Goal: Information Seeking & Learning: Learn about a topic

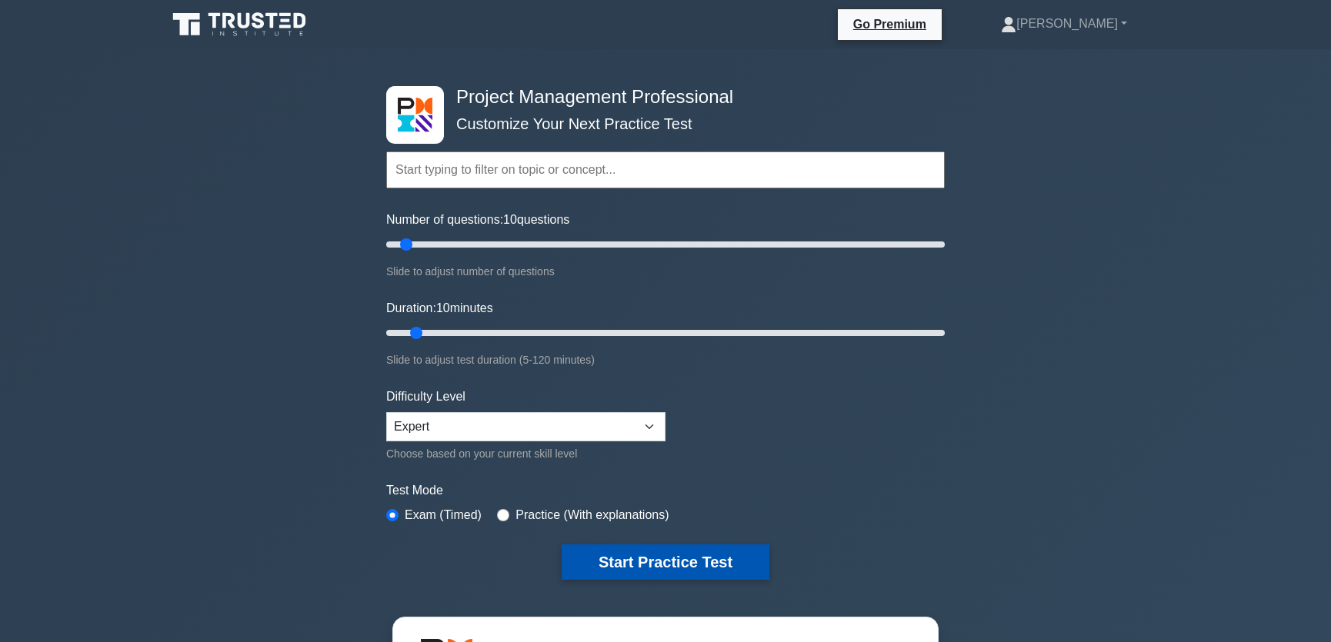
click at [668, 556] on button "Start Practice Test" at bounding box center [666, 562] width 208 height 35
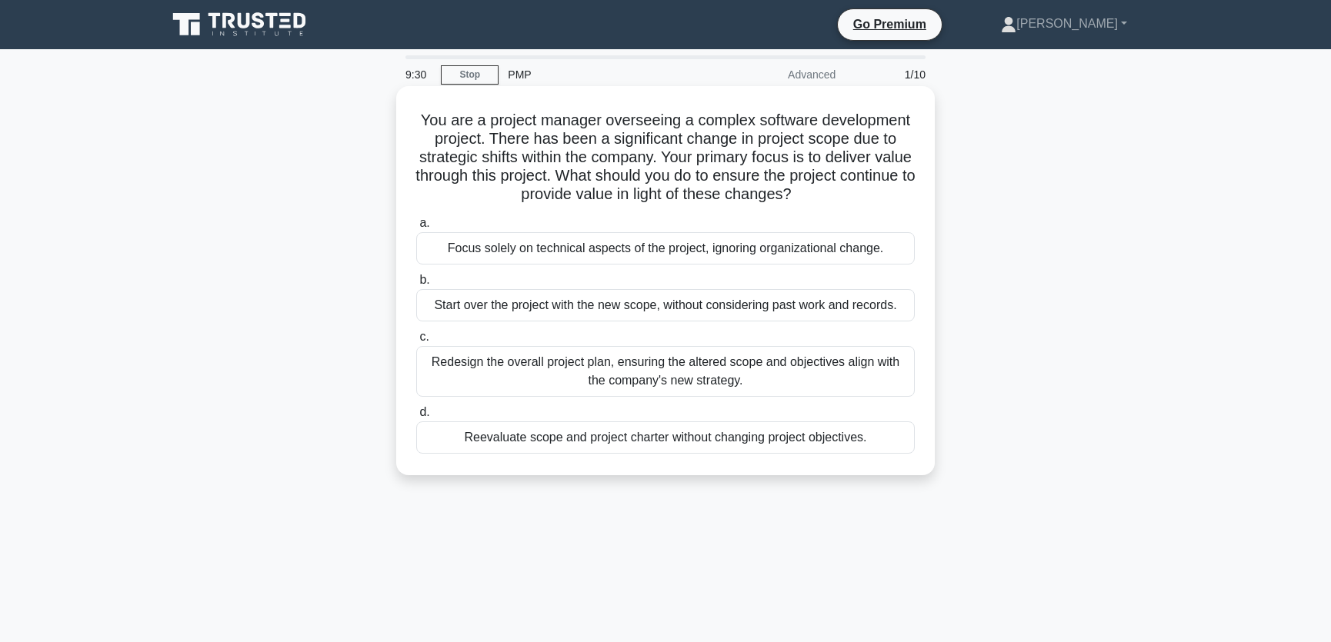
click at [475, 368] on div "Redesign the overall project plan, ensuring the altered scope and objectives al…" at bounding box center [665, 371] width 498 height 51
click at [416, 342] on input "c. Redesign the overall project plan, ensuring the altered scope and objectives…" at bounding box center [416, 337] width 0 height 10
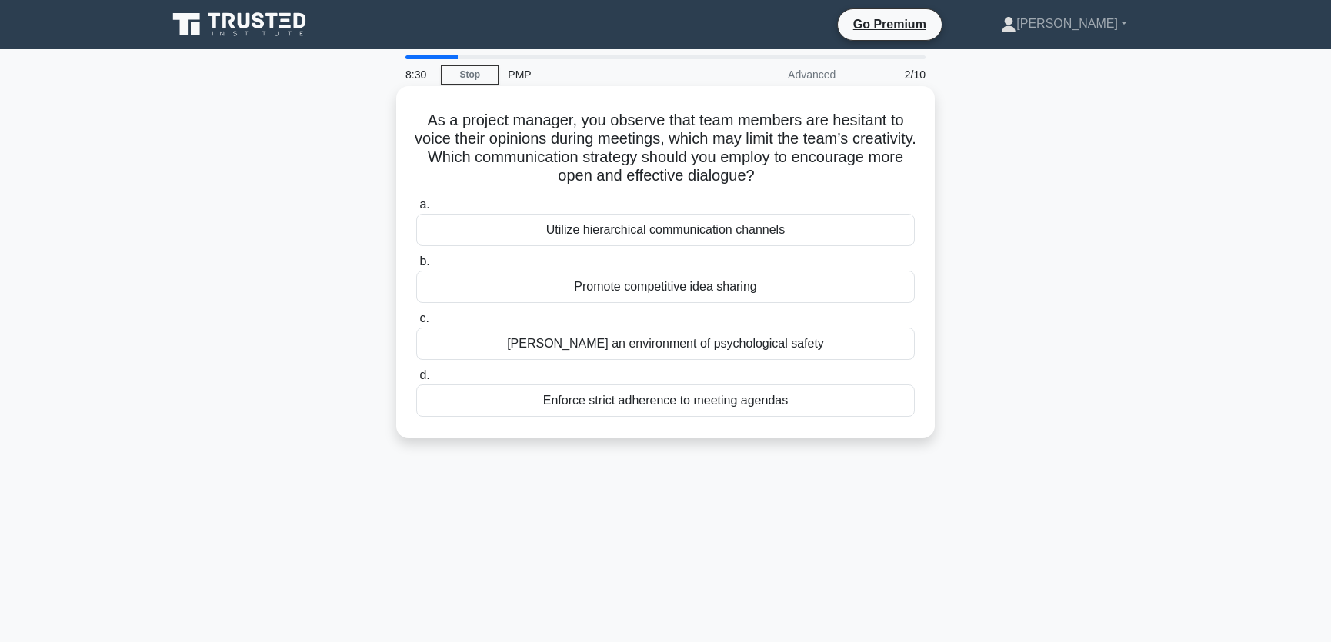
click at [668, 342] on div "Foster an environment of psychological safety" at bounding box center [665, 344] width 498 height 32
click at [416, 324] on input "c. Foster an environment of psychological safety" at bounding box center [416, 319] width 0 height 10
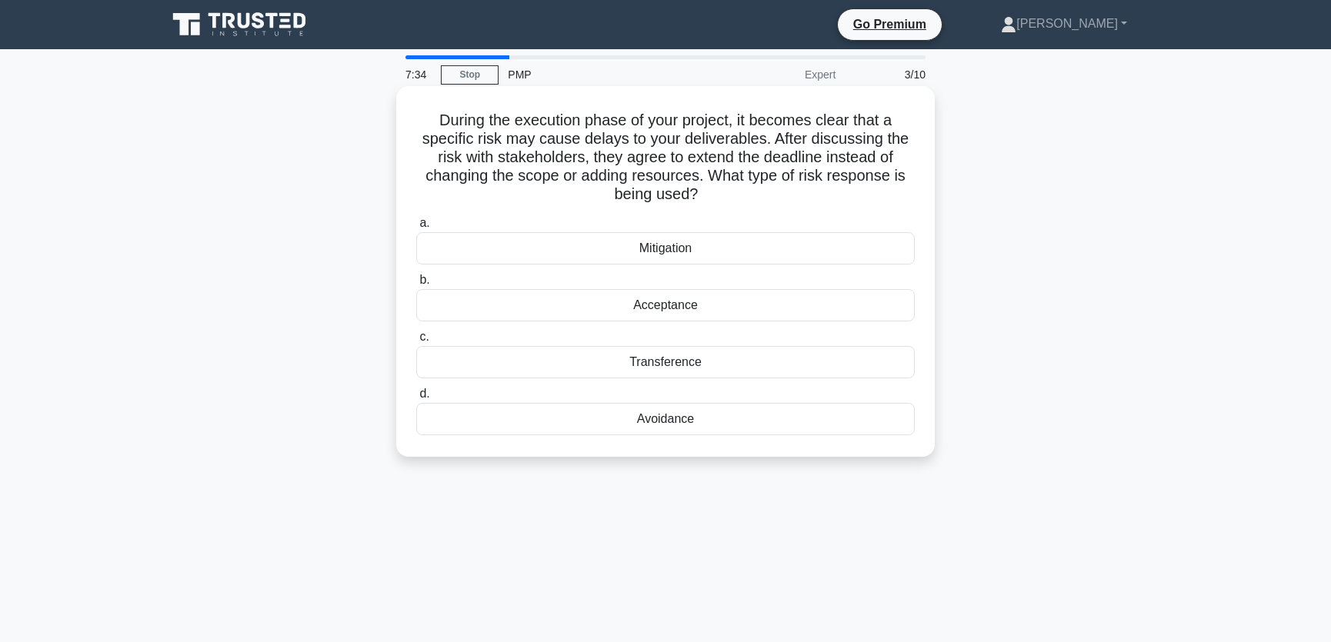
click at [678, 308] on div "Acceptance" at bounding box center [665, 305] width 498 height 32
click at [416, 285] on input "b. Acceptance" at bounding box center [416, 280] width 0 height 10
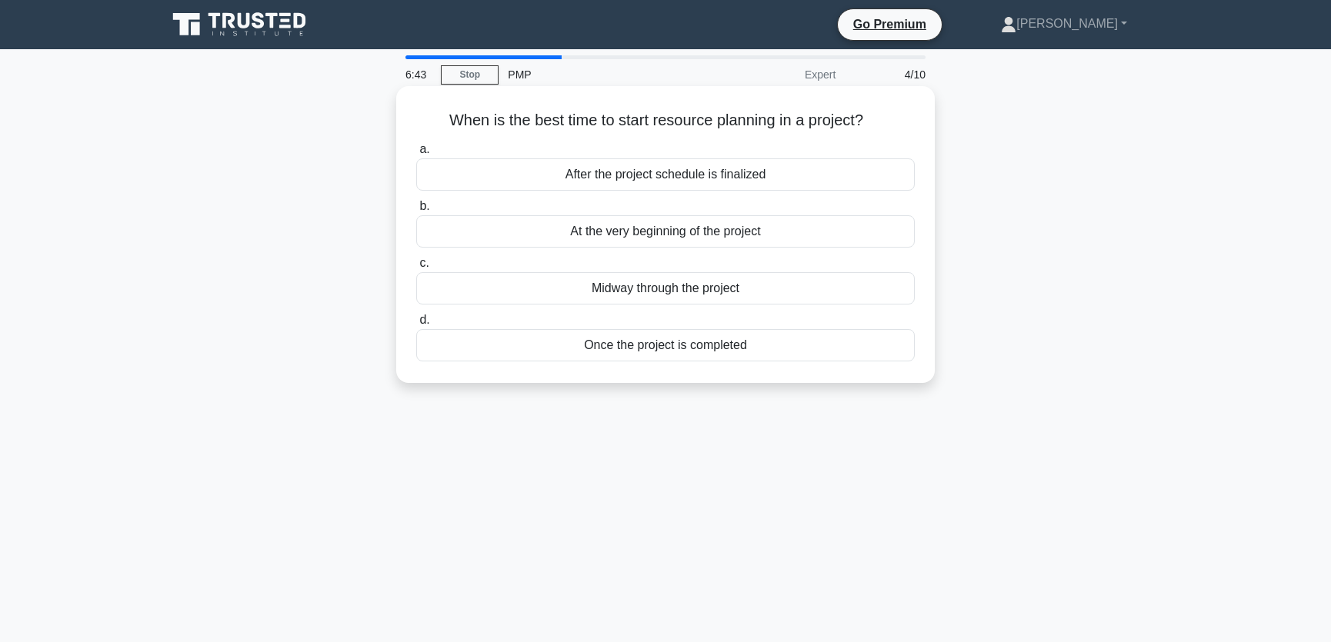
click at [678, 175] on div "After the project schedule is finalized" at bounding box center [665, 174] width 498 height 32
click at [416, 155] on input "a. After the project schedule is finalized" at bounding box center [416, 150] width 0 height 10
click at [668, 235] on div "Adjusting the project schedule to resolve resource conflicts" at bounding box center [665, 231] width 498 height 32
click at [416, 212] on input "b. Adjusting the project schedule to resolve resource conflicts" at bounding box center [416, 207] width 0 height 10
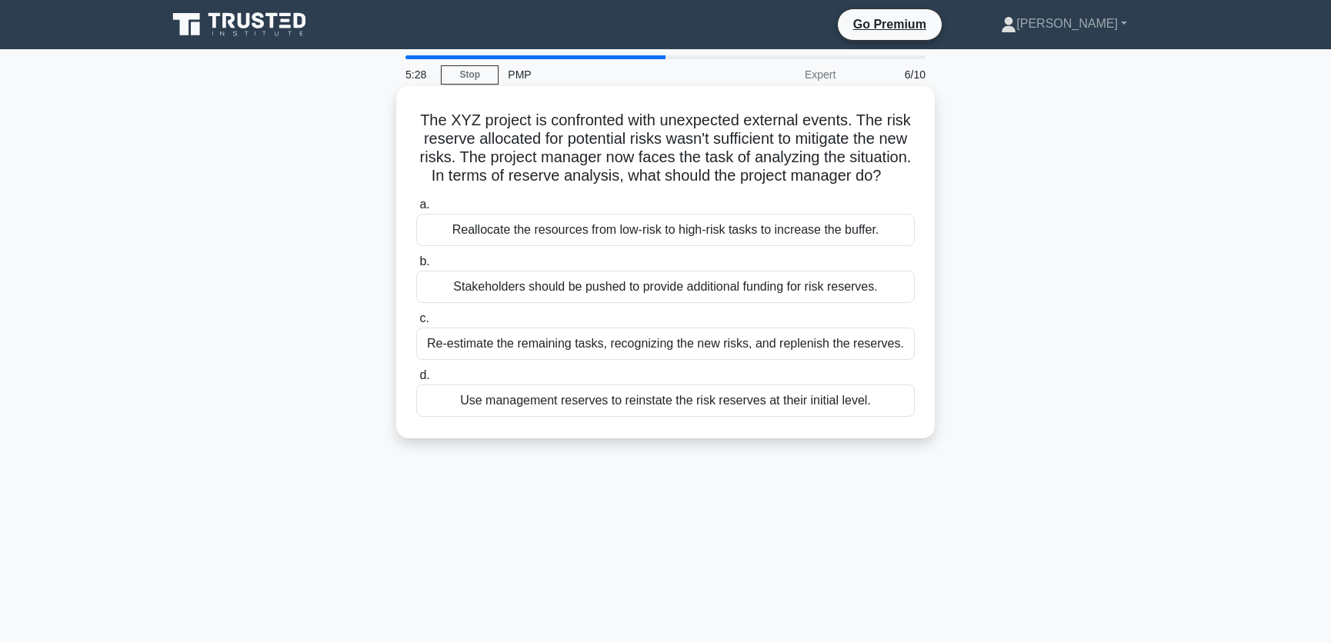
click at [564, 360] on div "Re-estimate the remaining tasks, recognizing the new risks, and replenish the r…" at bounding box center [665, 344] width 498 height 32
click at [416, 324] on input "c. Re-estimate the remaining tasks, recognizing the new risks, and replenish th…" at bounding box center [416, 319] width 0 height 10
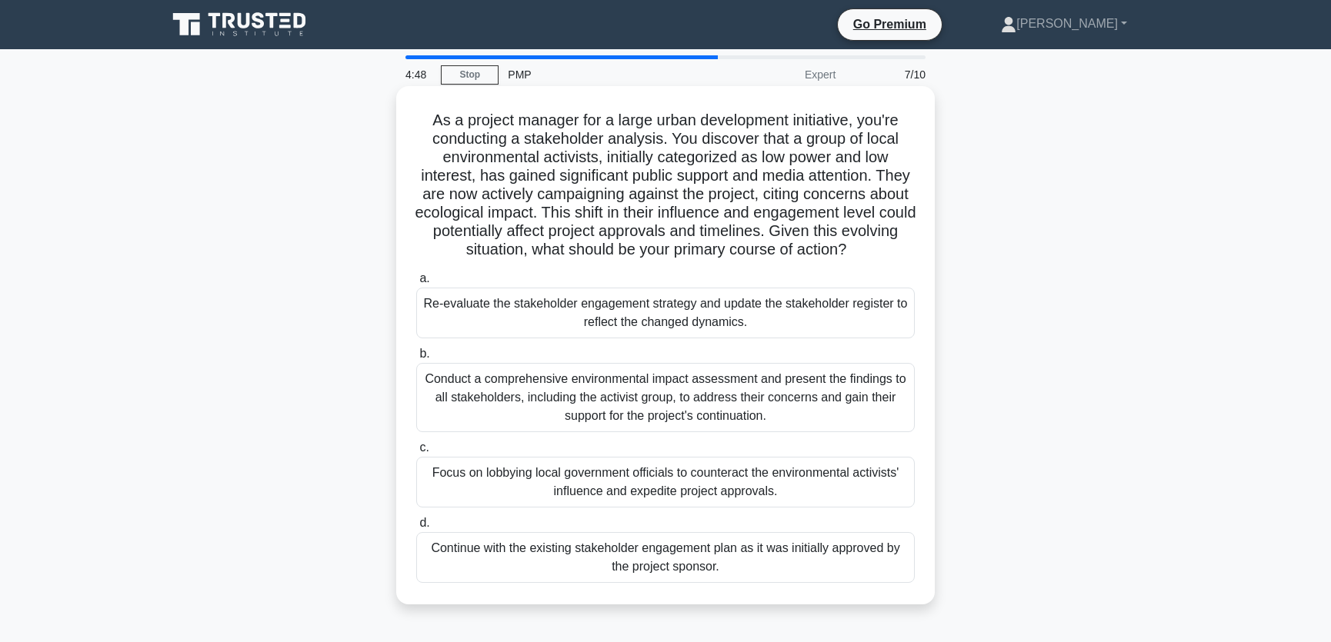
click at [548, 318] on div "Re-evaluate the stakeholder engagement strategy and update the stakeholder regi…" at bounding box center [665, 313] width 498 height 51
click at [416, 284] on input "a. Re-evaluate the stakeholder engagement strategy and update the stakeholder r…" at bounding box center [416, 279] width 0 height 10
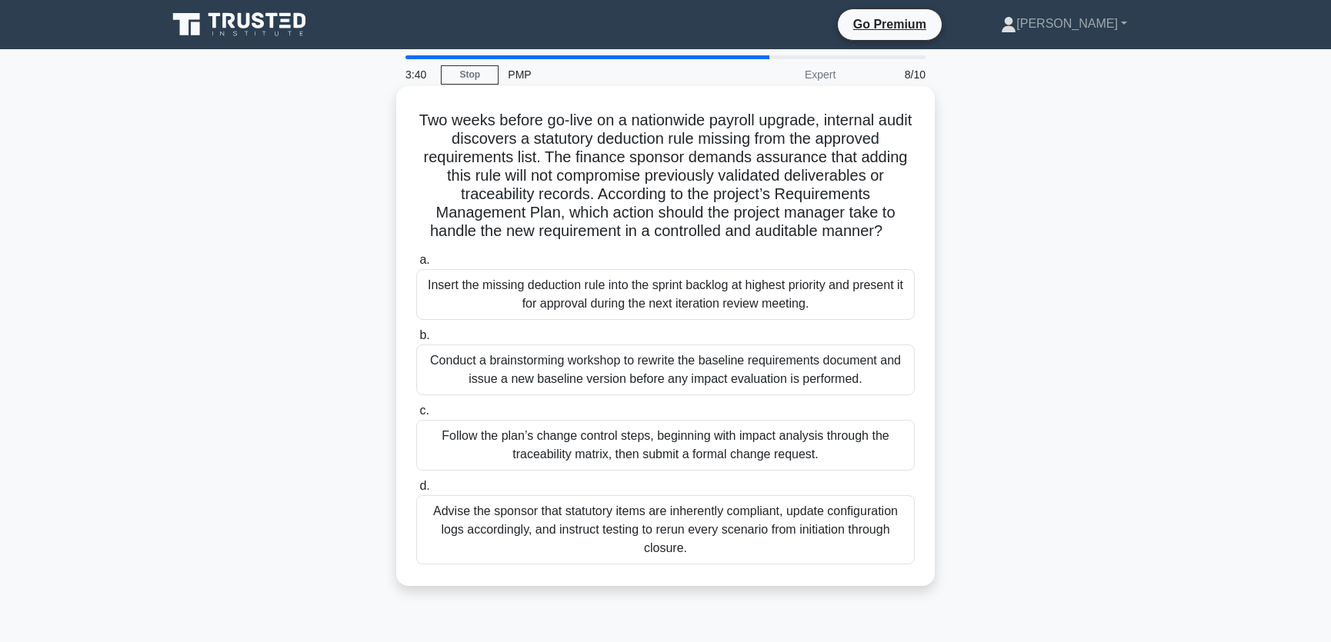
click at [473, 445] on div "Follow the plan’s change control steps, beginning with impact analysis through …" at bounding box center [665, 445] width 498 height 51
click at [416, 416] on input "c. Follow the plan’s change control steps, beginning with impact analysis throu…" at bounding box center [416, 411] width 0 height 10
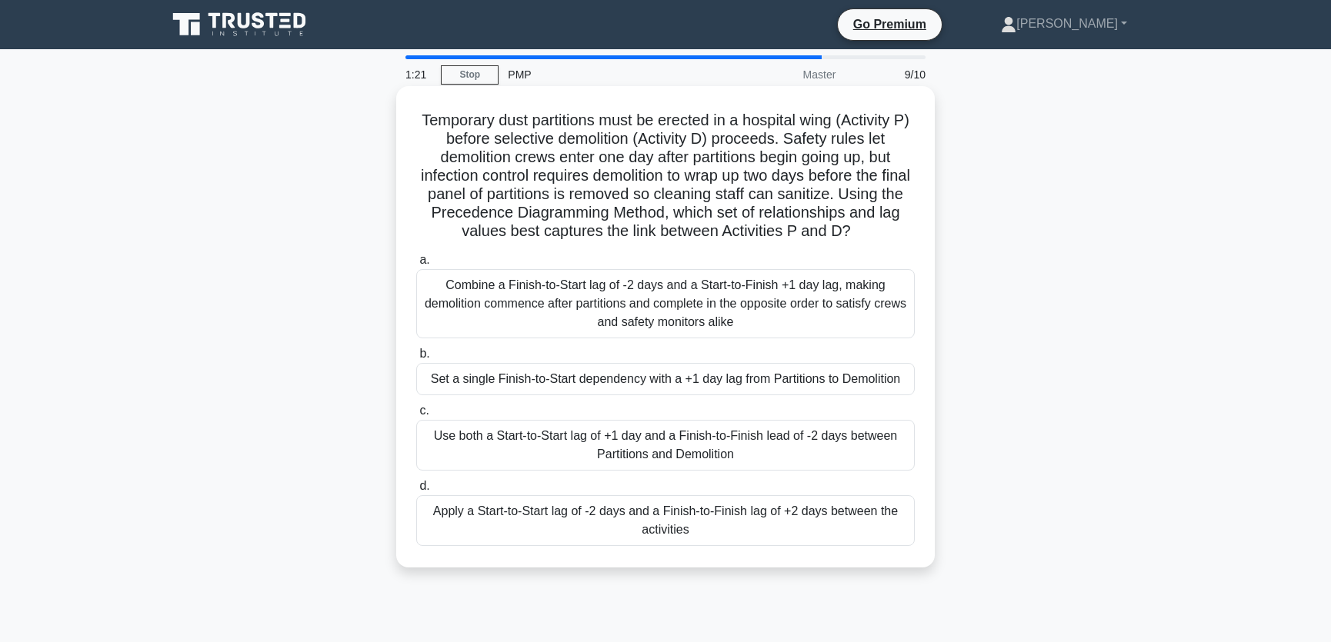
click at [600, 297] on div "Combine a Finish-to-Start lag of -2 days and a Start-to-Finish +1 day lag, maki…" at bounding box center [665, 303] width 498 height 69
click at [416, 265] on input "a. Combine a Finish-to-Start lag of -2 days and a Start-to-Finish +1 day lag, m…" at bounding box center [416, 260] width 0 height 10
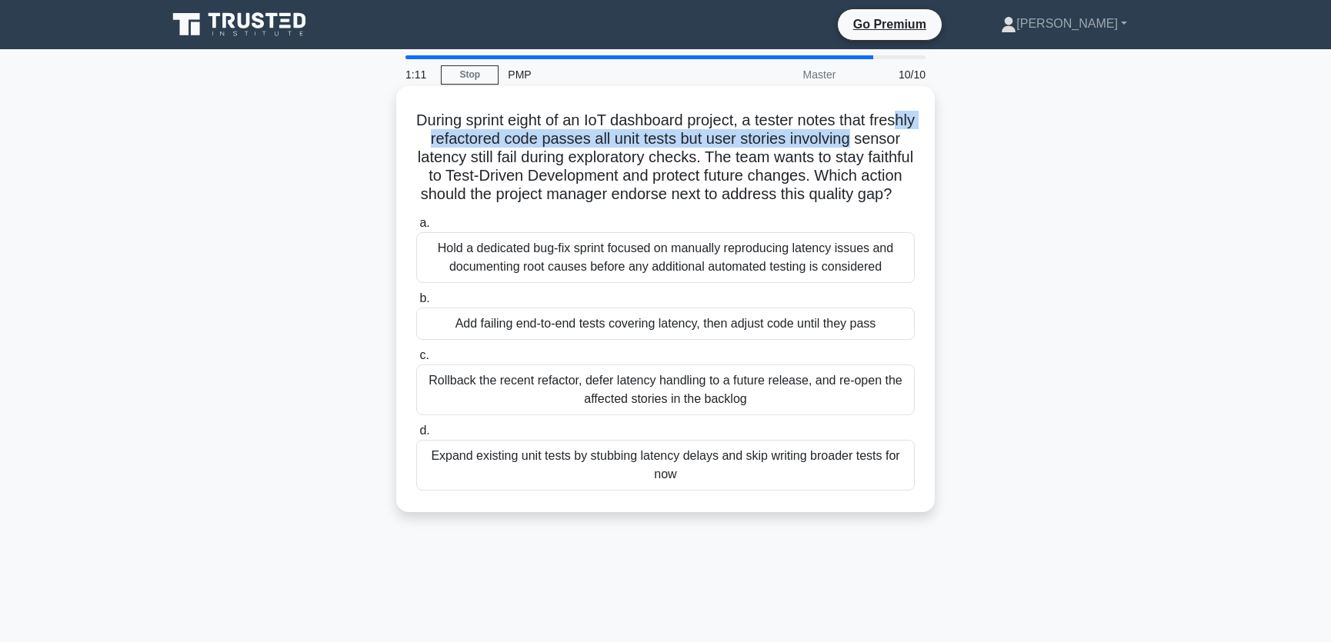
drag, startPoint x: 453, startPoint y: 138, endPoint x: 905, endPoint y: 136, distance: 451.6
click at [905, 136] on h5 "During sprint eight of an IoT dashboard project, a tester notes that freshly re…" at bounding box center [666, 158] width 502 height 94
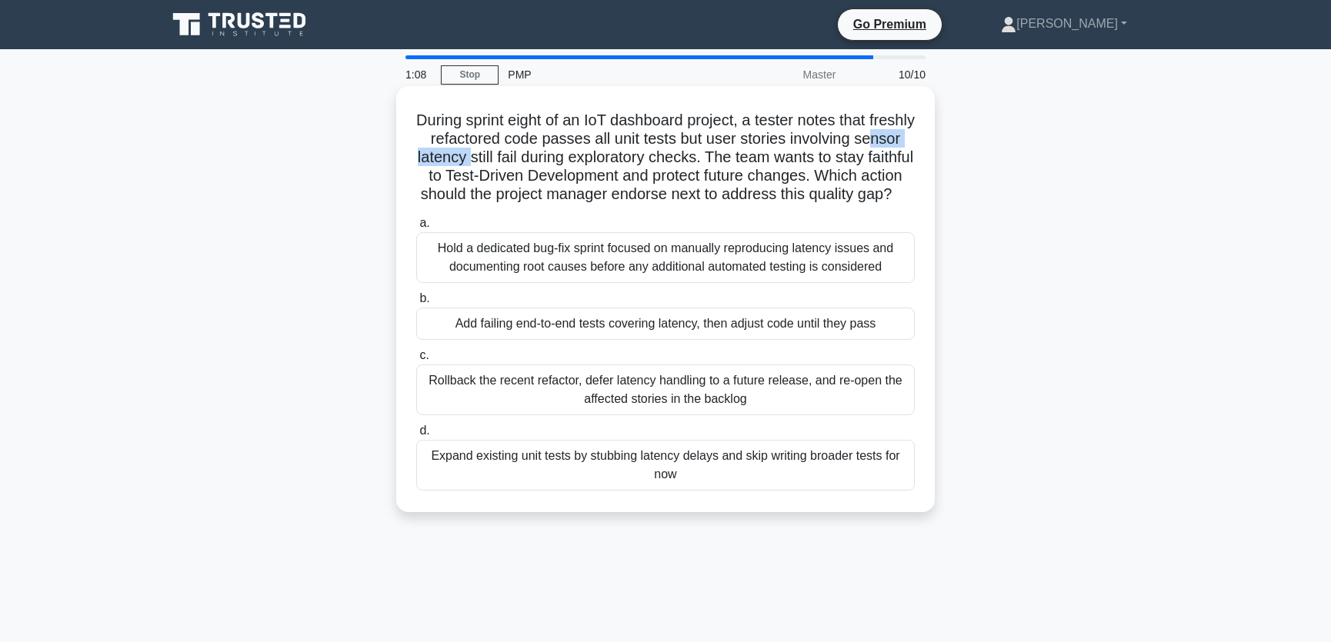
drag, startPoint x: 455, startPoint y: 155, endPoint x: 529, endPoint y: 155, distance: 73.8
click at [529, 155] on h5 "During sprint eight of an IoT dashboard project, a tester notes that freshly re…" at bounding box center [666, 158] width 502 height 94
drag, startPoint x: 608, startPoint y: 155, endPoint x: 768, endPoint y: 154, distance: 159.2
click at [768, 154] on h5 "During sprint eight of an IoT dashboard project, a tester notes that freshly re…" at bounding box center [666, 158] width 502 height 94
click at [785, 154] on h5 "During sprint eight of an IoT dashboard project, a tester notes that freshly re…" at bounding box center [666, 158] width 502 height 94
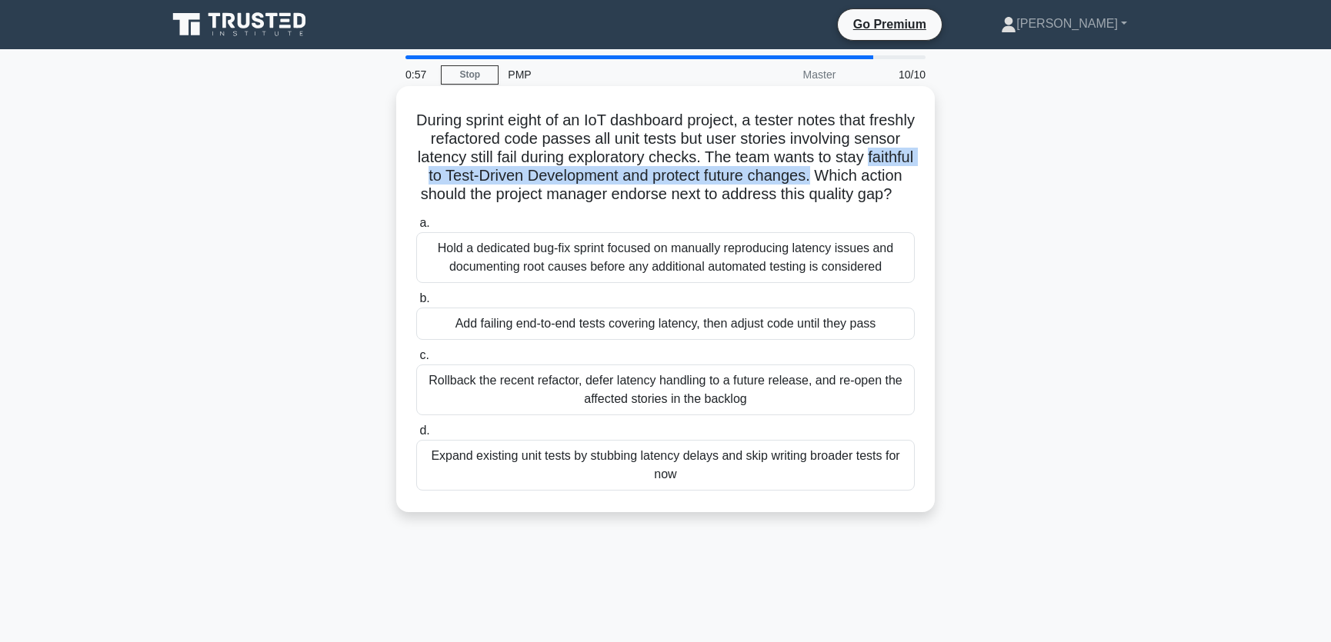
drag, startPoint x: 459, startPoint y: 181, endPoint x: 915, endPoint y: 172, distance: 456.3
click at [915, 172] on h5 "During sprint eight of an IoT dashboard project, a tester notes that freshly re…" at bounding box center [666, 158] width 502 height 94
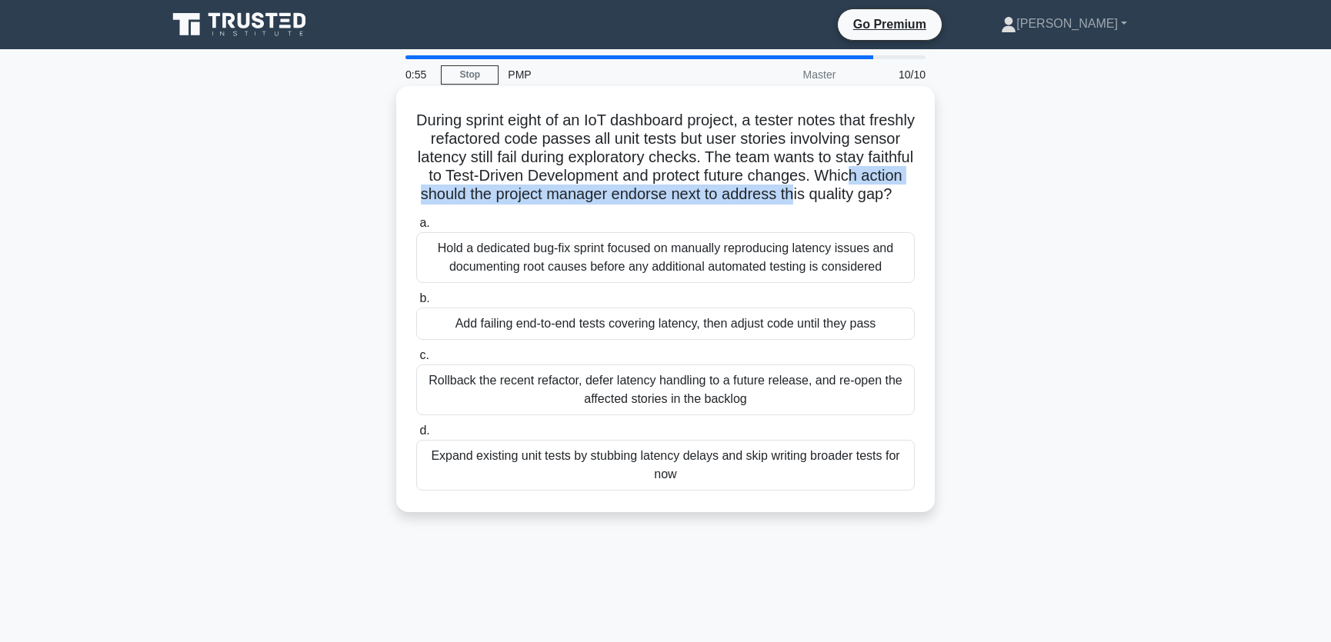
drag, startPoint x: 455, startPoint y: 192, endPoint x: 895, endPoint y: 195, distance: 439.2
click at [895, 195] on h5 "During sprint eight of an IoT dashboard project, a tester notes that freshly re…" at bounding box center [666, 158] width 502 height 94
click at [641, 196] on h5 "During sprint eight of an IoT dashboard project, a tester notes that freshly re…" at bounding box center [666, 158] width 502 height 94
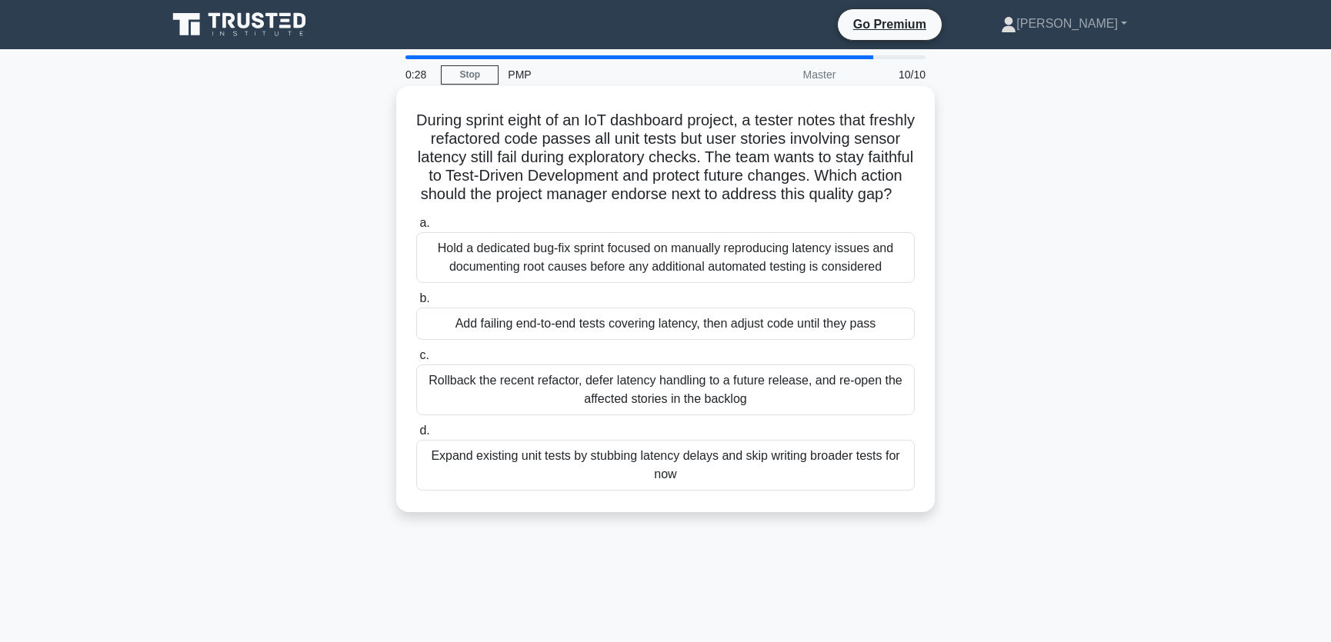
click at [788, 340] on div "Add failing end-to-end tests covering latency, then adjust code until they pass" at bounding box center [665, 324] width 498 height 32
click at [416, 304] on input "b. Add failing end-to-end tests covering latency, then adjust code until they p…" at bounding box center [416, 299] width 0 height 10
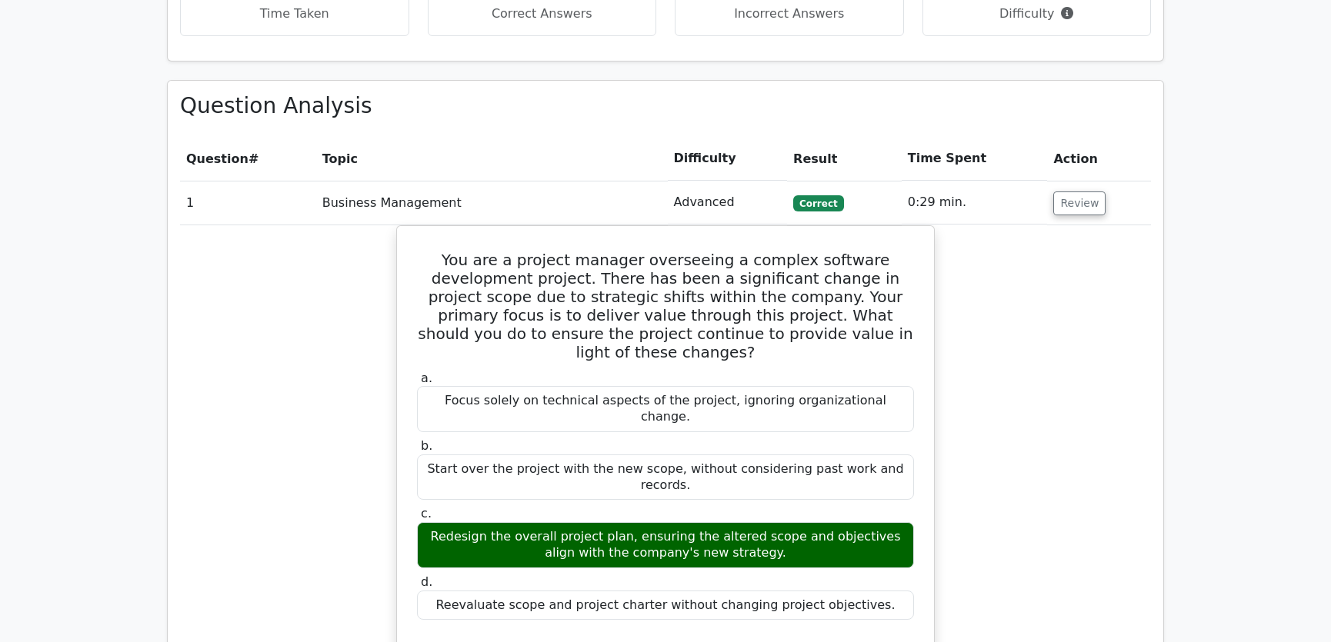
scroll to position [1398, 0]
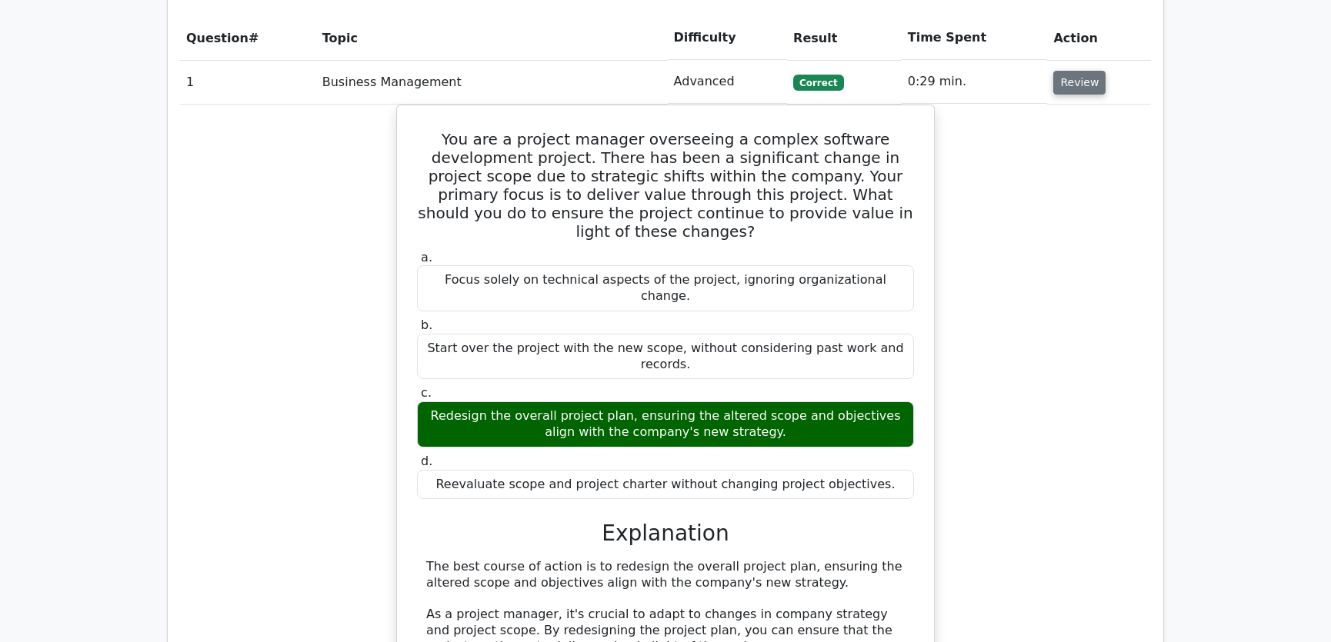
click at [1068, 71] on button "Review" at bounding box center [1079, 83] width 52 height 24
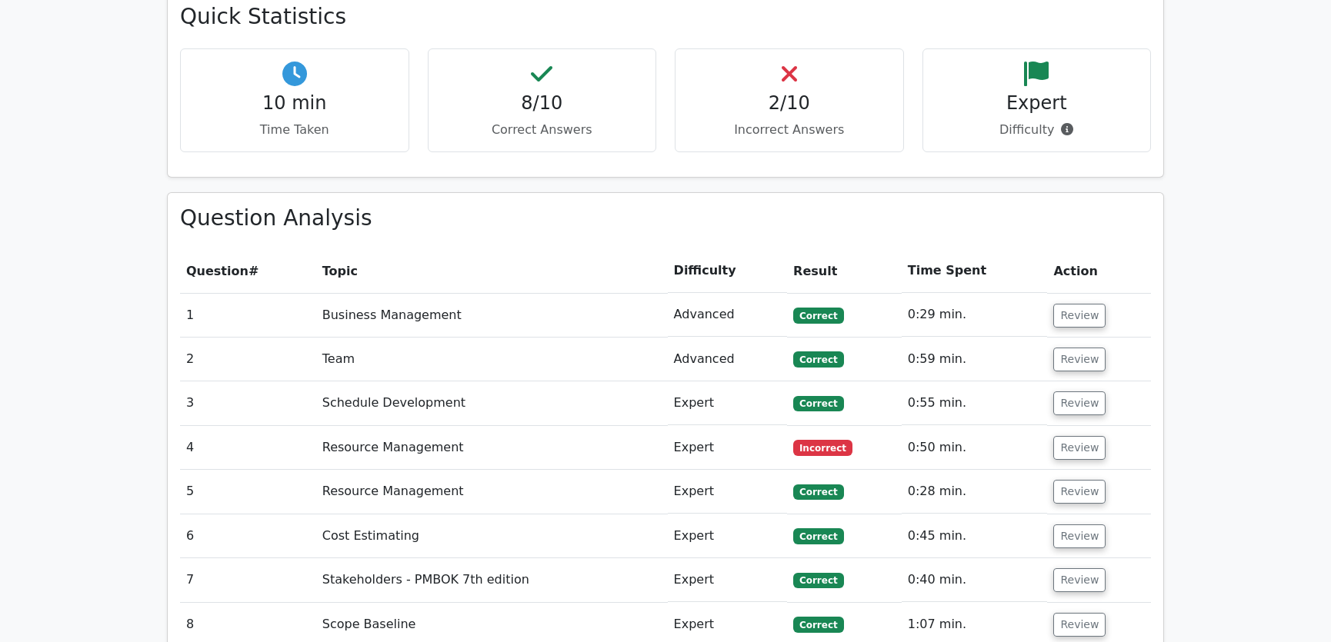
scroll to position [1282, 0]
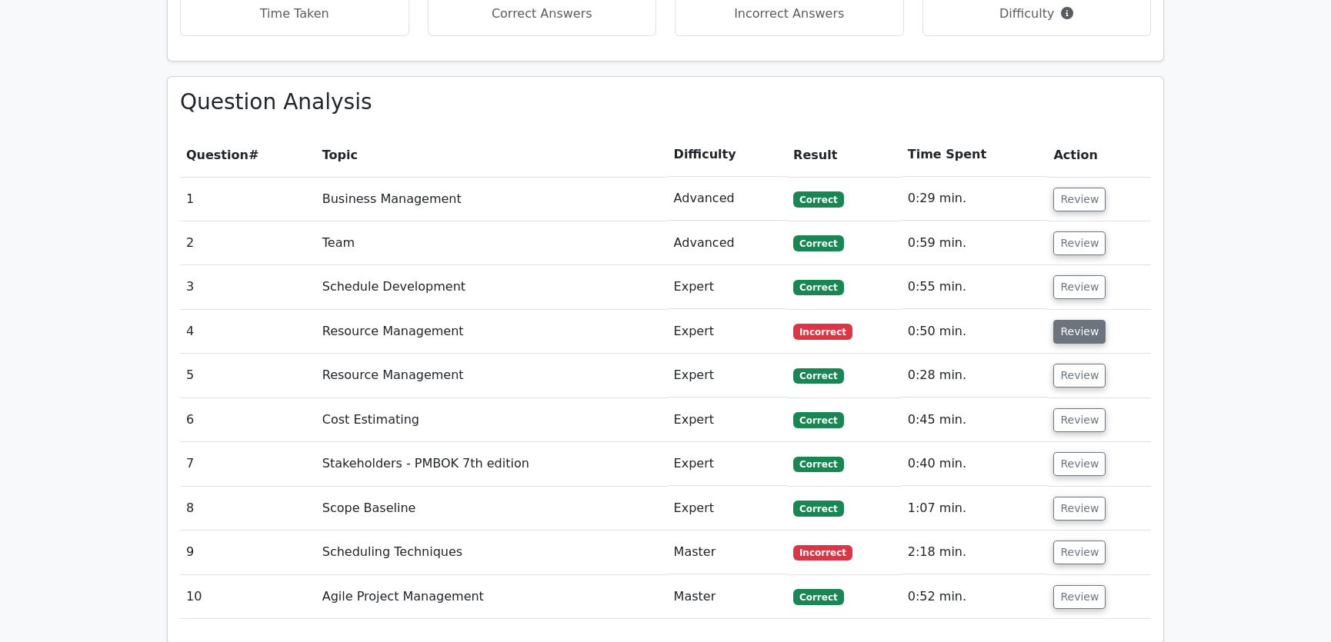
click at [1076, 320] on button "Review" at bounding box center [1079, 332] width 52 height 24
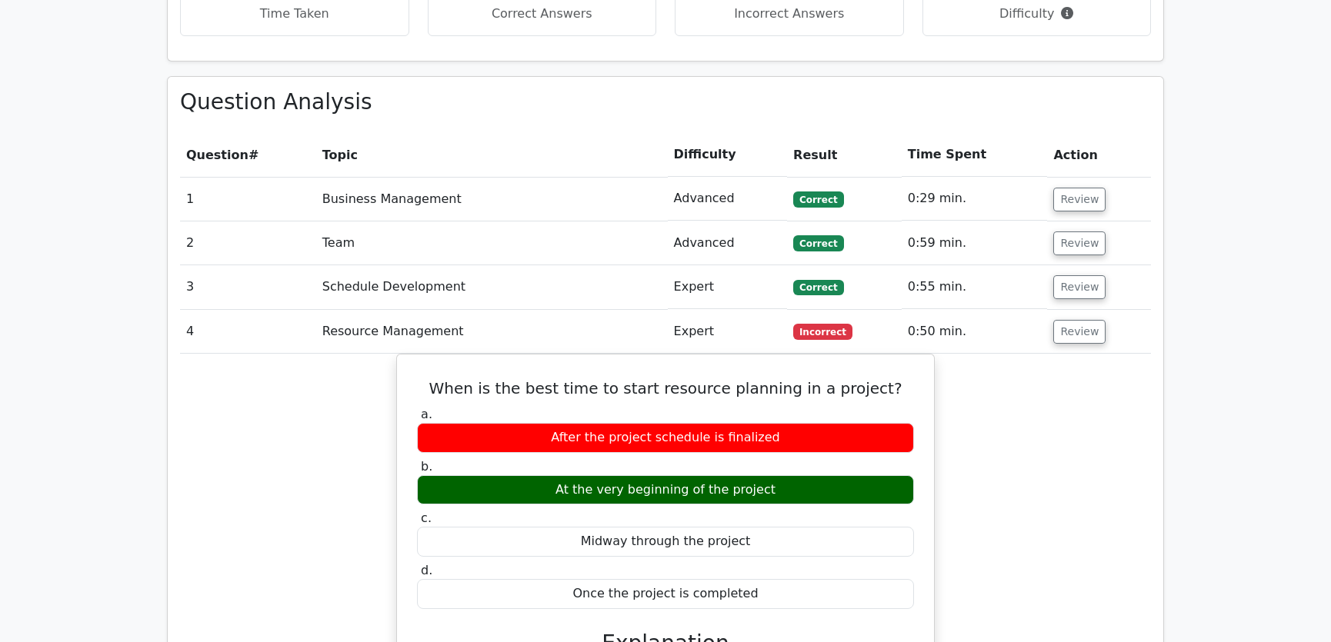
scroll to position [1515, 0]
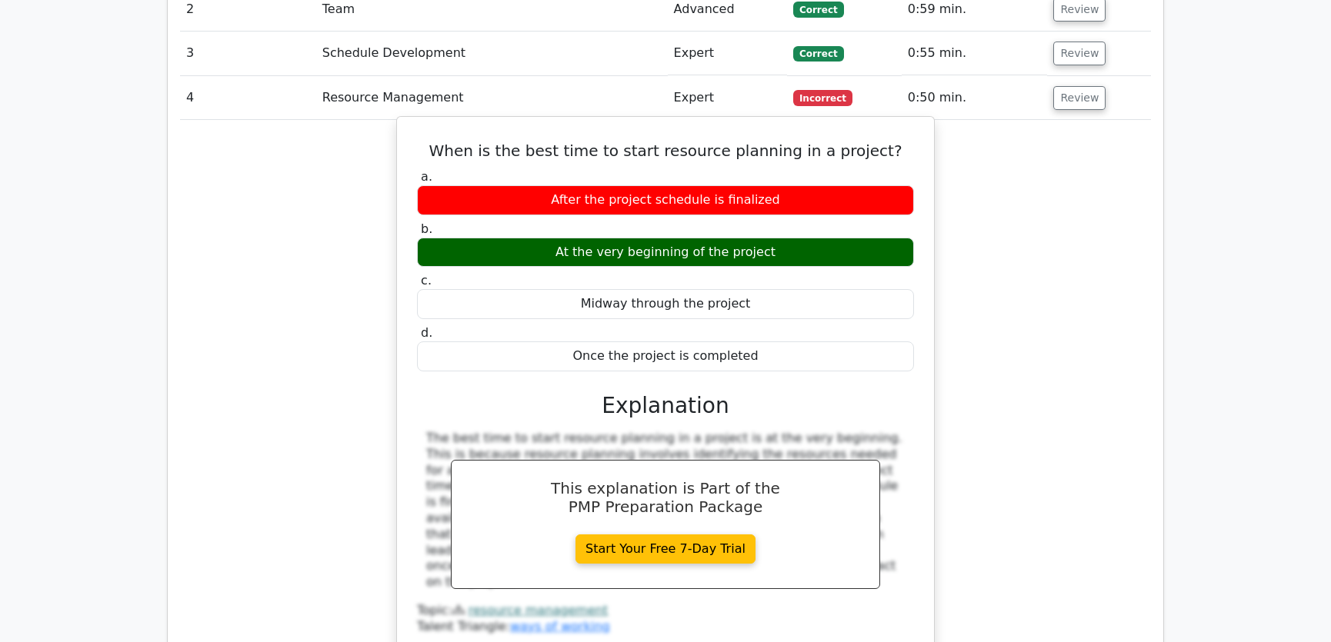
drag, startPoint x: 453, startPoint y: 89, endPoint x: 769, endPoint y: 302, distance: 380.8
click at [769, 302] on div "When is the best time to start resource planning in a project? a. After the pro…" at bounding box center [665, 390] width 525 height 535
copy div "When is the best time to start resource planning in a project? a. After the pro…"
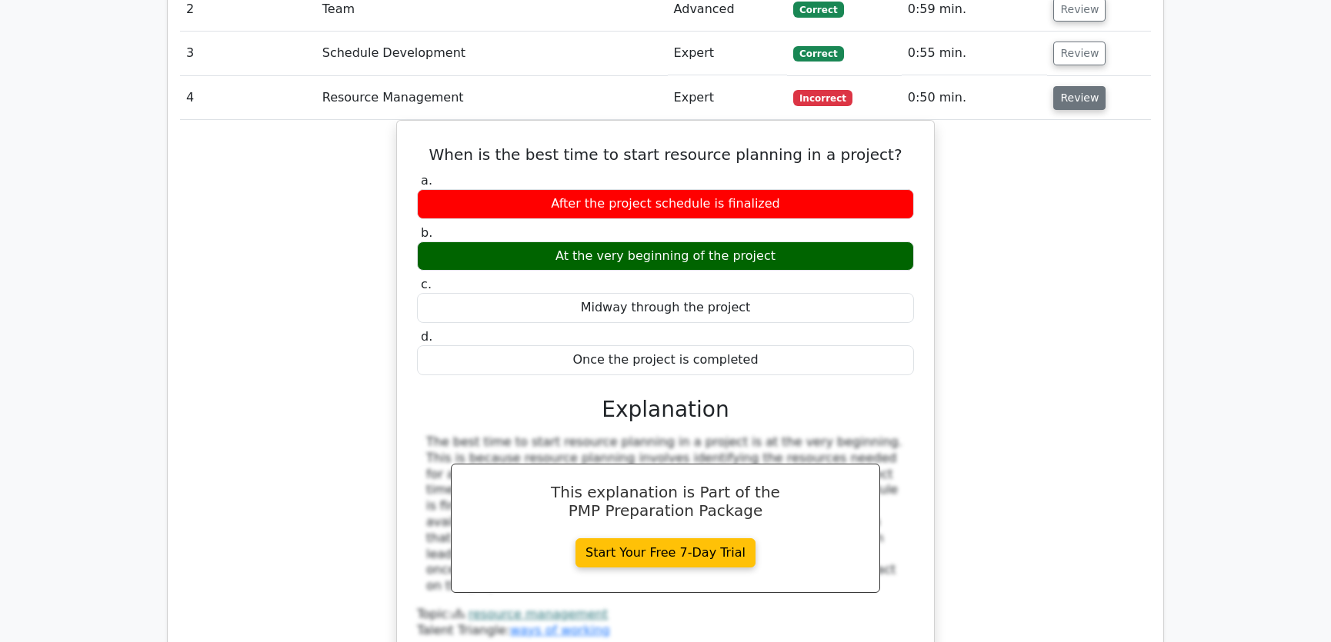
click at [1070, 86] on button "Review" at bounding box center [1079, 98] width 52 height 24
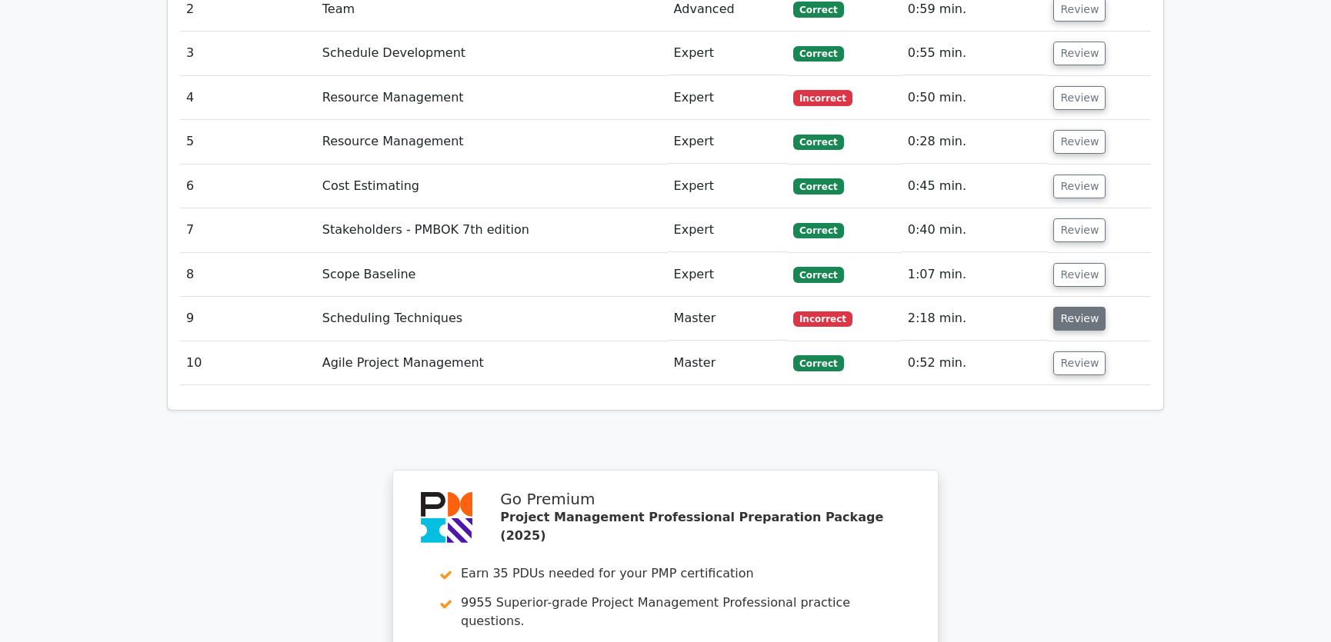
click at [1078, 307] on button "Review" at bounding box center [1079, 319] width 52 height 24
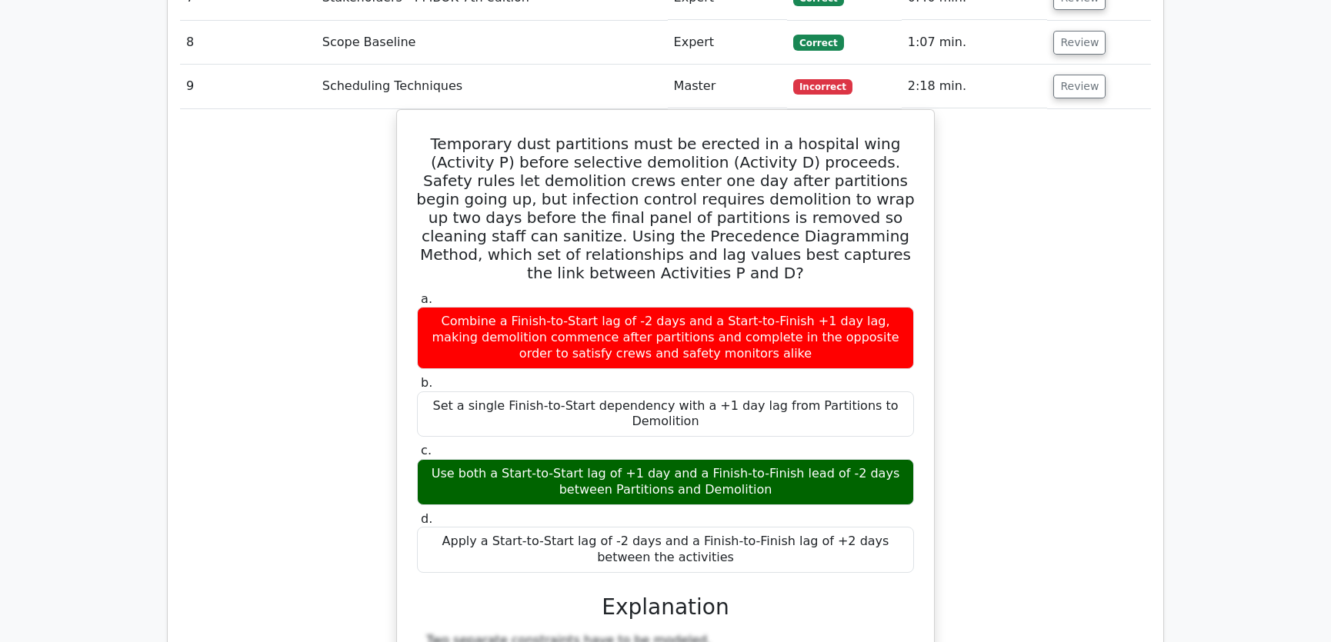
scroll to position [1631, 0]
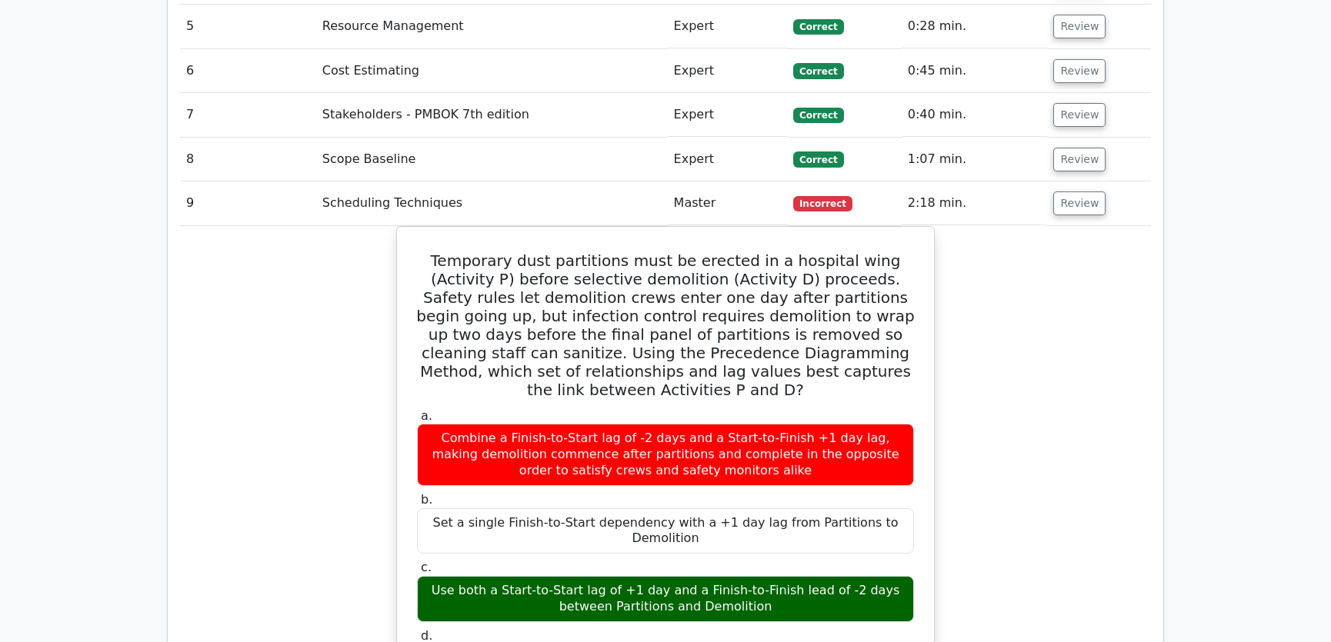
click at [1063, 425] on div "Temporary dust partitions must be erected in a hospital wing (Activity P) befor…" at bounding box center [665, 625] width 971 height 798
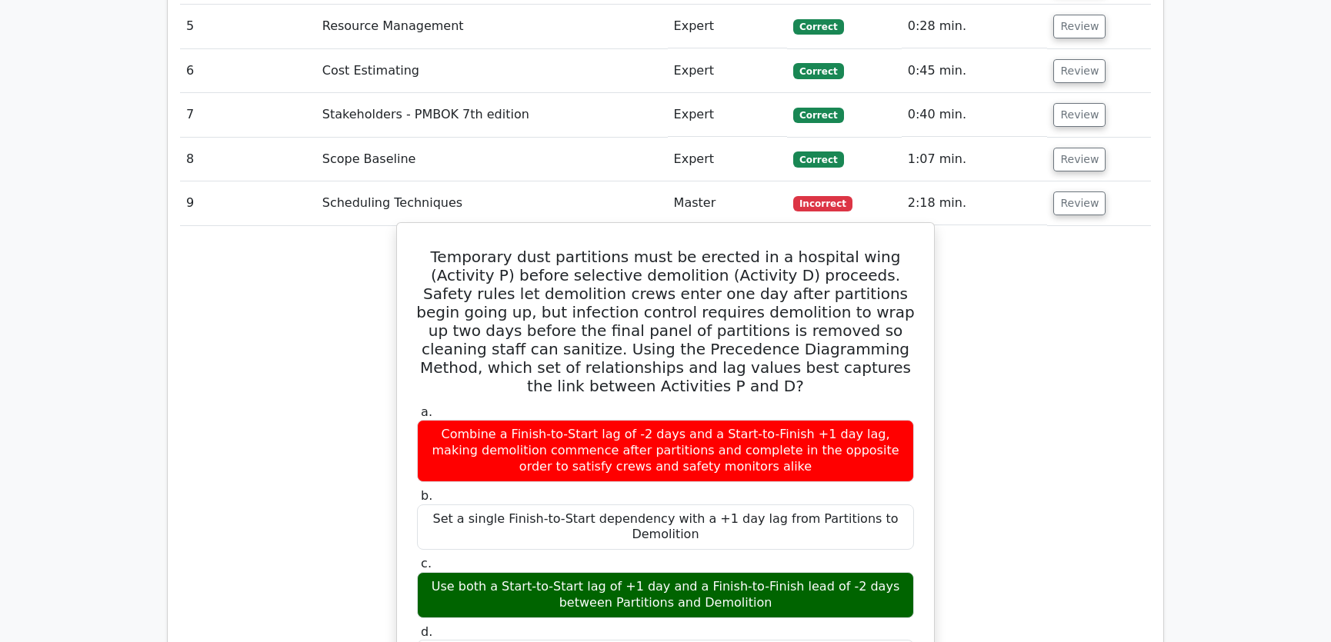
drag, startPoint x: 424, startPoint y: 194, endPoint x: 707, endPoint y: 584, distance: 481.9
click at [707, 584] on div "Temporary dust partitions must be erected in a hospital wing (Activity P) befor…" at bounding box center [665, 611] width 525 height 765
copy div "Temporary dust partitions must be erected in a hospital wing (Activity P) befor…"
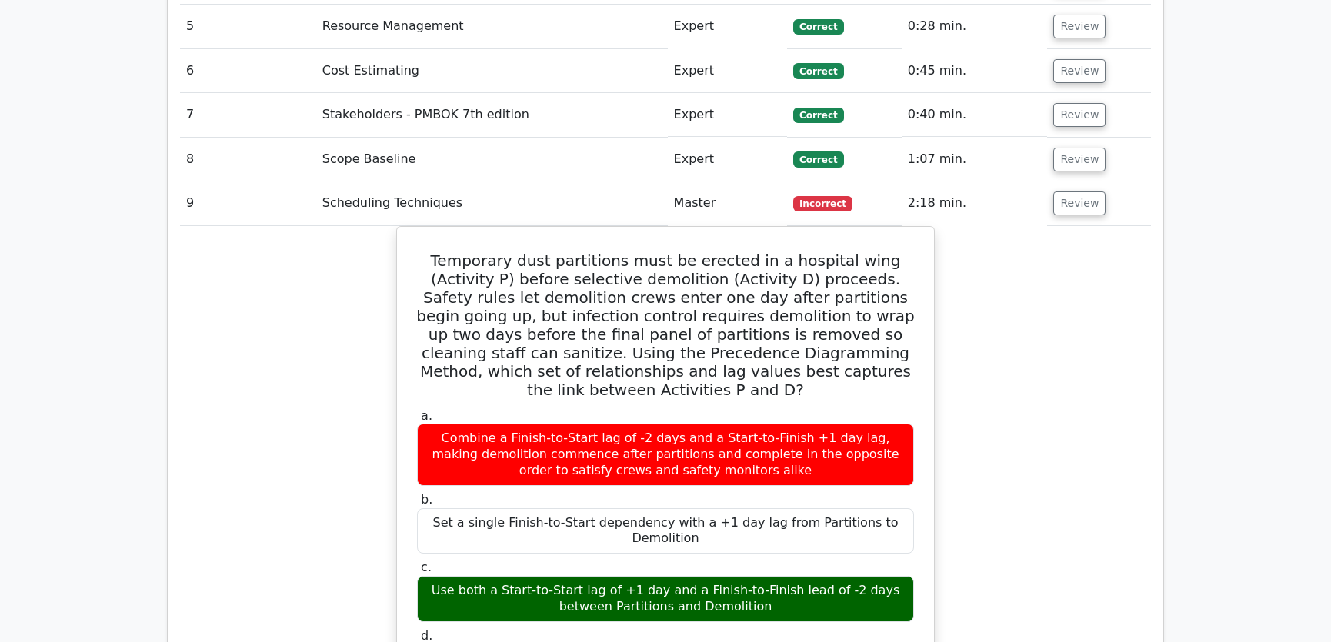
click at [1015, 378] on div "Temporary dust partitions must be erected in a hospital wing (Activity P) befor…" at bounding box center [665, 625] width 971 height 798
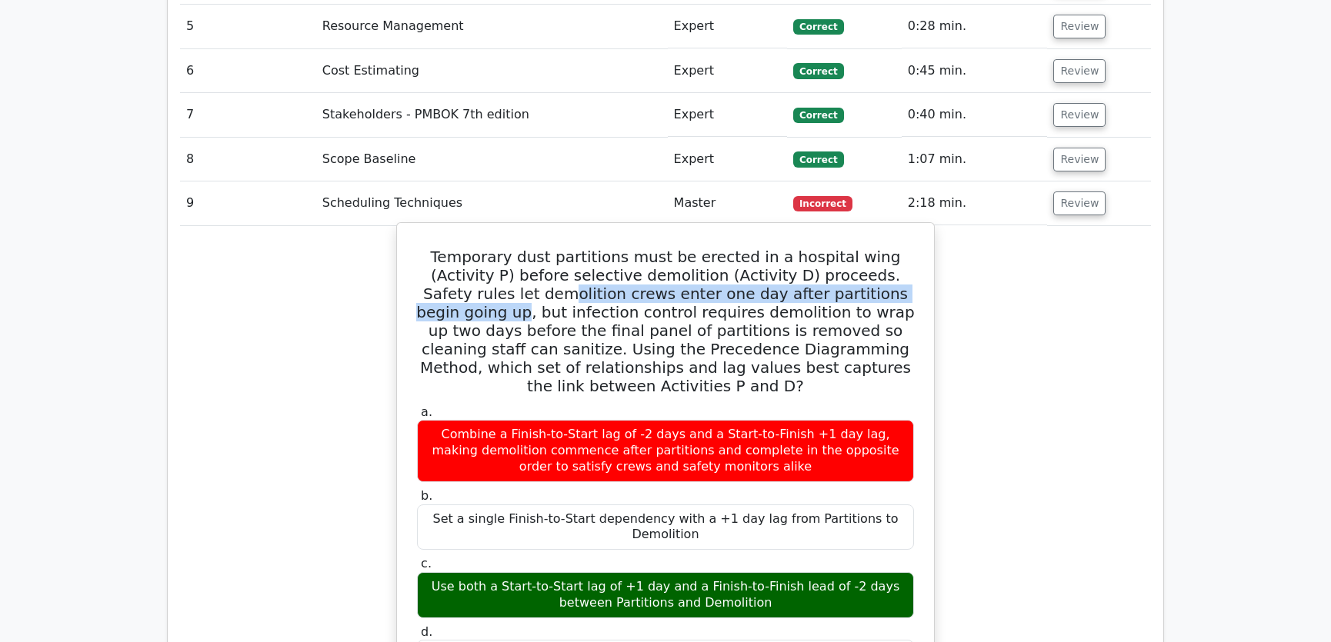
drag, startPoint x: 462, startPoint y: 237, endPoint x: 871, endPoint y: 234, distance: 409.3
click at [871, 248] on h5 "Temporary dust partitions must be erected in a hospital wing (Activity P) befor…" at bounding box center [665, 322] width 500 height 148
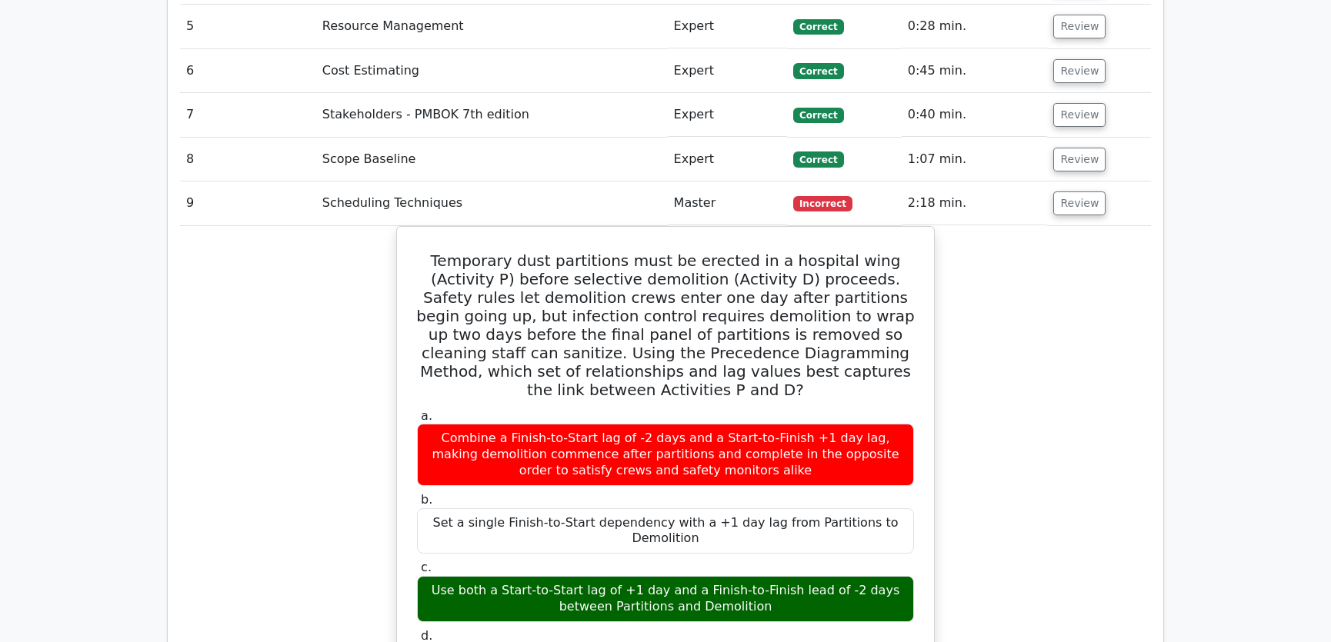
click at [1022, 301] on div "Temporary dust partitions must be erected in a hospital wing (Activity P) befor…" at bounding box center [665, 625] width 971 height 798
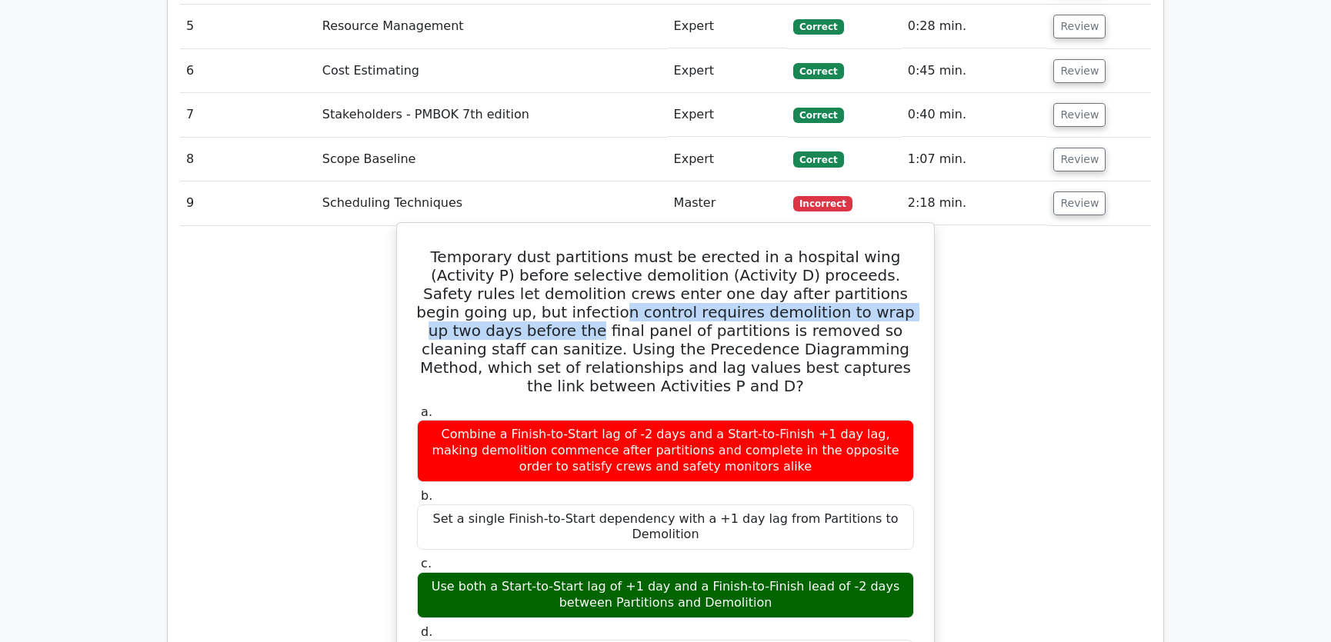
drag, startPoint x: 478, startPoint y: 256, endPoint x: 902, endPoint y: 261, distance: 423.1
click at [902, 261] on h5 "Temporary dust partitions must be erected in a hospital wing (Activity P) befor…" at bounding box center [665, 322] width 500 height 148
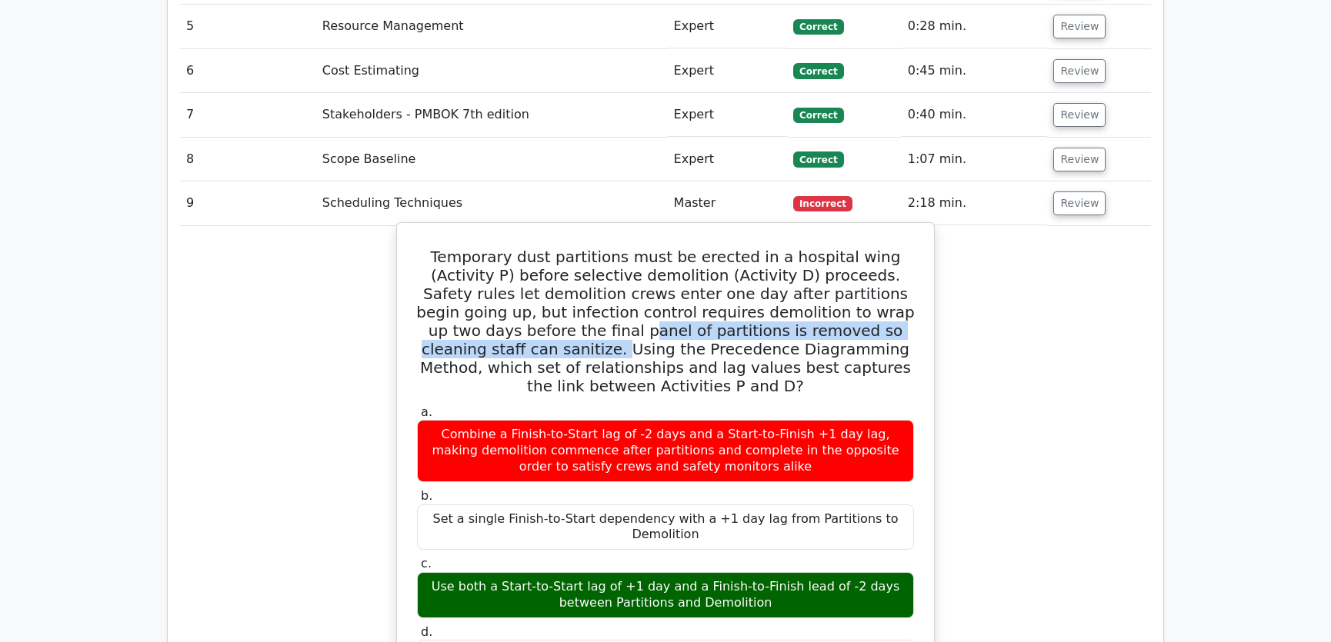
drag, startPoint x: 462, startPoint y: 270, endPoint x: 873, endPoint y: 268, distance: 410.8
click at [873, 268] on h5 "Temporary dust partitions must be erected in a hospital wing (Activity P) befor…" at bounding box center [665, 322] width 500 height 148
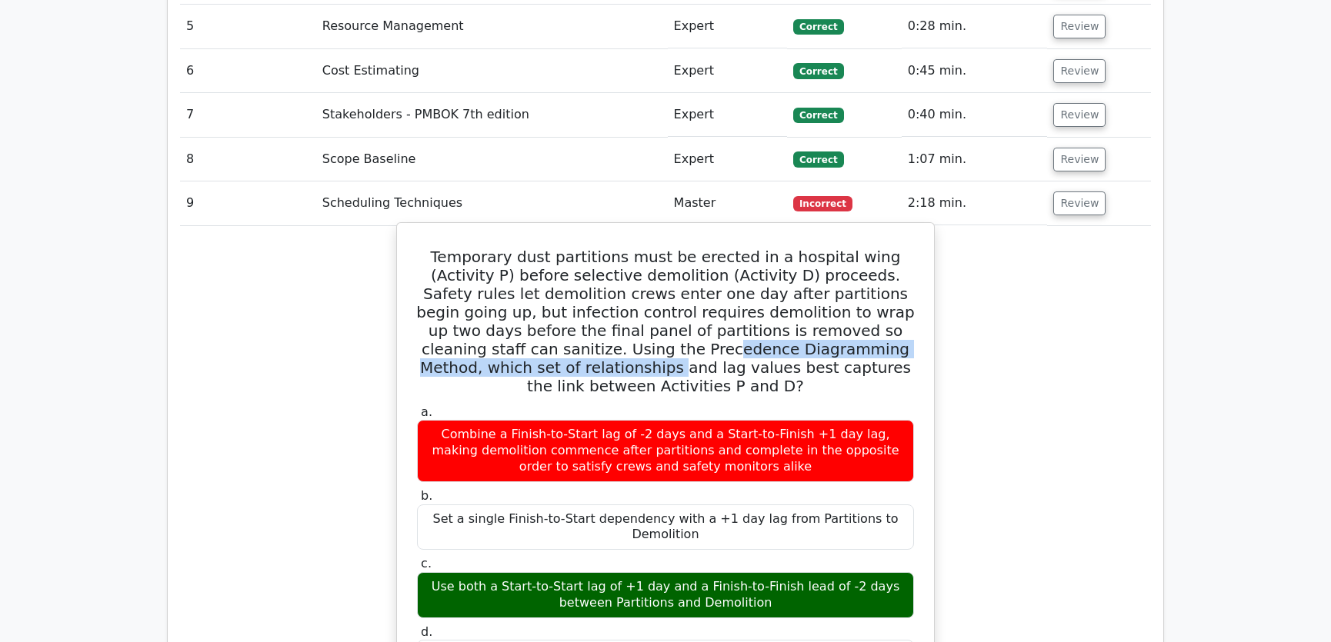
drag, startPoint x: 480, startPoint y: 292, endPoint x: 879, endPoint y: 292, distance: 399.2
click at [879, 292] on h5 "Temporary dust partitions must be erected in a hospital wing (Activity P) befor…" at bounding box center [665, 322] width 500 height 148
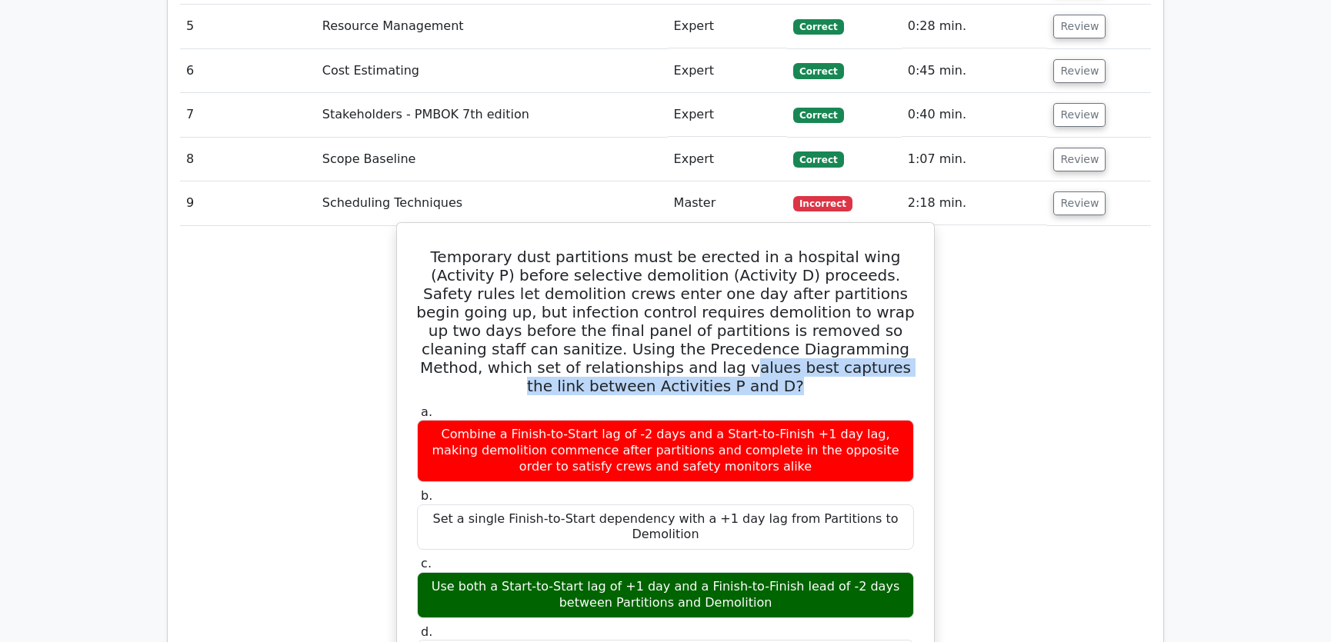
drag, startPoint x: 487, startPoint y: 309, endPoint x: 876, endPoint y: 312, distance: 389.2
click at [876, 312] on h5 "Temporary dust partitions must be erected in a hospital wing (Activity P) befor…" at bounding box center [665, 322] width 500 height 148
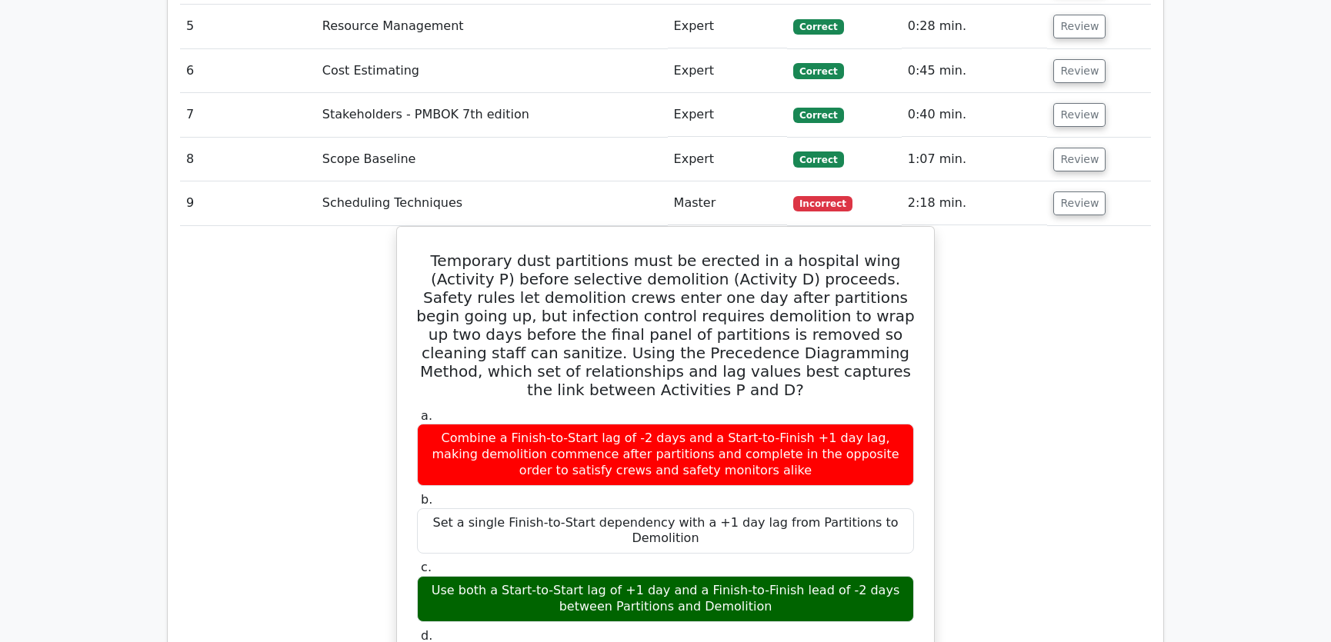
click at [1025, 290] on div "Temporary dust partitions must be erected in a hospital wing (Activity P) befor…" at bounding box center [665, 625] width 971 height 798
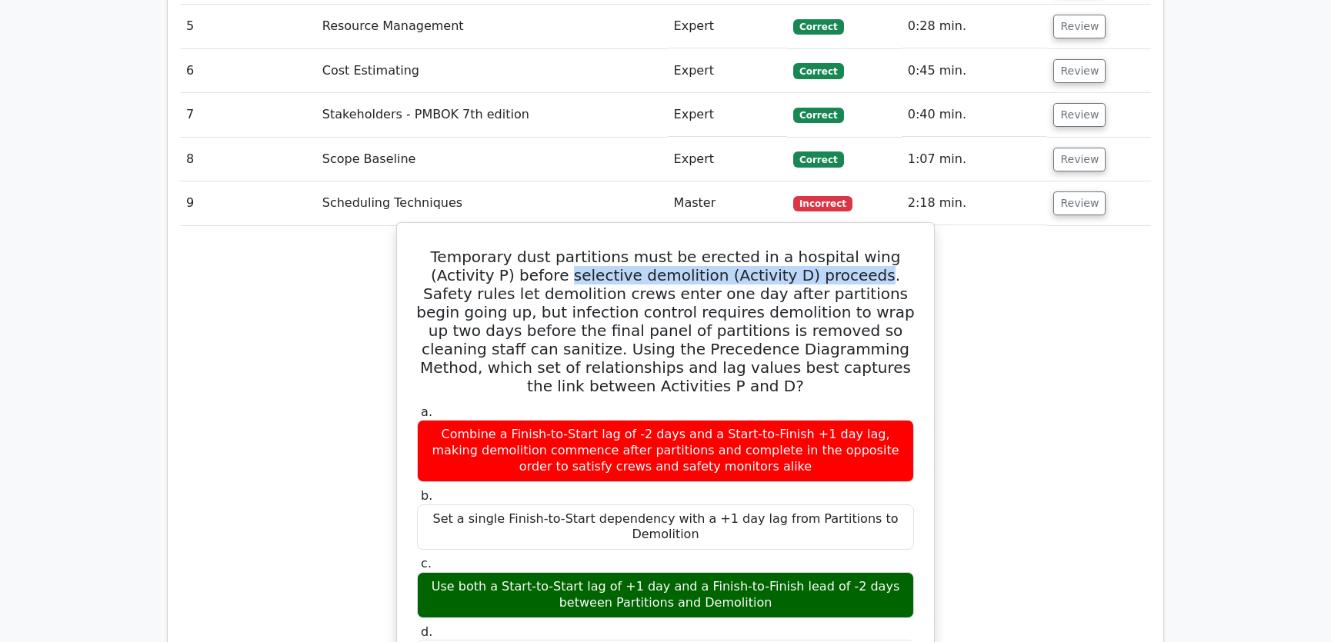
drag, startPoint x: 500, startPoint y: 216, endPoint x: 786, endPoint y: 219, distance: 286.2
click at [786, 248] on h5 "Temporary dust partitions must be erected in a hospital wing (Activity P) befor…" at bounding box center [665, 322] width 500 height 148
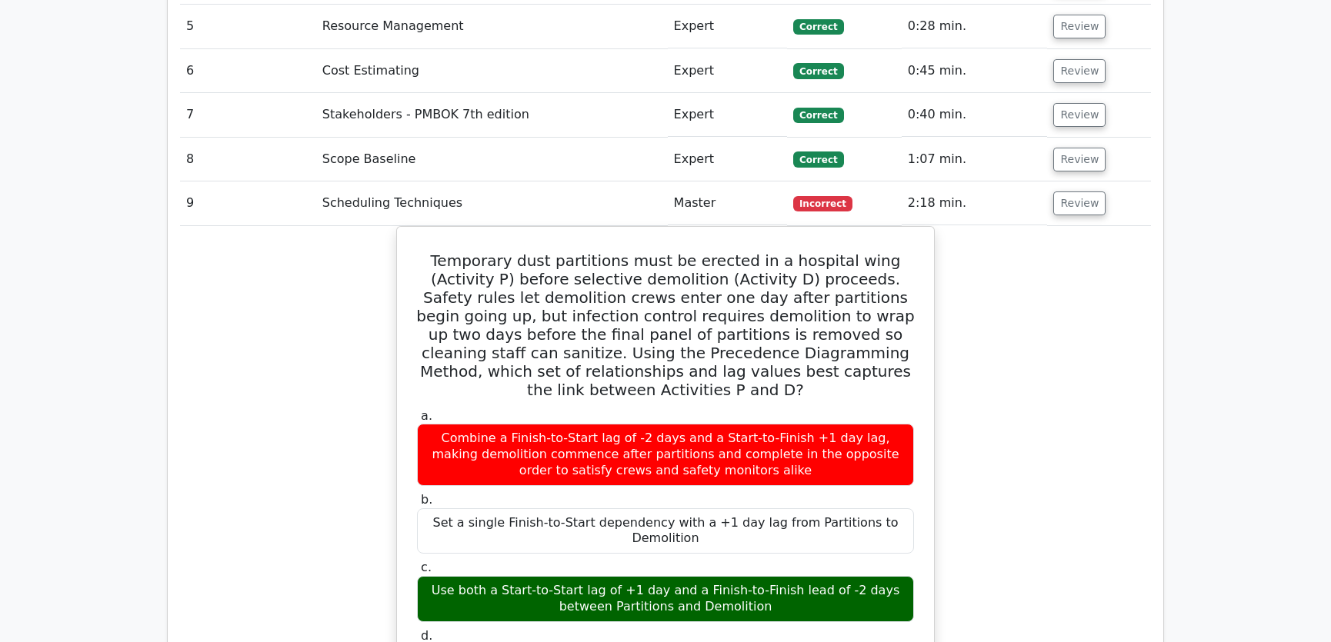
click at [1074, 254] on div "Temporary dust partitions must be erected in a hospital wing (Activity P) befor…" at bounding box center [665, 625] width 971 height 798
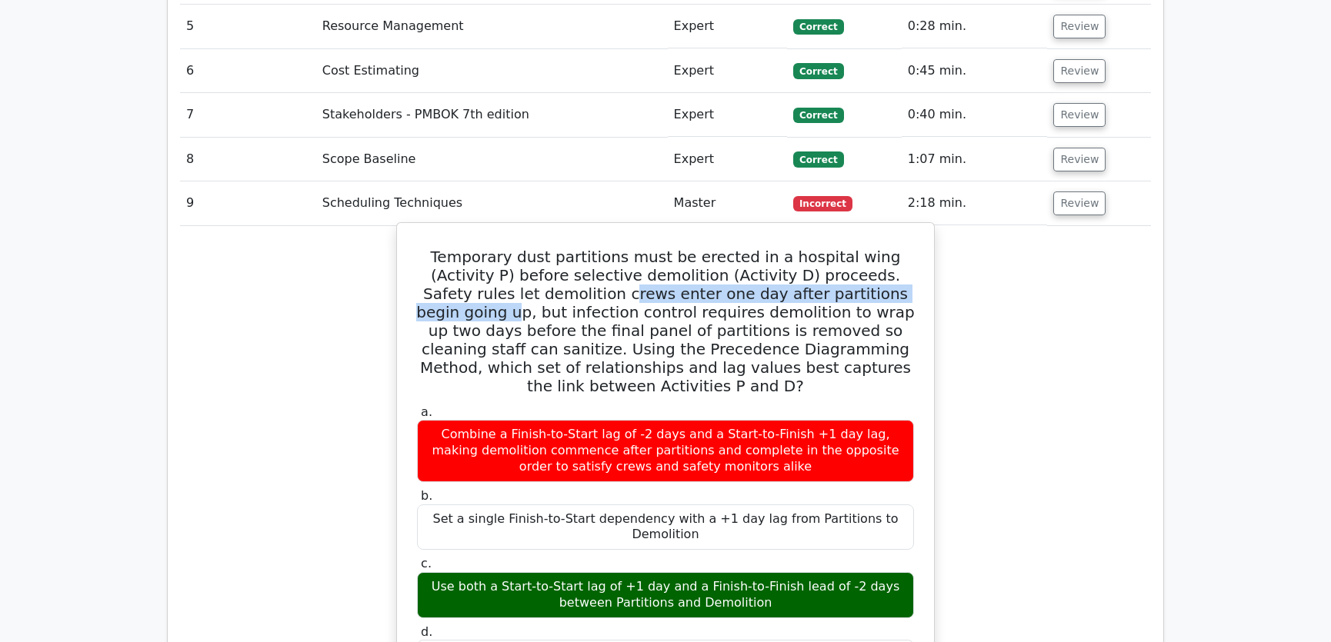
drag, startPoint x: 517, startPoint y: 235, endPoint x: 864, endPoint y: 236, distance: 346.9
click at [864, 248] on h5 "Temporary dust partitions must be erected in a hospital wing (Activity P) befor…" at bounding box center [665, 322] width 500 height 148
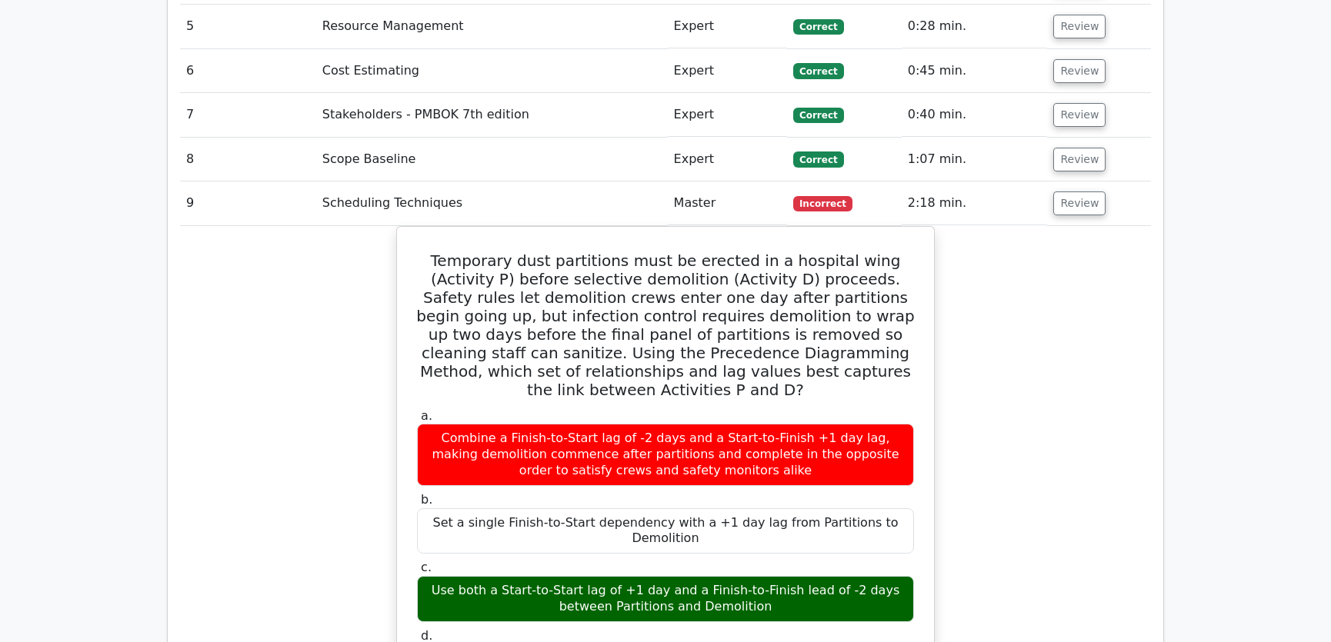
click at [1017, 274] on div "Temporary dust partitions must be erected in a hospital wing (Activity P) befor…" at bounding box center [665, 625] width 971 height 798
click at [1074, 192] on button "Review" at bounding box center [1079, 204] width 52 height 24
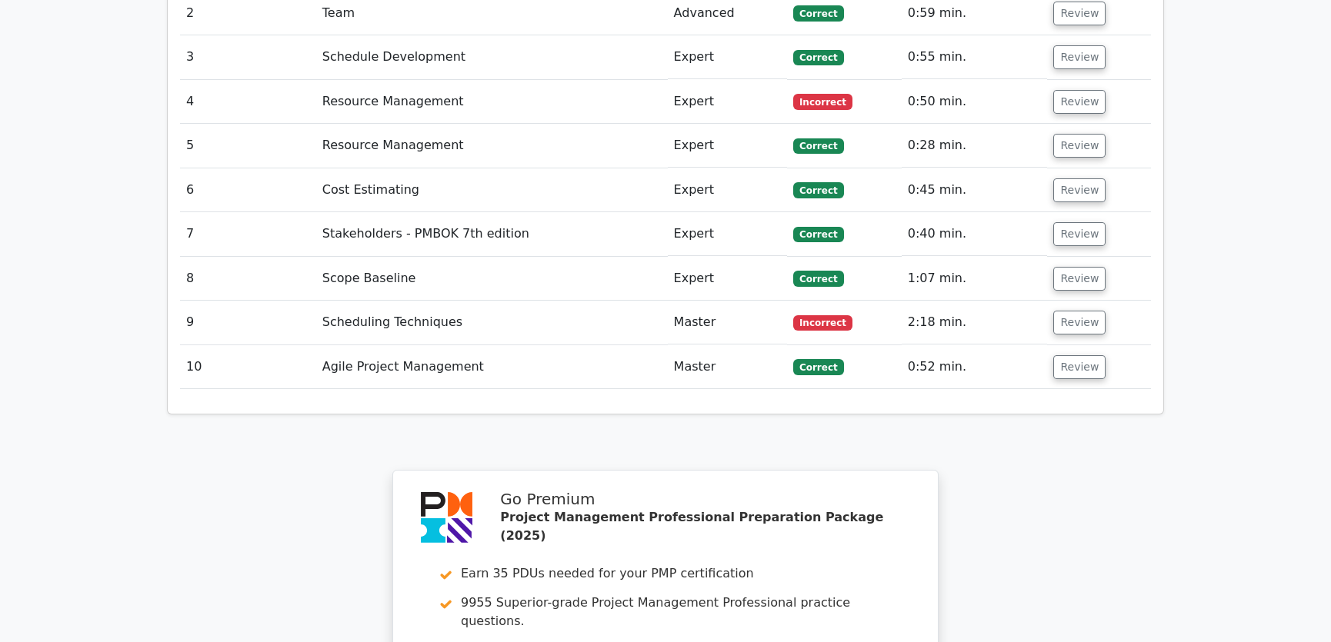
scroll to position [1165, 0]
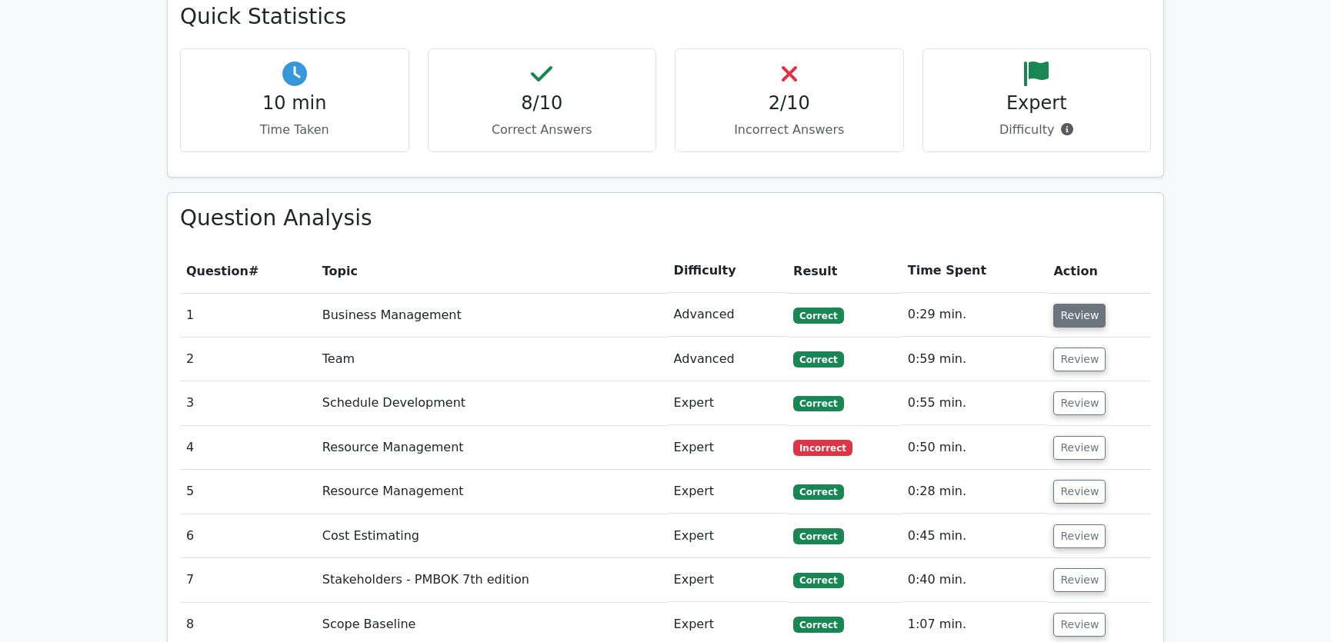
click at [1067, 304] on button "Review" at bounding box center [1079, 316] width 52 height 24
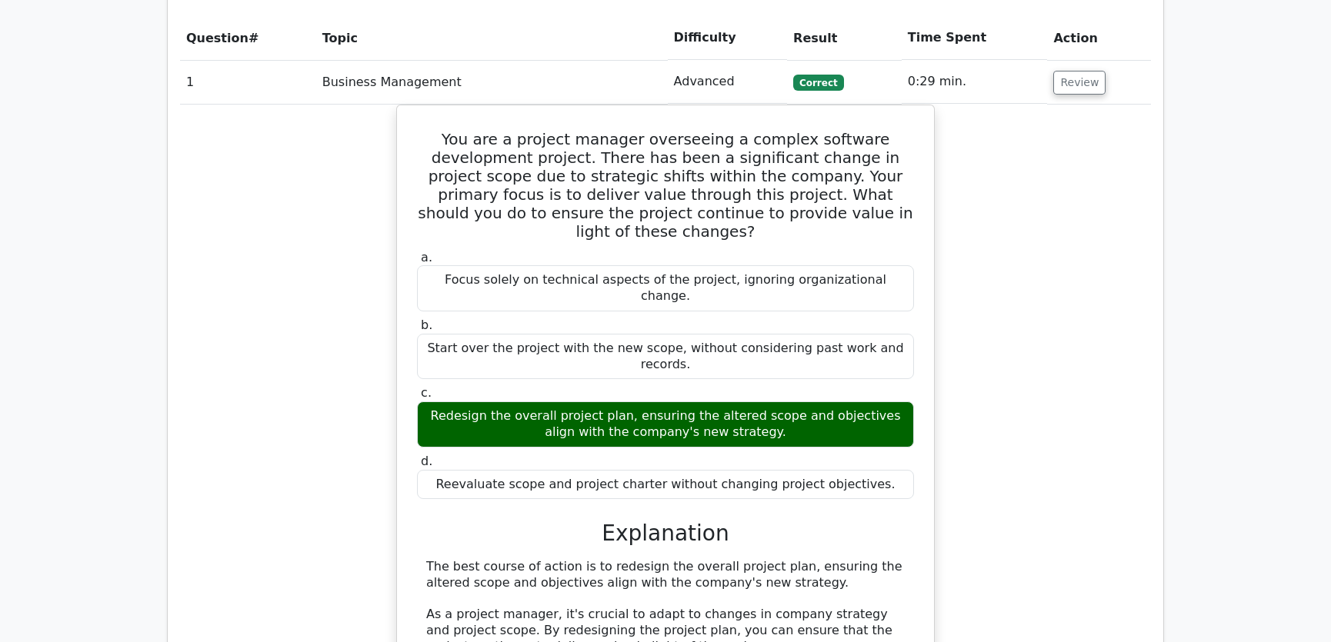
scroll to position [1282, 0]
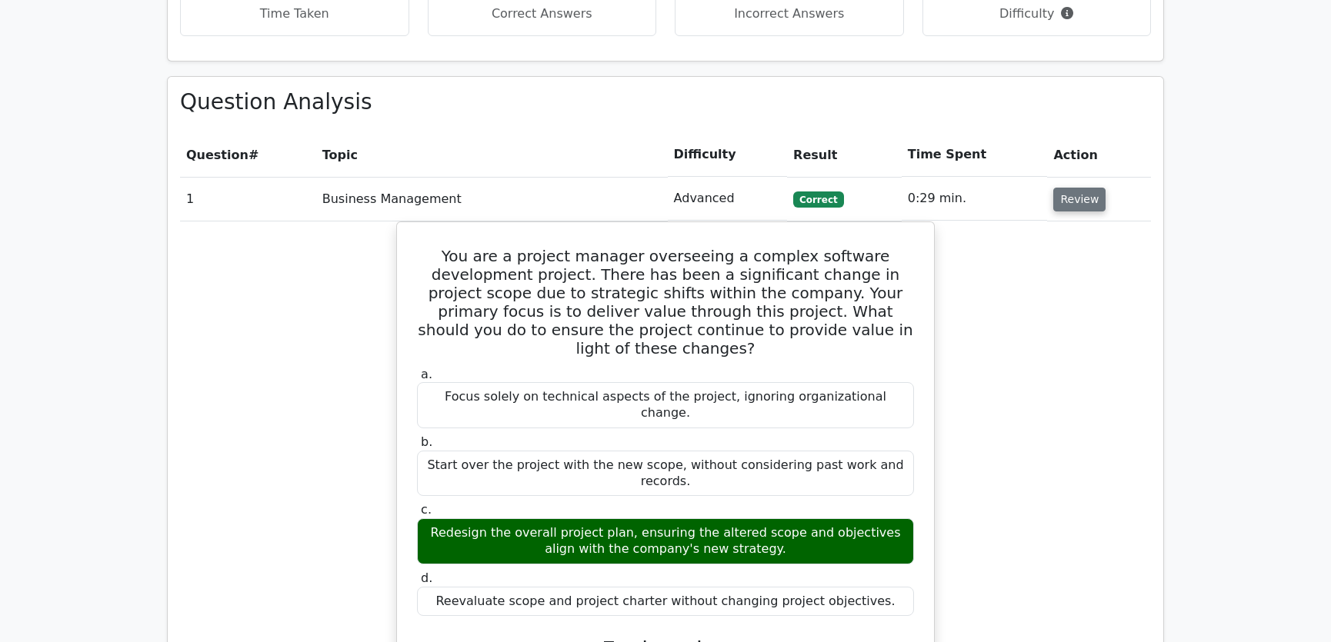
click at [1069, 188] on button "Review" at bounding box center [1079, 200] width 52 height 24
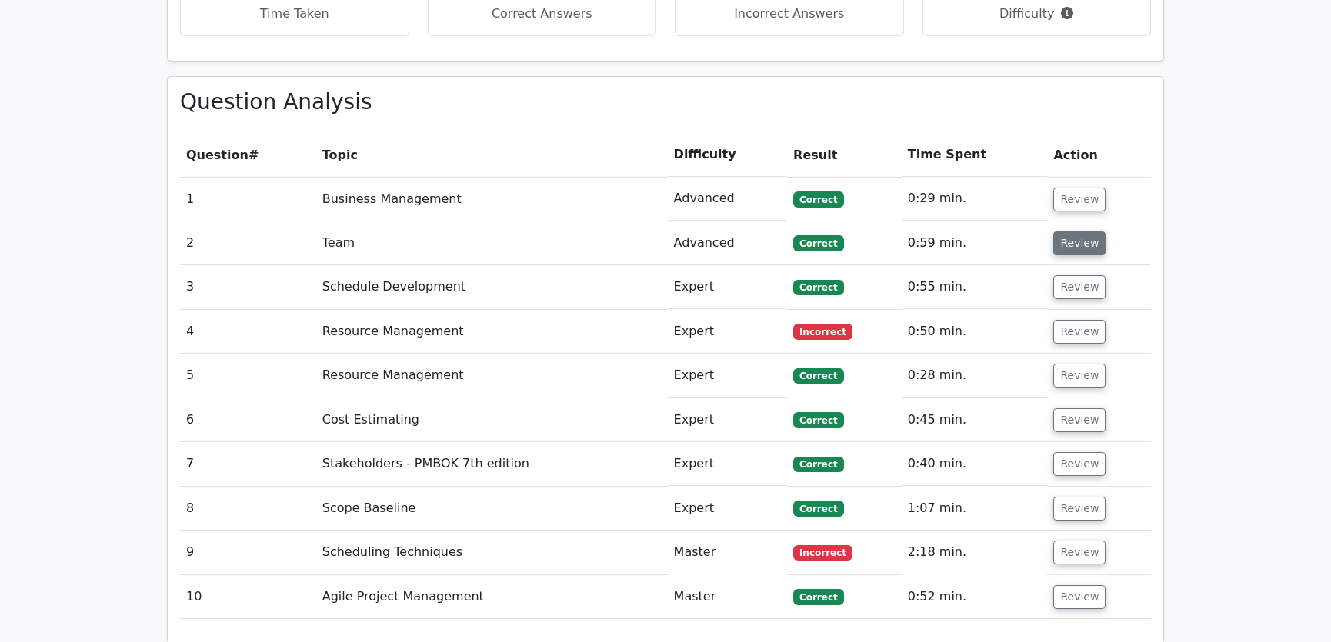
click at [1069, 232] on button "Review" at bounding box center [1079, 244] width 52 height 24
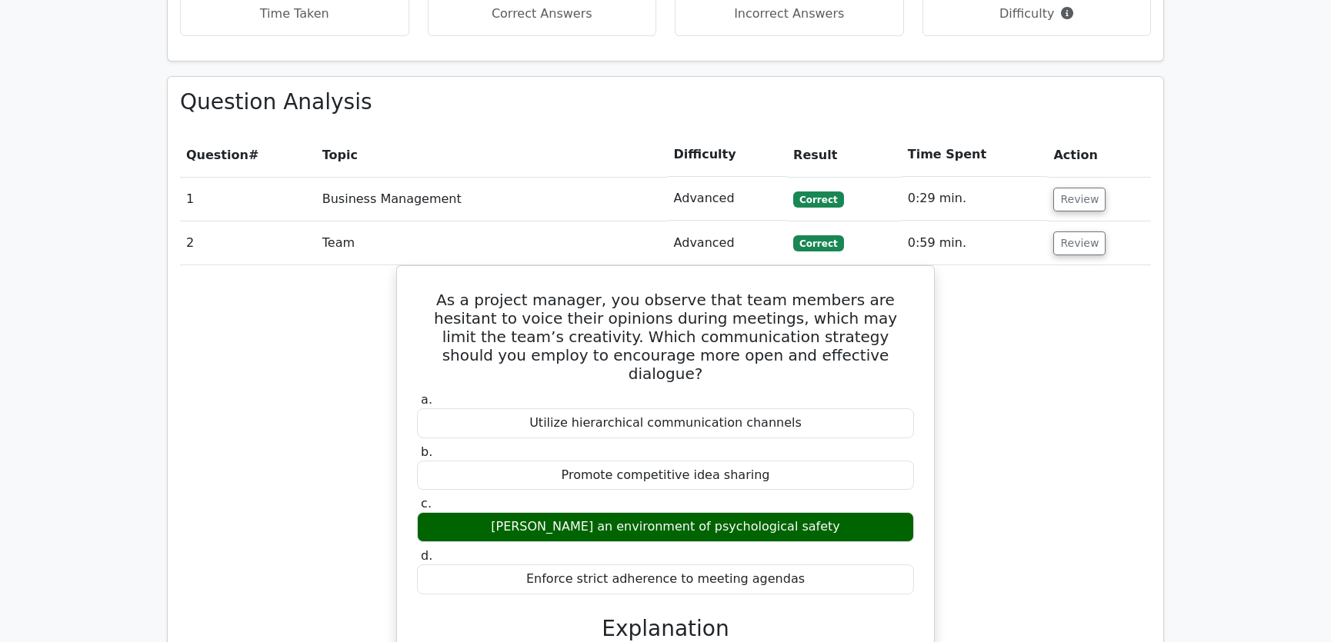
scroll to position [1515, 0]
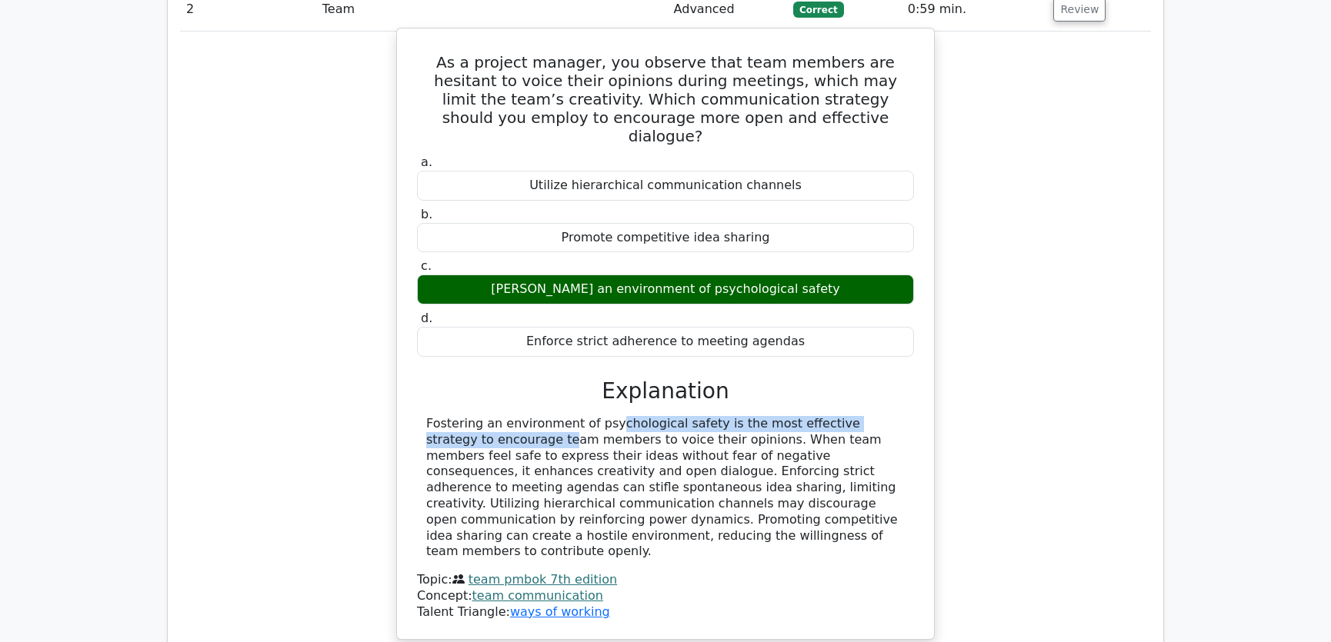
drag, startPoint x: 502, startPoint y: 348, endPoint x: 852, endPoint y: 350, distance: 350.8
click at [852, 416] on div "Fostering an environment of psychological safety is the most effective strategy…" at bounding box center [665, 488] width 478 height 144
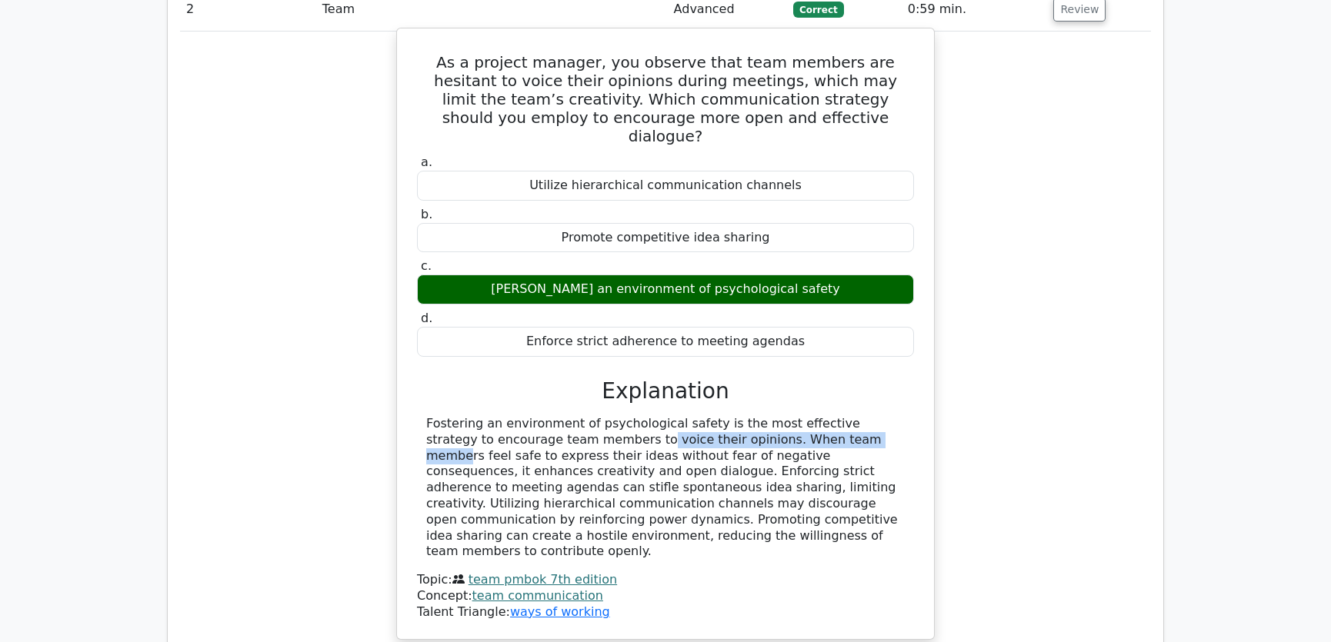
drag, startPoint x: 477, startPoint y: 365, endPoint x: 699, endPoint y: 366, distance: 222.3
click at [699, 416] on div "Fostering an environment of psychological safety is the most effective strategy…" at bounding box center [665, 488] width 478 height 144
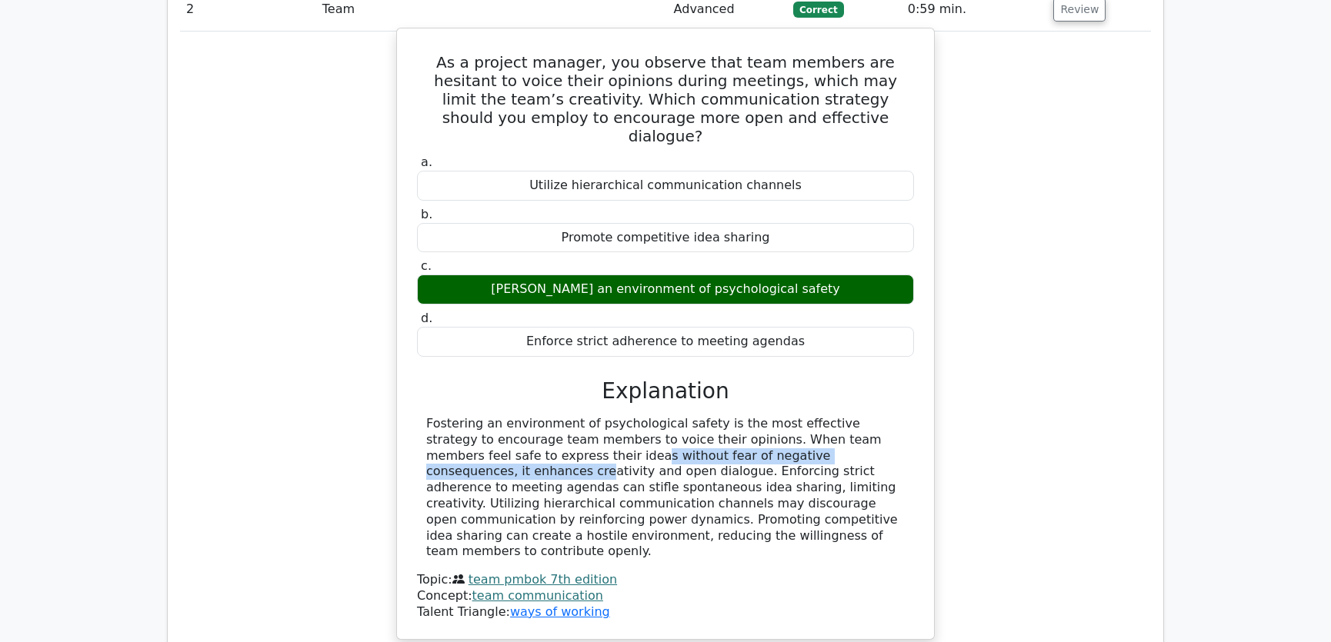
drag, startPoint x: 429, startPoint y: 383, endPoint x: 743, endPoint y: 384, distance: 313.9
click at [743, 416] on div "Fostering an environment of psychological safety is the most effective strategy…" at bounding box center [665, 488] width 478 height 144
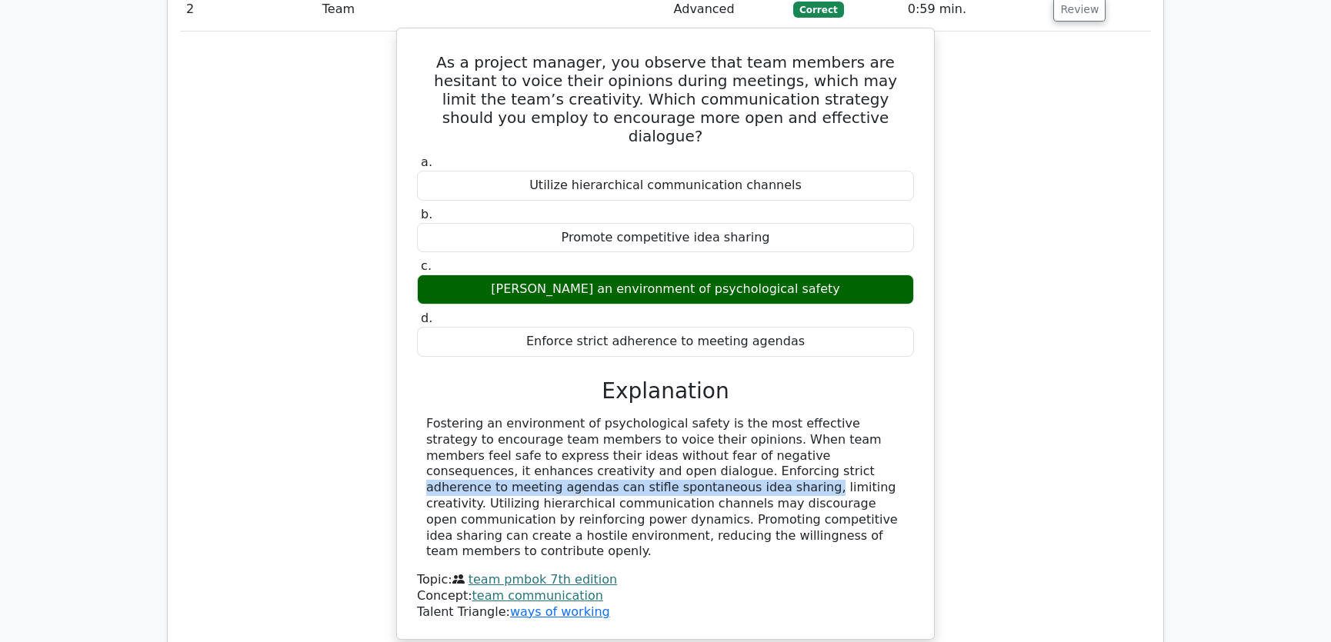
drag, startPoint x: 513, startPoint y: 398, endPoint x: 875, endPoint y: 401, distance: 362.3
click at [875, 416] on div "Fostering an environment of psychological safety is the most effective strategy…" at bounding box center [665, 488] width 478 height 144
drag, startPoint x: 527, startPoint y: 415, endPoint x: 825, endPoint y: 412, distance: 298.5
click at [825, 416] on div "Fostering an environment of psychological safety is the most effective strategy…" at bounding box center [665, 488] width 478 height 144
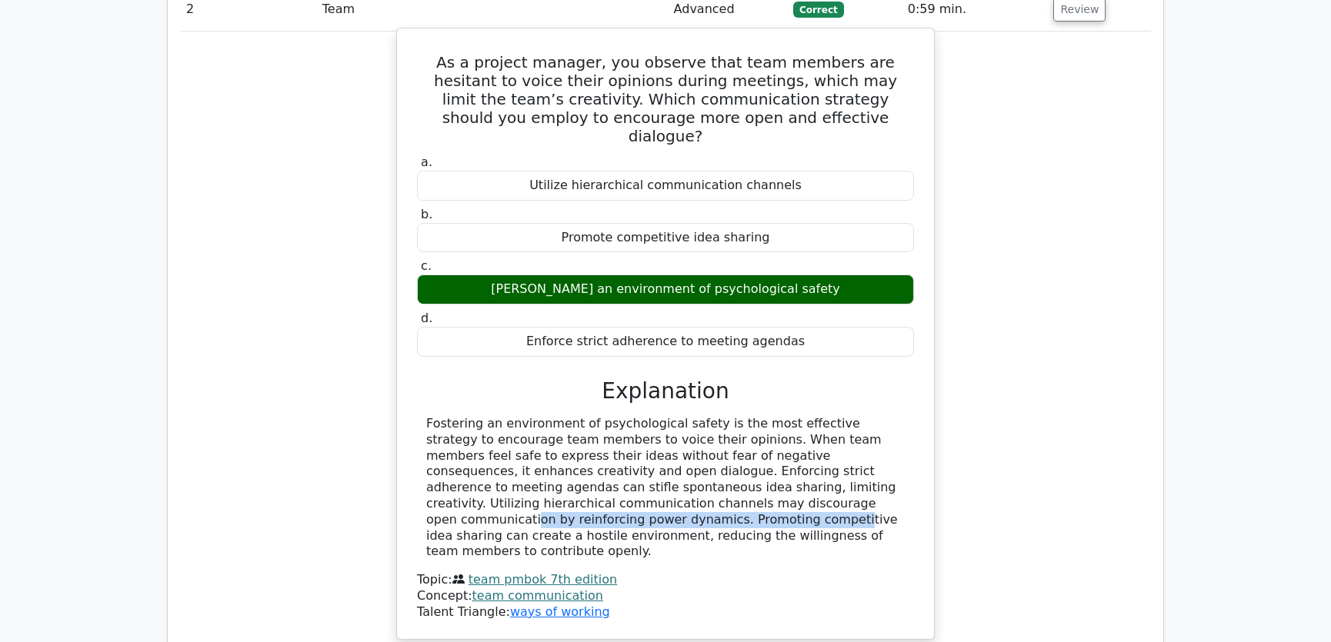
drag, startPoint x: 488, startPoint y: 431, endPoint x: 792, endPoint y: 429, distance: 304.6
click at [792, 429] on div "Fostering an environment of psychological safety is the most effective strategy…" at bounding box center [665, 488] width 478 height 144
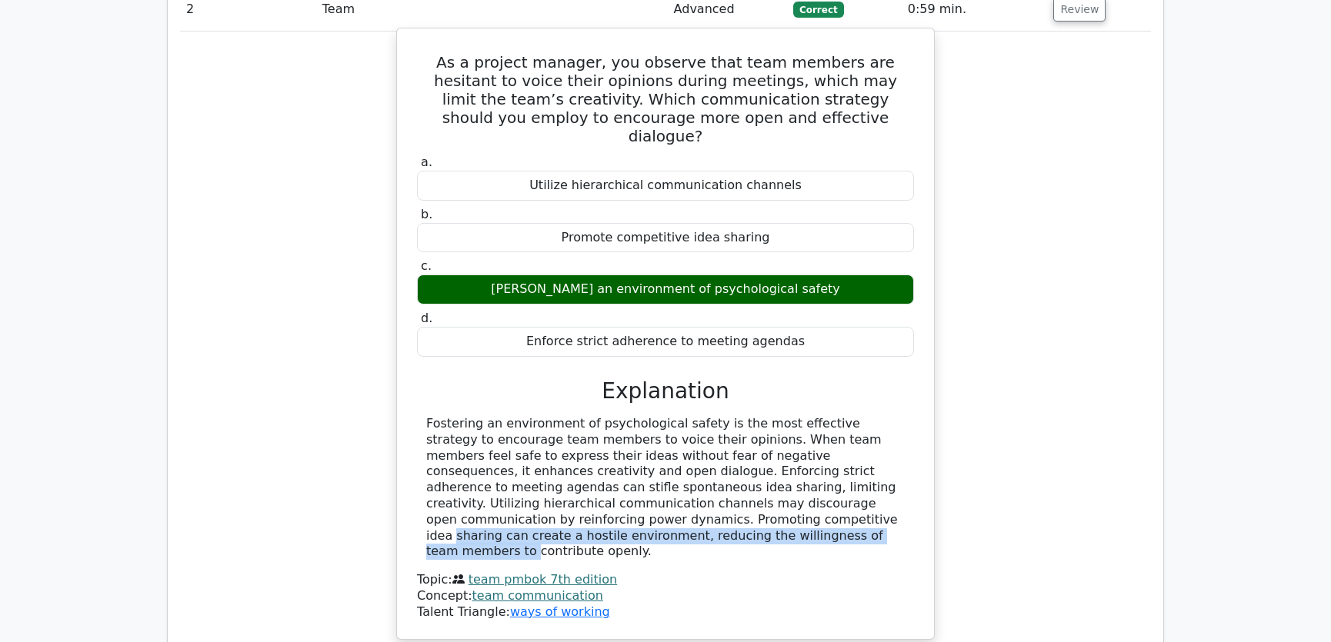
drag, startPoint x: 428, startPoint y: 446, endPoint x: 911, endPoint y: 447, distance: 482.3
click at [911, 447] on div "Fostering an environment of psychological safety is the most effective strategy…" at bounding box center [665, 488] width 497 height 144
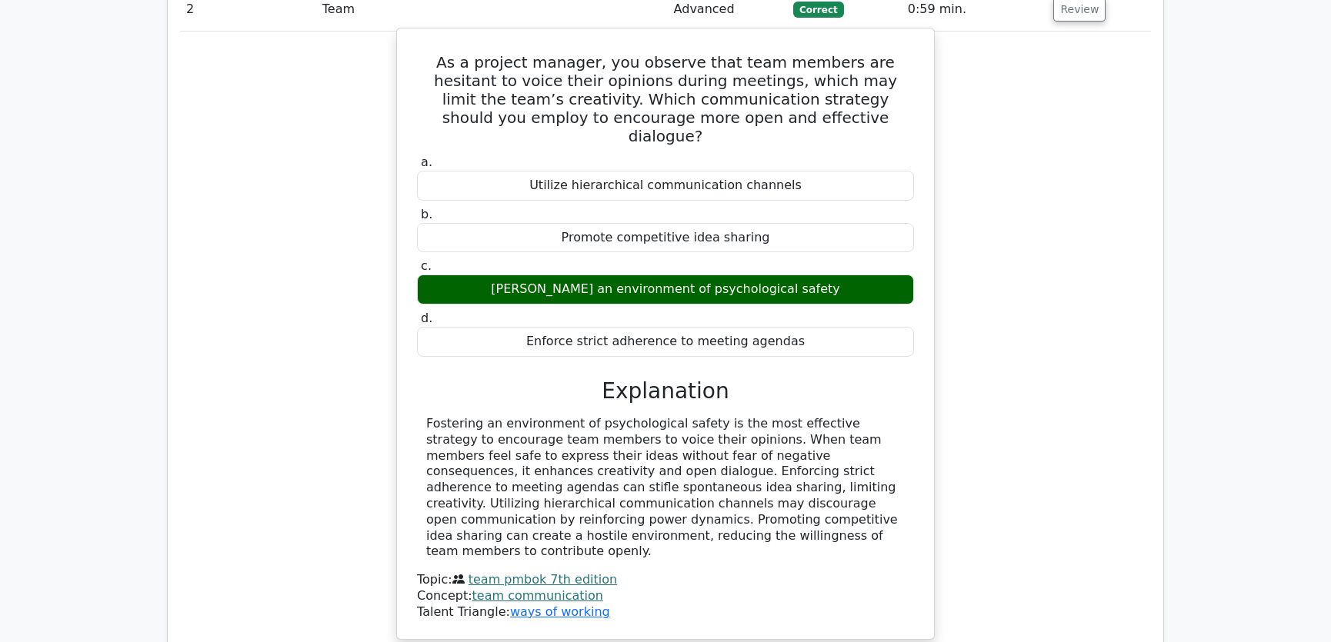
click at [754, 468] on div "Fostering an environment of psychological safety is the most effective strategy…" at bounding box center [665, 488] width 478 height 144
drag, startPoint x: 442, startPoint y: 462, endPoint x: 672, endPoint y: 460, distance: 229.2
click at [671, 460] on div "Fostering an environment of psychological safety is the most effective strategy…" at bounding box center [665, 488] width 478 height 144
click at [706, 460] on div "Fostering an environment of psychological safety is the most effective strategy…" at bounding box center [665, 488] width 478 height 144
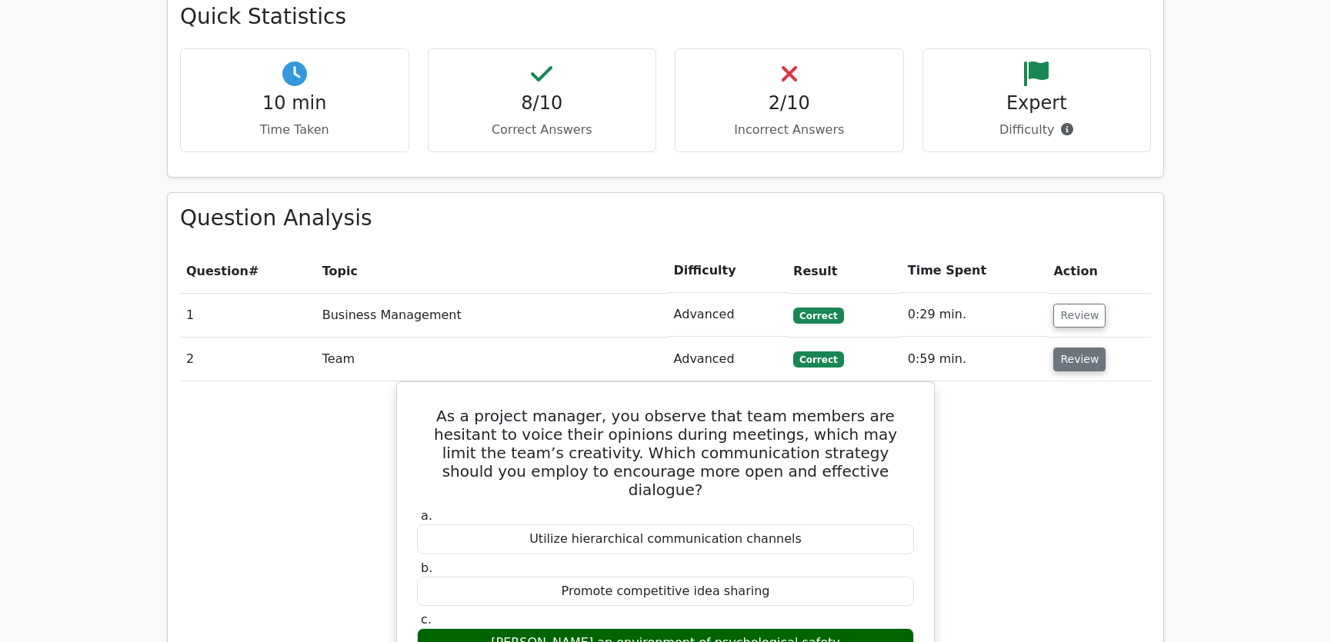
click at [1076, 348] on button "Review" at bounding box center [1079, 360] width 52 height 24
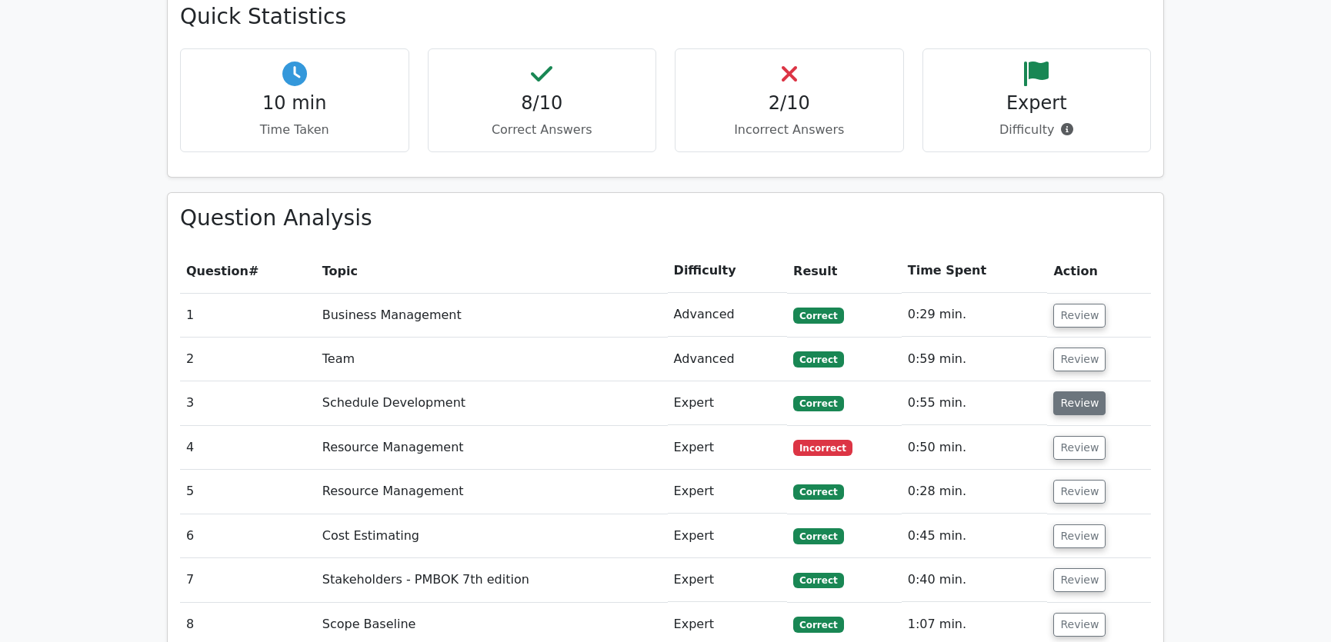
click at [1071, 392] on button "Review" at bounding box center [1079, 404] width 52 height 24
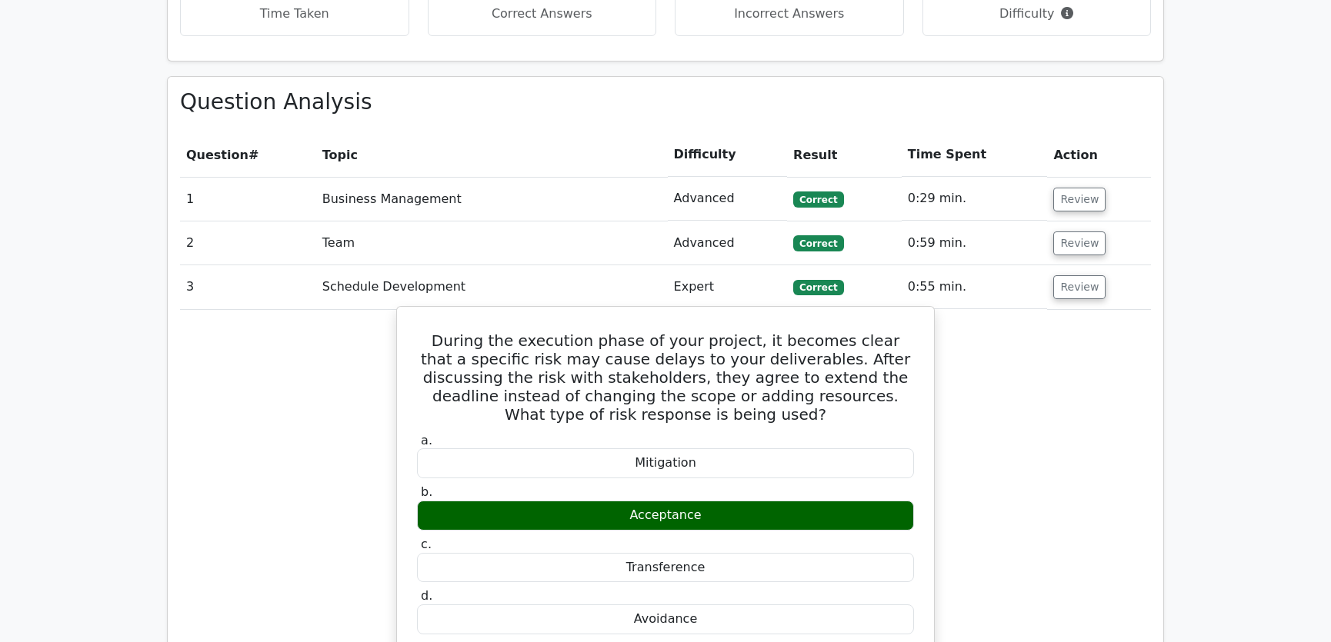
scroll to position [1398, 0]
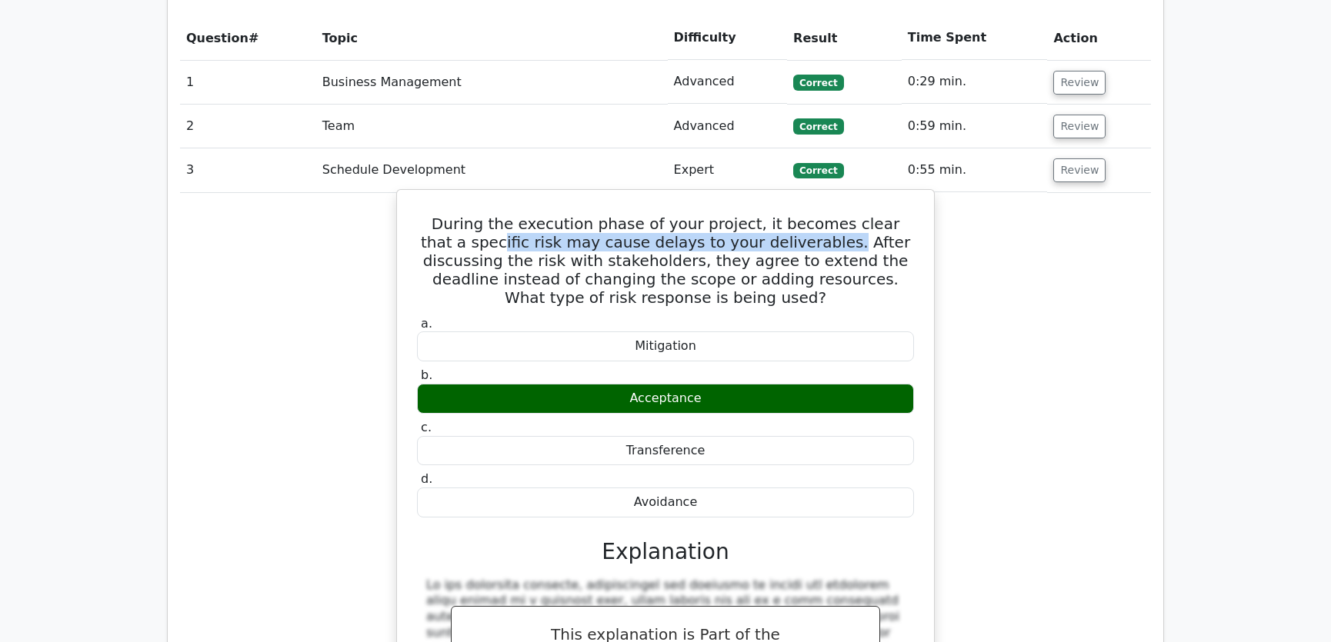
drag, startPoint x: 450, startPoint y: 186, endPoint x: 769, endPoint y: 182, distance: 319.3
click at [769, 215] on h5 "During the execution phase of your project, it becomes clear that a specific ri…" at bounding box center [665, 261] width 500 height 92
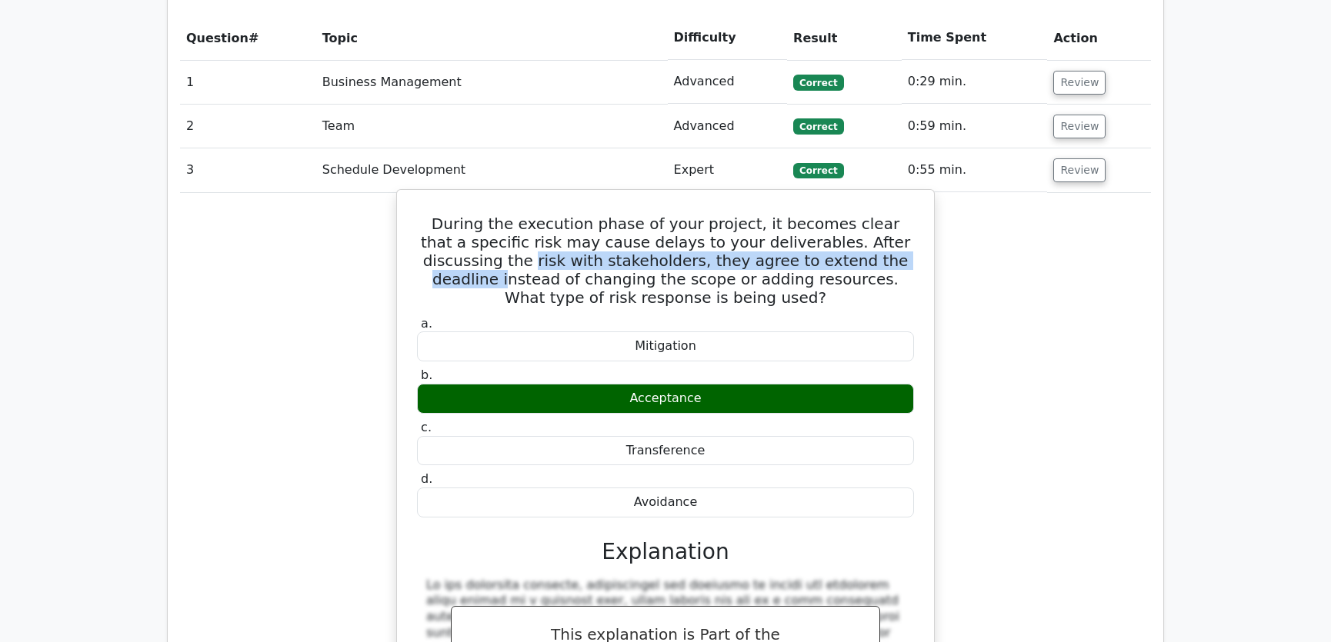
drag, startPoint x: 430, startPoint y: 204, endPoint x: 836, endPoint y: 208, distance: 406.2
click at [836, 215] on h5 "During the execution phase of your project, it becomes clear that a specific ri…" at bounding box center [665, 261] width 500 height 92
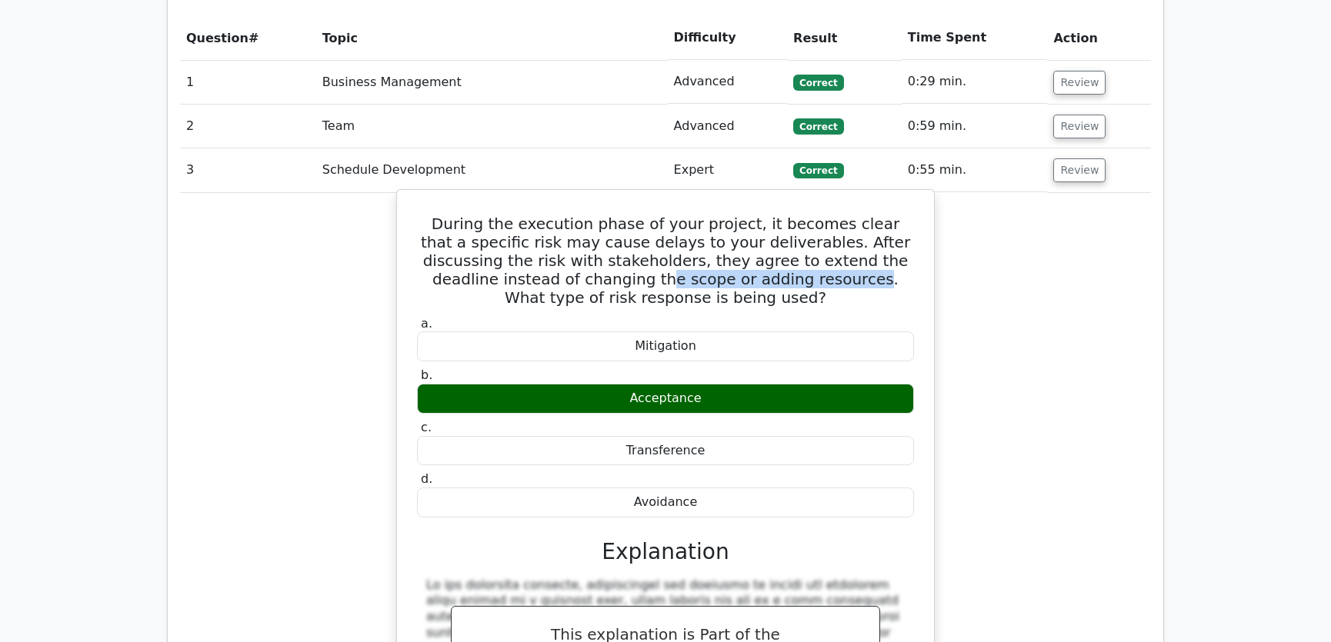
drag, startPoint x: 506, startPoint y: 225, endPoint x: 699, endPoint y: 218, distance: 193.2
click at [699, 218] on h5 "During the execution phase of your project, it becomes clear that a specific ri…" at bounding box center [665, 261] width 500 height 92
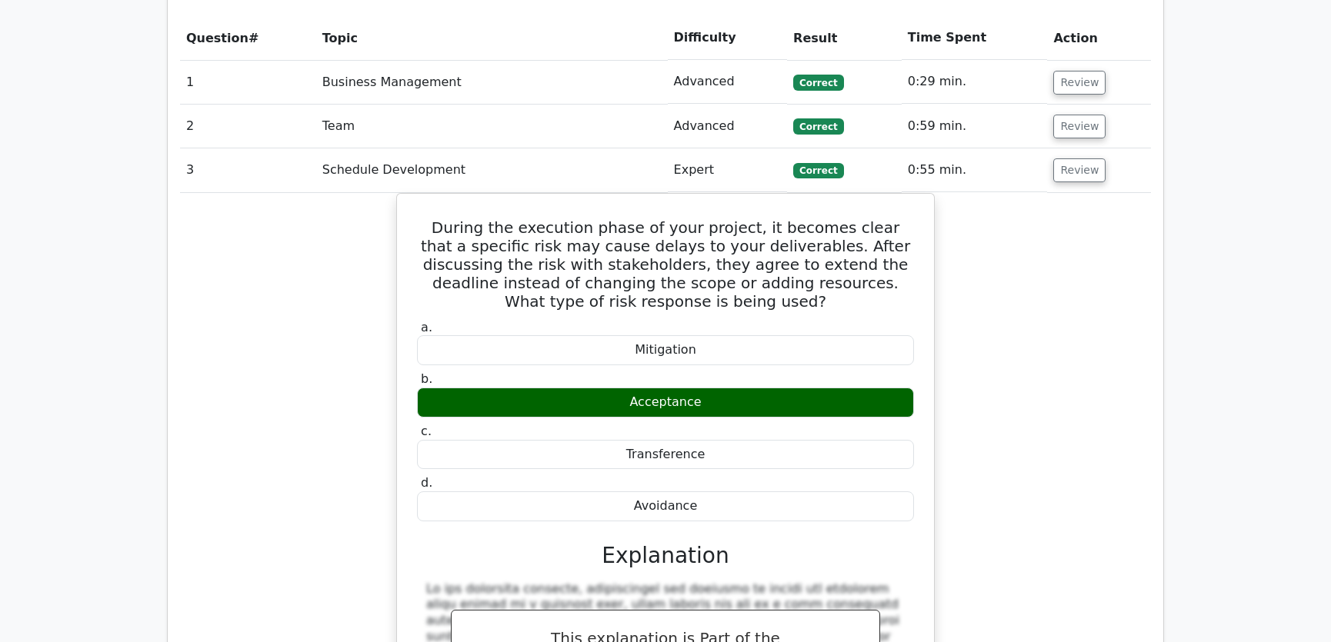
click at [1085, 260] on div "During the execution phase of your project, it becomes clear that a specific ri…" at bounding box center [665, 588] width 971 height 791
click at [1075, 158] on button "Review" at bounding box center [1079, 170] width 52 height 24
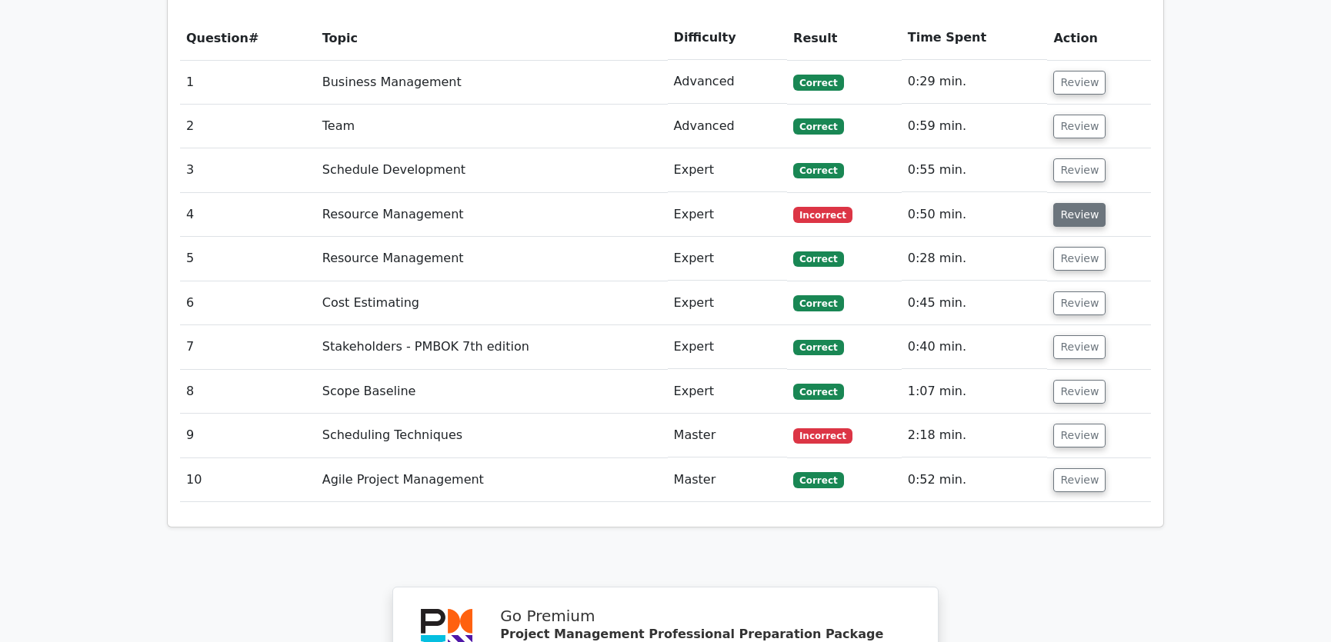
click at [1075, 203] on button "Review" at bounding box center [1079, 215] width 52 height 24
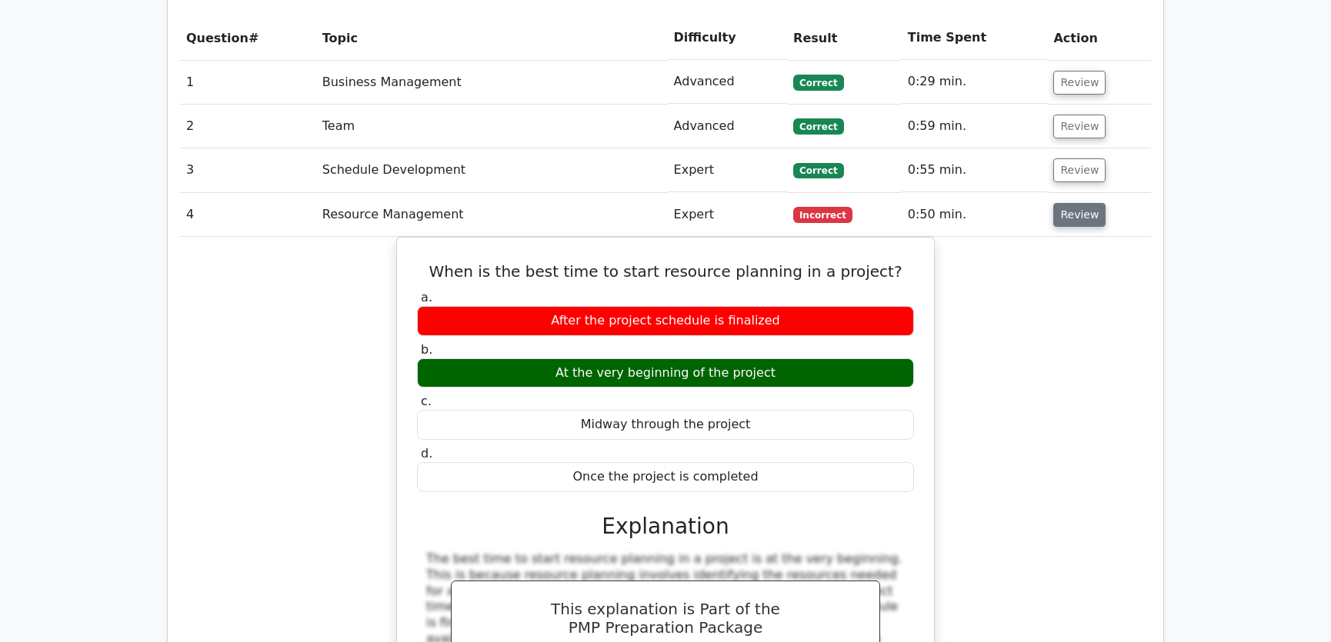
click at [1075, 203] on button "Review" at bounding box center [1079, 215] width 52 height 24
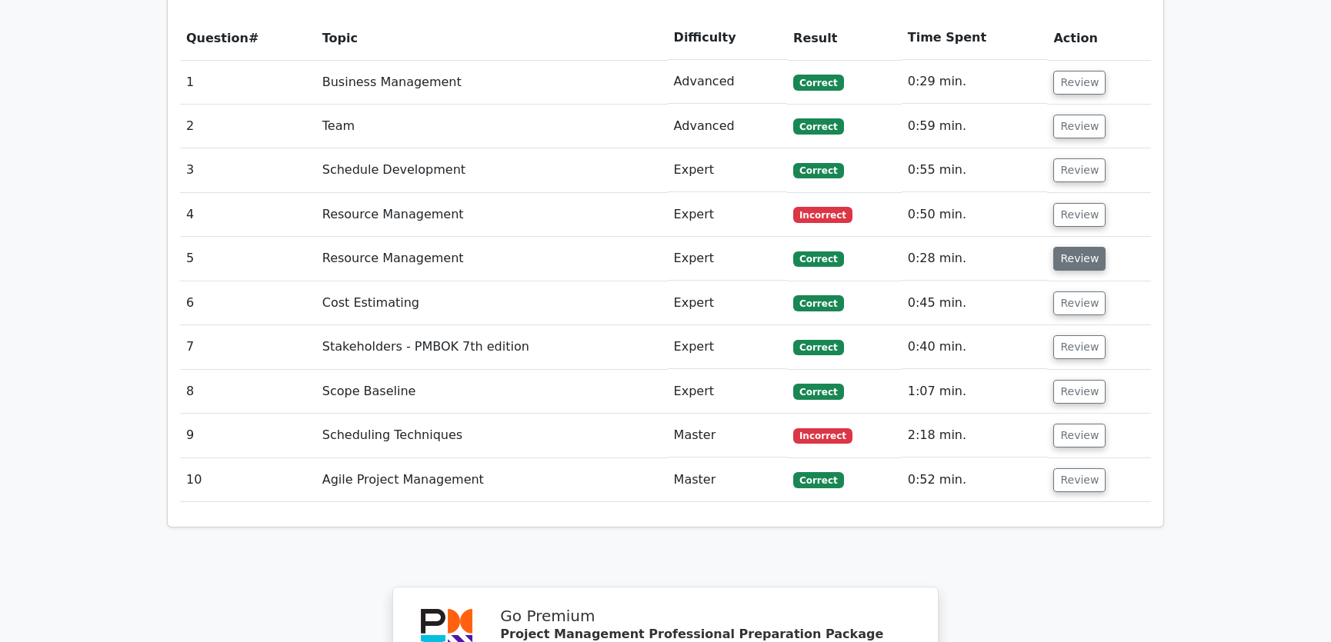
click at [1075, 247] on button "Review" at bounding box center [1079, 259] width 52 height 24
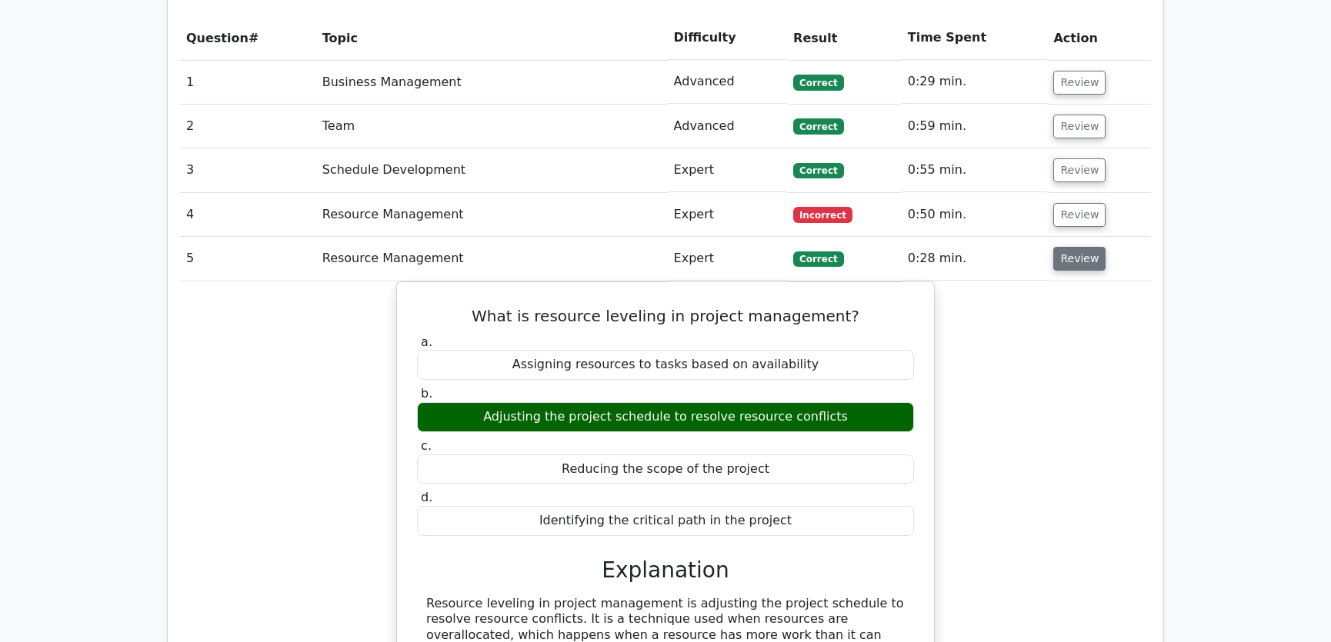
click at [1076, 247] on button "Review" at bounding box center [1079, 259] width 52 height 24
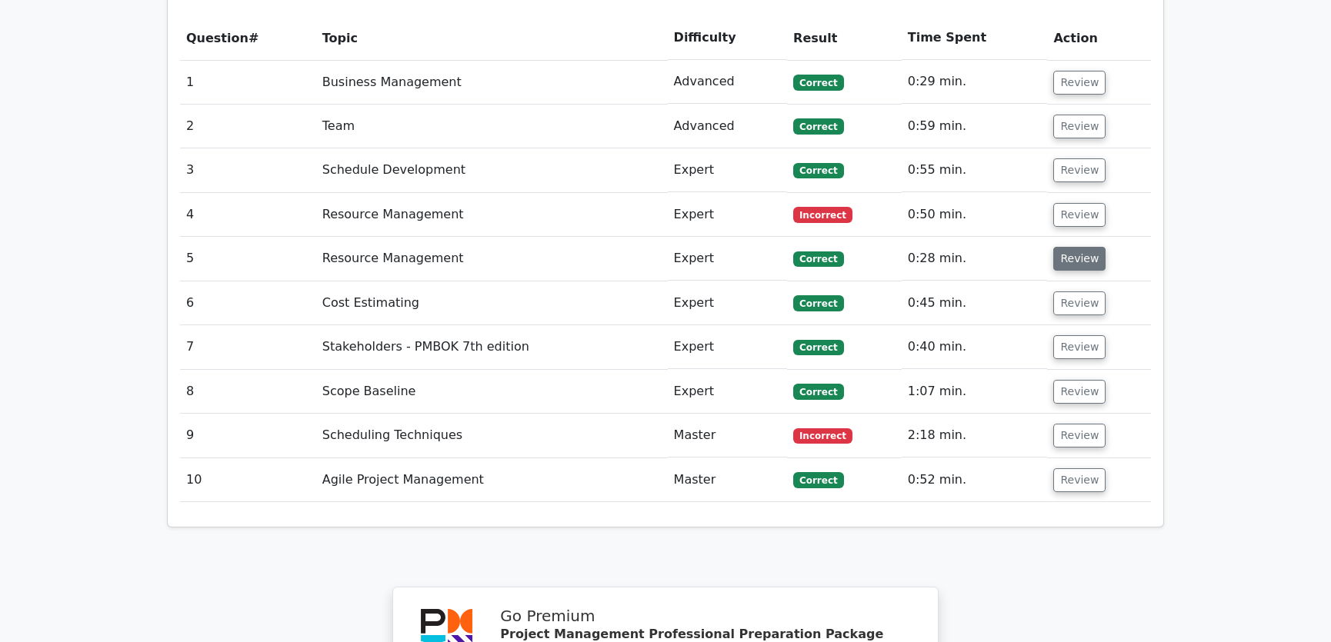
click at [1072, 247] on button "Review" at bounding box center [1079, 259] width 52 height 24
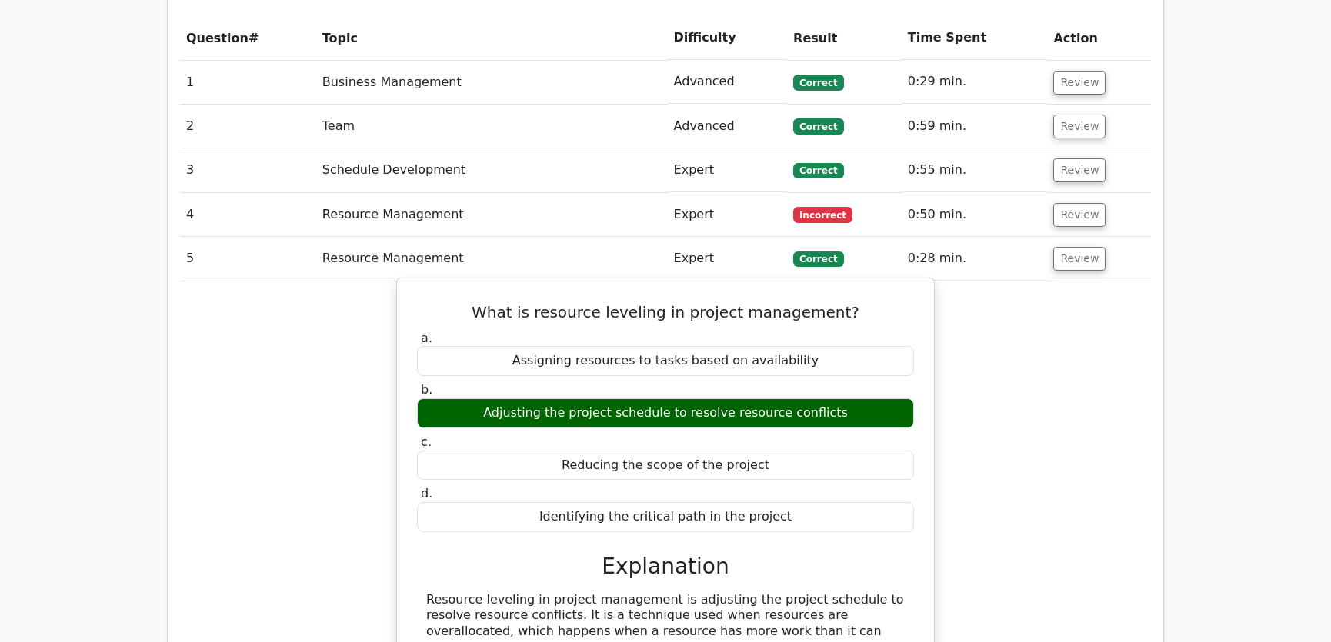
scroll to position [1631, 0]
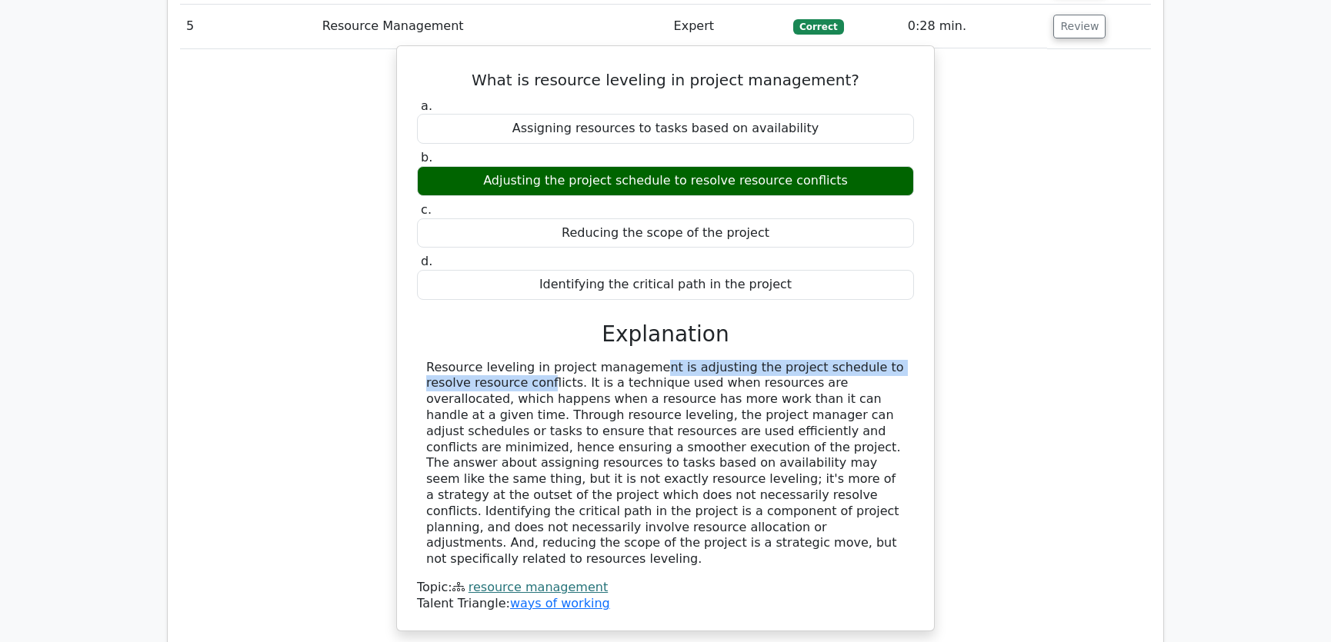
drag, startPoint x: 535, startPoint y: 310, endPoint x: 875, endPoint y: 312, distance: 340.0
click at [875, 360] on div "Resource leveling in project management is adjusting the project schedule to re…" at bounding box center [665, 464] width 478 height 208
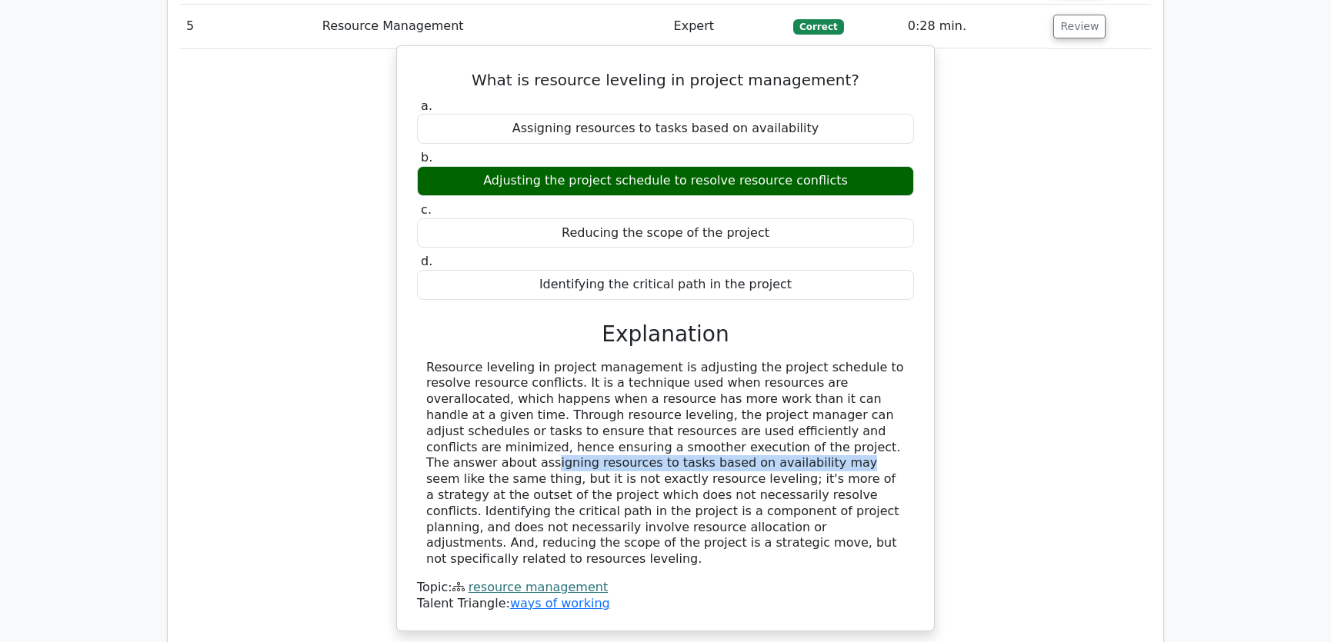
drag, startPoint x: 583, startPoint y: 383, endPoint x: 877, endPoint y: 384, distance: 293.9
click at [877, 384] on div "Resource leveling in project management is adjusting the project schedule to re…" at bounding box center [665, 464] width 478 height 208
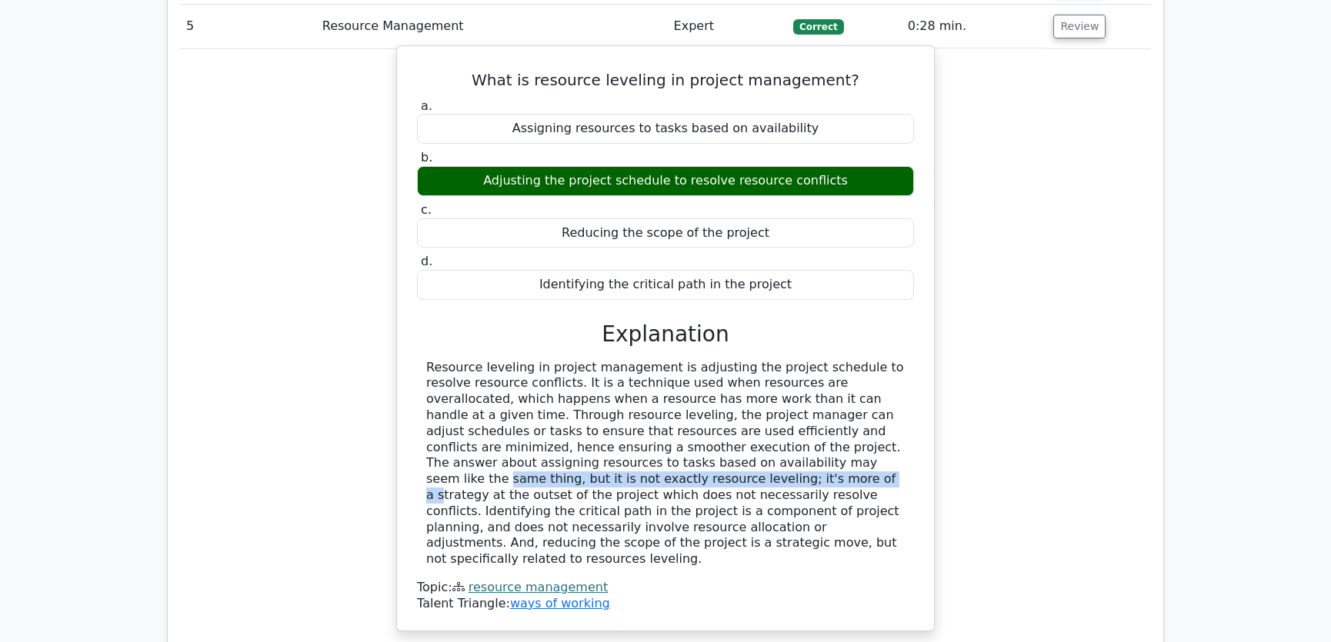
drag, startPoint x: 500, startPoint y: 406, endPoint x: 862, endPoint y: 405, distance: 361.5
click at [862, 405] on div "Resource leveling in project management is adjusting the project schedule to re…" at bounding box center [665, 464] width 478 height 208
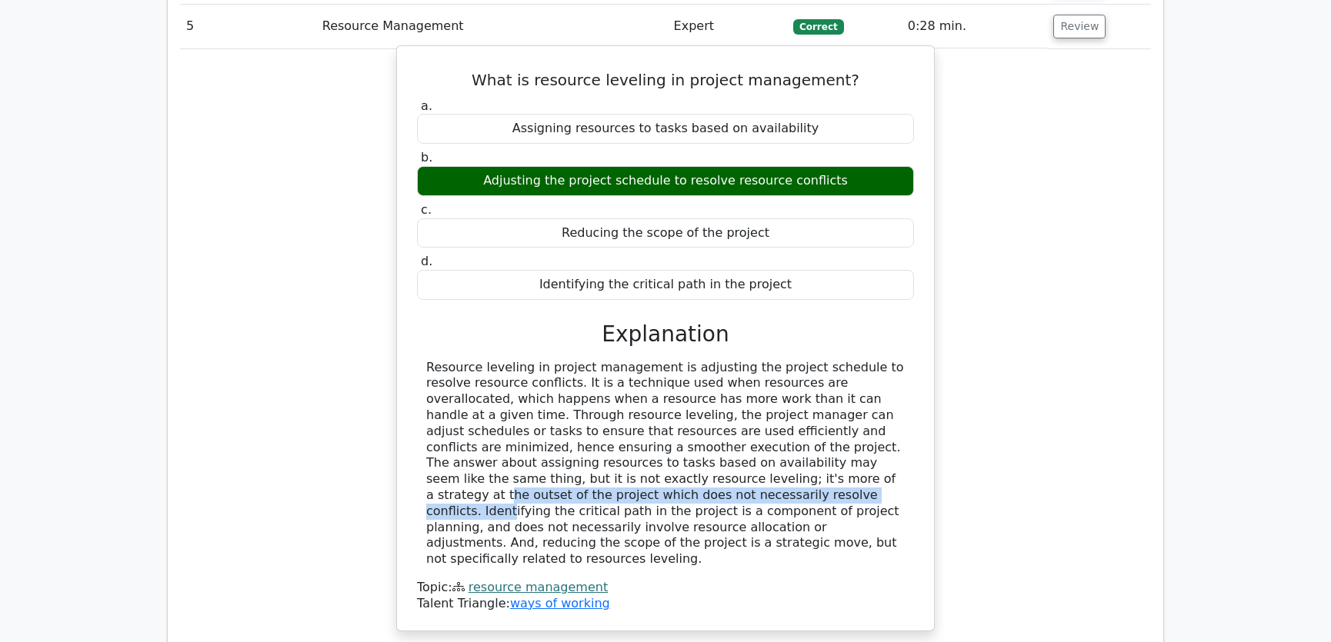
drag, startPoint x: 463, startPoint y: 423, endPoint x: 875, endPoint y: 426, distance: 411.6
click at [875, 426] on div "Resource leveling in project management is adjusting the project schedule to re…" at bounding box center [665, 464] width 478 height 208
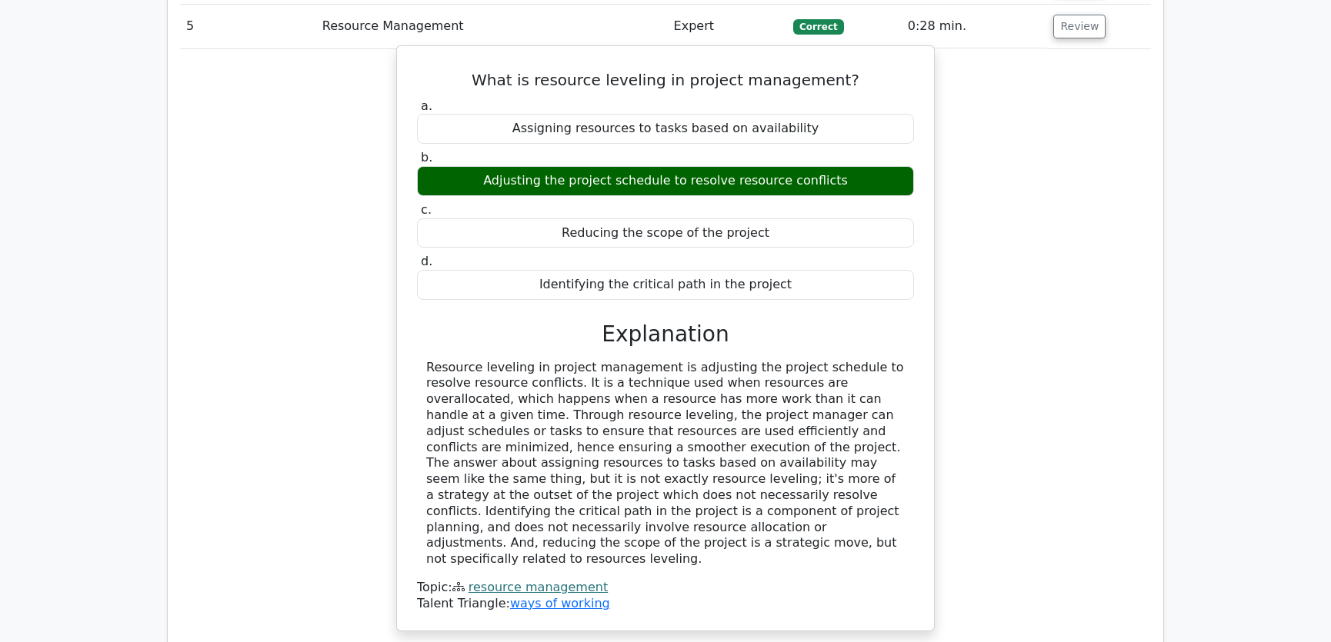
click at [485, 437] on div "Resource leveling in project management is adjusting the project schedule to re…" at bounding box center [665, 464] width 478 height 208
click at [489, 406] on div "Resource leveling in project management is adjusting the project schedule to re…" at bounding box center [665, 464] width 478 height 208
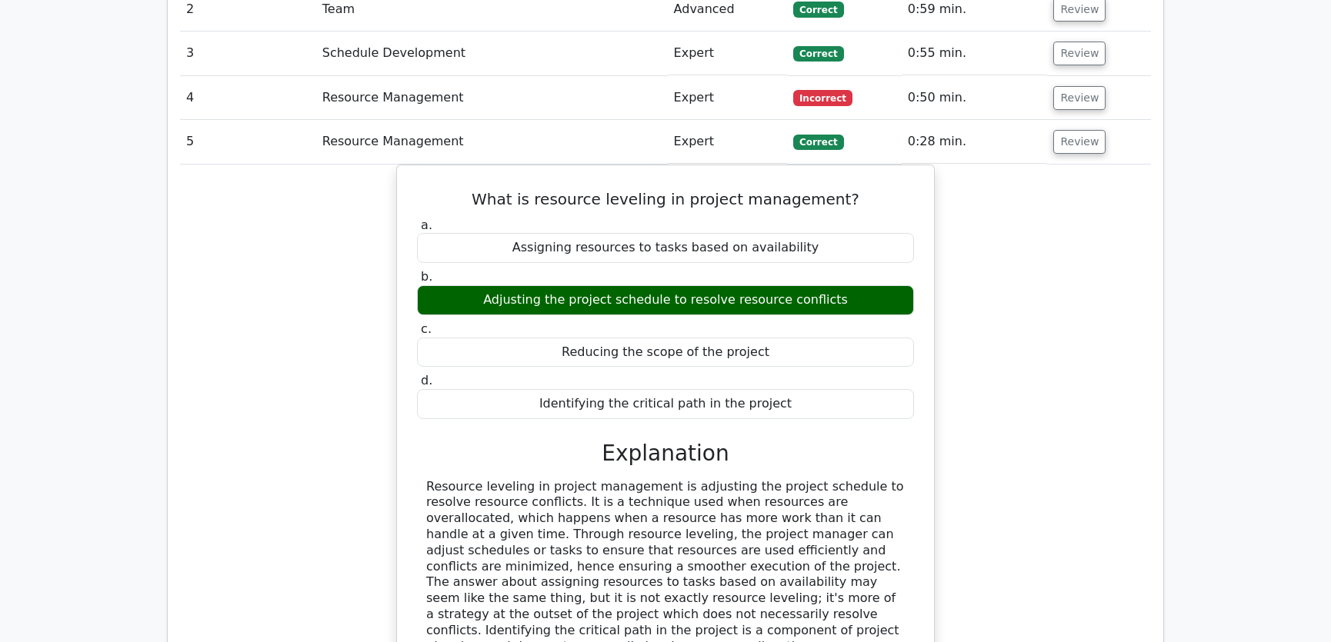
scroll to position [1282, 0]
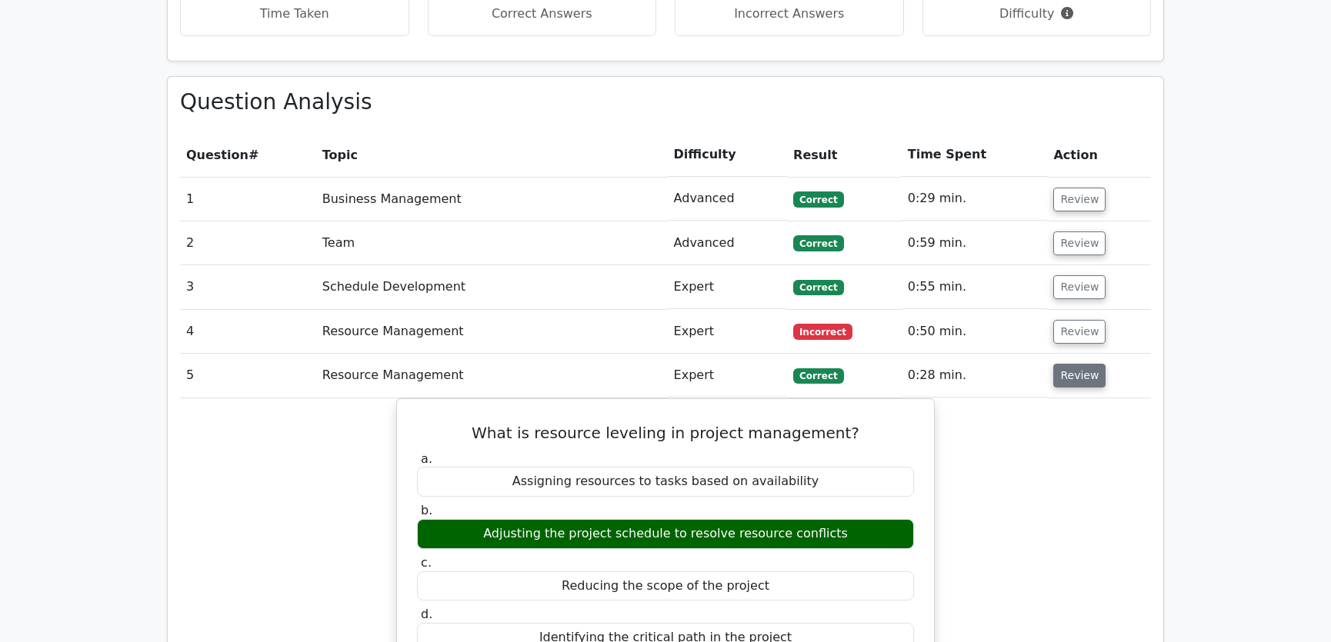
click at [1075, 364] on button "Review" at bounding box center [1079, 376] width 52 height 24
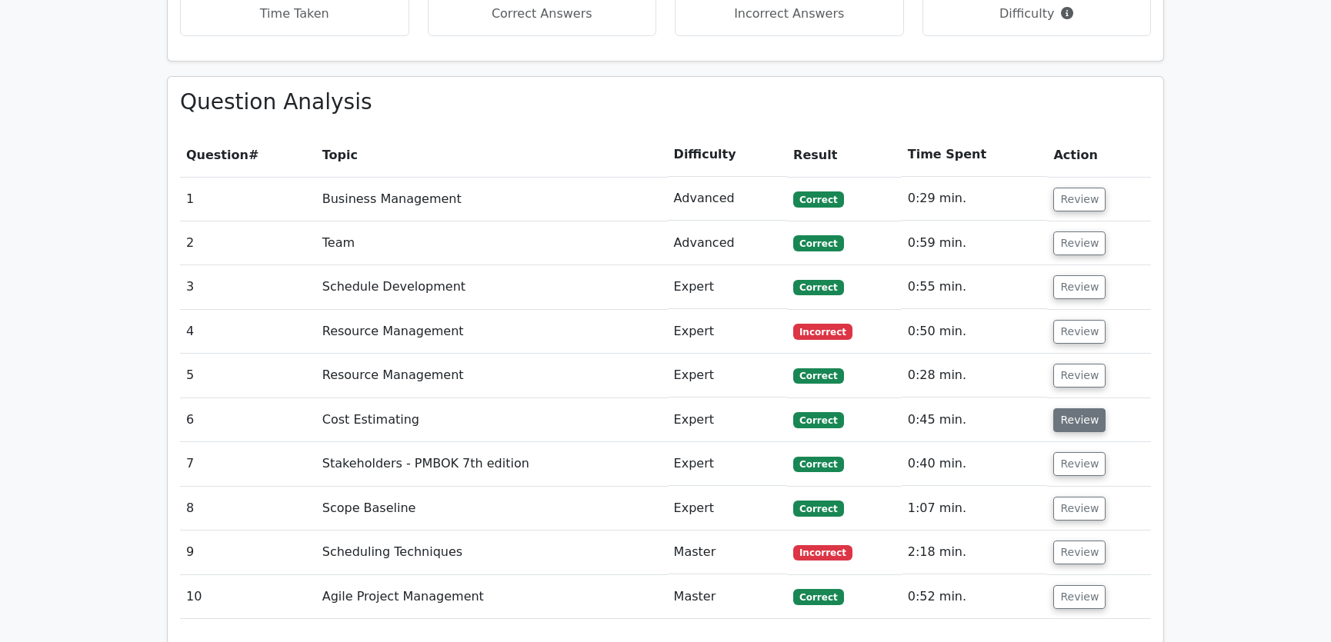
click at [1068, 408] on button "Review" at bounding box center [1079, 420] width 52 height 24
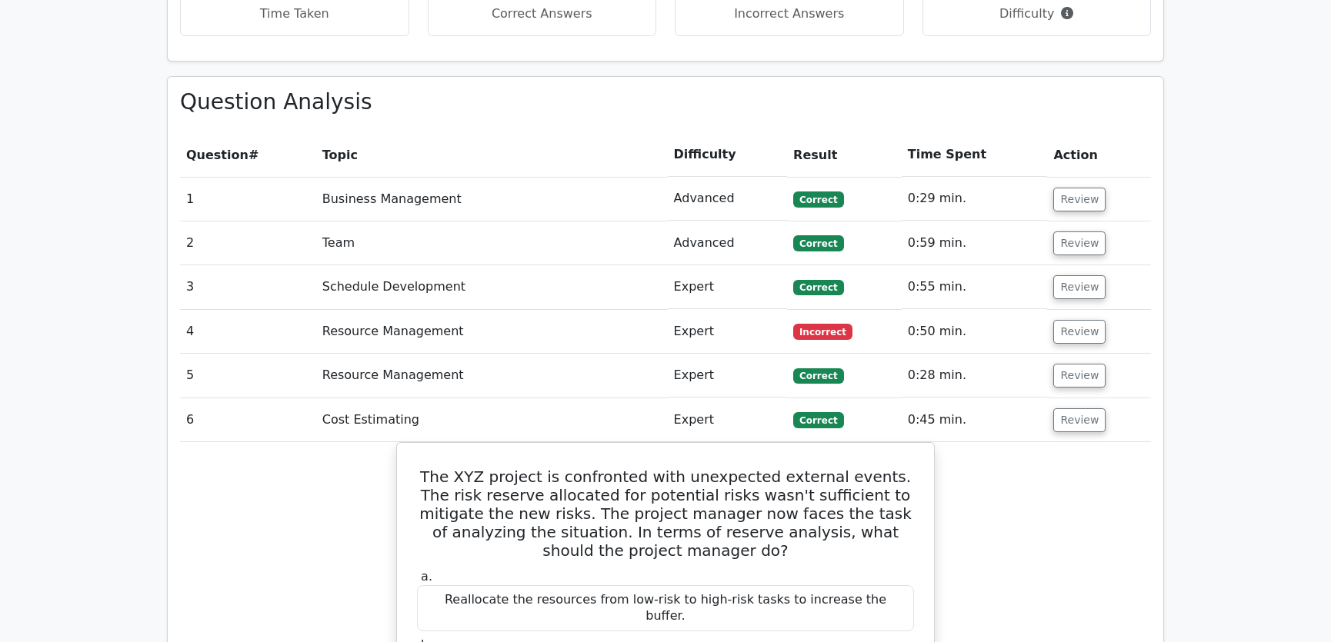
scroll to position [1515, 0]
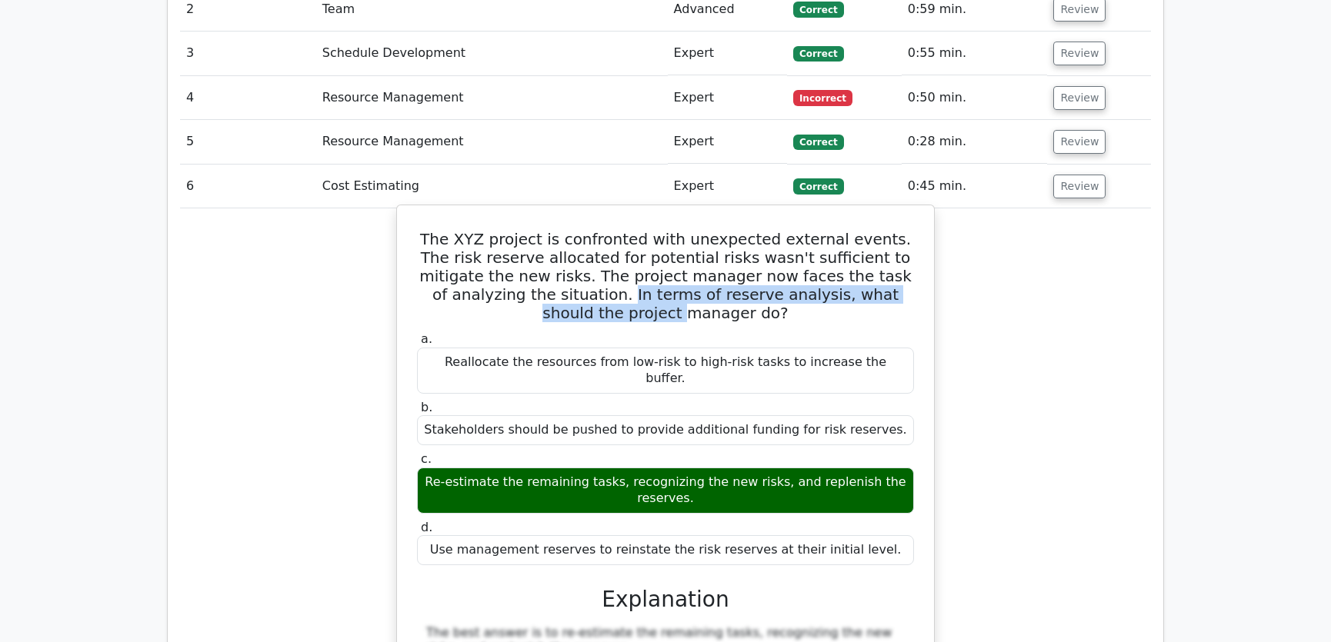
drag, startPoint x: 488, startPoint y: 238, endPoint x: 852, endPoint y: 239, distance: 363.9
click at [852, 239] on h5 "The XYZ project is confronted with unexpected external events. The risk reserve…" at bounding box center [665, 276] width 500 height 92
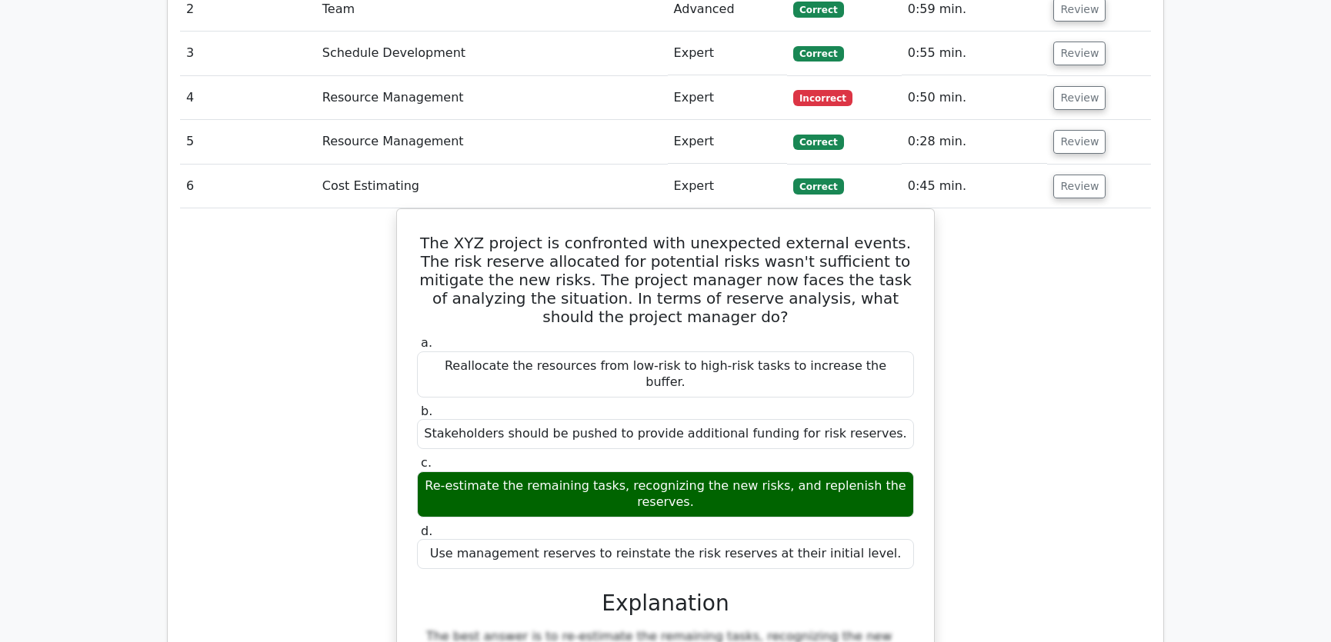
click at [1022, 248] on div "The XYZ project is confronted with unexpected external events. The risk reserve…" at bounding box center [665, 643] width 971 height 870
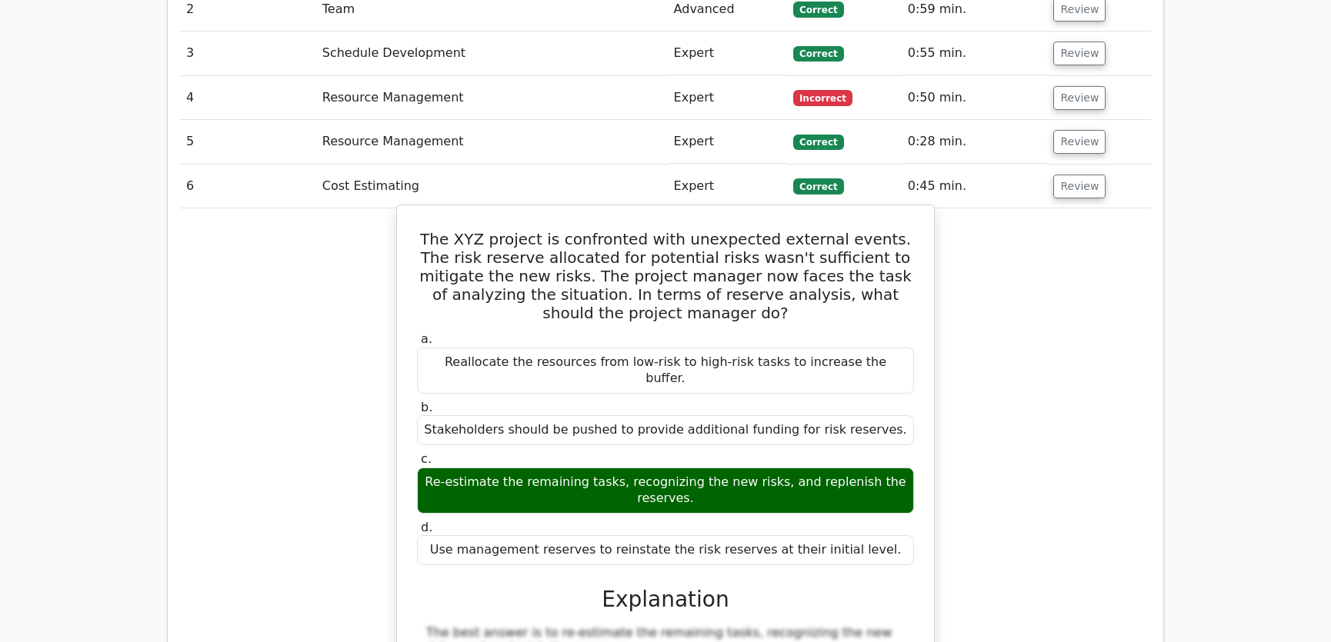
drag, startPoint x: 430, startPoint y: 180, endPoint x: 892, endPoint y: 485, distance: 553.7
click at [892, 485] on div "The XYZ project is confronted with unexpected external events. The risk reserve…" at bounding box center [665, 631] width 525 height 838
copy div "The XYZ project is confronted with unexpected external events. The risk reserve…"
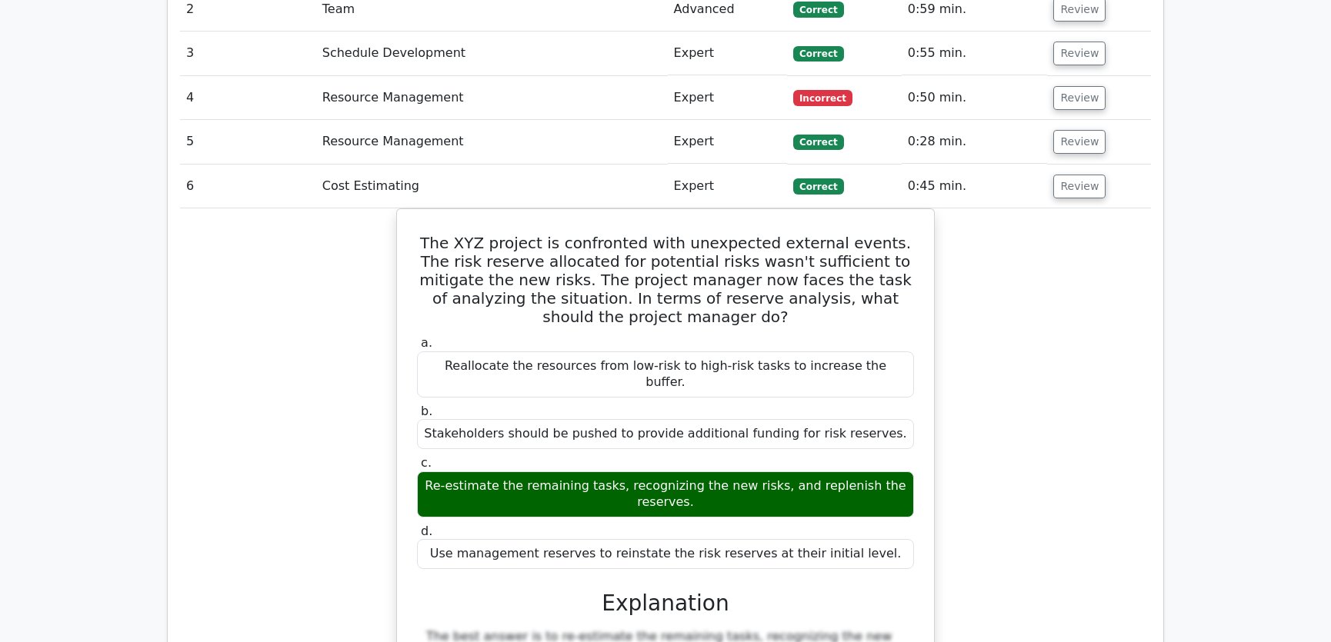
click at [988, 245] on div "The XYZ project is confronted with unexpected external events. The risk reserve…" at bounding box center [665, 643] width 971 height 870
click at [1074, 175] on button "Review" at bounding box center [1079, 187] width 52 height 24
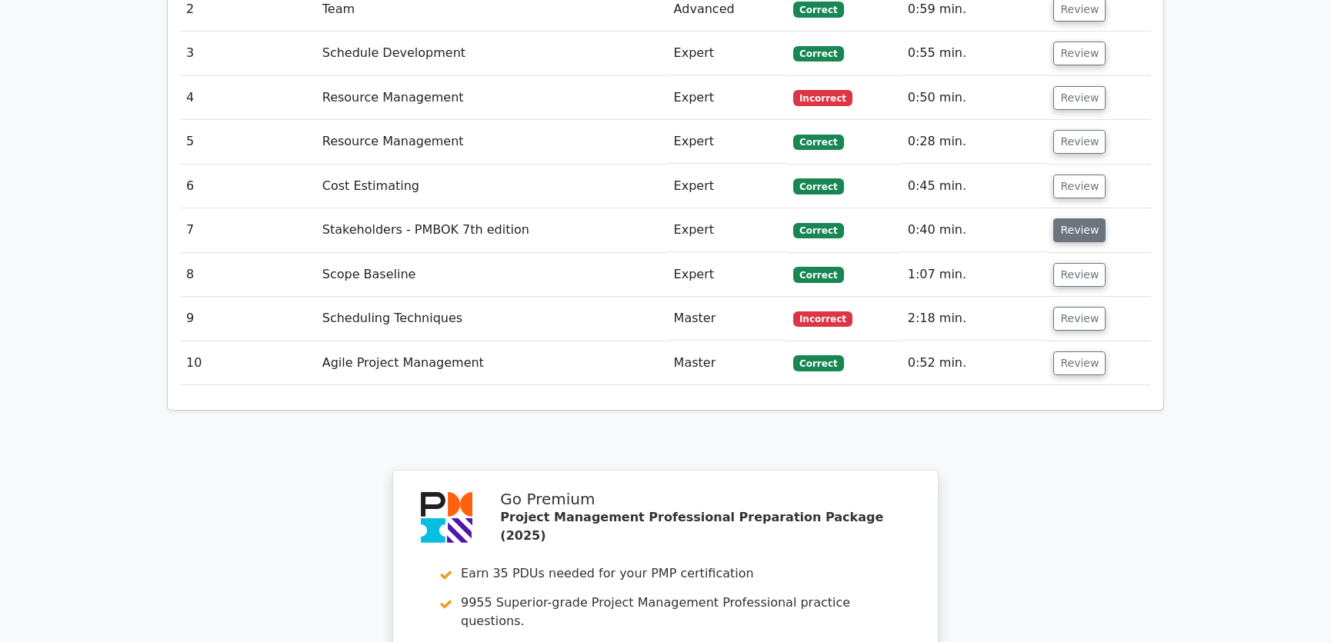
click at [1072, 218] on button "Review" at bounding box center [1079, 230] width 52 height 24
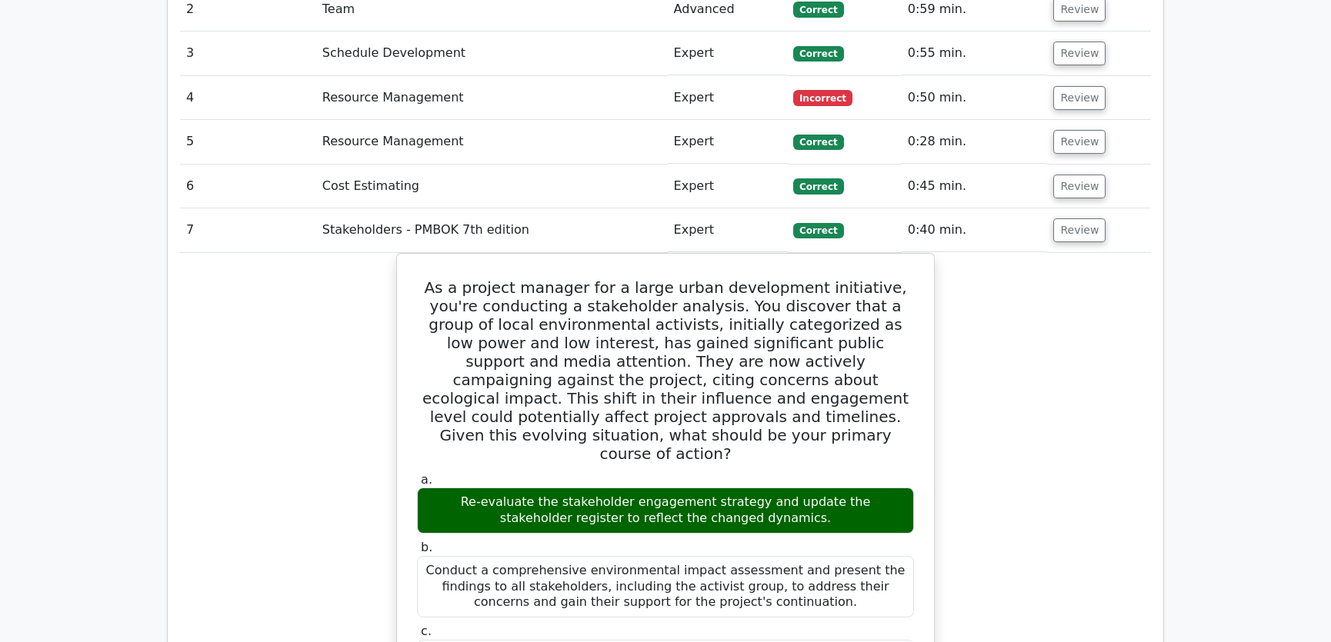
scroll to position [1631, 0]
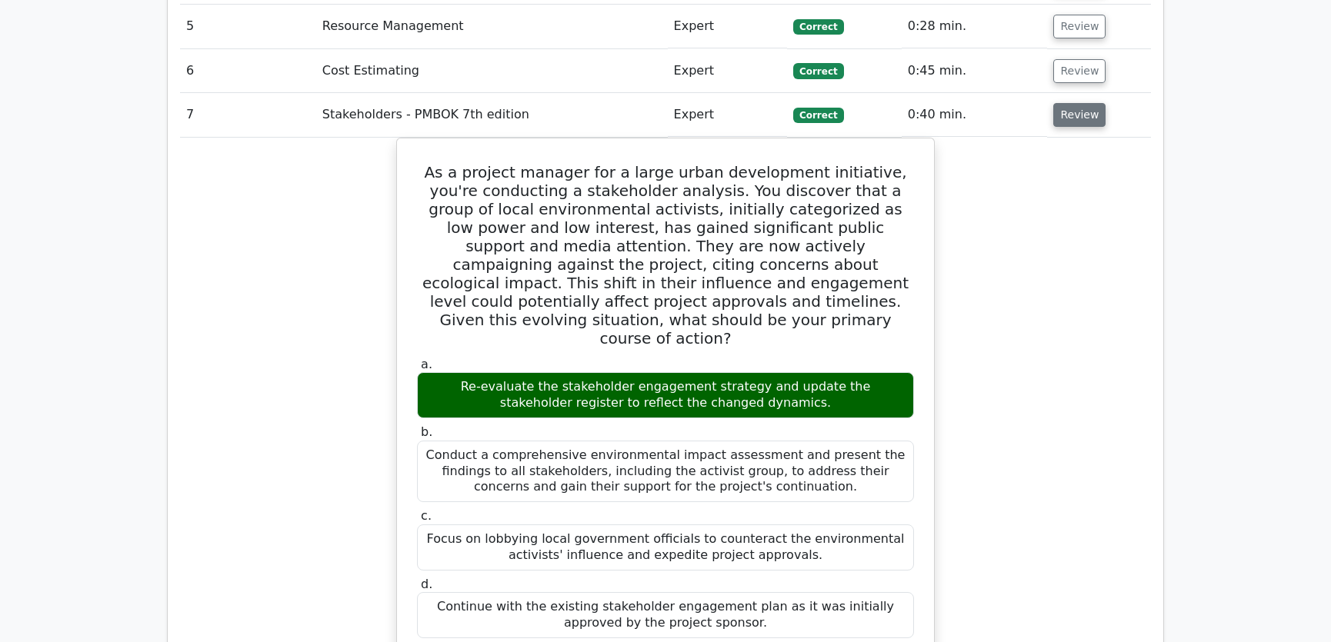
click at [1081, 103] on button "Review" at bounding box center [1079, 115] width 52 height 24
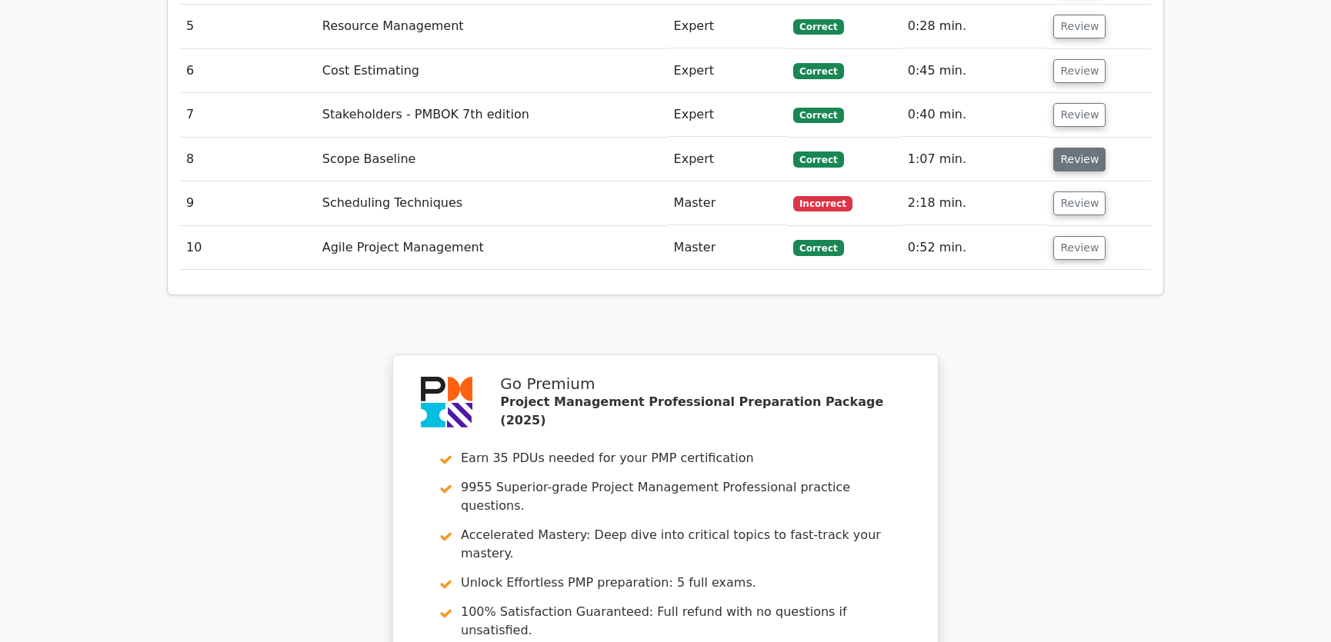
click at [1078, 148] on button "Review" at bounding box center [1079, 160] width 52 height 24
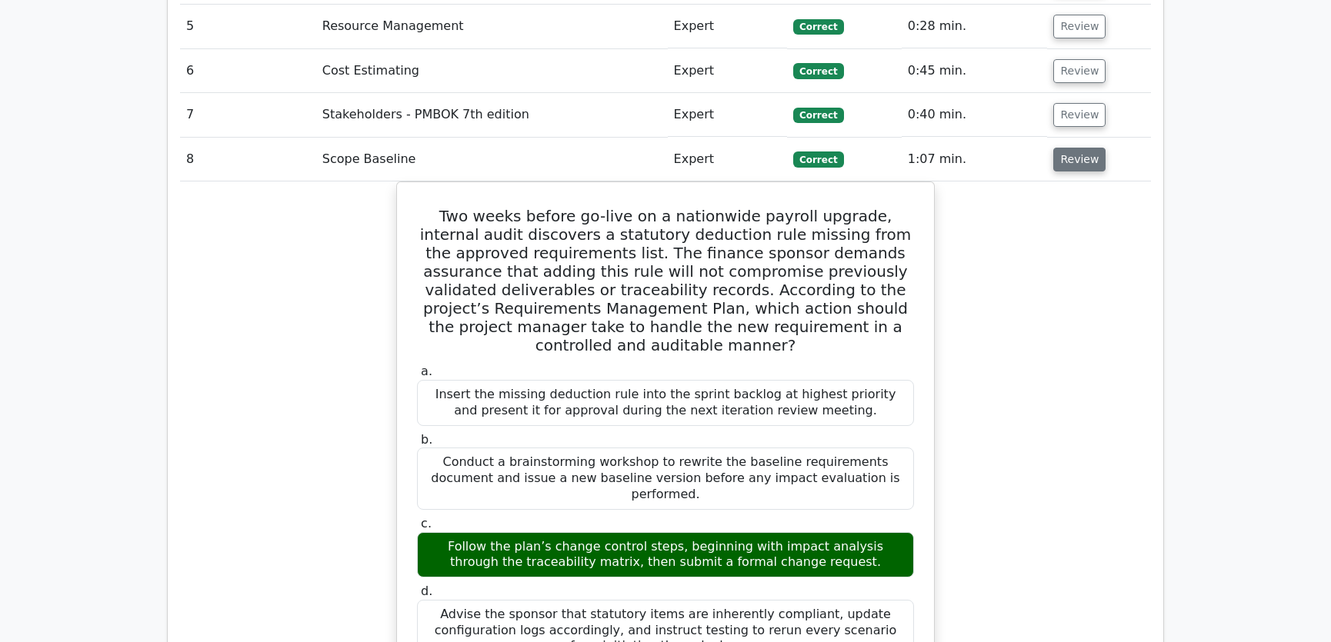
click at [1078, 148] on button "Review" at bounding box center [1079, 160] width 52 height 24
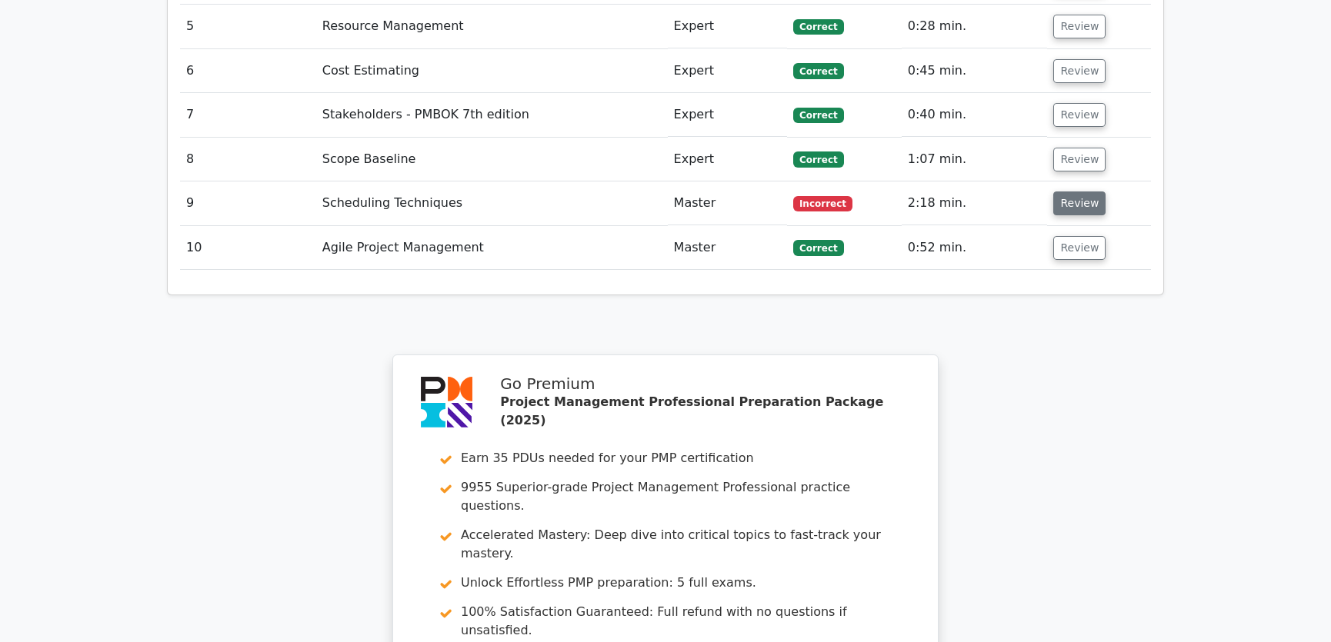
click at [1072, 192] on button "Review" at bounding box center [1079, 204] width 52 height 24
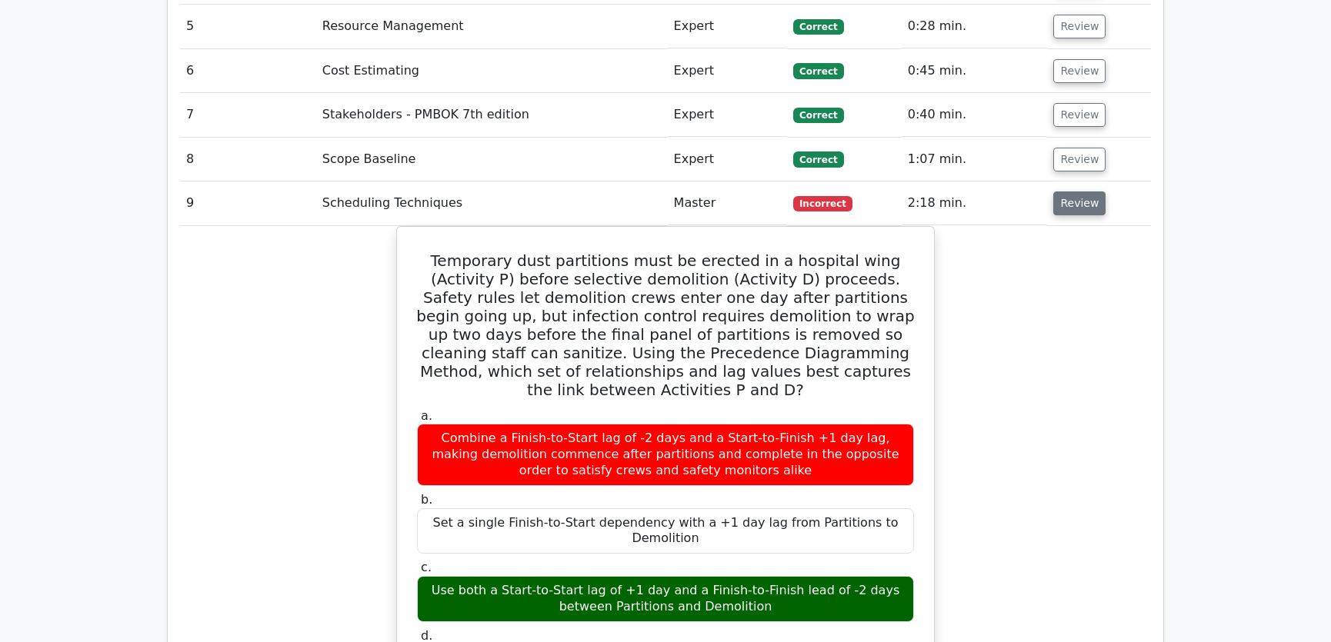
click at [1072, 192] on button "Review" at bounding box center [1079, 204] width 52 height 24
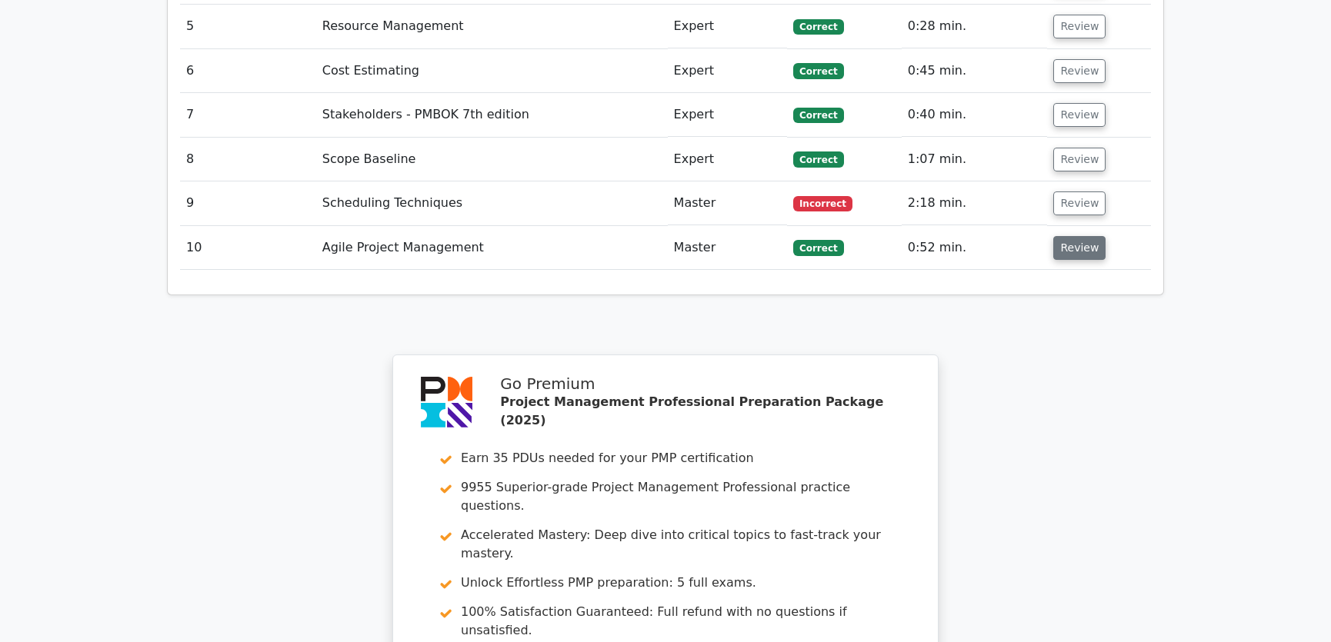
click at [1072, 236] on button "Review" at bounding box center [1079, 248] width 52 height 24
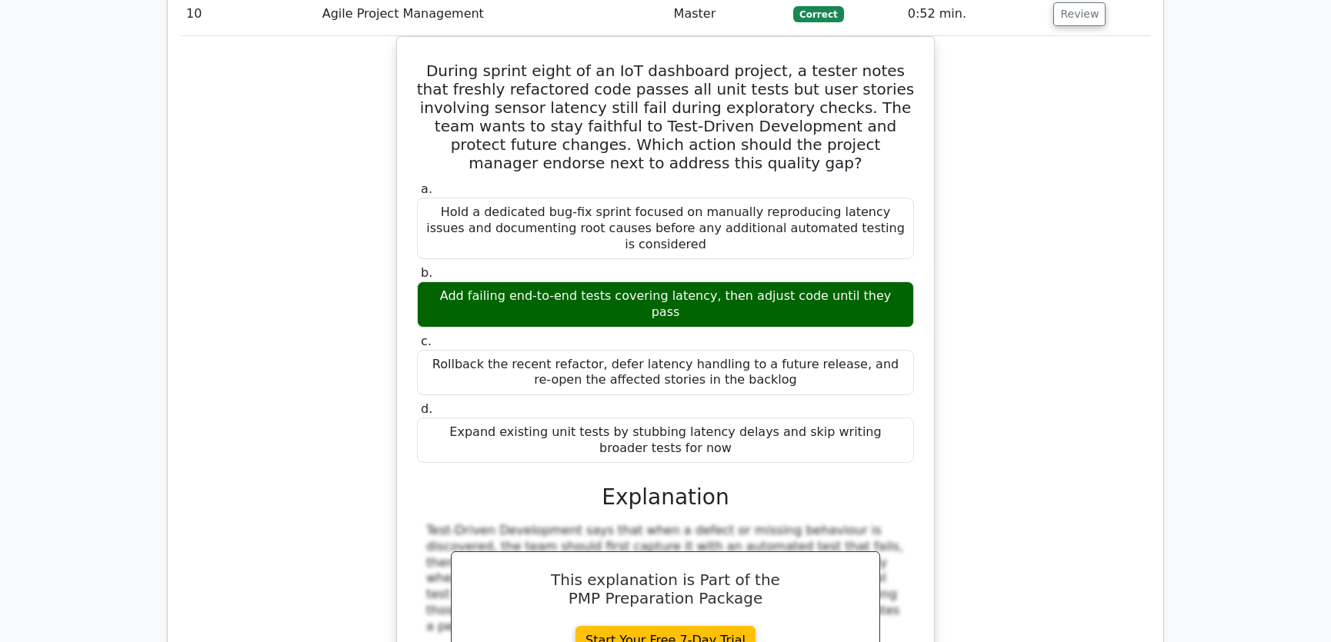
scroll to position [1748, 0]
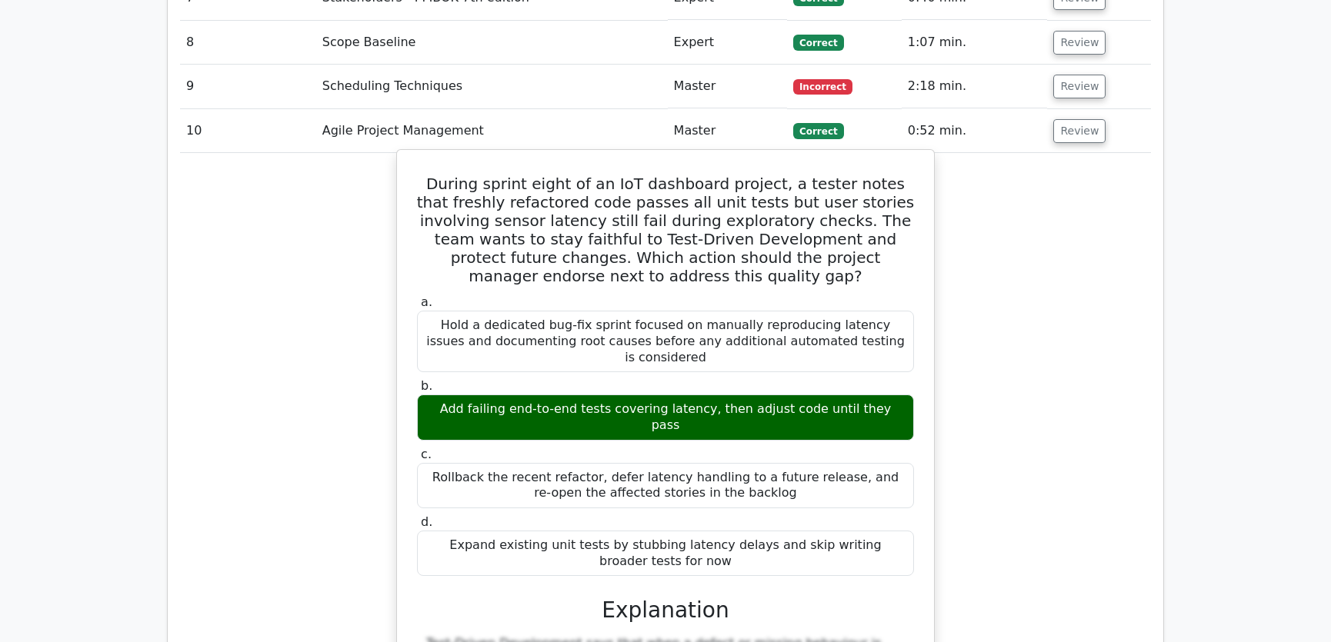
drag, startPoint x: 608, startPoint y: 337, endPoint x: 911, endPoint y: 329, distance: 303.2
click at [911, 395] on div "Add failing end-to-end tests covering latency, then adjust code until they pass" at bounding box center [665, 418] width 497 height 46
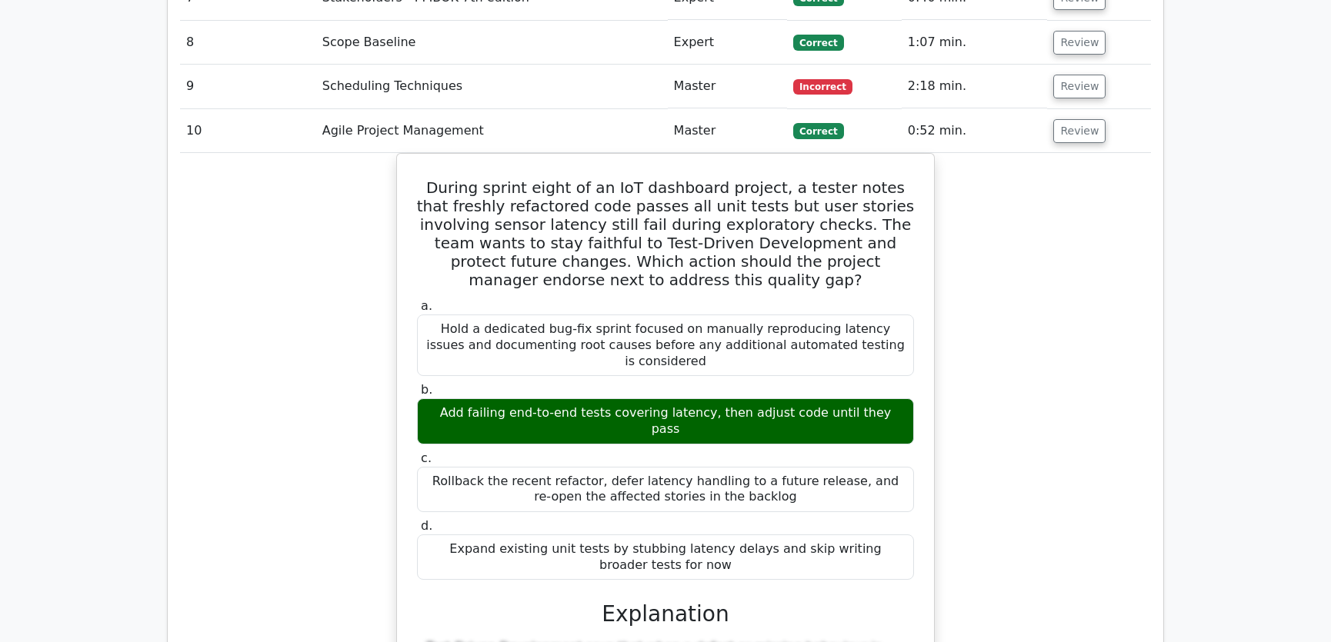
click at [1059, 315] on div "During sprint eight of an IoT dashboard project, a tester notes that freshly re…" at bounding box center [665, 573] width 971 height 841
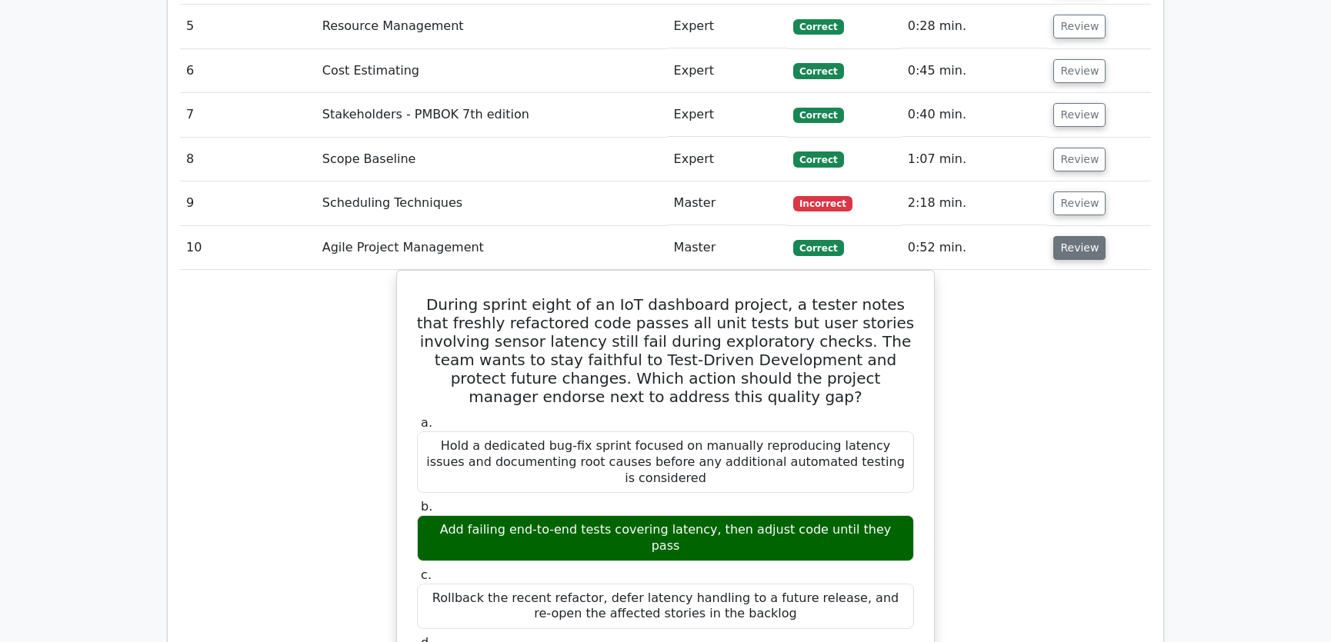
click at [1072, 236] on button "Review" at bounding box center [1079, 248] width 52 height 24
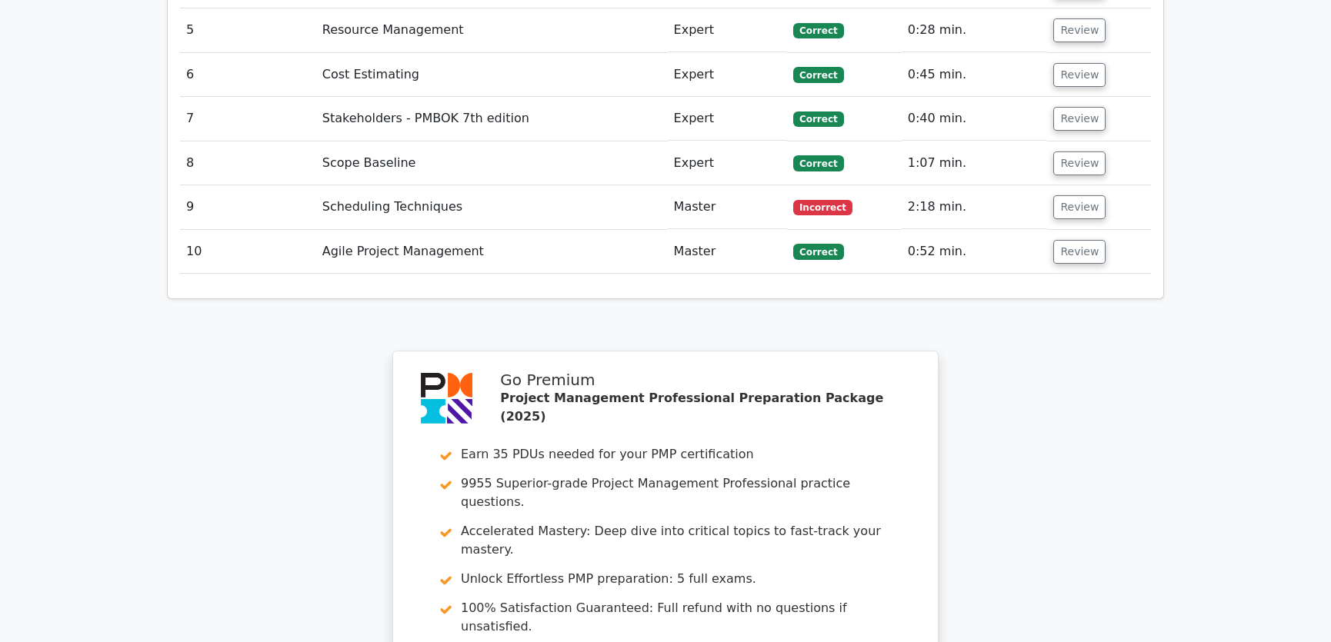
scroll to position [1985, 0]
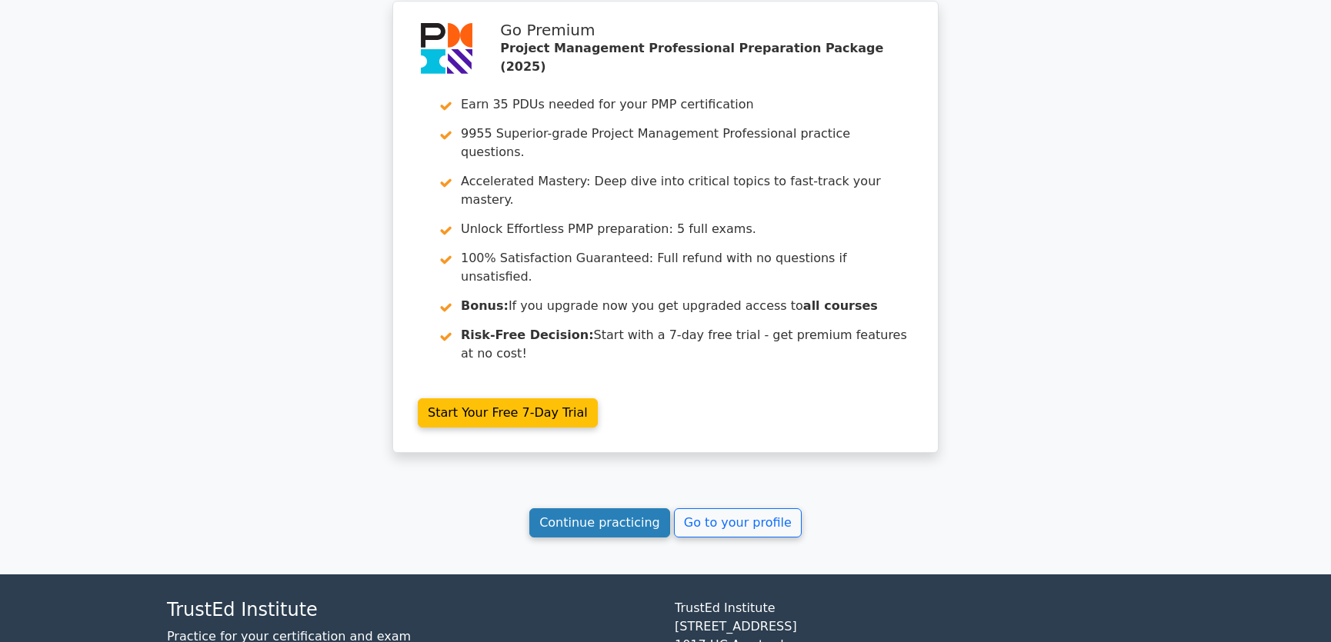
click at [633, 508] on link "Continue practicing" at bounding box center [599, 522] width 141 height 29
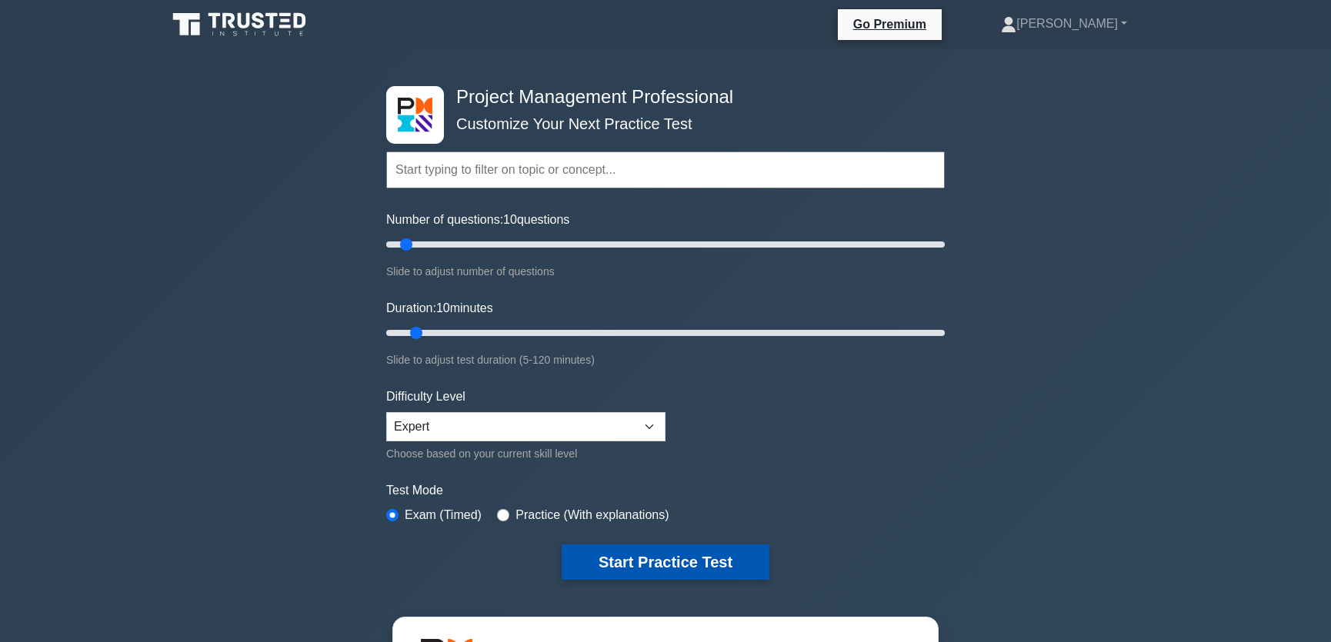
click at [682, 564] on button "Start Practice Test" at bounding box center [666, 562] width 208 height 35
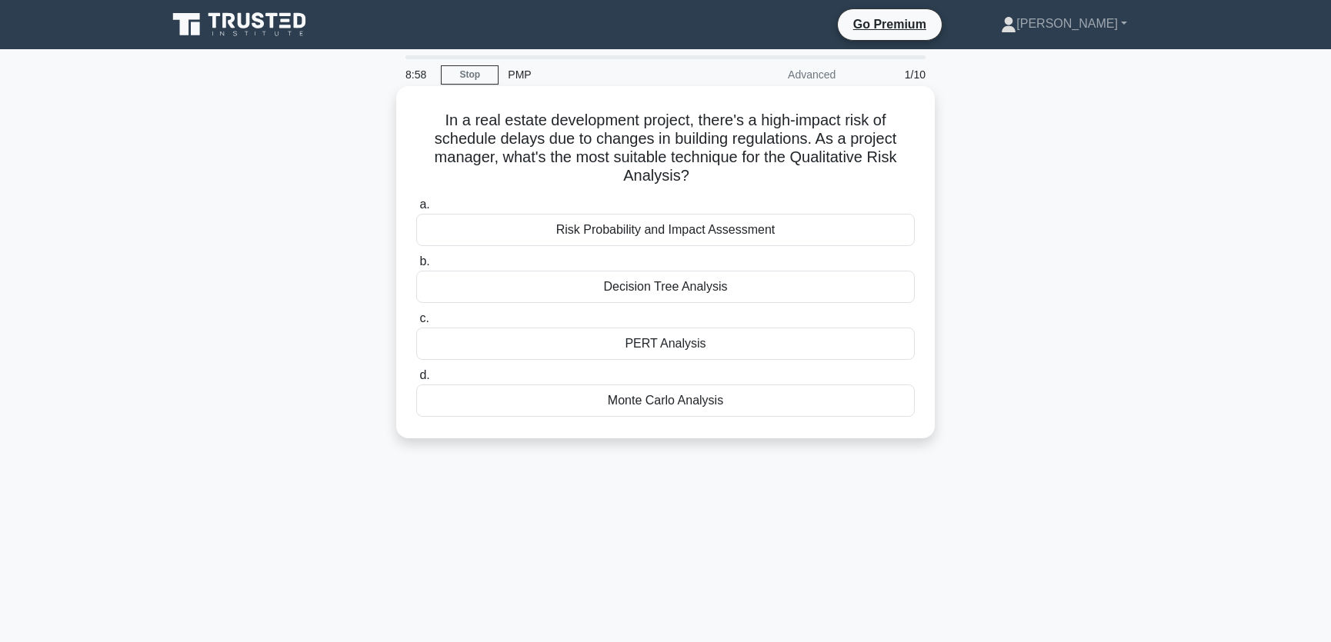
click at [800, 231] on div "Risk Probability and Impact Assessment" at bounding box center [665, 230] width 498 height 32
click at [416, 210] on input "a. Risk Probability and Impact Assessment" at bounding box center [416, 205] width 0 height 10
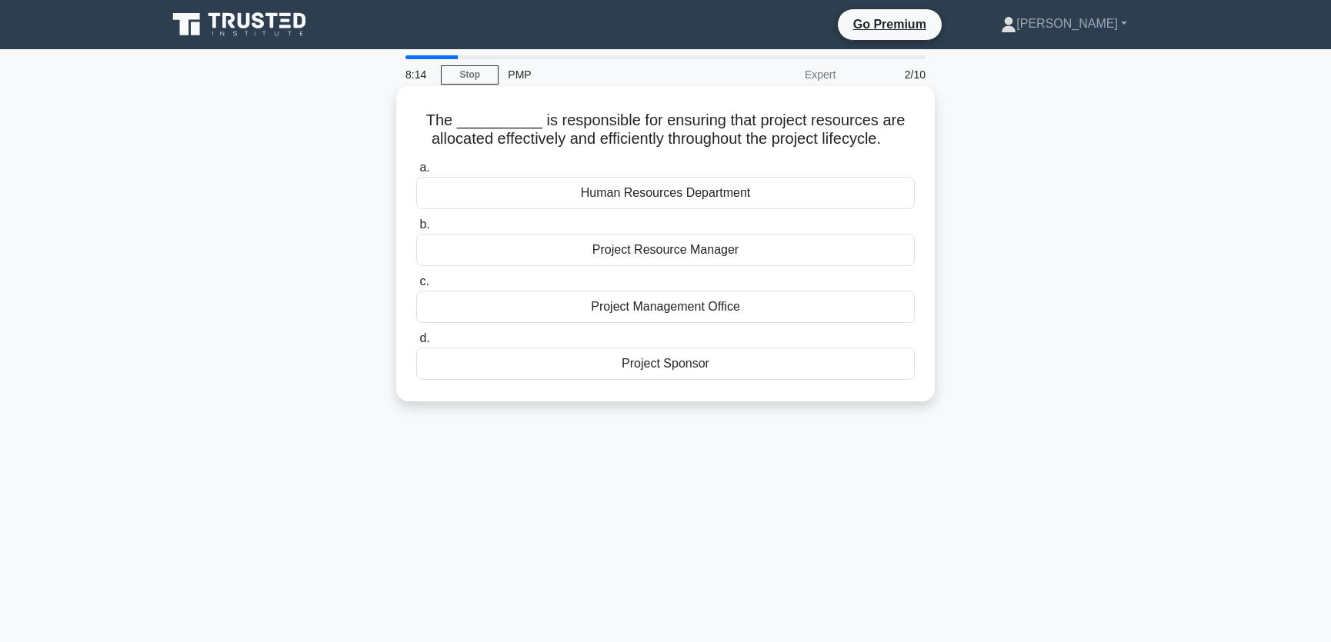
click at [715, 252] on div "Project Resource Manager" at bounding box center [665, 250] width 498 height 32
click at [416, 230] on input "b. Project Resource Manager" at bounding box center [416, 225] width 0 height 10
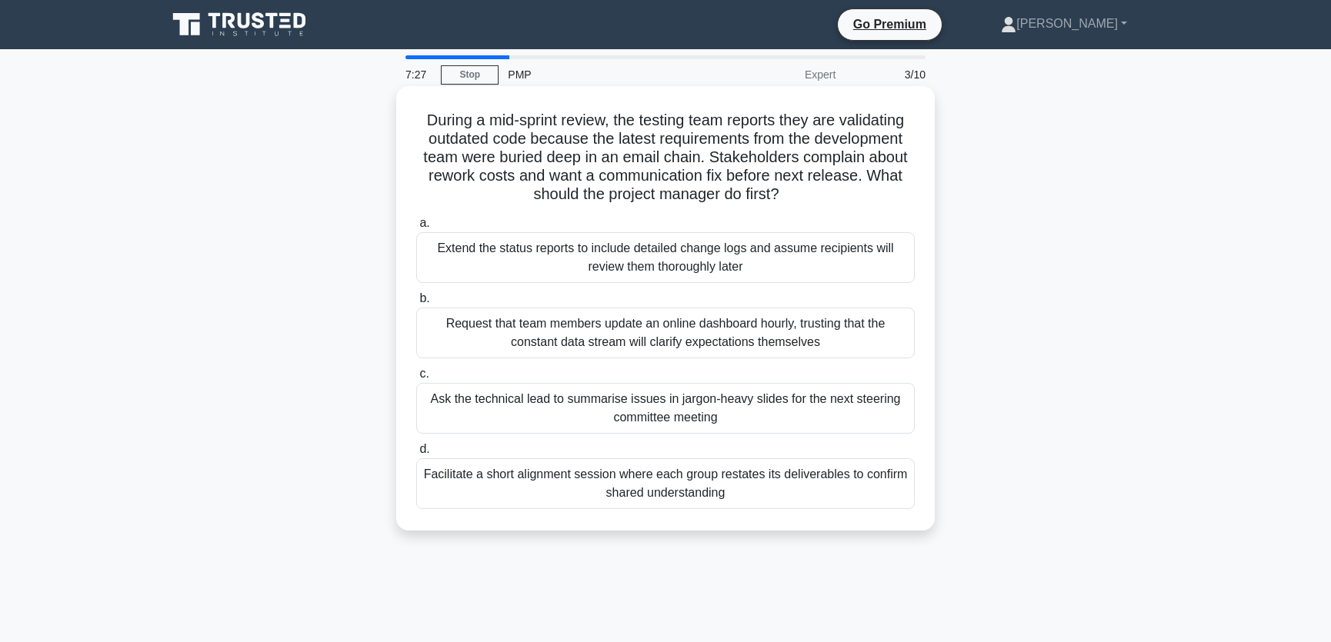
click at [525, 486] on div "Facilitate a short alignment session where each group restates its deliverables…" at bounding box center [665, 483] width 498 height 51
click at [416, 455] on input "d. Facilitate a short alignment session where each group restates its deliverab…" at bounding box center [416, 450] width 0 height 10
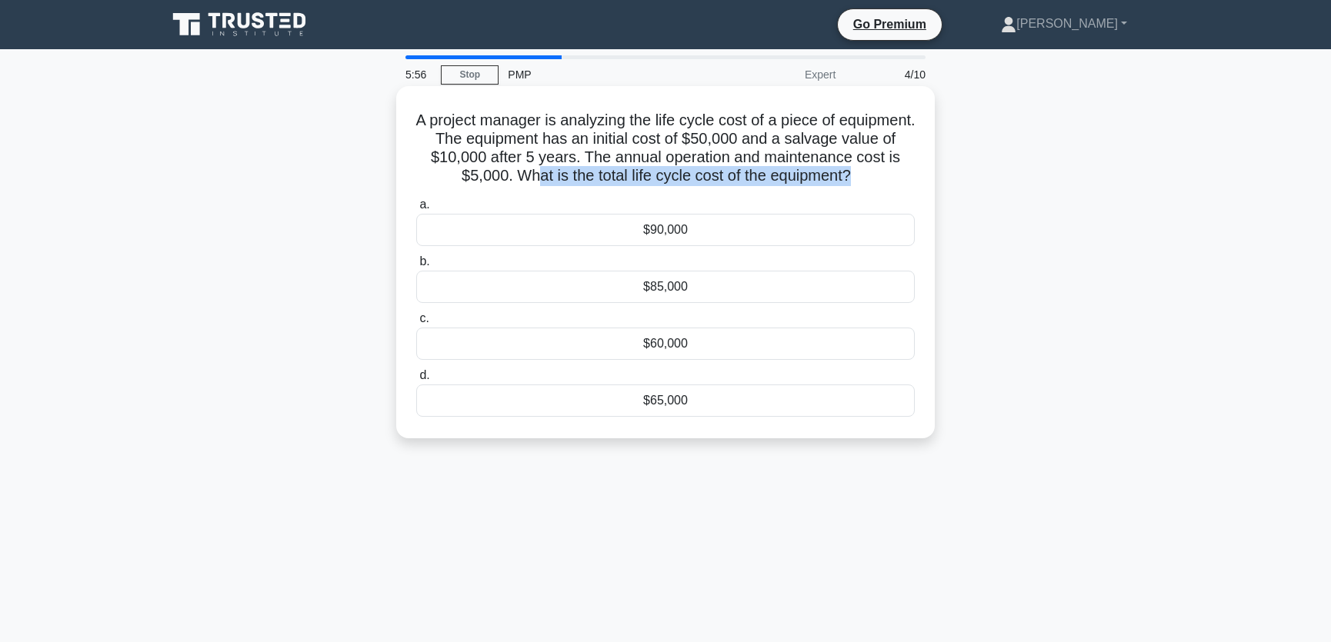
drag, startPoint x: 552, startPoint y: 176, endPoint x: 877, endPoint y: 175, distance: 325.4
click at [877, 175] on h5 "A project manager is analyzing the life cycle cost of a piece of equipment. The…" at bounding box center [666, 148] width 502 height 75
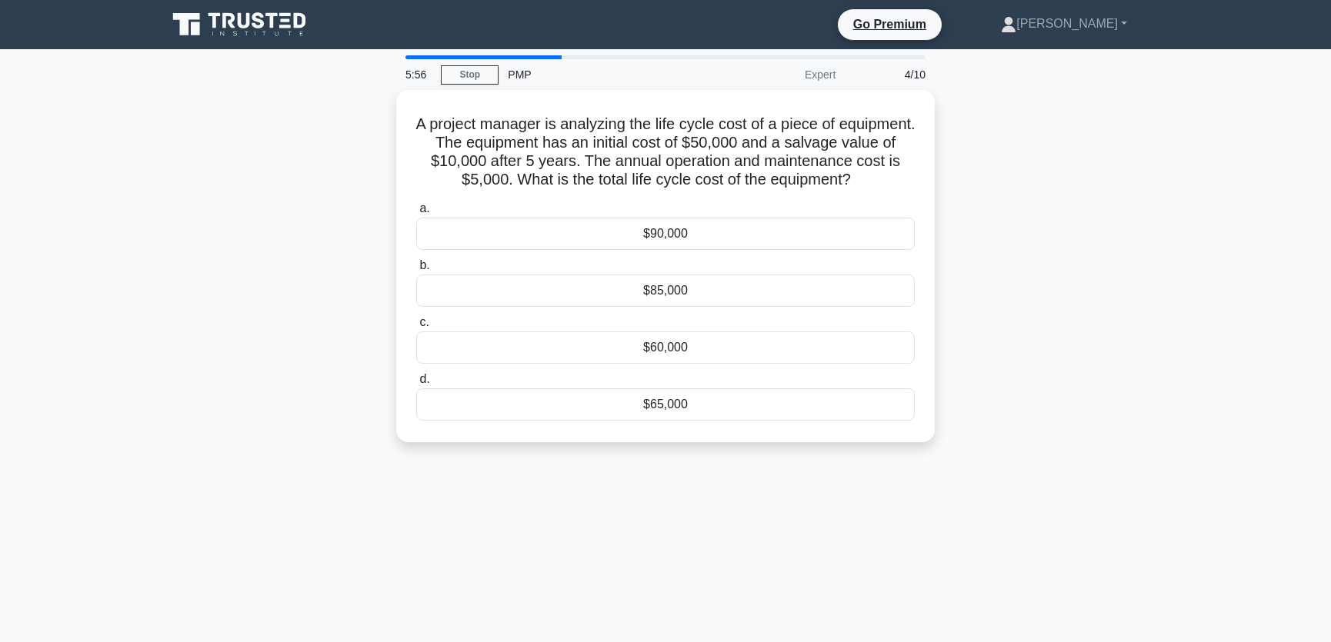
click at [1094, 201] on div "A project manager is analyzing the life cycle cost of a piece of equipment. The…" at bounding box center [665, 275] width 1015 height 371
click at [682, 285] on div "$85,000" at bounding box center [665, 287] width 498 height 32
click at [416, 267] on input "b. $85,000" at bounding box center [416, 262] width 0 height 10
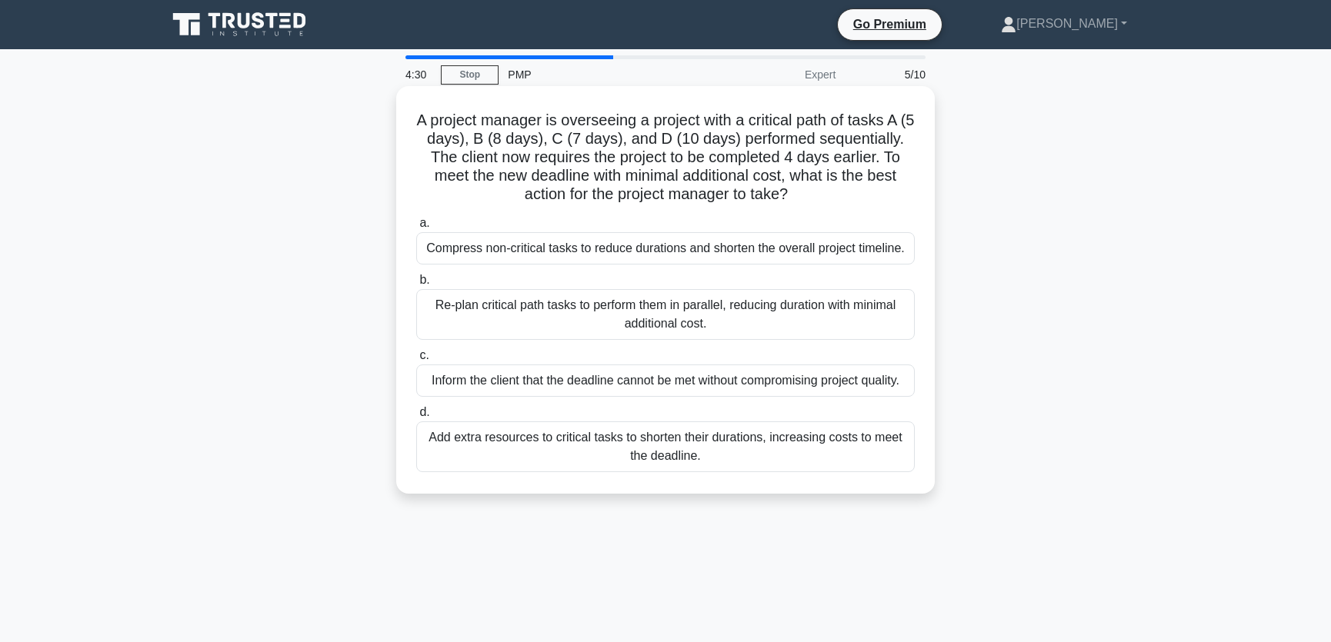
click at [711, 338] on div "Re-plan critical path tasks to perform them in parallel, reducing duration with…" at bounding box center [665, 314] width 498 height 51
click at [416, 285] on input "b. Re-plan critical path tasks to perform them in parallel, reducing duration w…" at bounding box center [416, 280] width 0 height 10
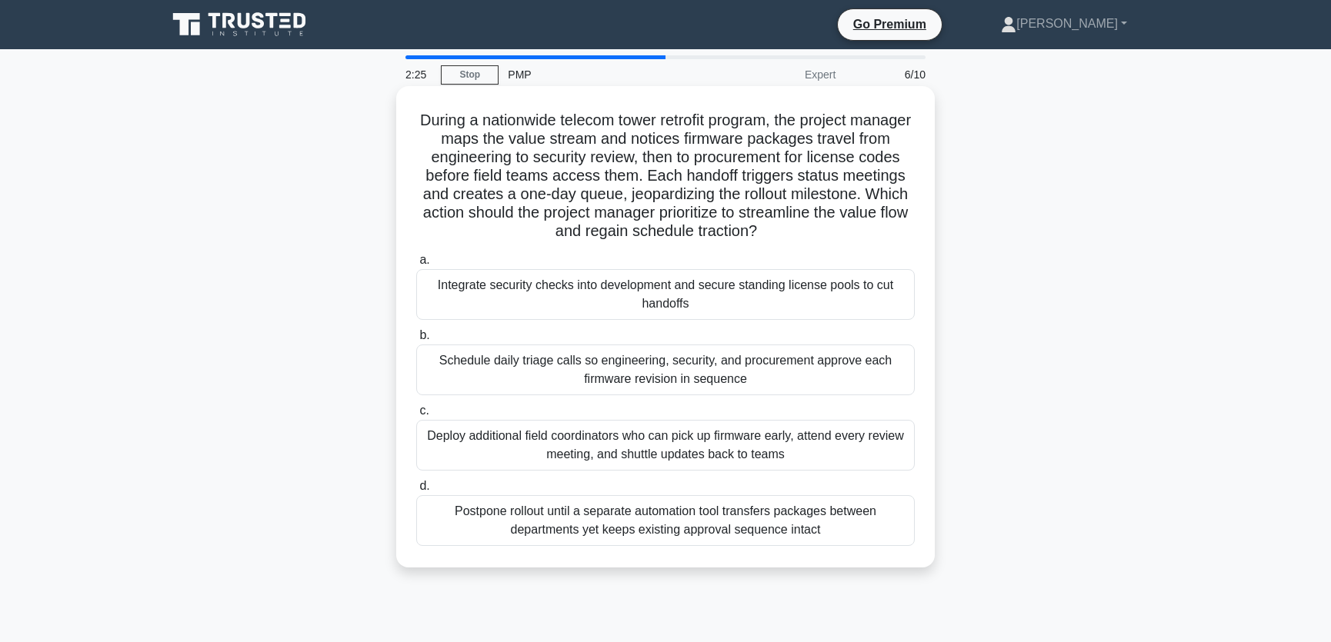
click at [692, 446] on div "Deploy additional field coordinators who can pick up firmware early, attend eve…" at bounding box center [665, 445] width 498 height 51
click at [416, 416] on input "c. Deploy additional field coordinators who can pick up firmware early, attend …" at bounding box center [416, 411] width 0 height 10
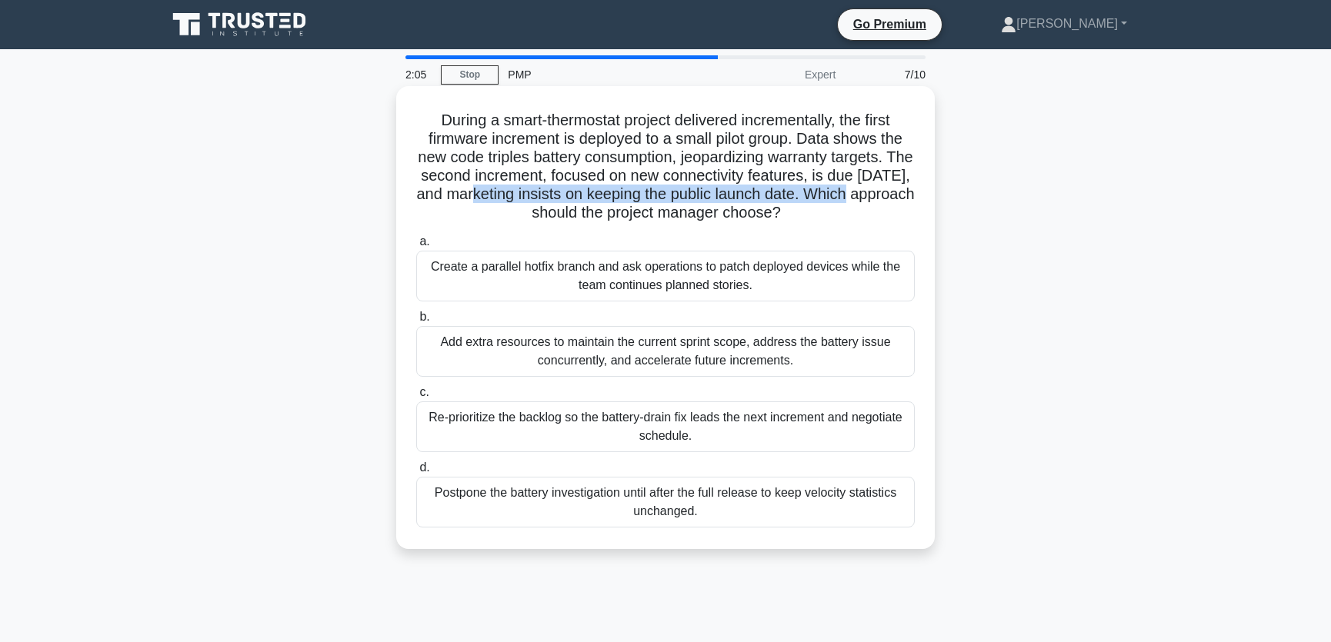
drag, startPoint x: 515, startPoint y: 197, endPoint x: 904, endPoint y: 196, distance: 388.5
click at [904, 196] on h5 "During a smart-thermostat project delivered incrementally, the first firmware i…" at bounding box center [666, 167] width 502 height 112
click at [619, 215] on h5 "During a smart-thermostat project delivered incrementally, the first firmware i…" at bounding box center [666, 167] width 502 height 112
click at [602, 269] on div "Create a parallel hotfix branch and ask operations to patch deployed devices wh…" at bounding box center [665, 276] width 498 height 51
click at [416, 247] on input "a. Create a parallel hotfix branch and ask operations to patch deployed devices…" at bounding box center [416, 242] width 0 height 10
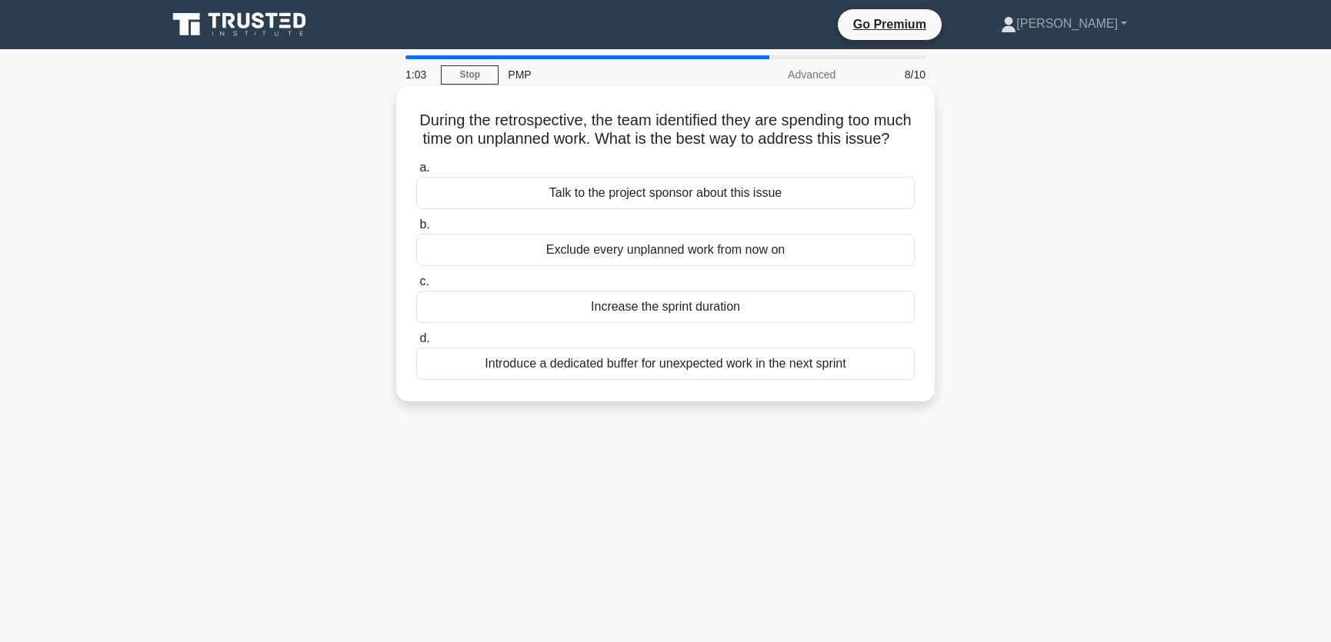
click at [568, 380] on div "Introduce a dedicated buffer for unexpected work in the next sprint" at bounding box center [665, 364] width 498 height 32
click at [416, 344] on input "d. Introduce a dedicated buffer for unexpected work in the next sprint" at bounding box center [416, 339] width 0 height 10
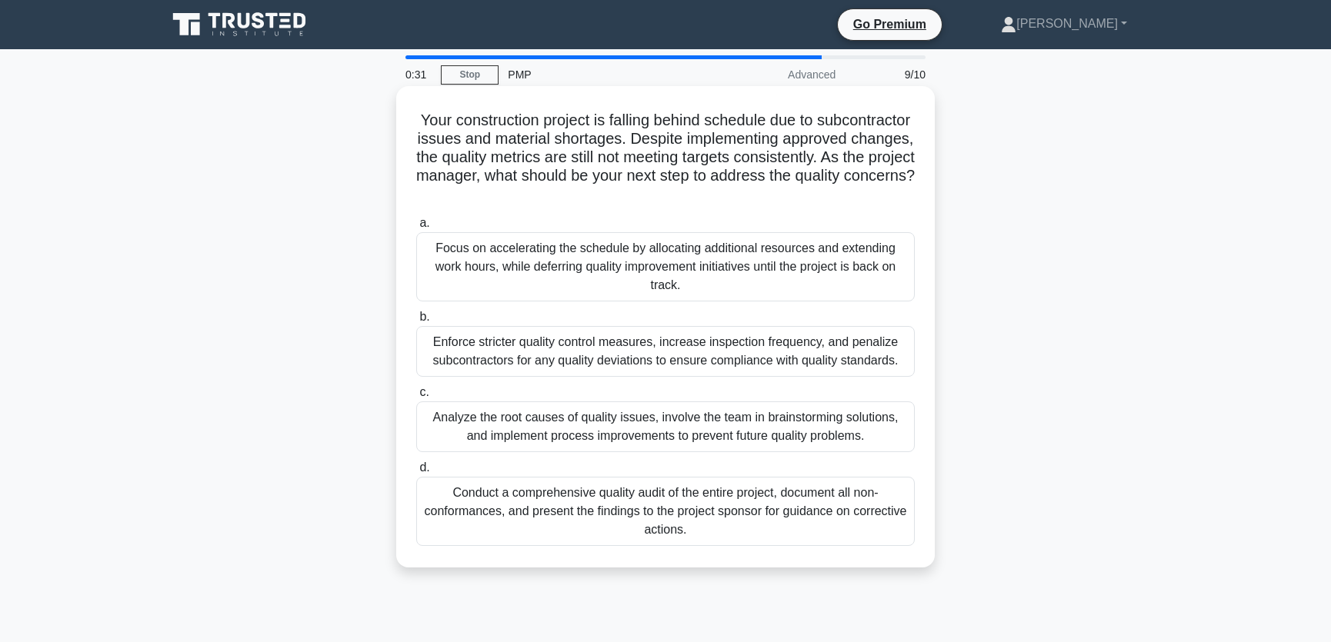
click at [484, 431] on div "Analyze the root causes of quality issues, involve the team in brainstorming so…" at bounding box center [665, 427] width 498 height 51
click at [416, 398] on input "c. Analyze the root causes of quality issues, involve the team in brainstorming…" at bounding box center [416, 393] width 0 height 10
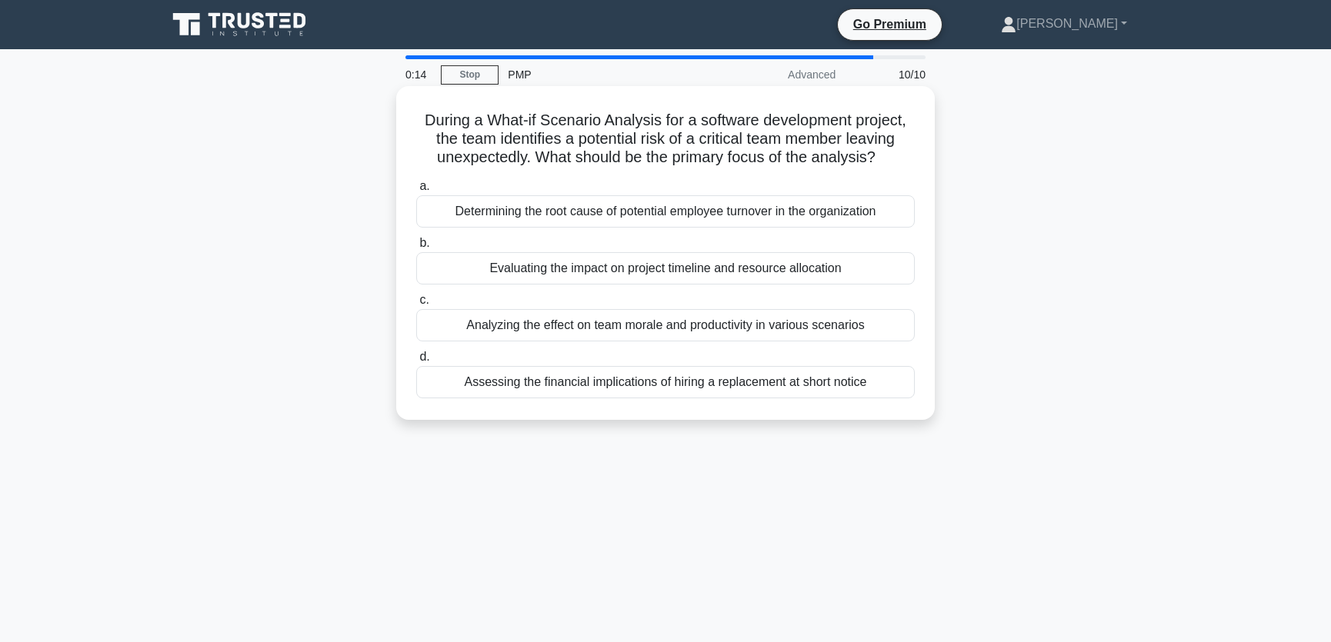
click at [501, 268] on div "Evaluating the impact on project timeline and resource allocation" at bounding box center [665, 268] width 498 height 32
click at [416, 248] on input "b. Evaluating the impact on project timeline and resource allocation" at bounding box center [416, 243] width 0 height 10
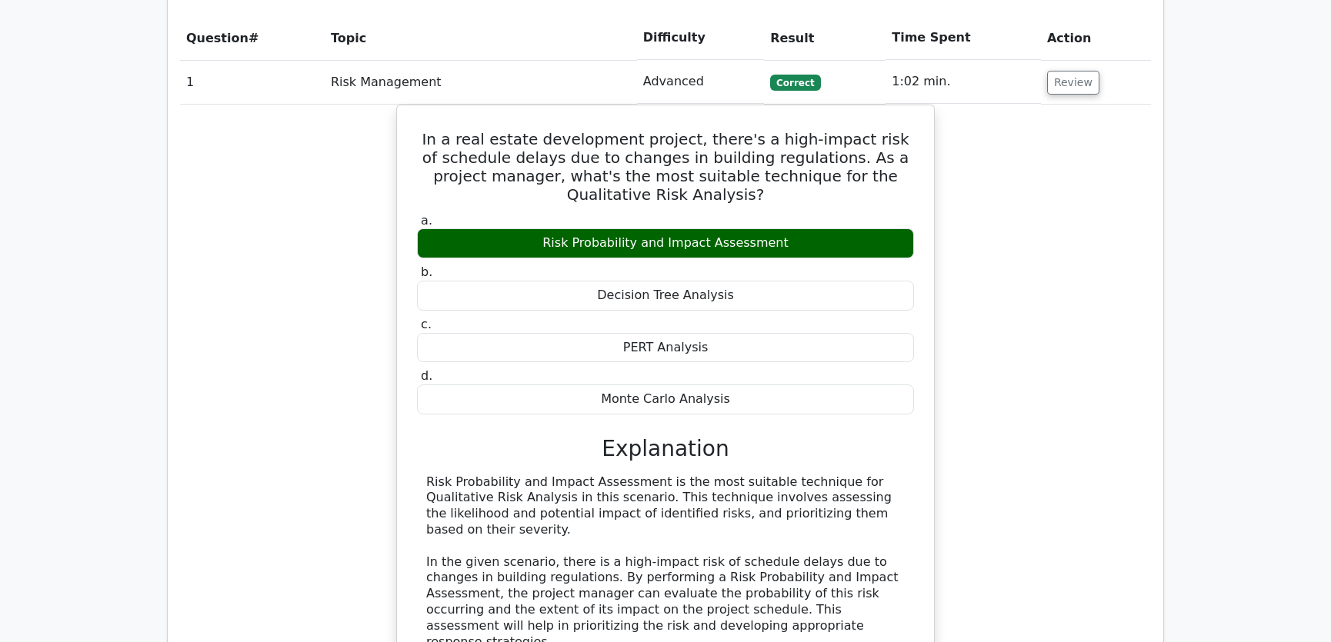
scroll to position [1515, 0]
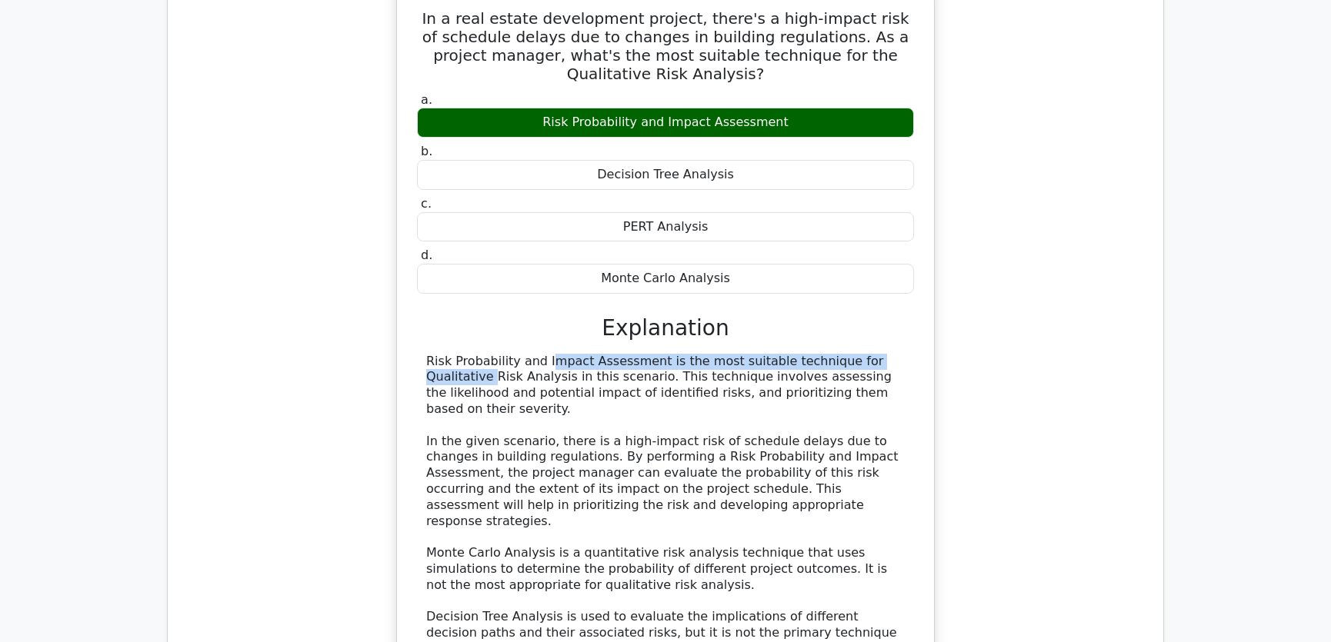
drag, startPoint x: 451, startPoint y: 305, endPoint x: 815, endPoint y: 308, distance: 364.6
click at [815, 354] on div "Risk Probability and Impact Assessment is the most suitable technique for Quali…" at bounding box center [665, 538] width 478 height 368
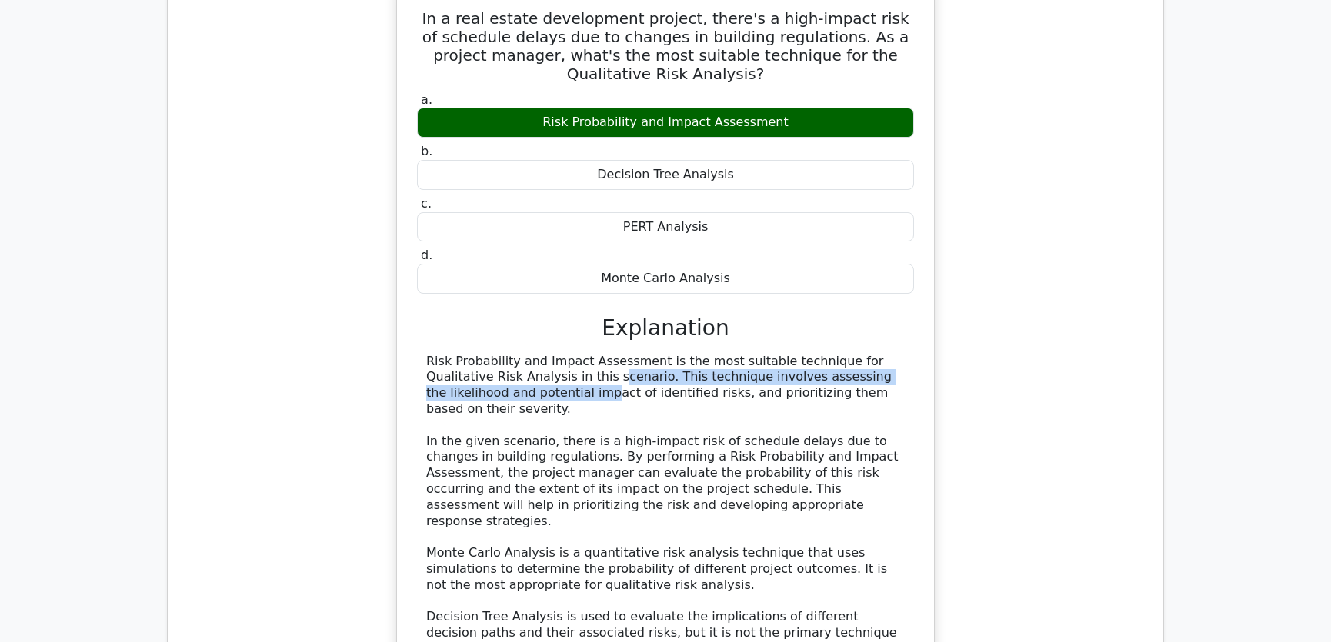
drag, startPoint x: 462, startPoint y: 323, endPoint x: 854, endPoint y: 325, distance: 392.3
click at [854, 354] on div "Risk Probability and Impact Assessment is the most suitable technique for Quali…" at bounding box center [665, 538] width 478 height 368
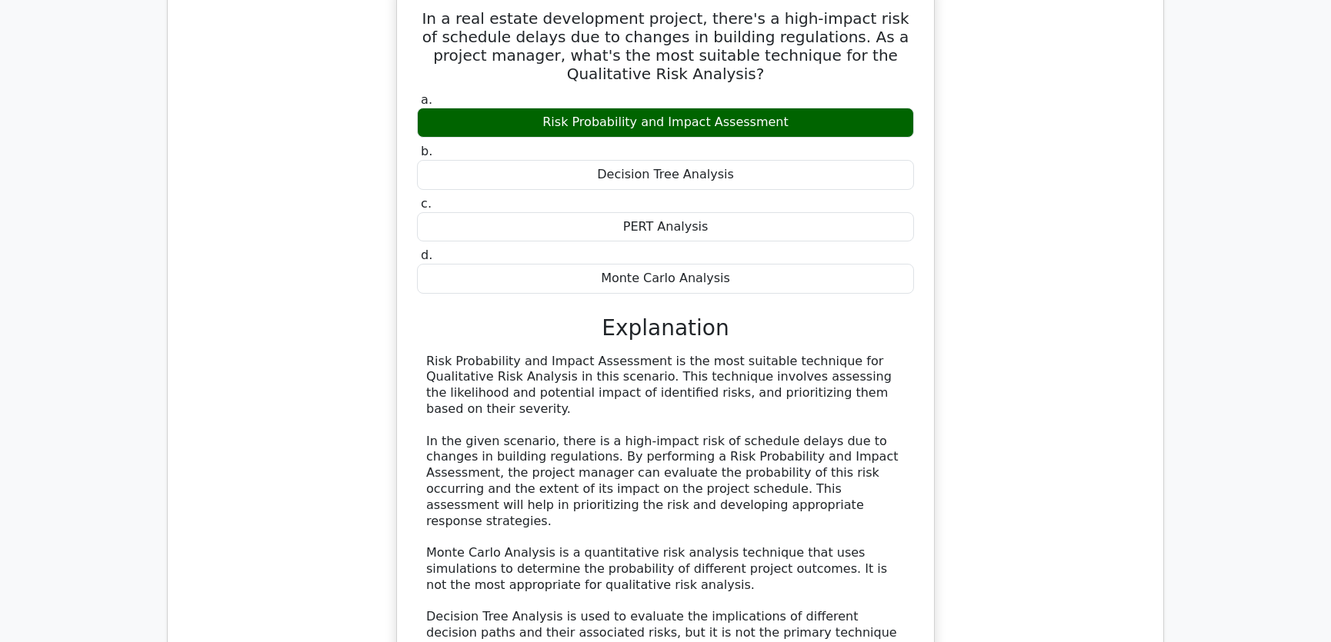
click at [690, 354] on div "Risk Probability and Impact Assessment is the most suitable technique for Quali…" at bounding box center [665, 538] width 478 height 368
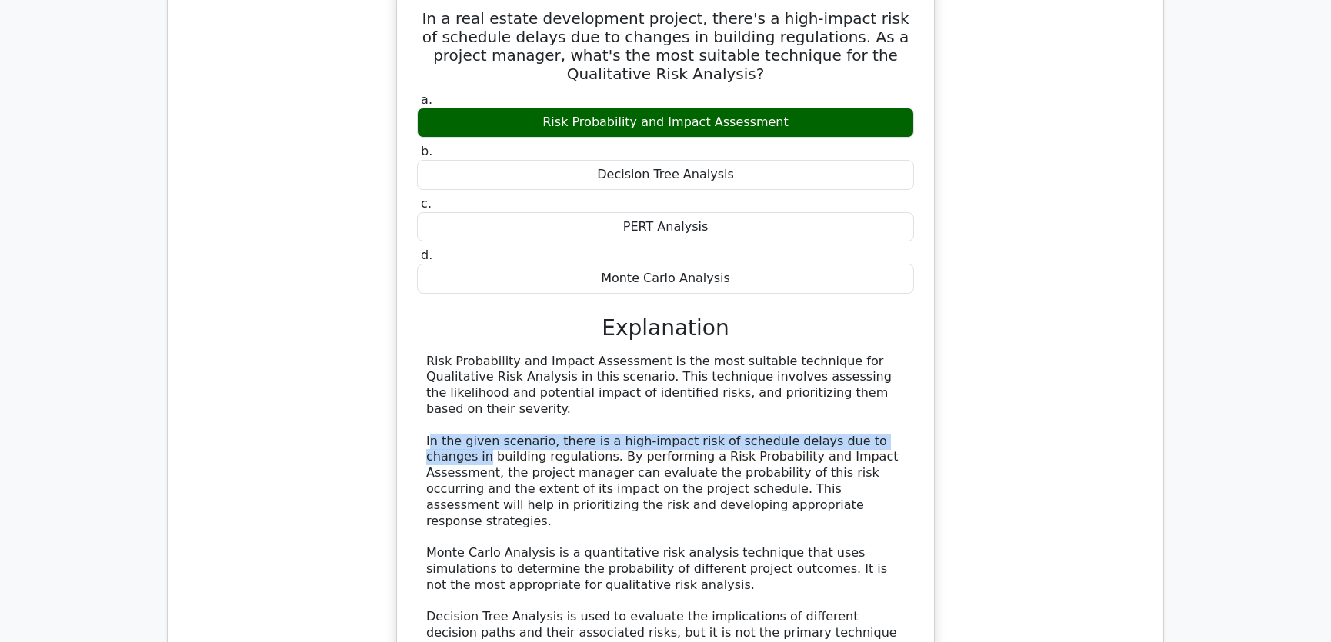
drag, startPoint x: 428, startPoint y: 365, endPoint x: 896, endPoint y: 368, distance: 467.7
click at [896, 368] on div "Risk Probability and Impact Assessment is the most suitable technique for Quali…" at bounding box center [665, 538] width 478 height 368
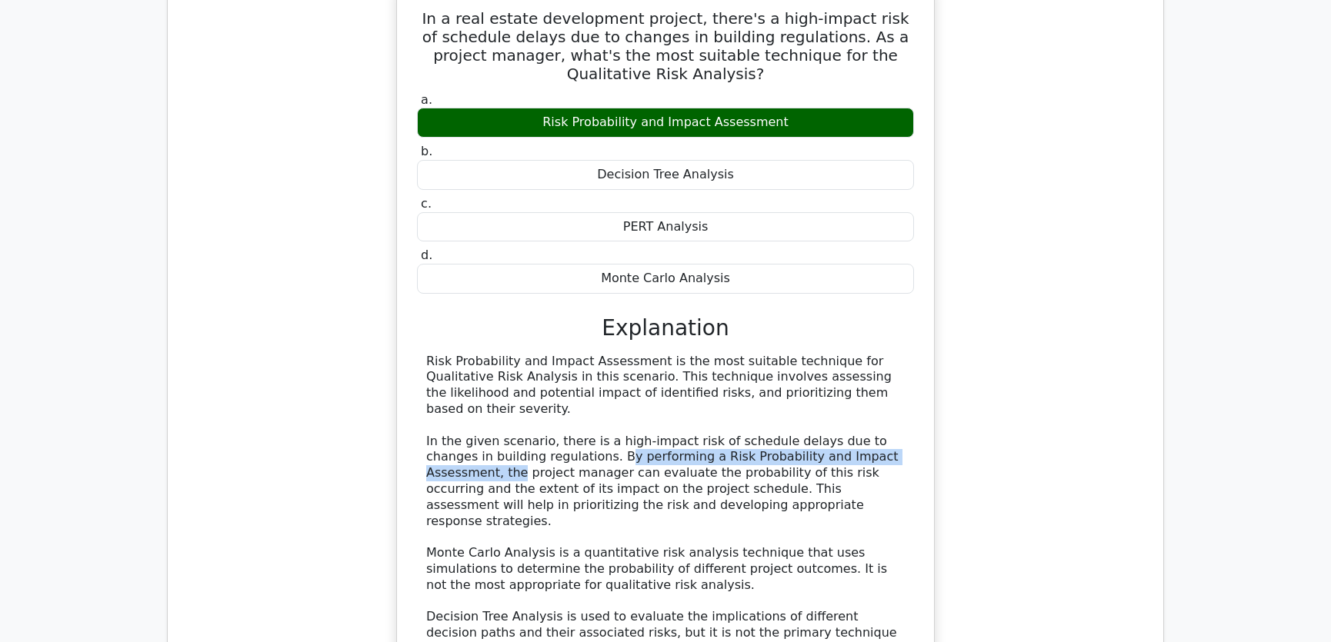
drag, startPoint x: 547, startPoint y: 385, endPoint x: 895, endPoint y: 387, distance: 348.5
click at [895, 387] on div "Risk Probability and Impact Assessment is the most suitable technique for Quali…" at bounding box center [665, 538] width 478 height 368
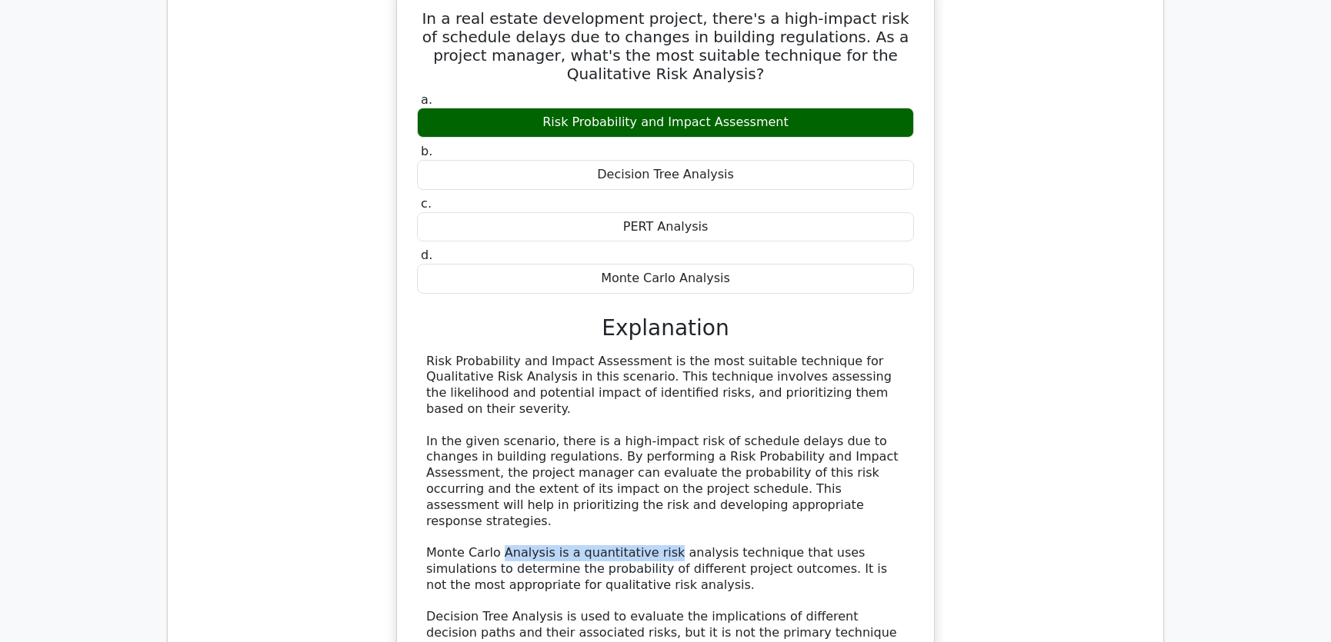
drag, startPoint x: 497, startPoint y: 466, endPoint x: 655, endPoint y: 465, distance: 157.7
click at [655, 465] on div "Risk Probability and Impact Assessment is the most suitable technique for Quali…" at bounding box center [665, 538] width 478 height 368
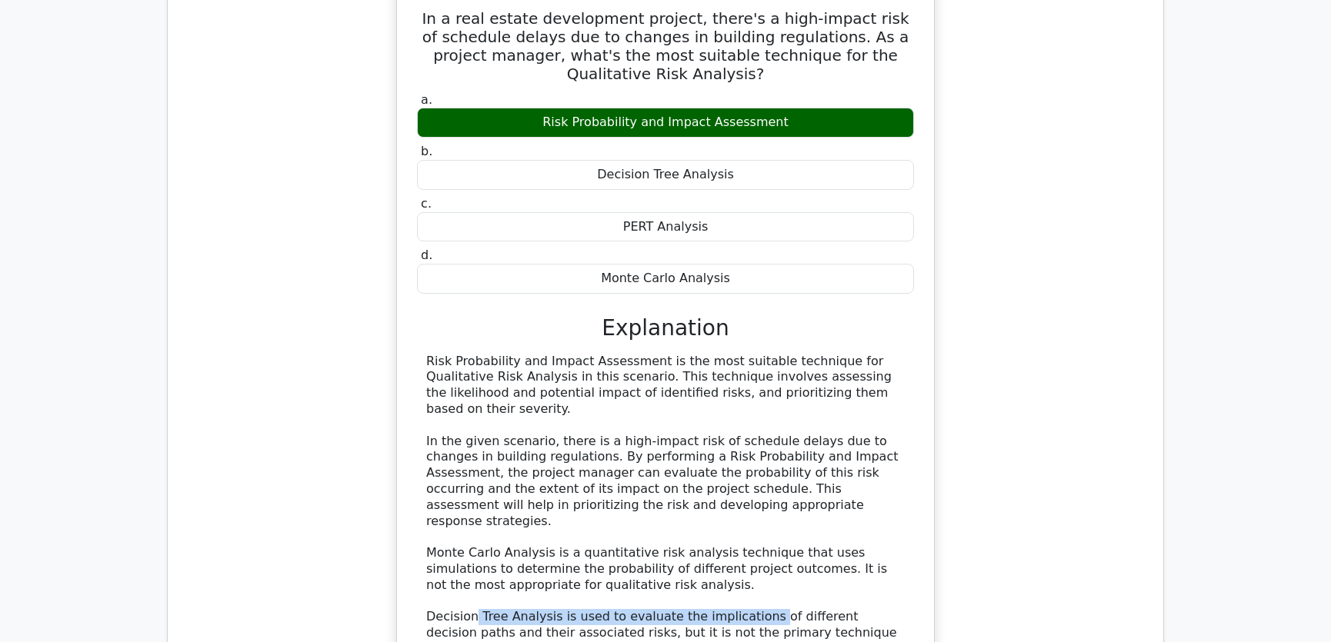
drag, startPoint x: 469, startPoint y: 528, endPoint x: 745, endPoint y: 526, distance: 276.2
click at [745, 526] on div "Risk Probability and Impact Assessment is the most suitable technique for Quali…" at bounding box center [665, 538] width 478 height 368
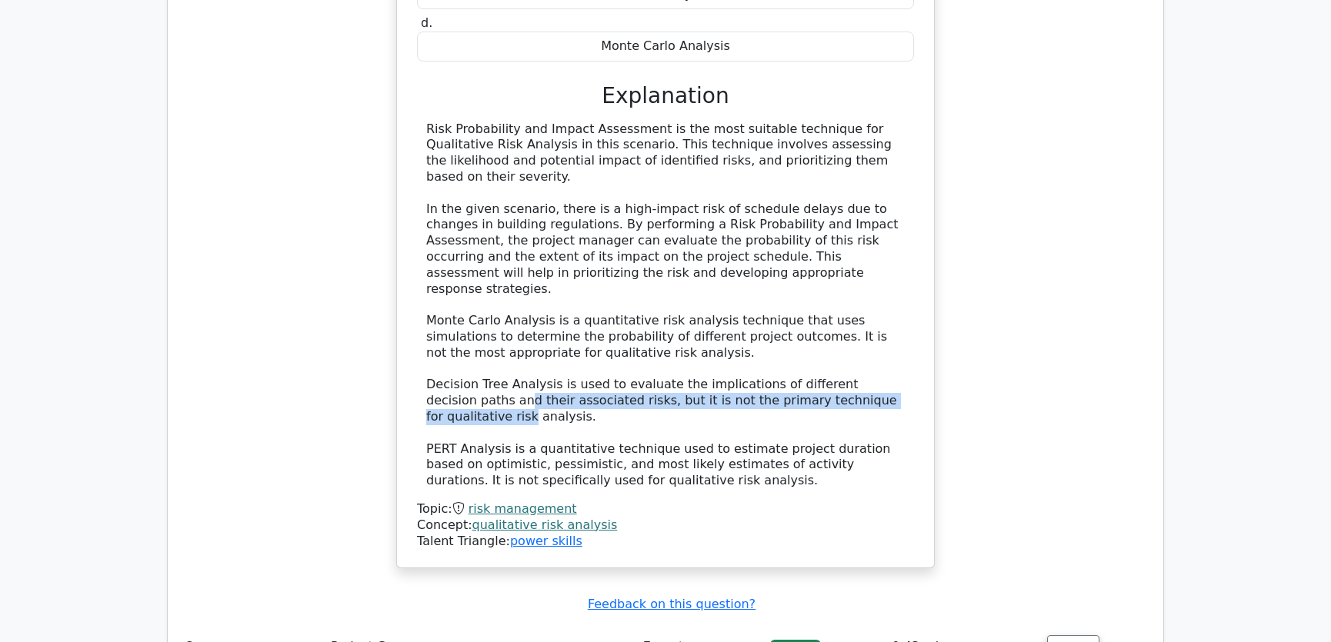
drag, startPoint x: 438, startPoint y: 310, endPoint x: 869, endPoint y: 311, distance: 430.8
click at [869, 311] on div "Risk Probability and Impact Assessment is the most suitable technique for Quali…" at bounding box center [665, 306] width 478 height 368
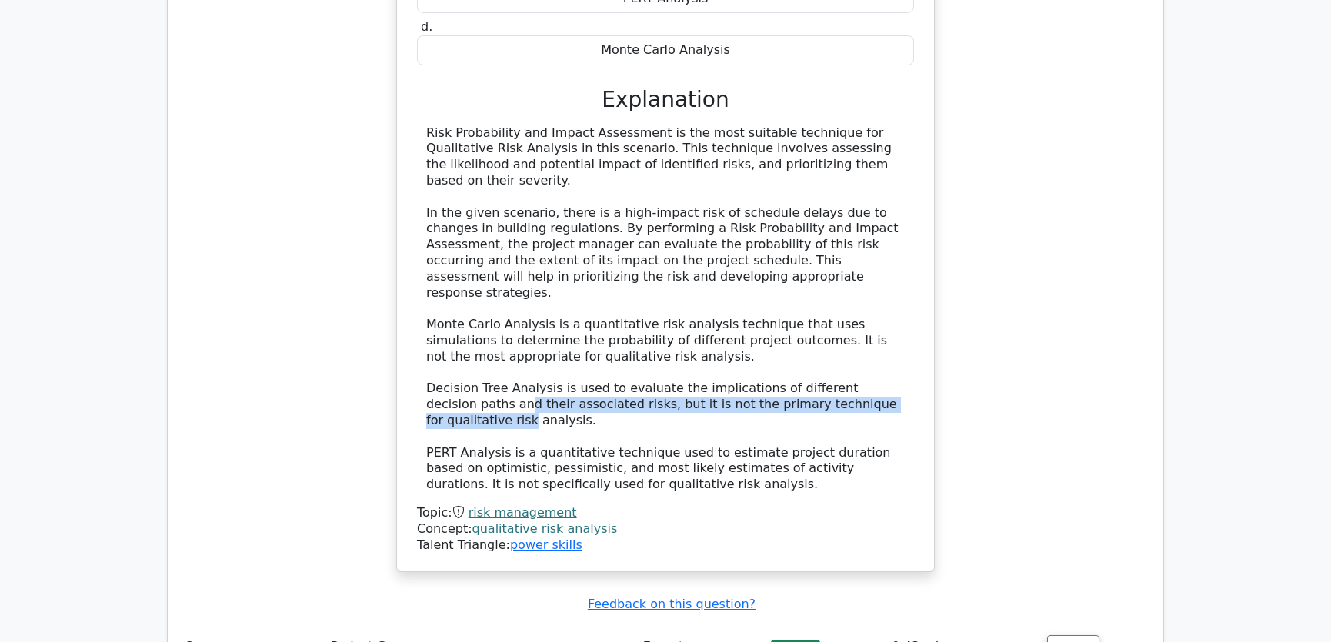
click at [1068, 319] on div "In a real estate development project, there's a high-impact risk of schedule de…" at bounding box center [665, 173] width 971 height 836
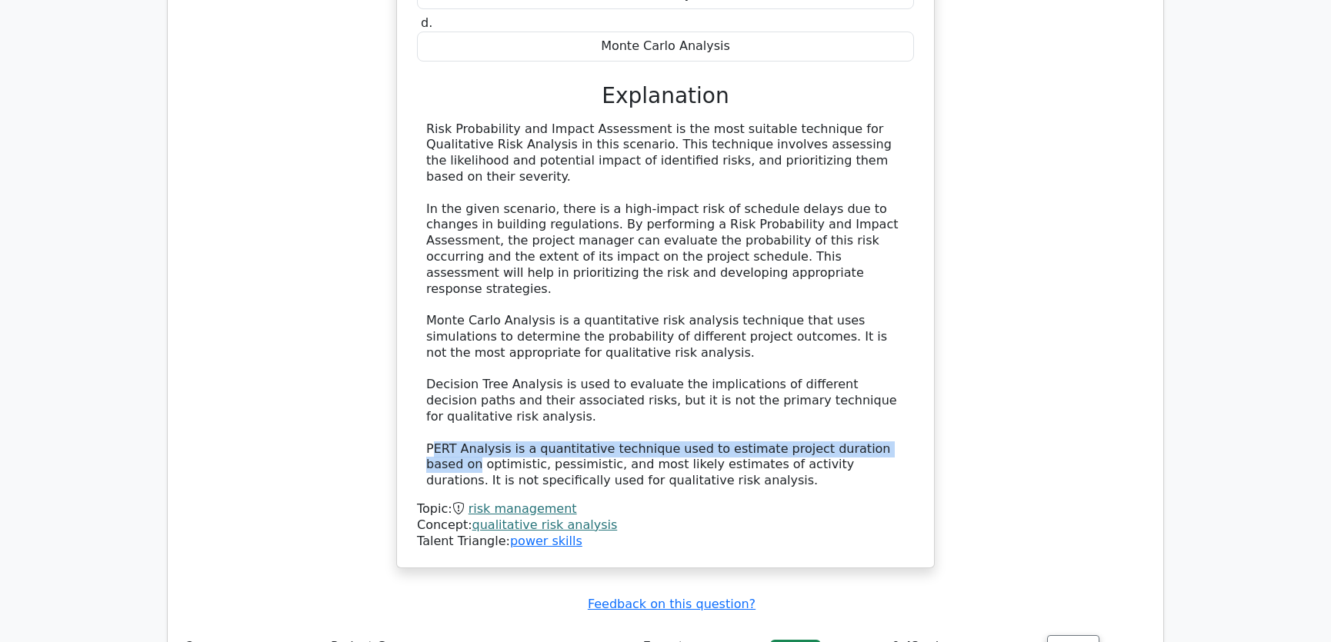
drag, startPoint x: 432, startPoint y: 358, endPoint x: 908, endPoint y: 362, distance: 476.2
click at [908, 362] on div "Risk Probability and Impact Assessment is the most suitable technique for Quali…" at bounding box center [665, 306] width 497 height 368
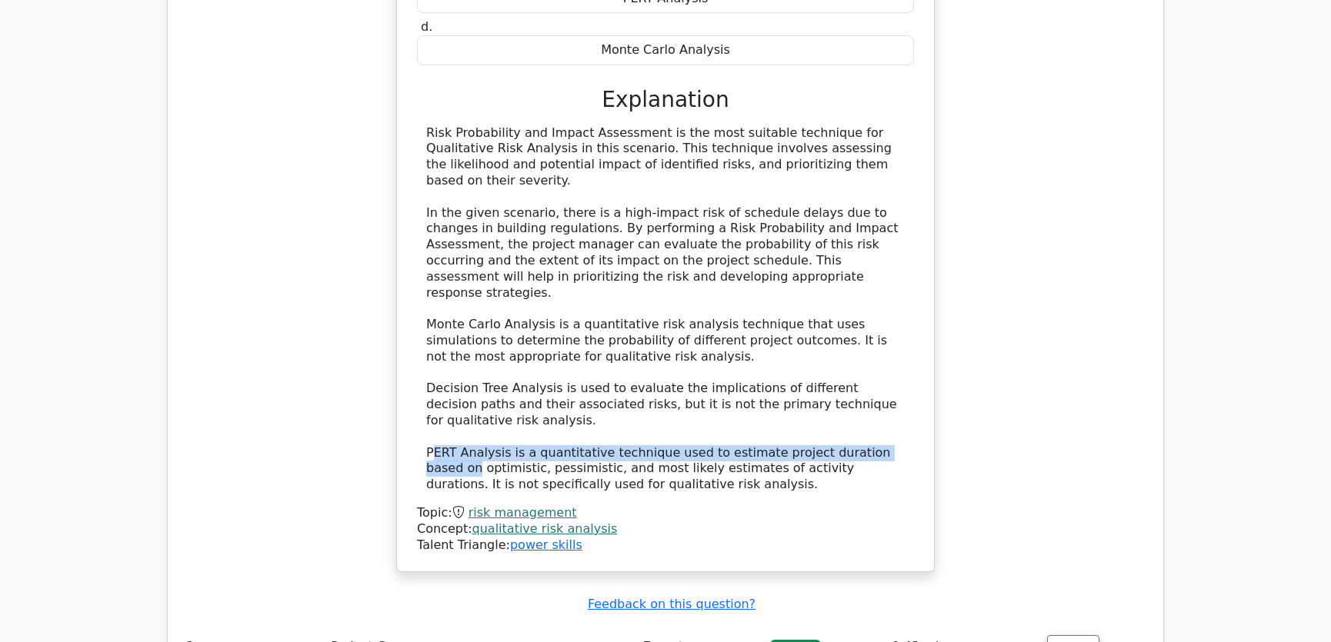
click at [1018, 355] on div "In a real estate development project, there's a high-impact risk of schedule de…" at bounding box center [665, 173] width 971 height 836
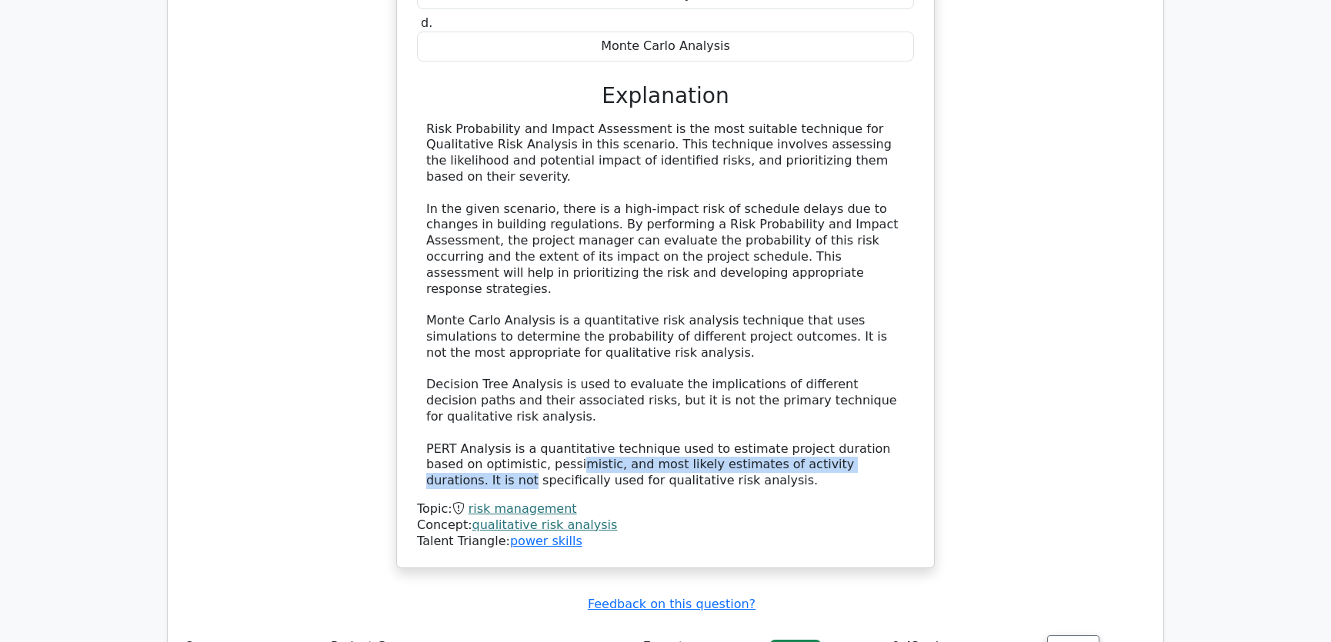
drag, startPoint x: 515, startPoint y: 378, endPoint x: 900, endPoint y: 375, distance: 384.6
click at [900, 375] on div "Risk Probability and Impact Assessment is the most suitable technique for Quali…" at bounding box center [665, 306] width 478 height 368
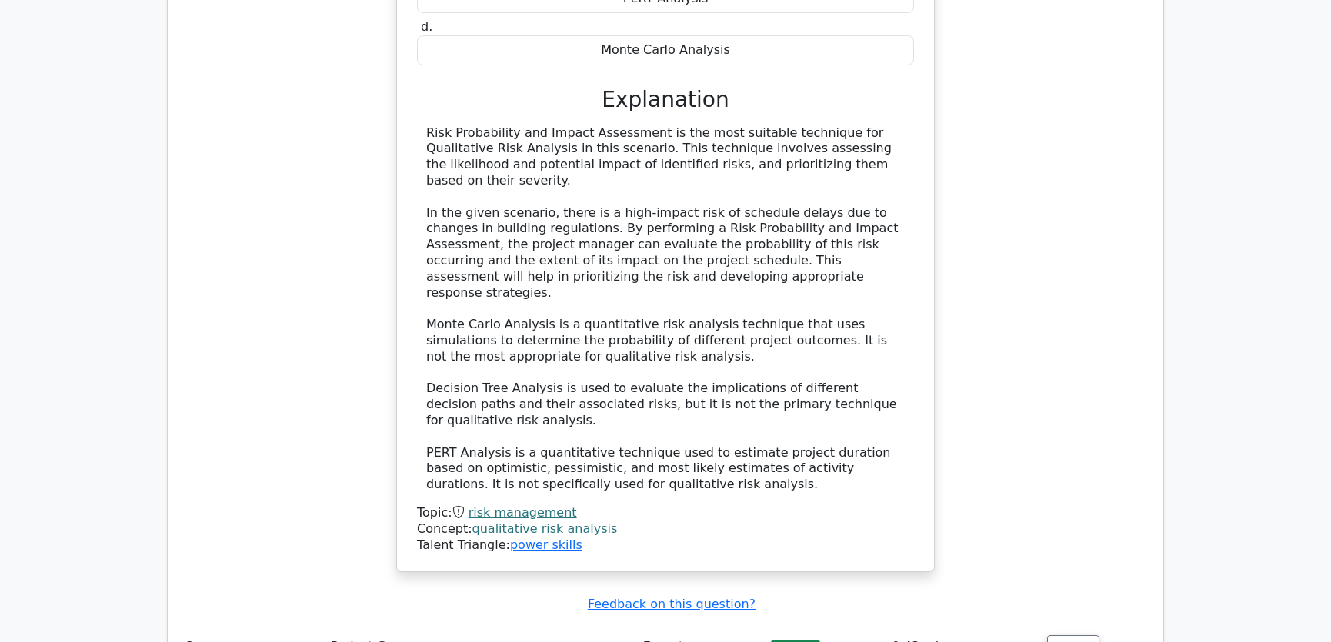
click at [1030, 354] on div "In a real estate development project, there's a high-impact risk of schedule de…" at bounding box center [665, 173] width 971 height 836
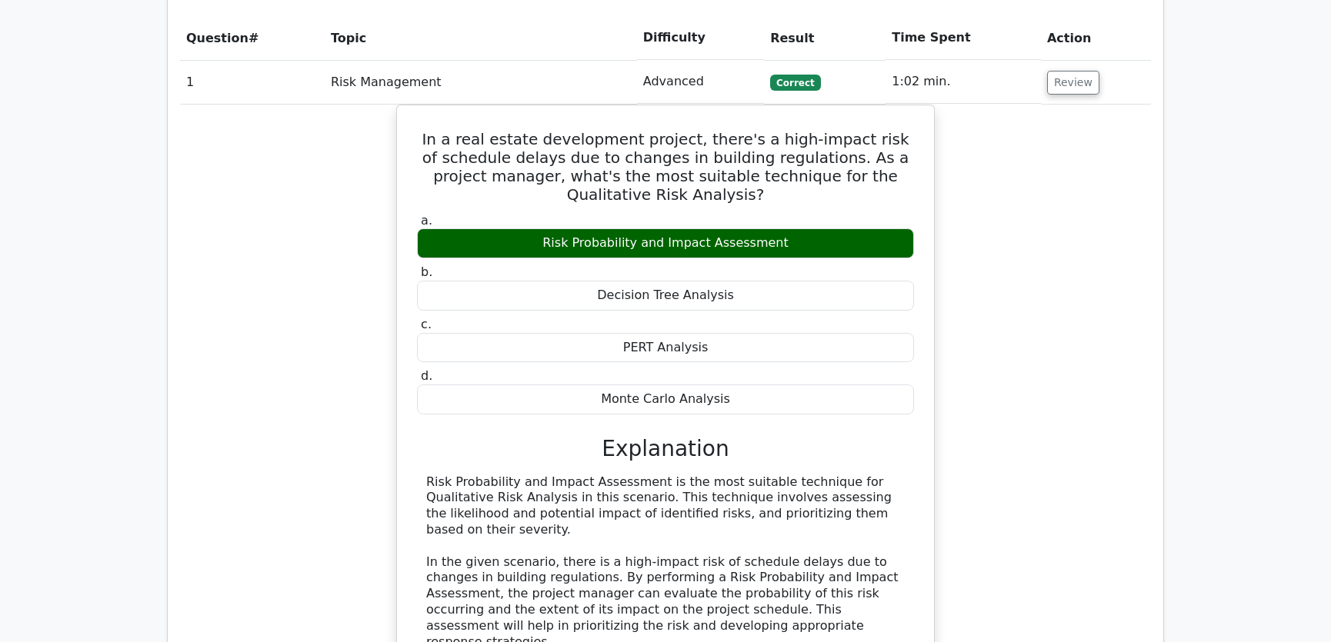
scroll to position [1282, 0]
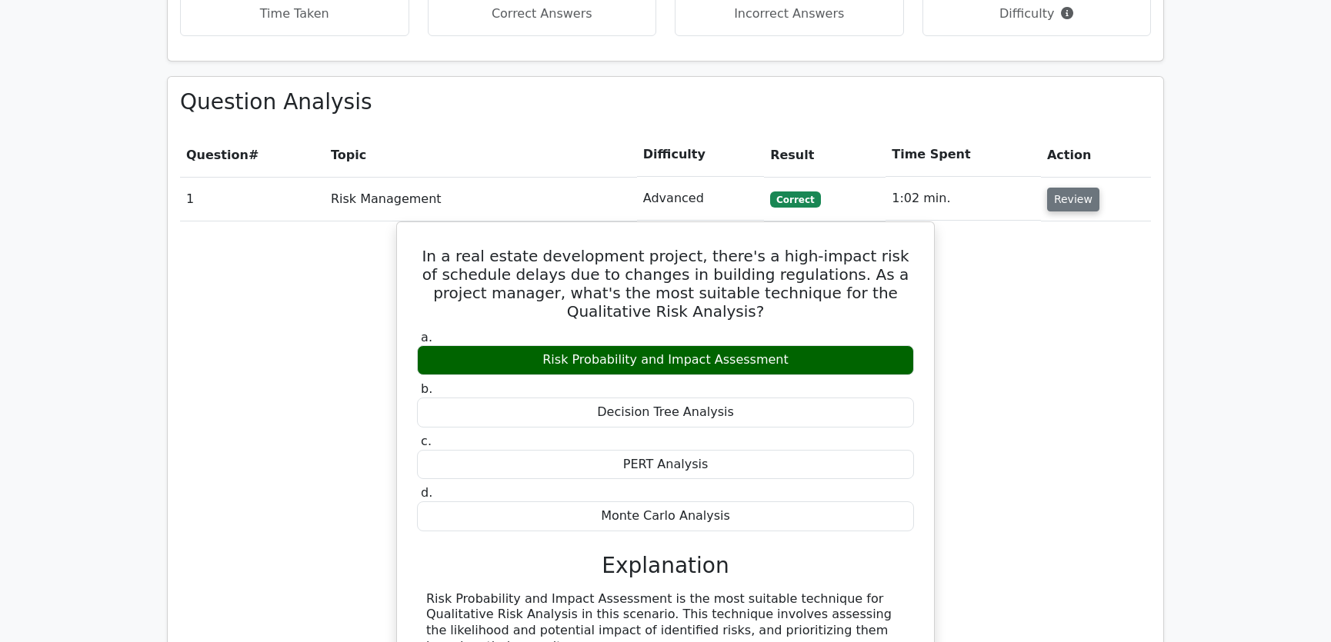
click at [1075, 188] on button "Review" at bounding box center [1073, 200] width 52 height 24
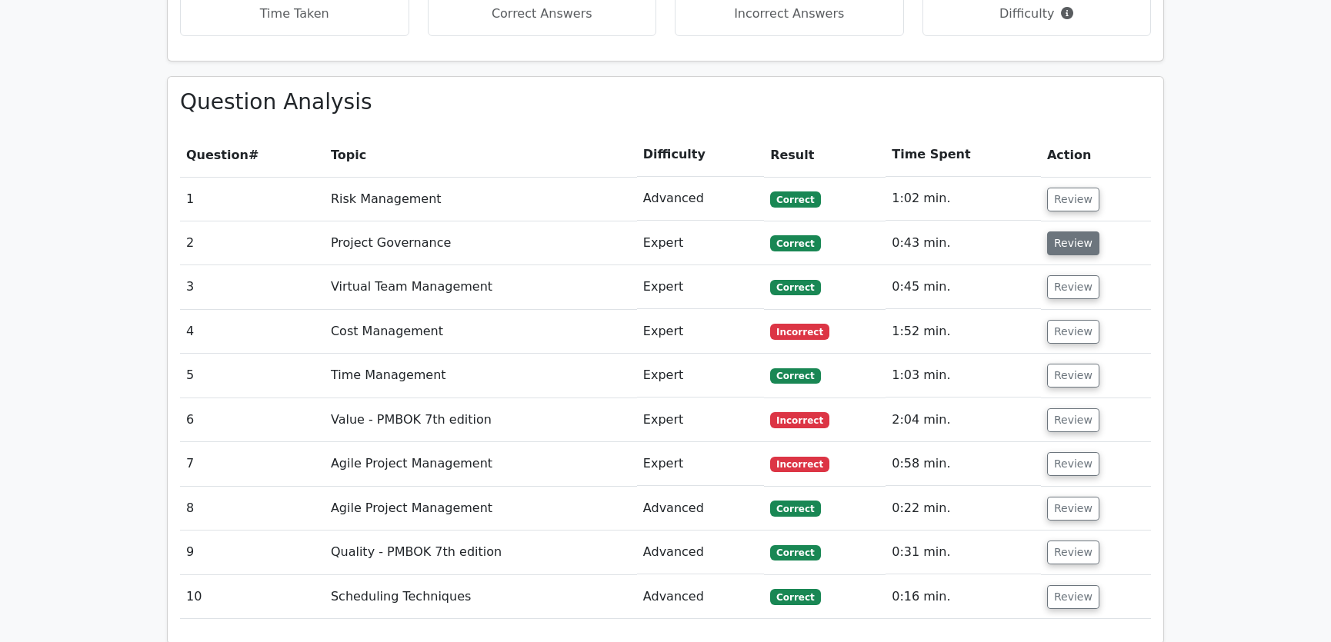
click at [1073, 232] on button "Review" at bounding box center [1073, 244] width 52 height 24
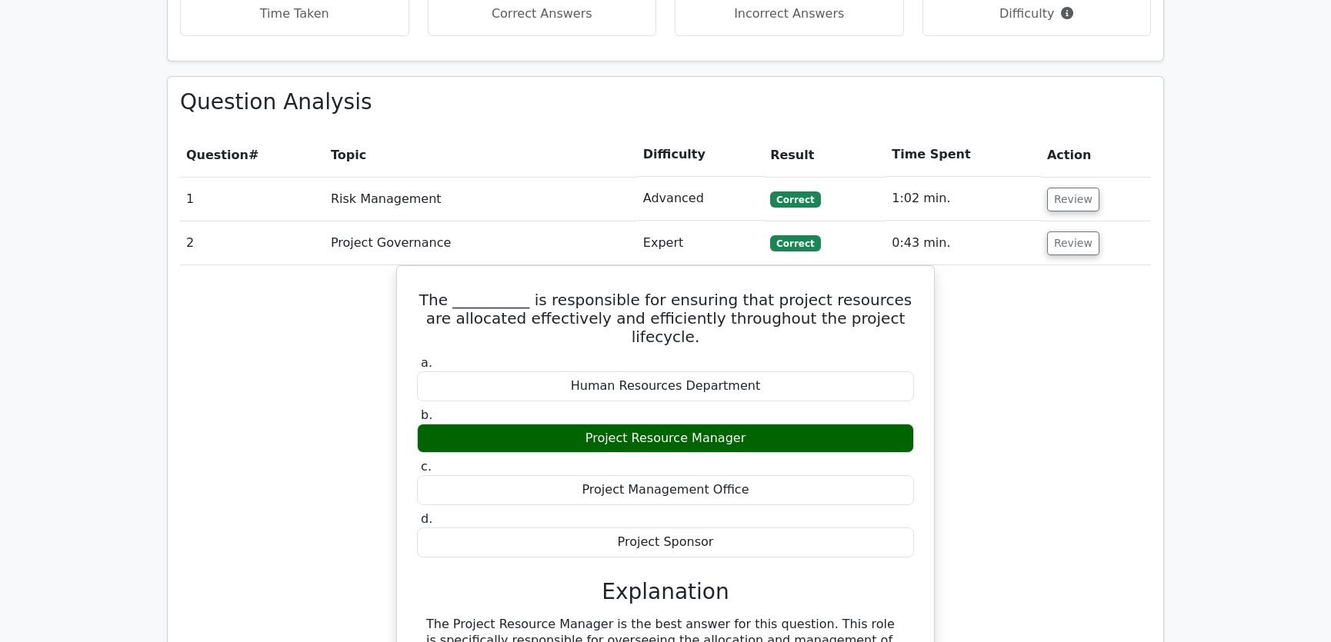
scroll to position [1398, 0]
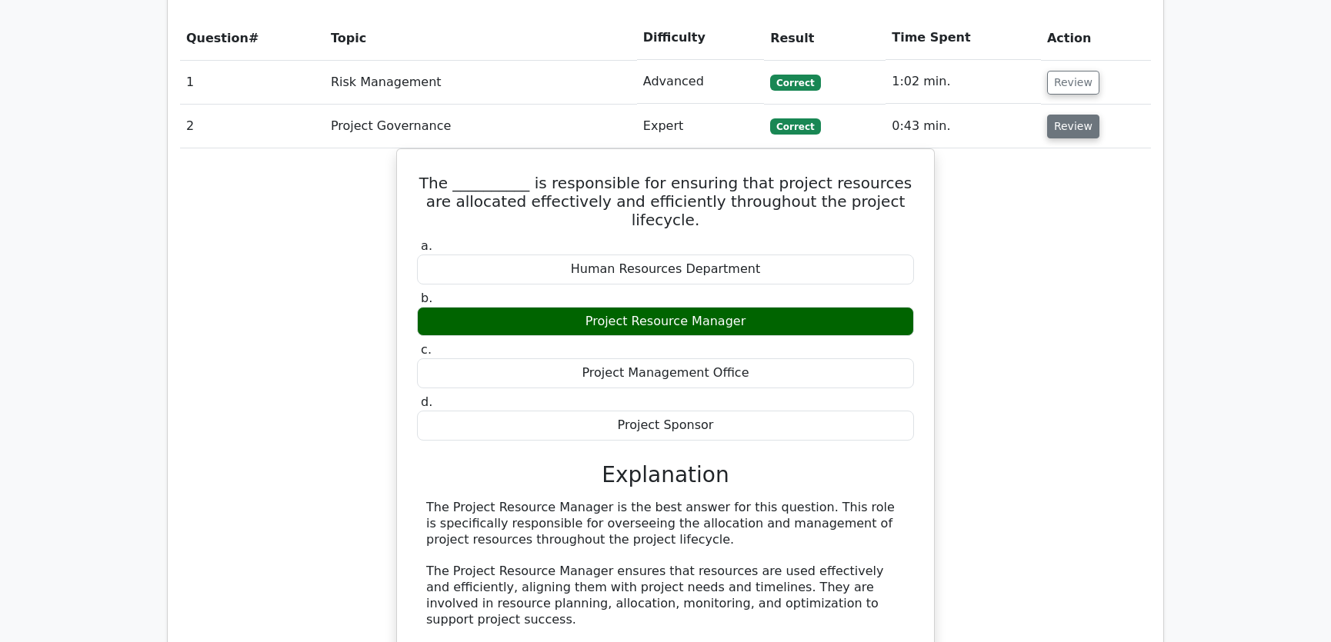
click at [1068, 115] on button "Review" at bounding box center [1073, 127] width 52 height 24
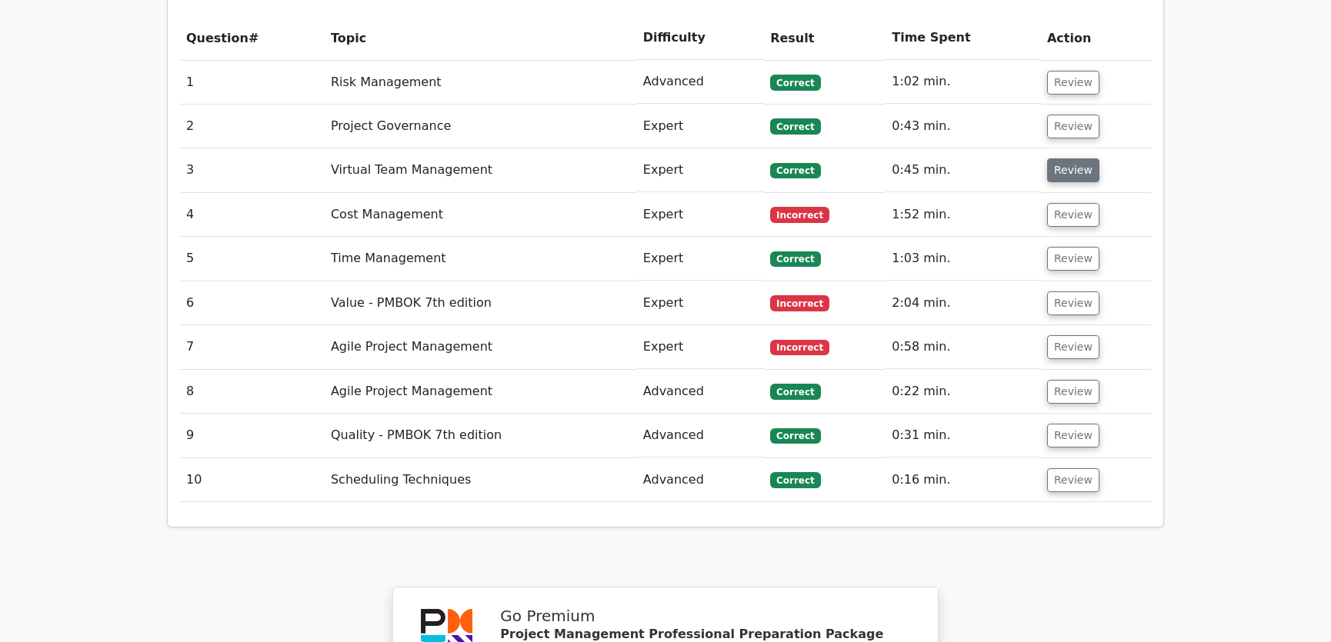
click at [1072, 158] on button "Review" at bounding box center [1073, 170] width 52 height 24
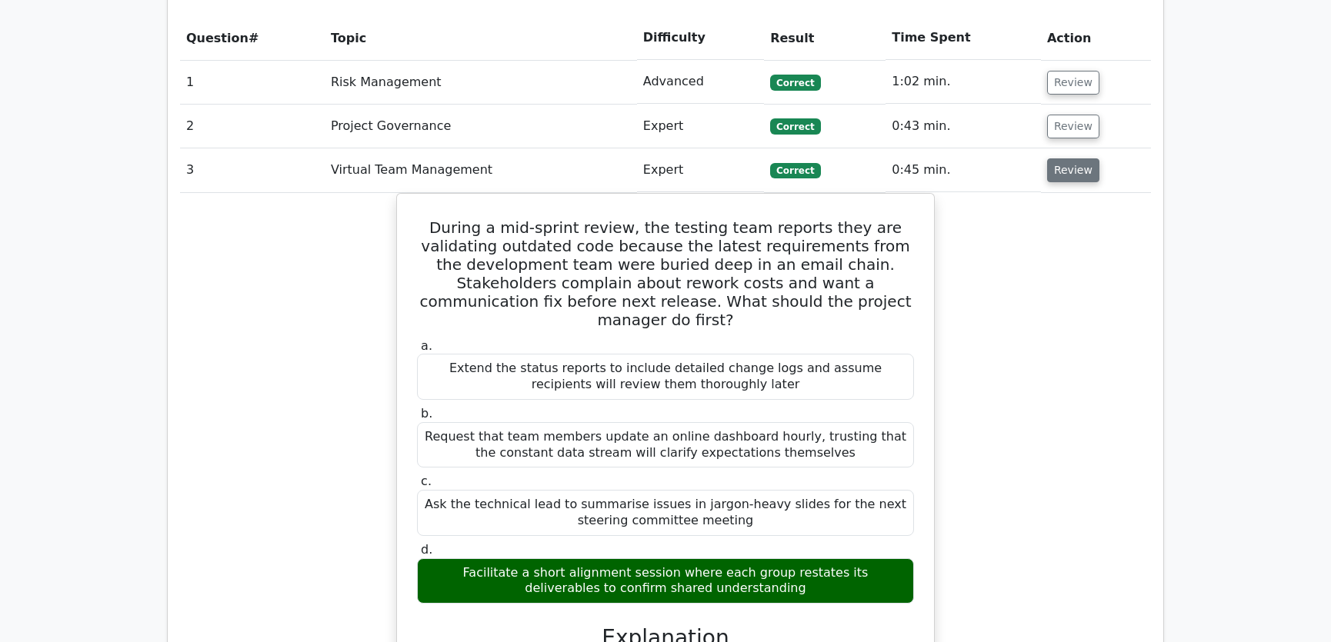
click at [1061, 158] on button "Review" at bounding box center [1073, 170] width 52 height 24
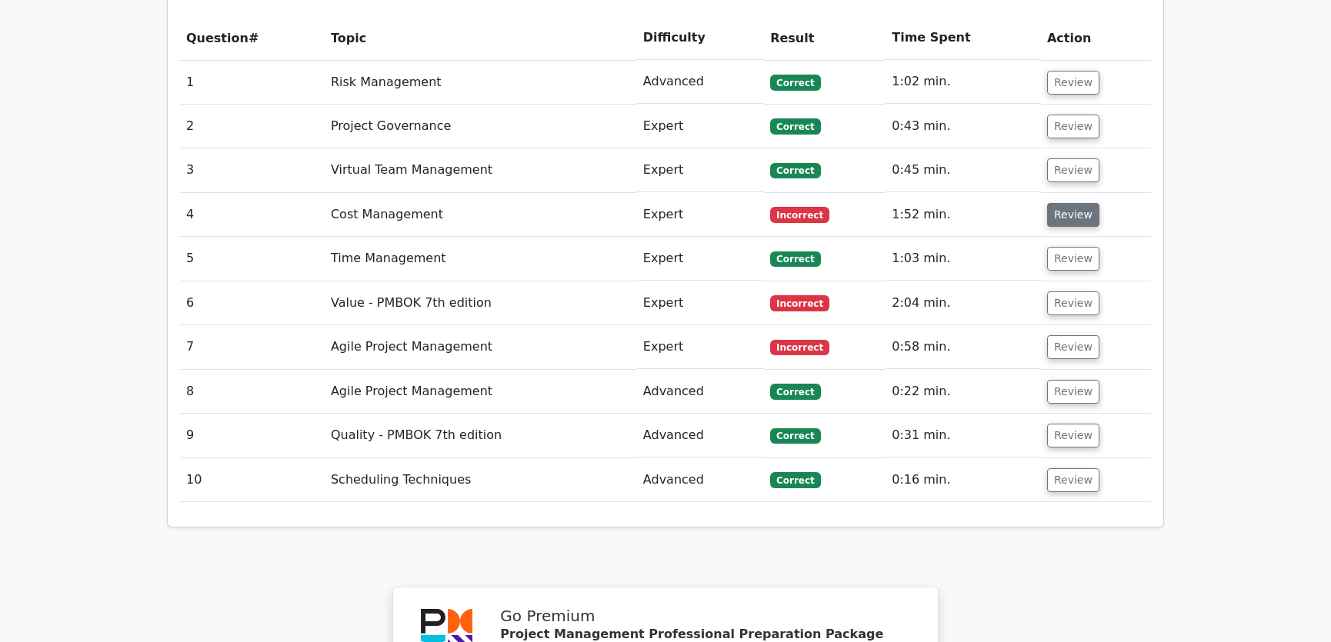
click at [1071, 203] on button "Review" at bounding box center [1073, 215] width 52 height 24
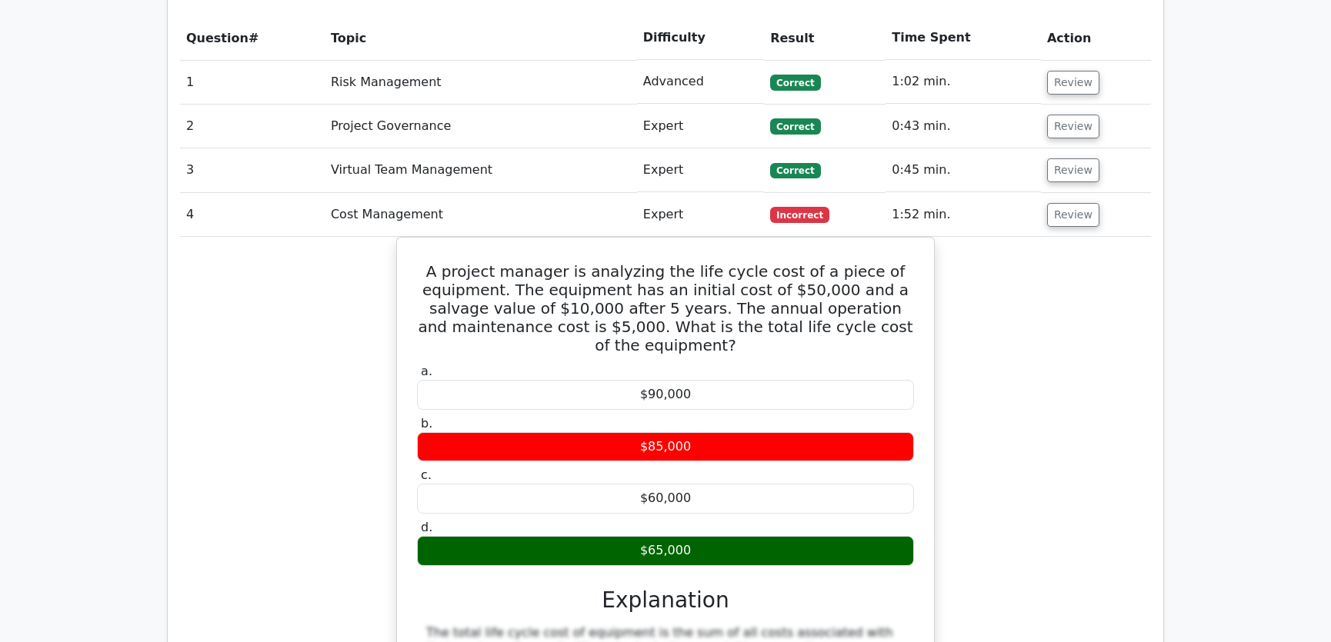
scroll to position [1515, 0]
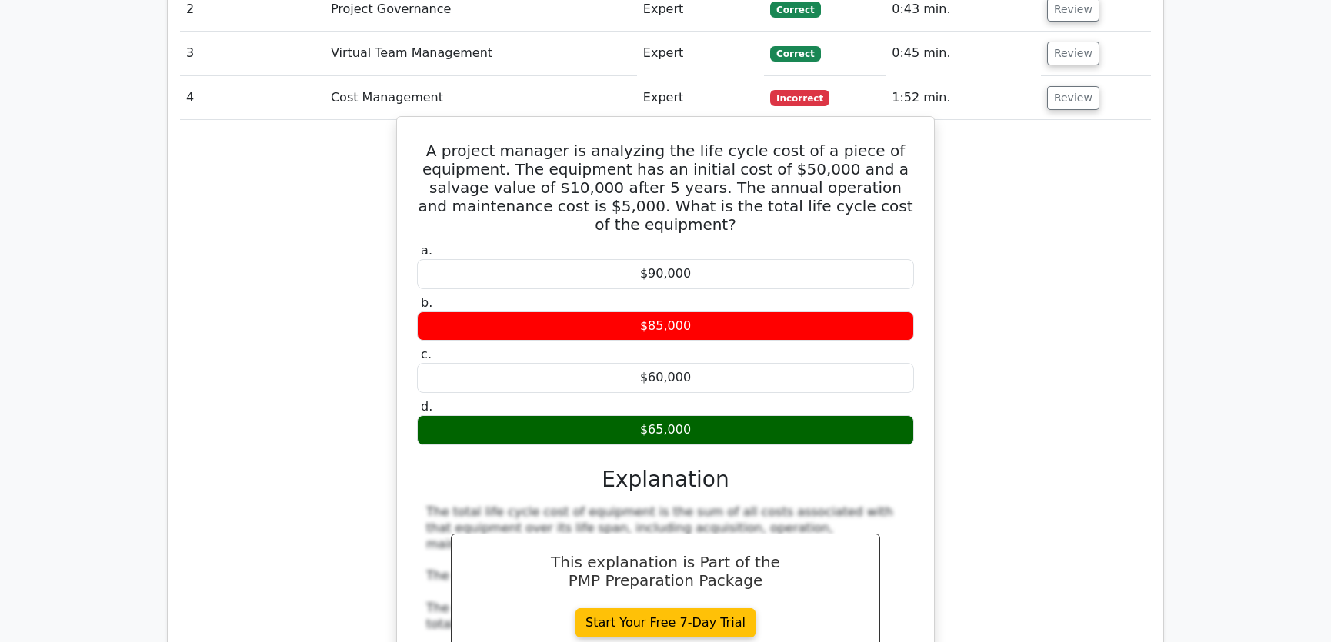
drag, startPoint x: 452, startPoint y: 92, endPoint x: 707, endPoint y: 360, distance: 370.0
click at [707, 360] on div "A project manager is analyzing the life cycle cost of a piece of equipment. The…" at bounding box center [665, 510] width 525 height 774
copy div "A project manager is analyzing the life cycle cost of a piece of equipment. The…"
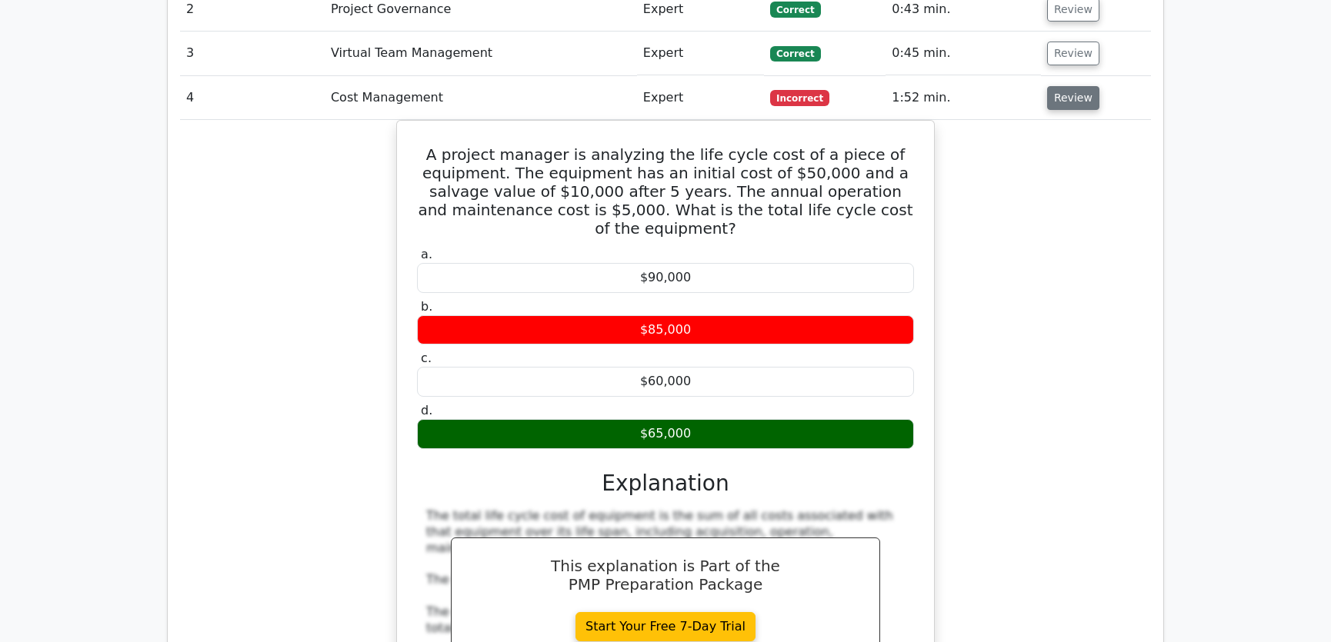
click at [1075, 86] on button "Review" at bounding box center [1073, 98] width 52 height 24
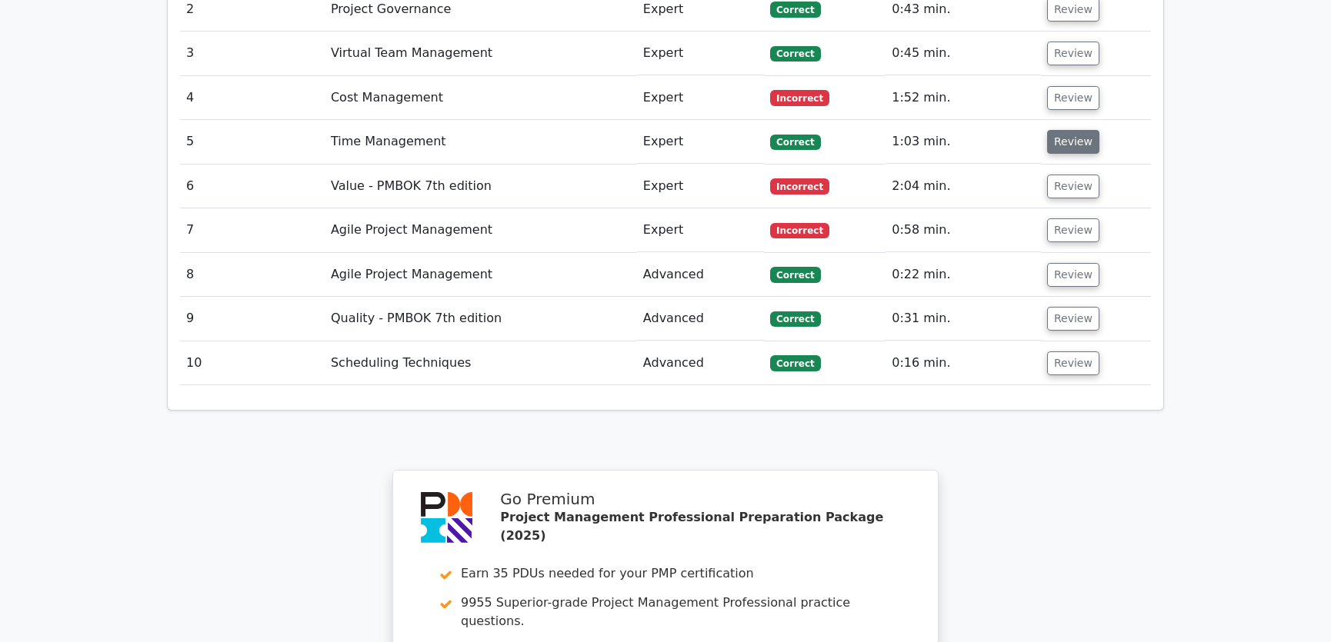
click at [1075, 130] on button "Review" at bounding box center [1073, 142] width 52 height 24
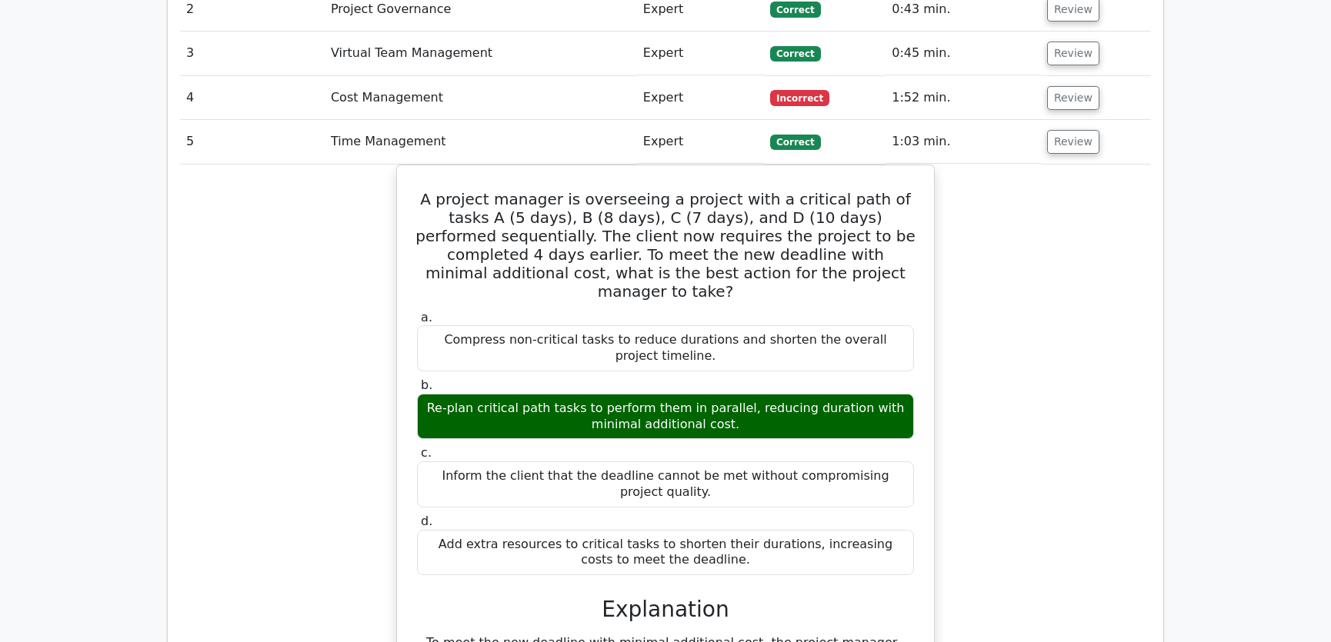
scroll to position [1748, 0]
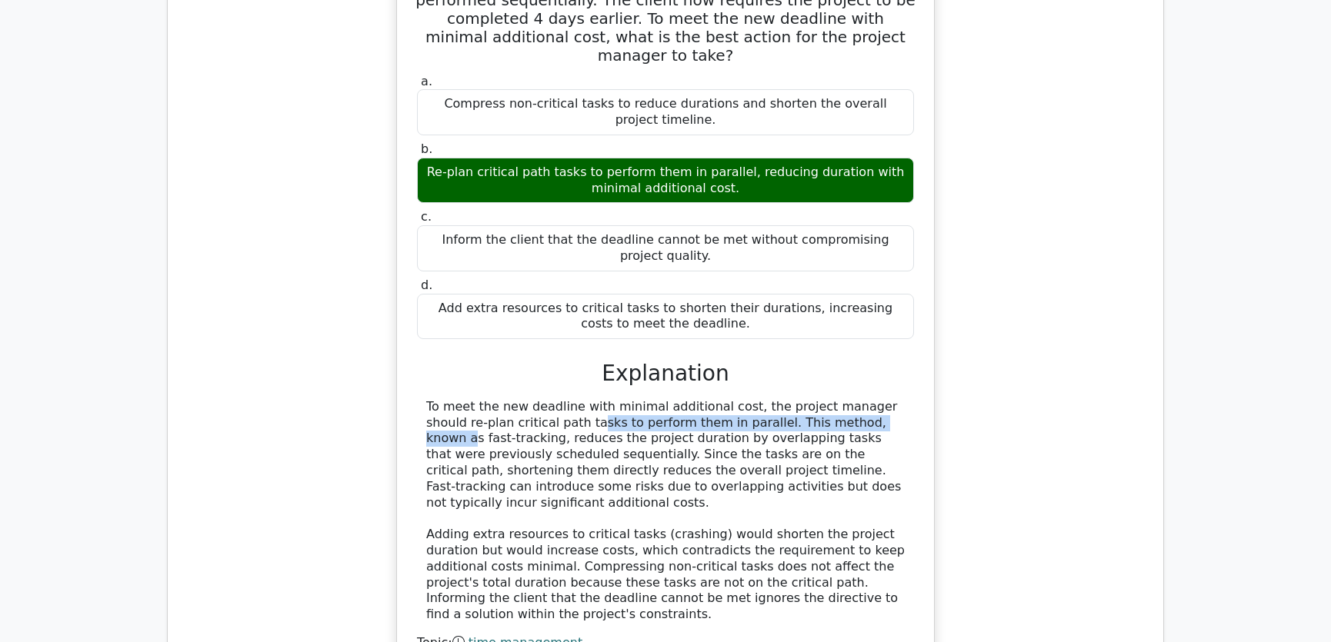
drag, startPoint x: 462, startPoint y: 346, endPoint x: 739, endPoint y: 345, distance: 277.7
click at [739, 399] on div "To meet the new deadline with minimal additional cost, the project manager shou…" at bounding box center [665, 511] width 478 height 224
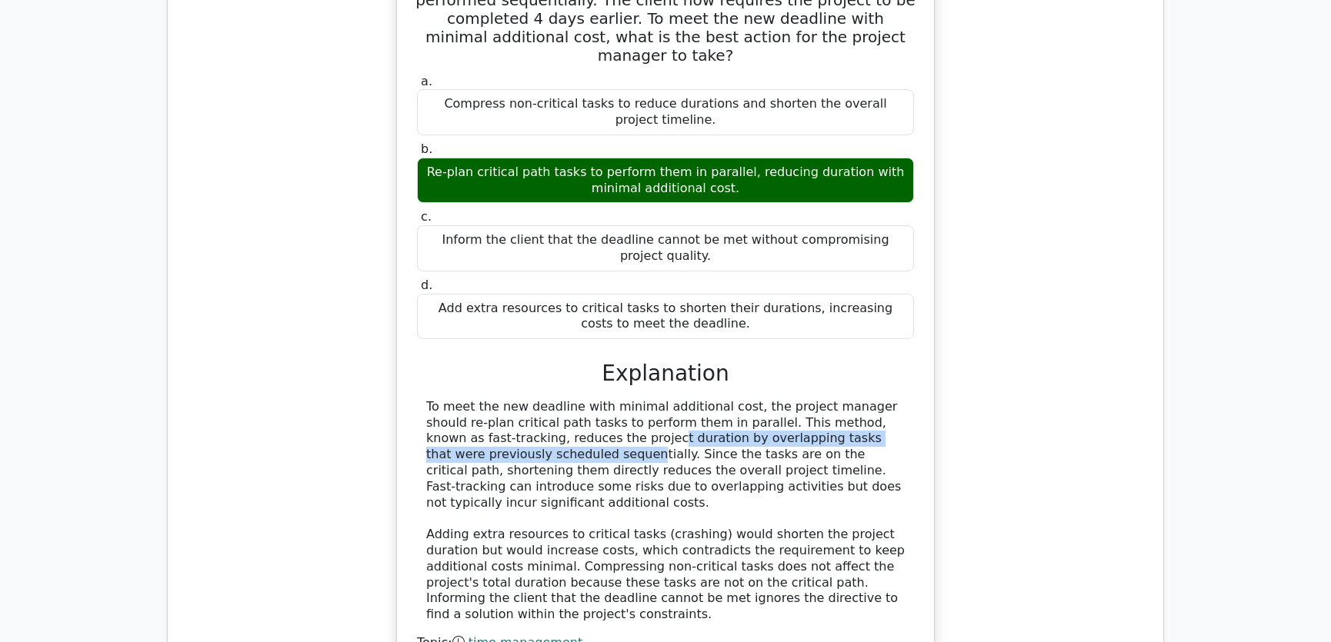
drag, startPoint x: 479, startPoint y: 363, endPoint x: 867, endPoint y: 364, distance: 387.7
click at [867, 399] on div "To meet the new deadline with minimal additional cost, the project manager shou…" at bounding box center [665, 511] width 478 height 224
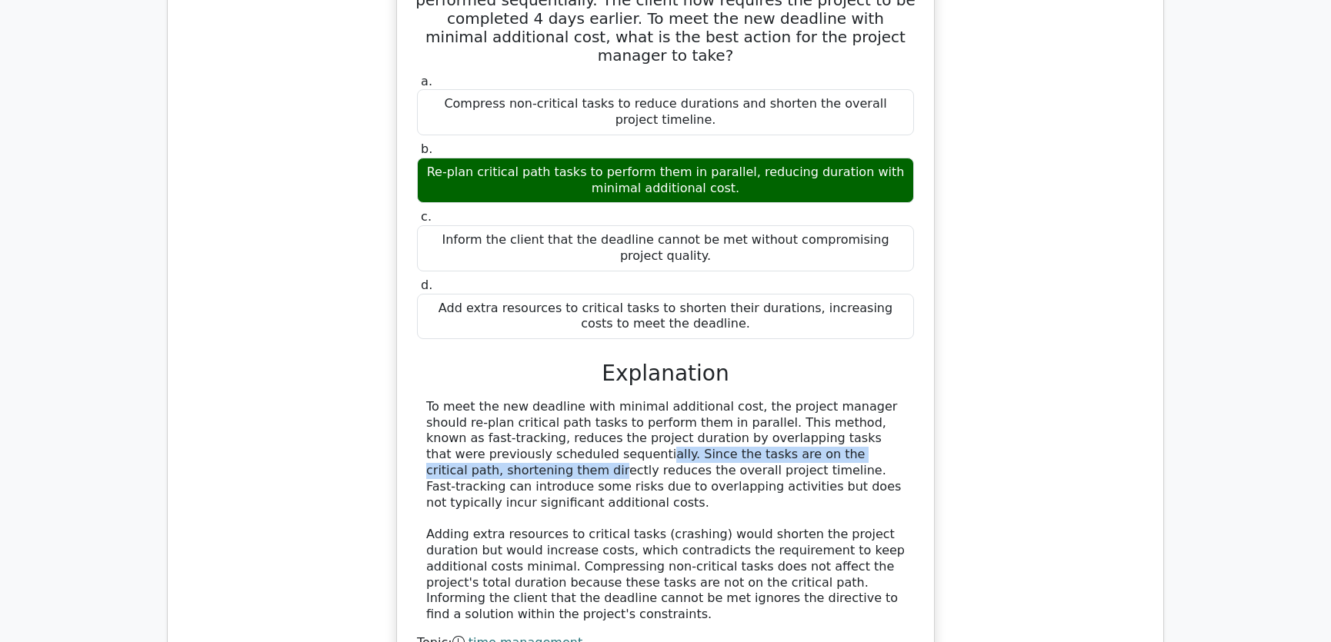
drag, startPoint x: 432, startPoint y: 378, endPoint x: 785, endPoint y: 381, distance: 353.1
click at [785, 399] on div "To meet the new deadline with minimal additional cost, the project manager shou…" at bounding box center [665, 511] width 478 height 224
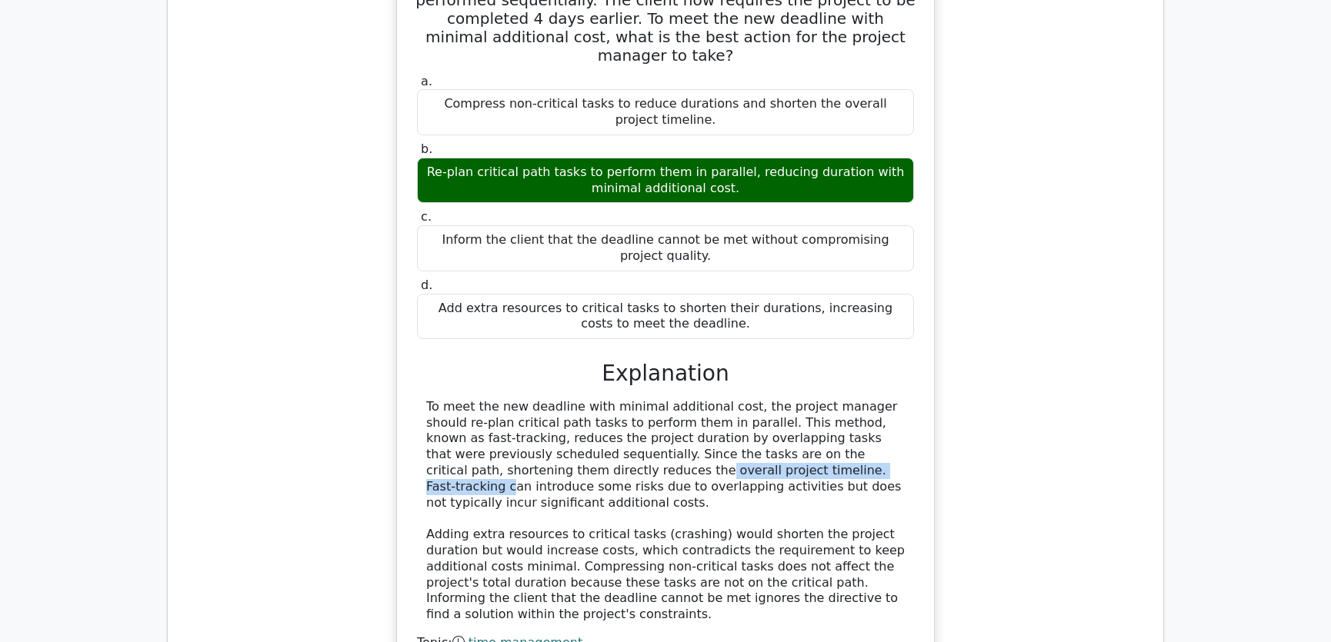
drag, startPoint x: 442, startPoint y: 396, endPoint x: 661, endPoint y: 397, distance: 219.2
click at [661, 399] on div "To meet the new deadline with minimal additional cost, the project manager shou…" at bounding box center [665, 511] width 478 height 224
drag, startPoint x: 445, startPoint y: 412, endPoint x: 902, endPoint y: 414, distance: 456.9
click at [902, 414] on div "To meet the new deadline with minimal additional cost, the project manager shou…" at bounding box center [665, 511] width 478 height 224
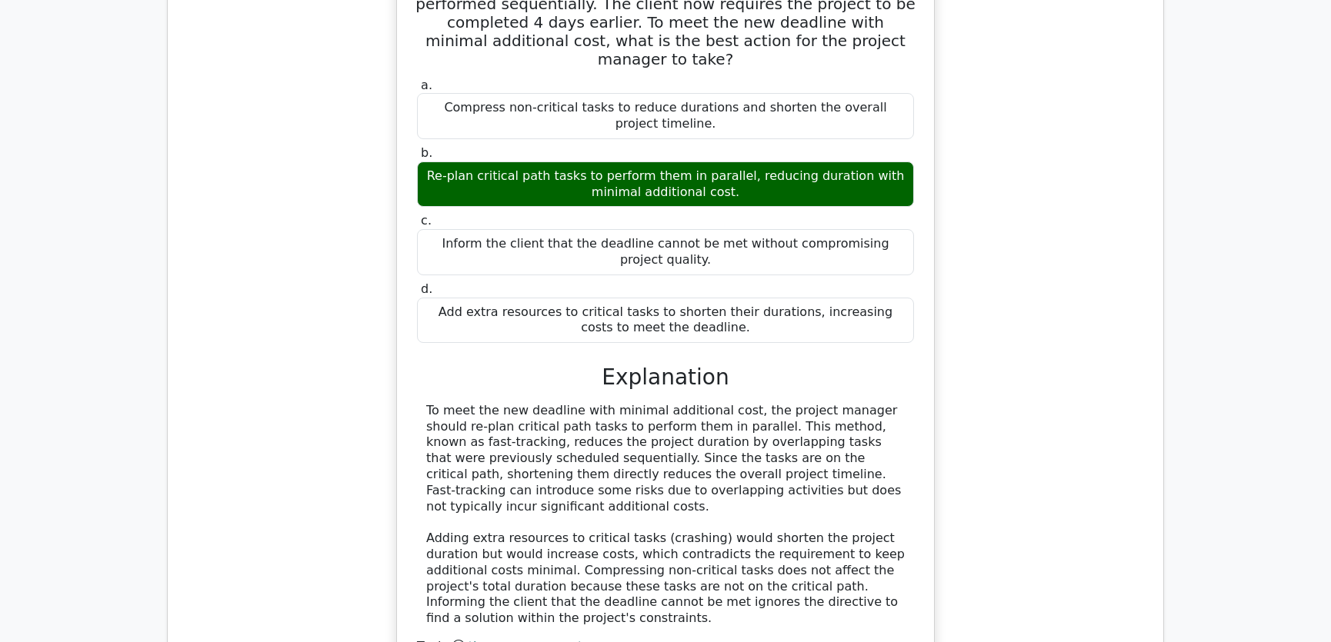
click at [1035, 368] on div "A project manager is overseeing a project with a critical path of tasks A (5 da…" at bounding box center [665, 328] width 971 height 793
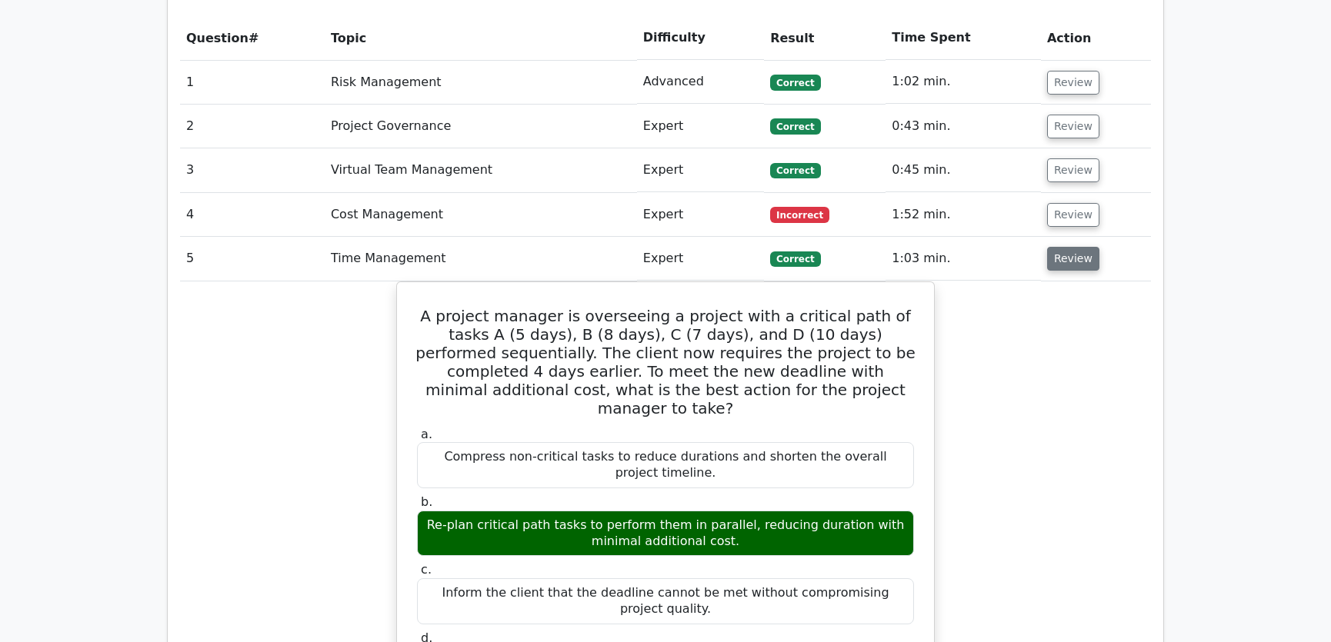
click at [1067, 247] on button "Review" at bounding box center [1073, 259] width 52 height 24
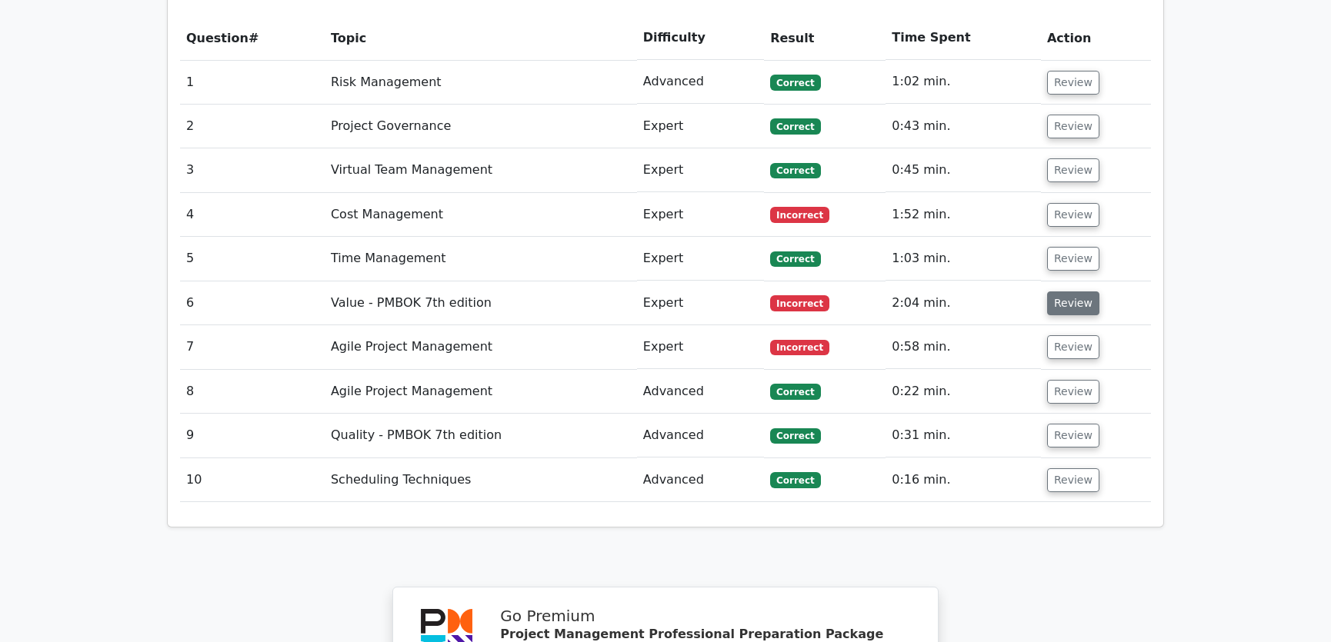
click at [1067, 292] on button "Review" at bounding box center [1073, 304] width 52 height 24
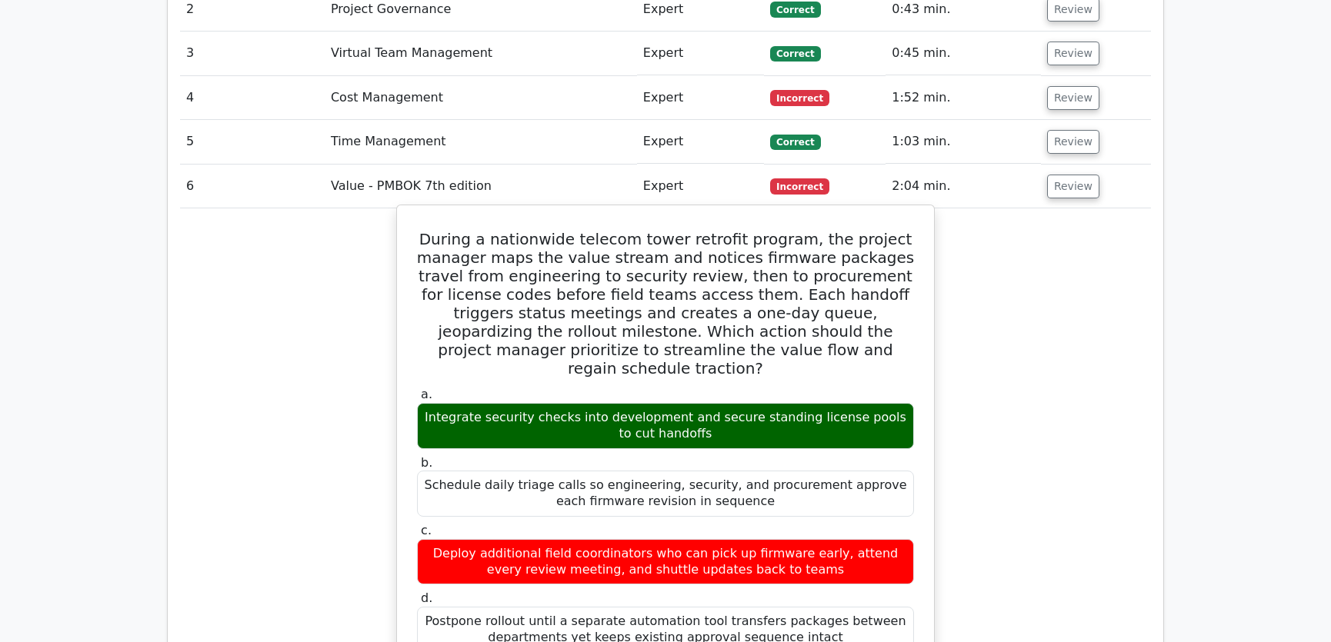
scroll to position [1631, 0]
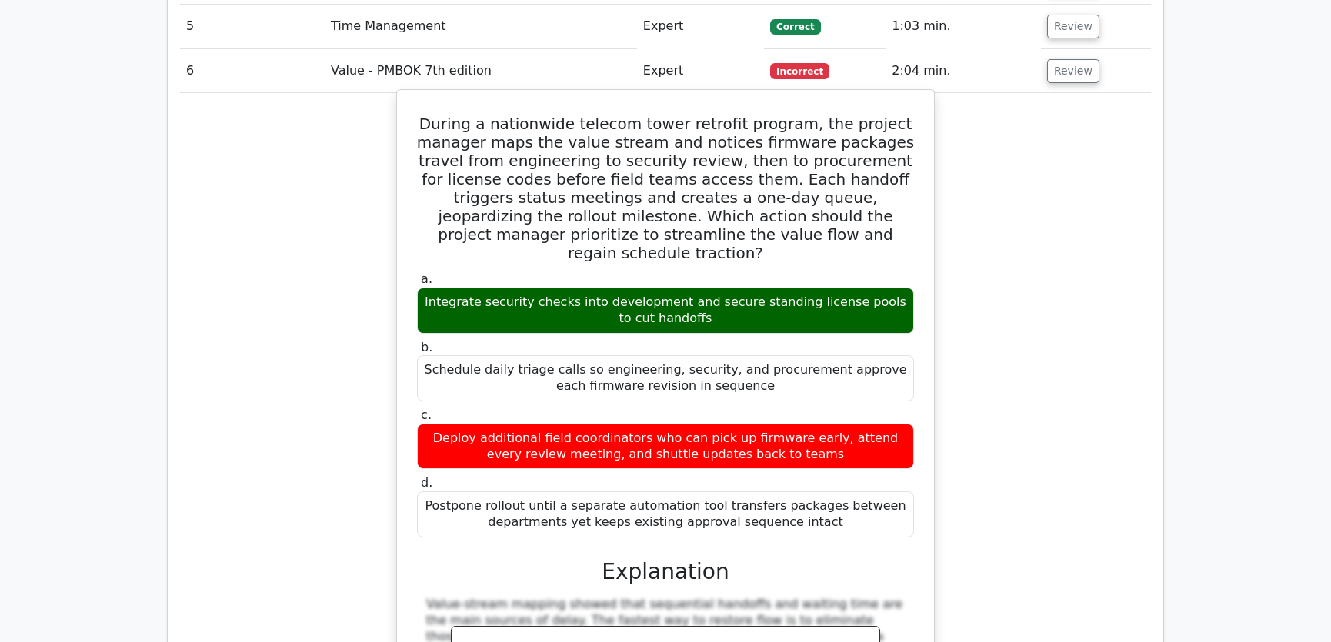
drag, startPoint x: 443, startPoint y: 67, endPoint x: 838, endPoint y: 455, distance: 554.3
click at [838, 455] on div "During a nationwide telecom tower retrofit program, the project manager maps th…" at bounding box center [665, 478] width 525 height 765
copy div "During a nationwide telecom tower retrofit program, the project manager maps th…"
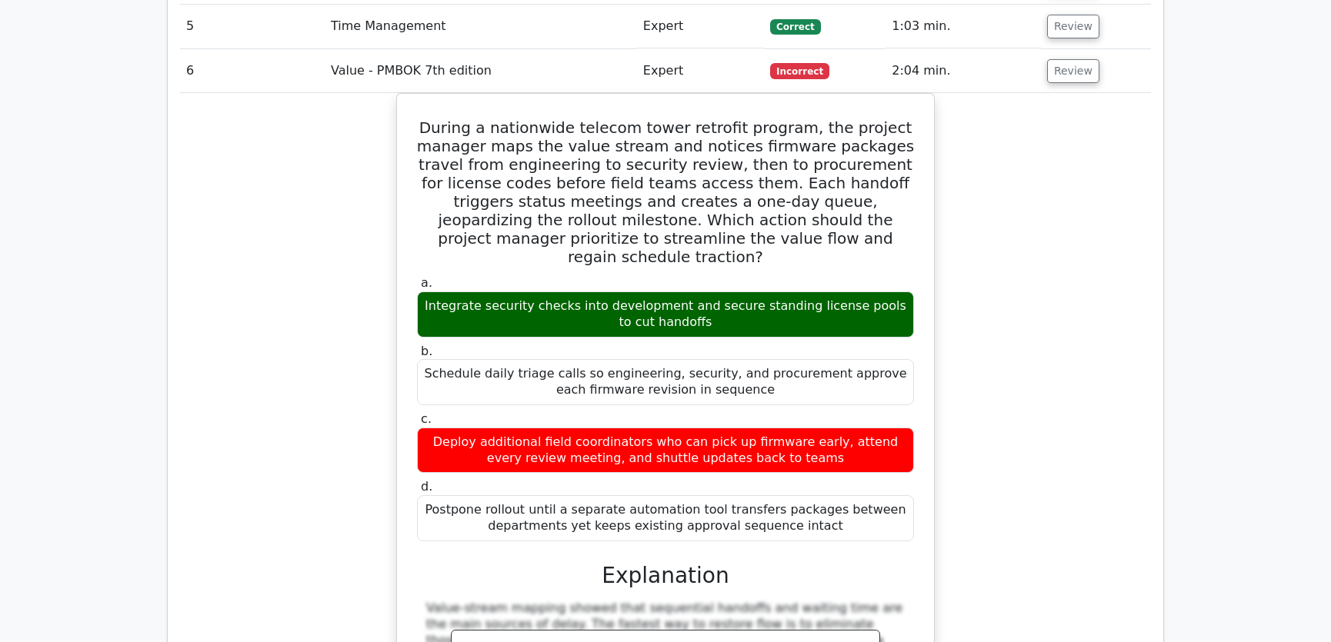
click at [1051, 403] on div "During a nationwide telecom tower retrofit program, the project manager maps th…" at bounding box center [665, 492] width 971 height 798
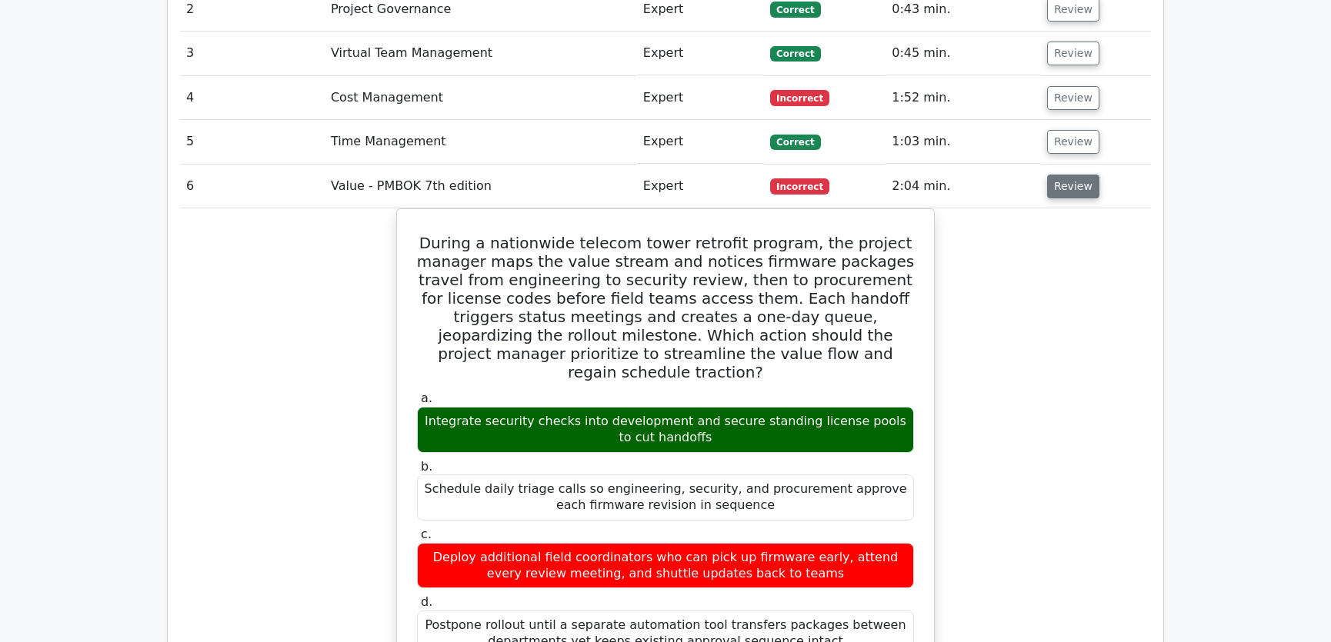
click at [1063, 175] on button "Review" at bounding box center [1073, 187] width 52 height 24
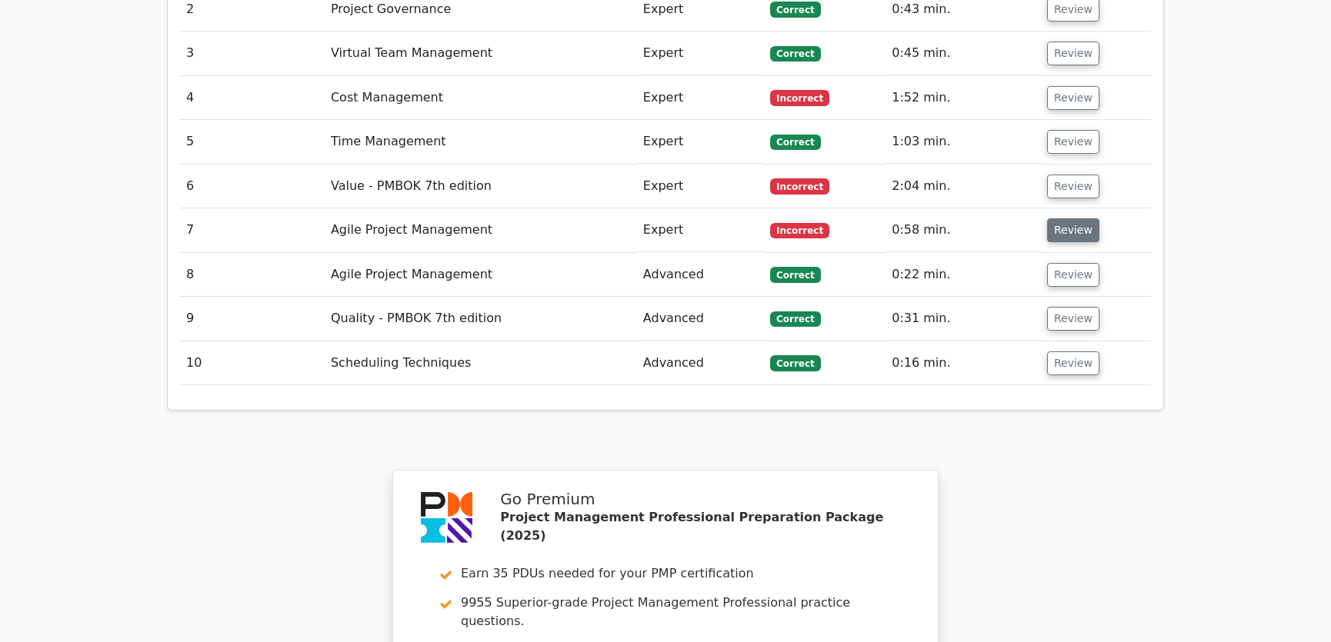
click at [1057, 218] on button "Review" at bounding box center [1073, 230] width 52 height 24
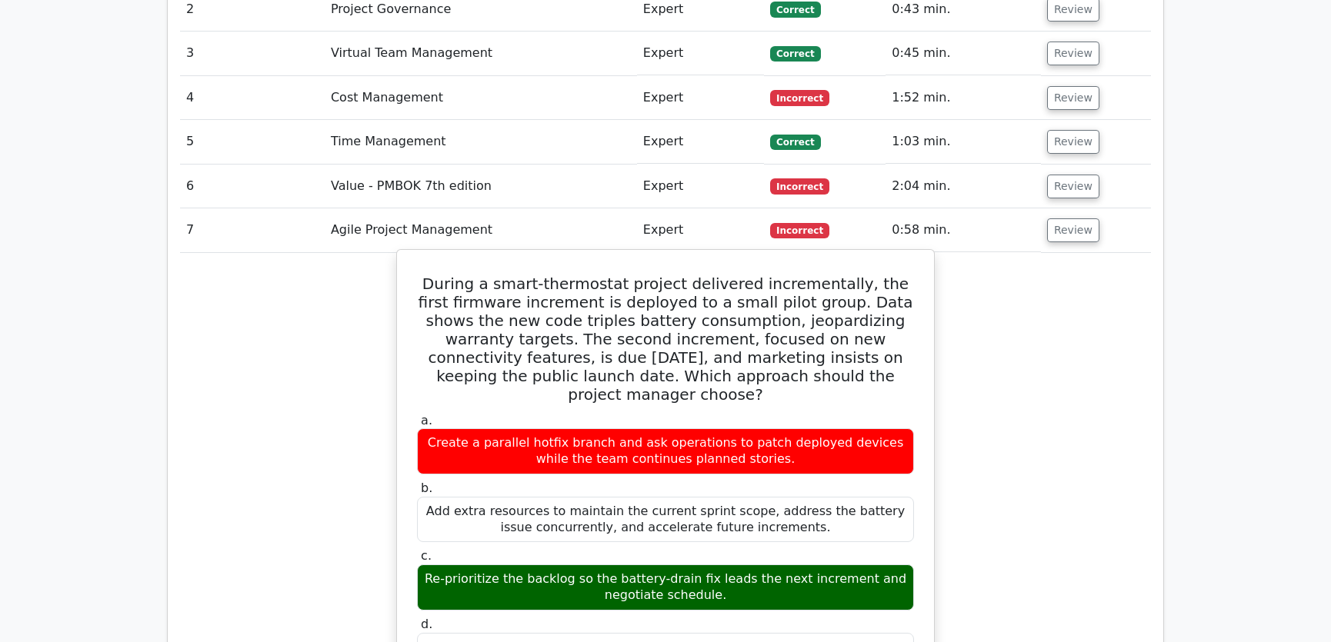
drag, startPoint x: 435, startPoint y: 228, endPoint x: 704, endPoint y: 585, distance: 446.5
copy div "During a smart-thermostat project delivered incrementally, the first firmware i…"
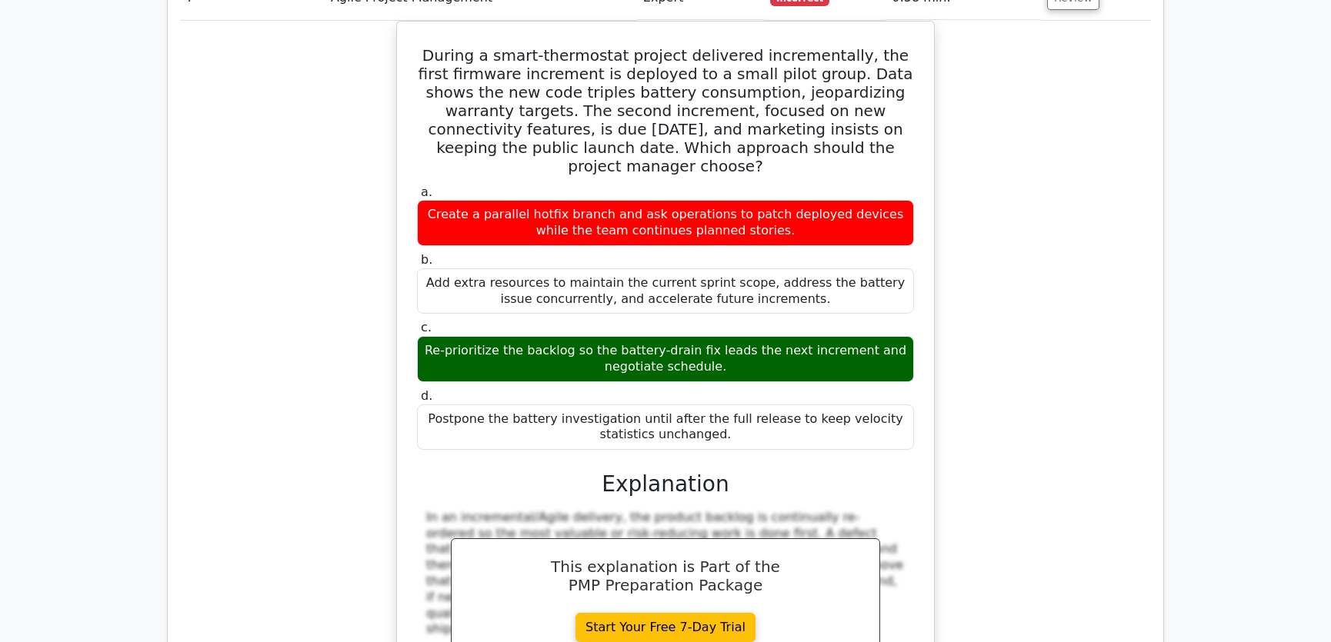
click at [1028, 353] on div "During a smart-thermostat project delivered incrementally, the first firmware i…" at bounding box center [665, 474] width 971 height 907
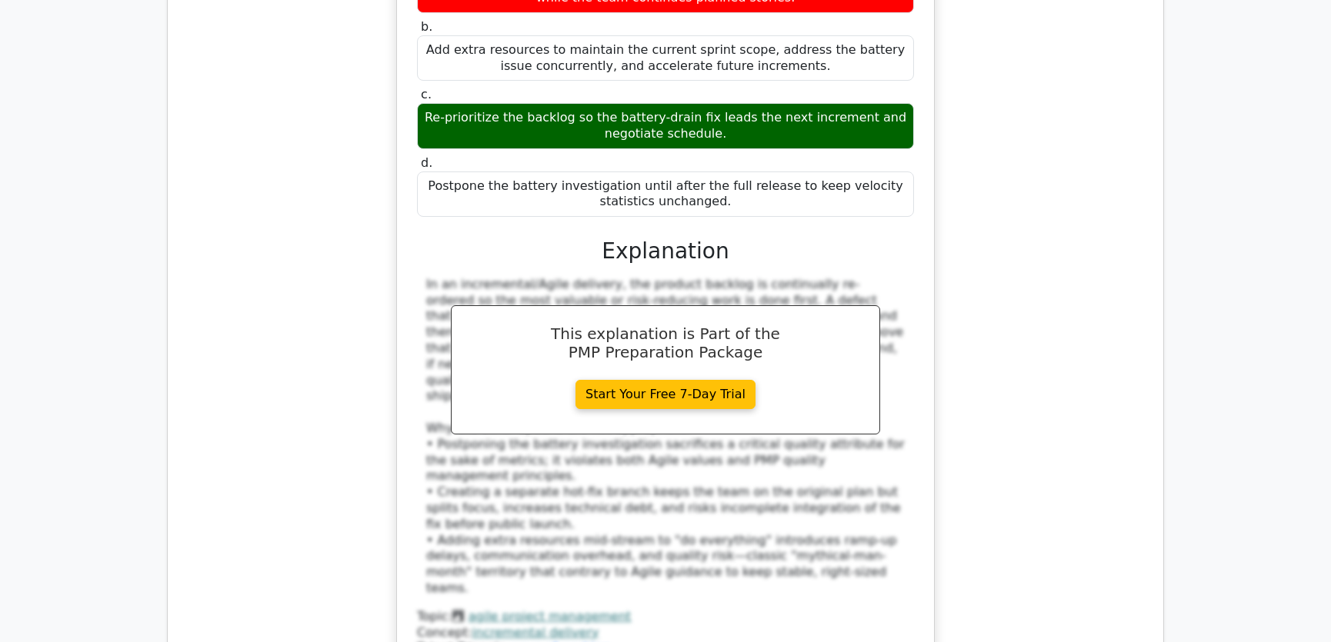
scroll to position [2215, 0]
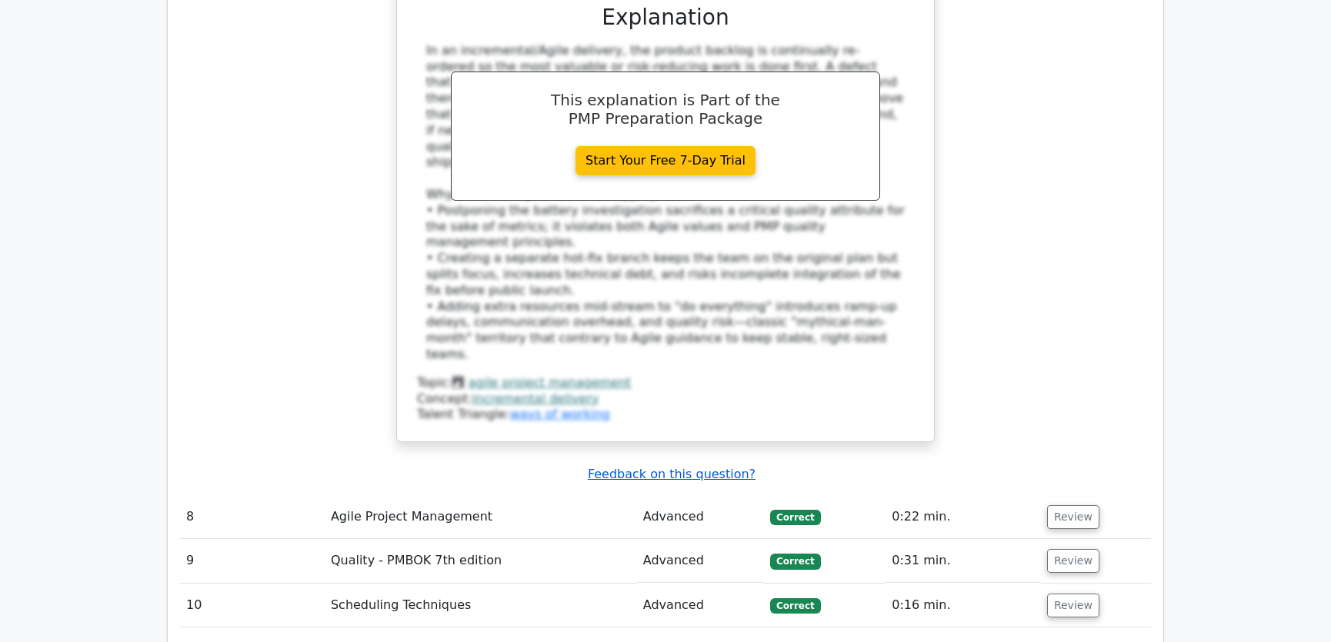
click at [667, 467] on u "Feedback on this question?" at bounding box center [672, 474] width 168 height 15
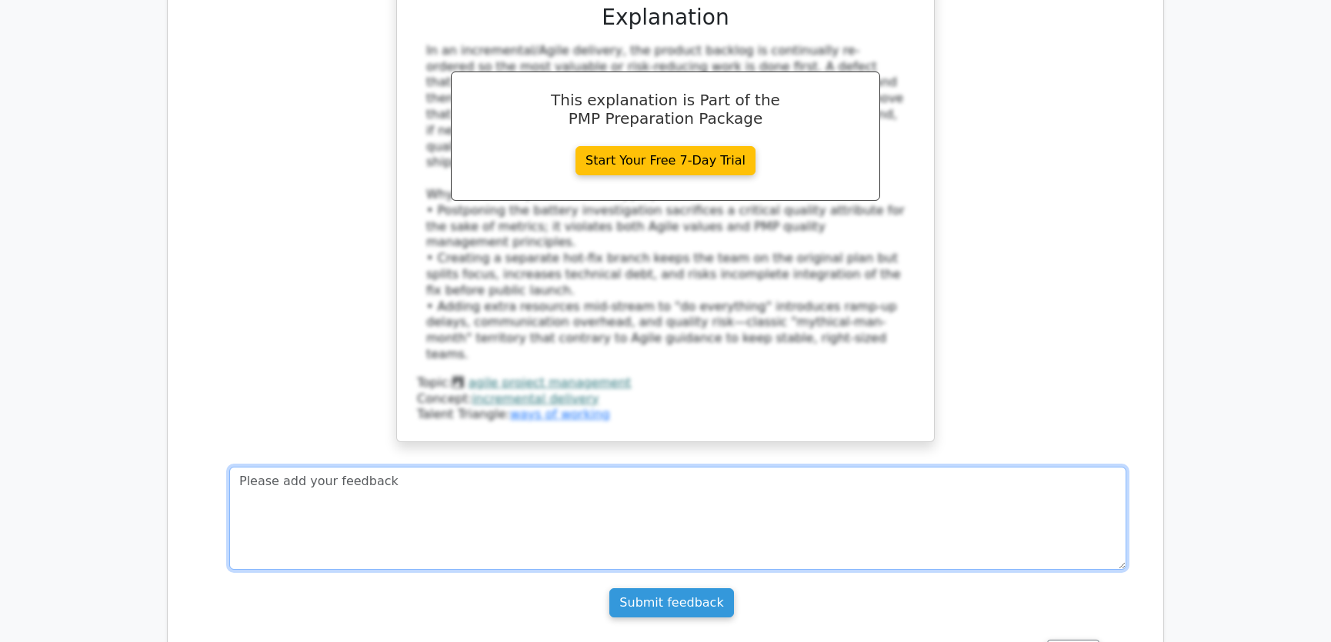
paste textarea "The best approach according to PMBOK 7 and PMP exam principles is: a. Create a …"
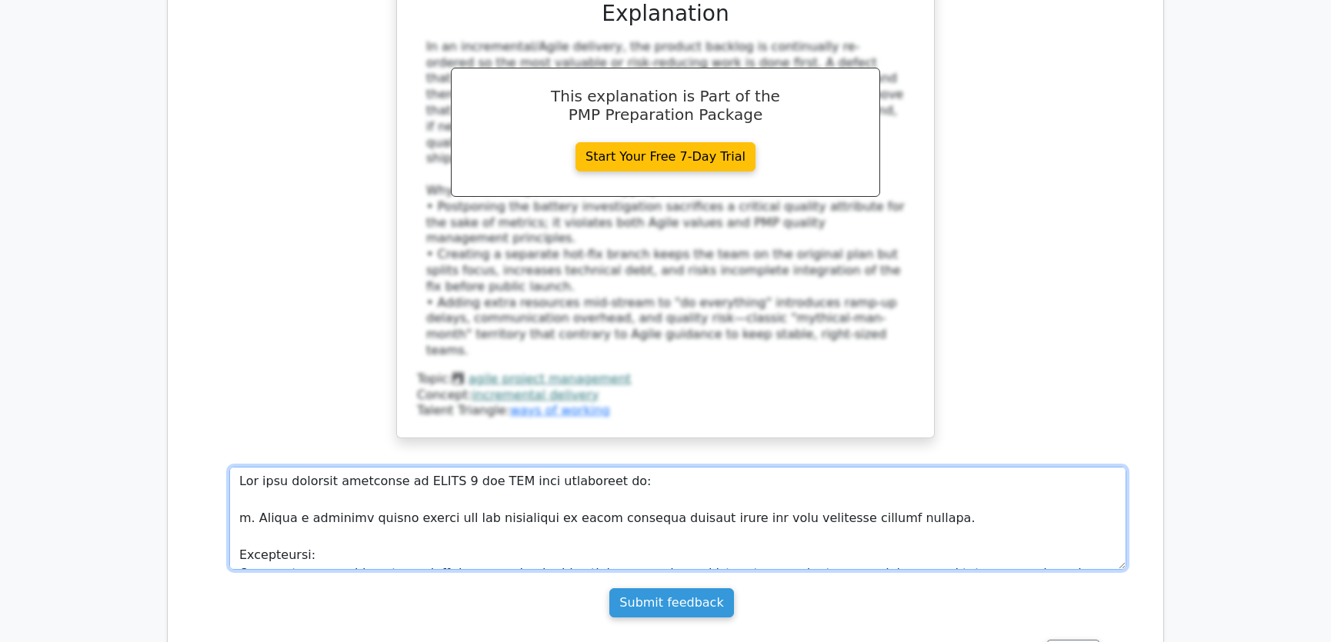
scroll to position [382, 0]
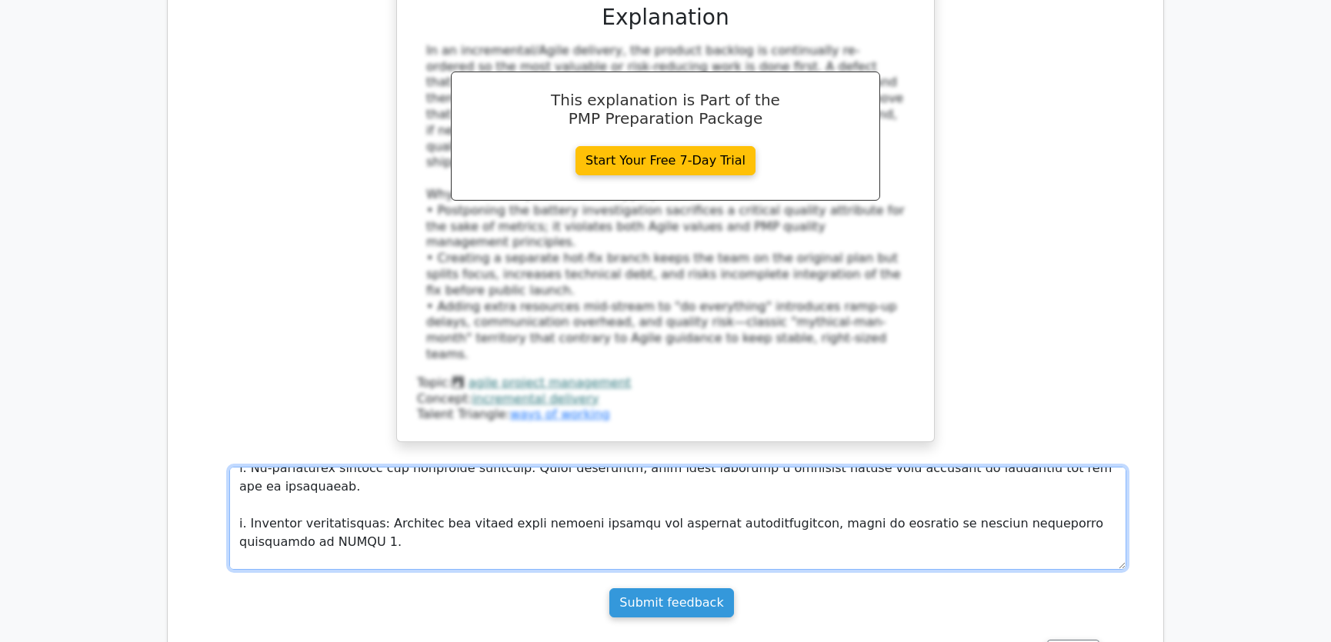
click at [800, 467] on textarea at bounding box center [677, 518] width 897 height 103
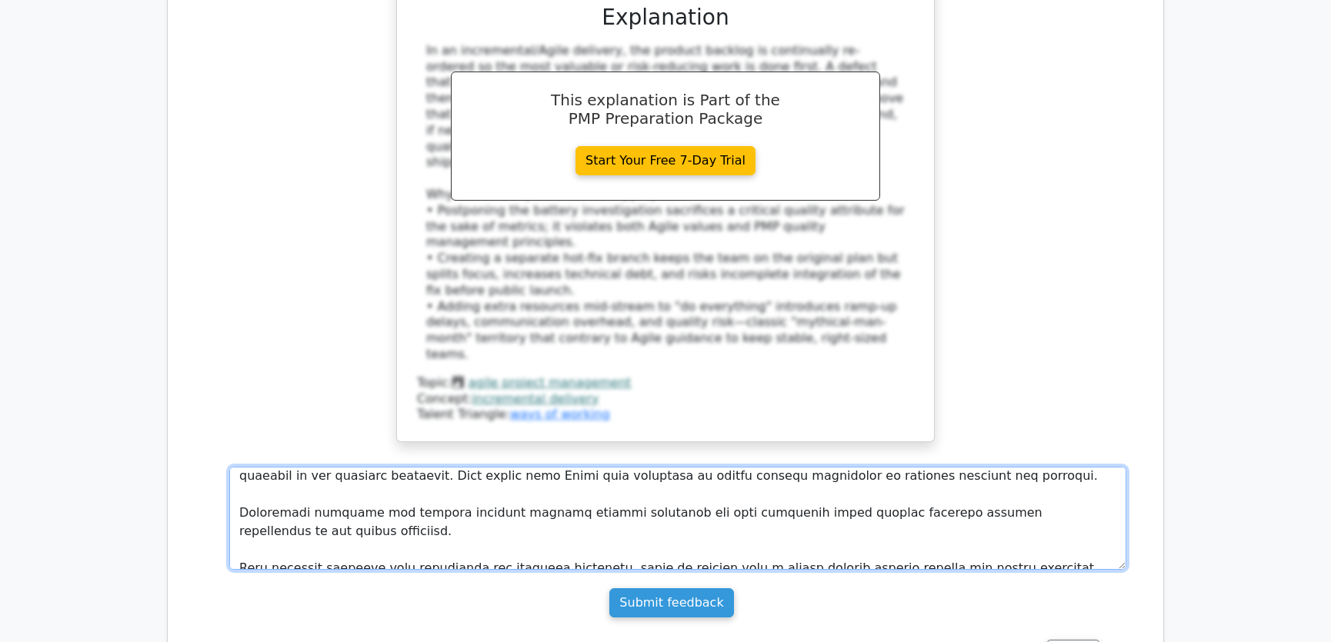
scroll to position [0, 0]
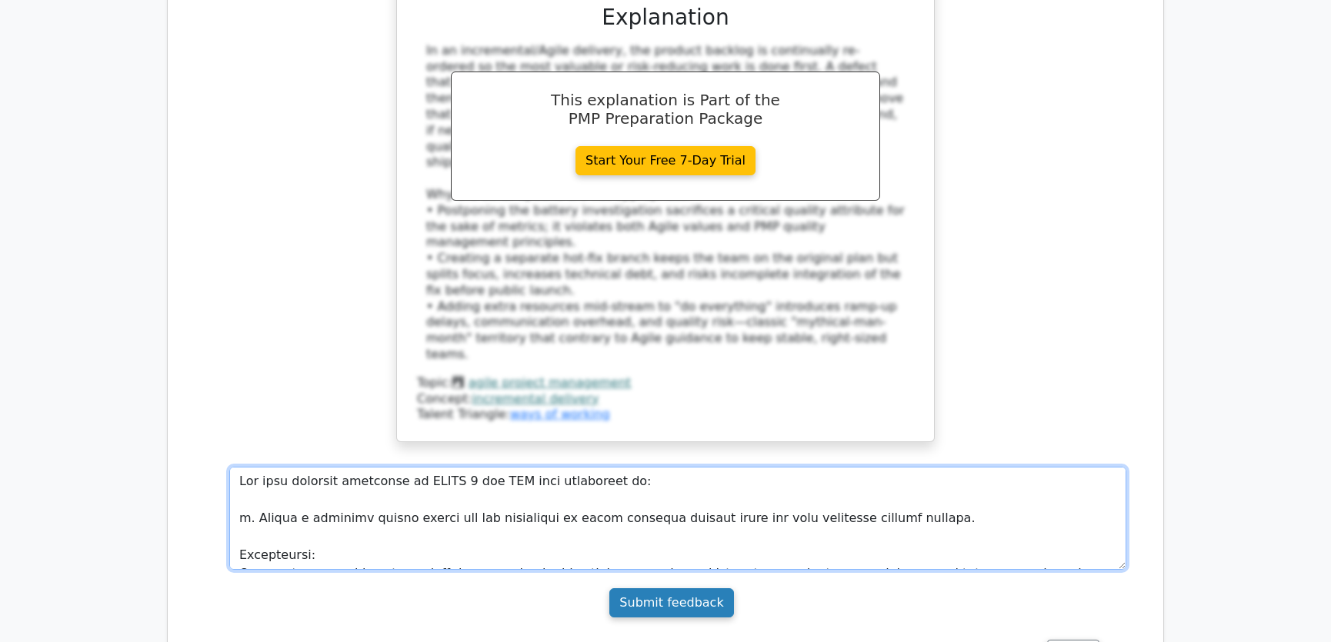
type textarea "The best approach according to PMBOK 7 and PMP exam principles is: a. Create a …"
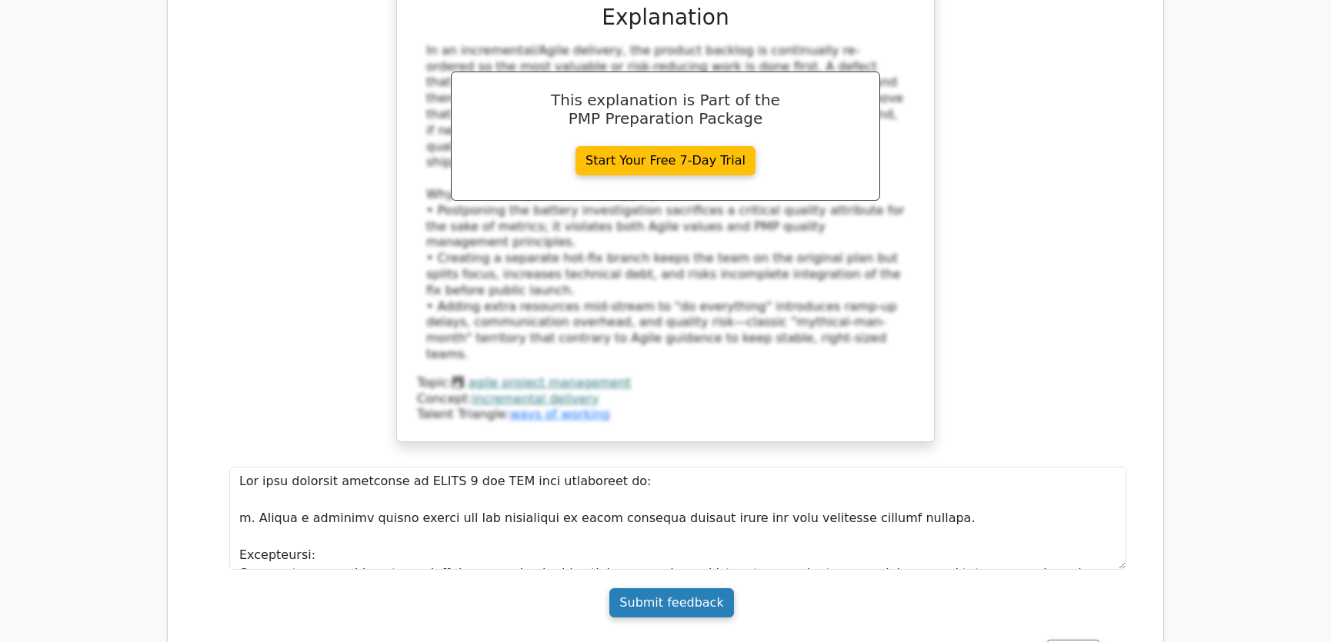
click at [688, 588] on input "Submit feedback" at bounding box center [671, 602] width 124 height 29
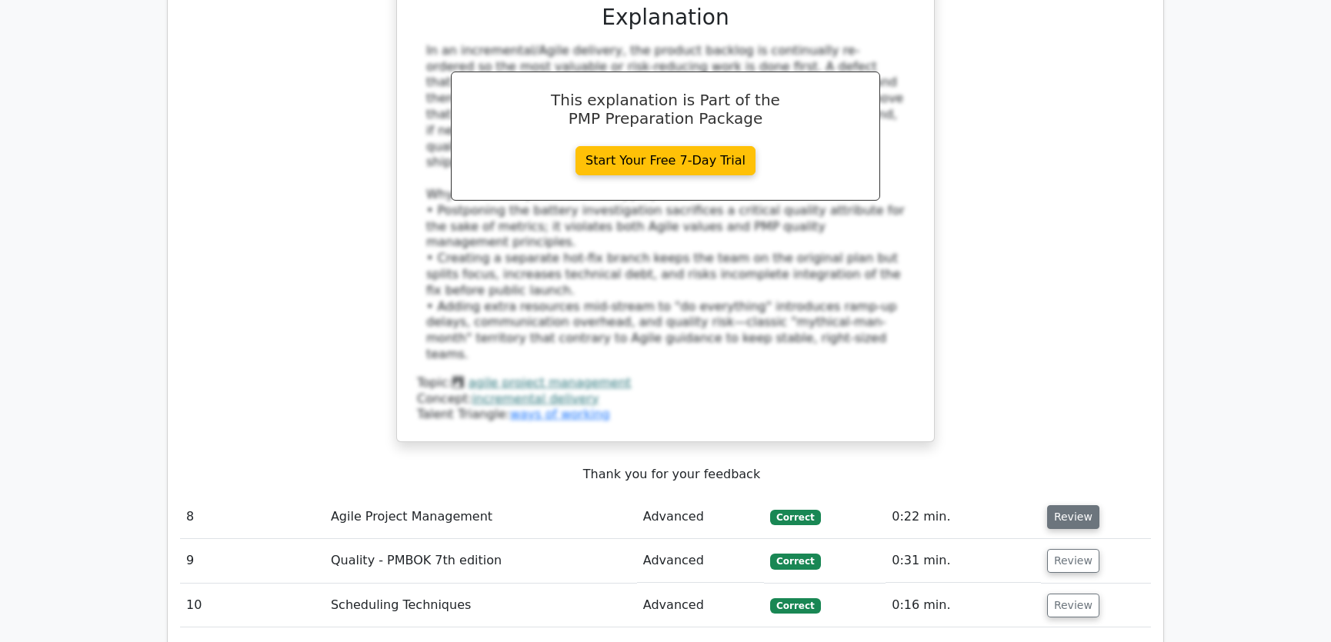
click at [1065, 505] on button "Review" at bounding box center [1073, 517] width 52 height 24
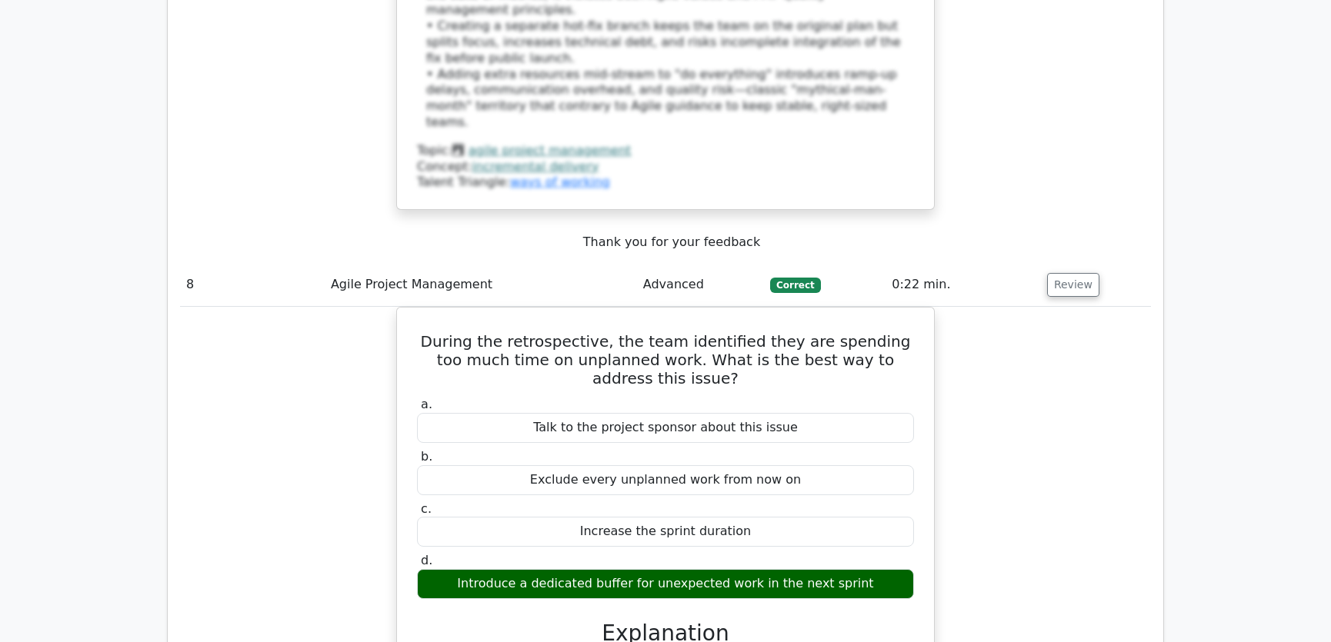
scroll to position [2680, 0]
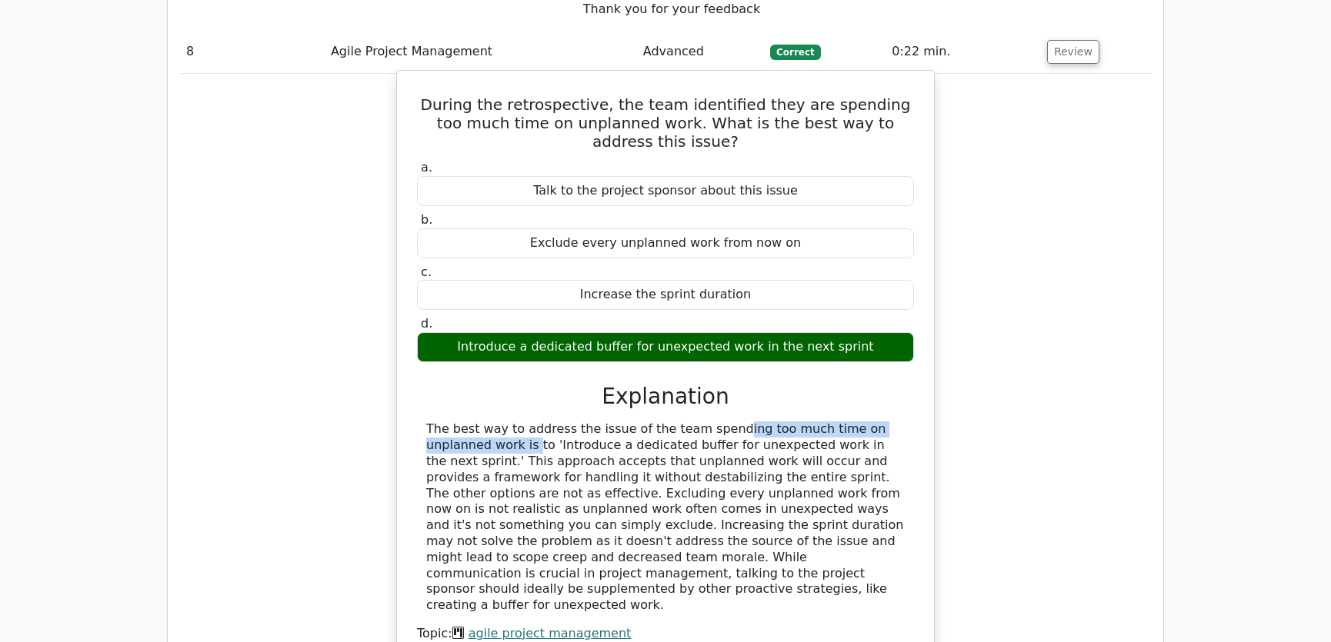
drag, startPoint x: 618, startPoint y: 303, endPoint x: 852, endPoint y: 311, distance: 233.2
click at [852, 422] on div "The best way to address the issue of the team spending too much time on unplann…" at bounding box center [665, 518] width 478 height 192
click at [497, 422] on div "The best way to address the issue of the team spending too much time on unplann…" at bounding box center [665, 518] width 478 height 192
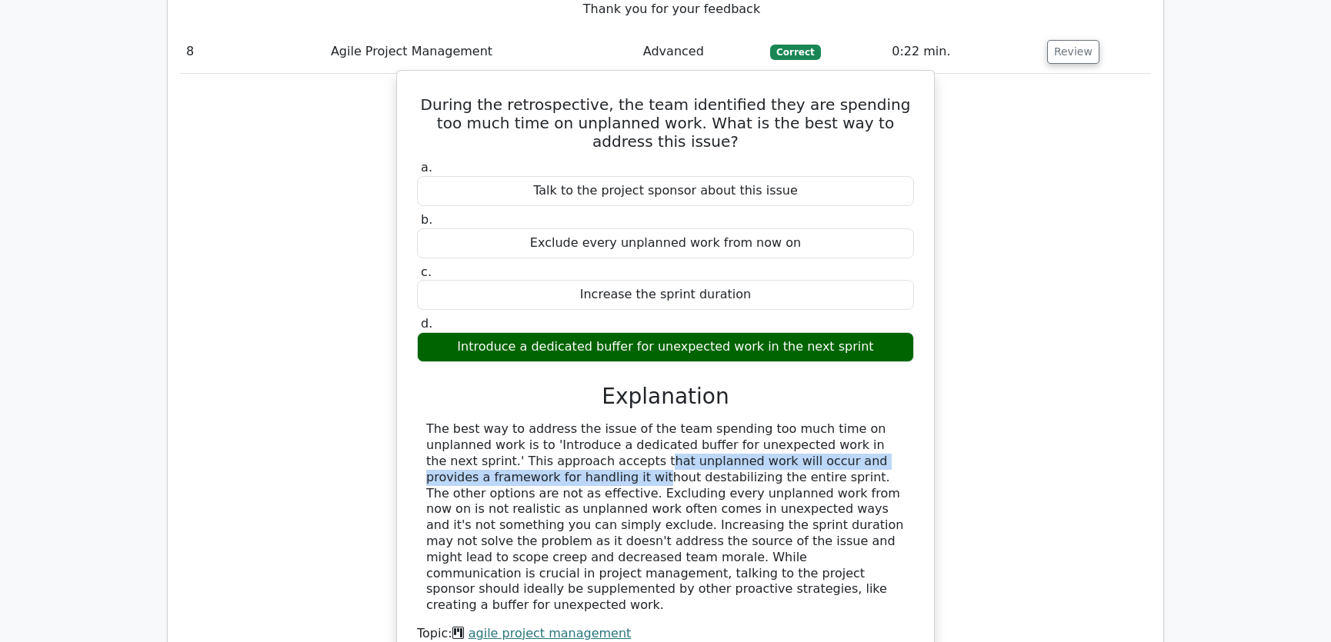
drag, startPoint x: 432, startPoint y: 333, endPoint x: 859, endPoint y: 335, distance: 427.7
click at [859, 422] on div "The best way to address the issue of the team spending too much time on unplann…" at bounding box center [665, 518] width 478 height 192
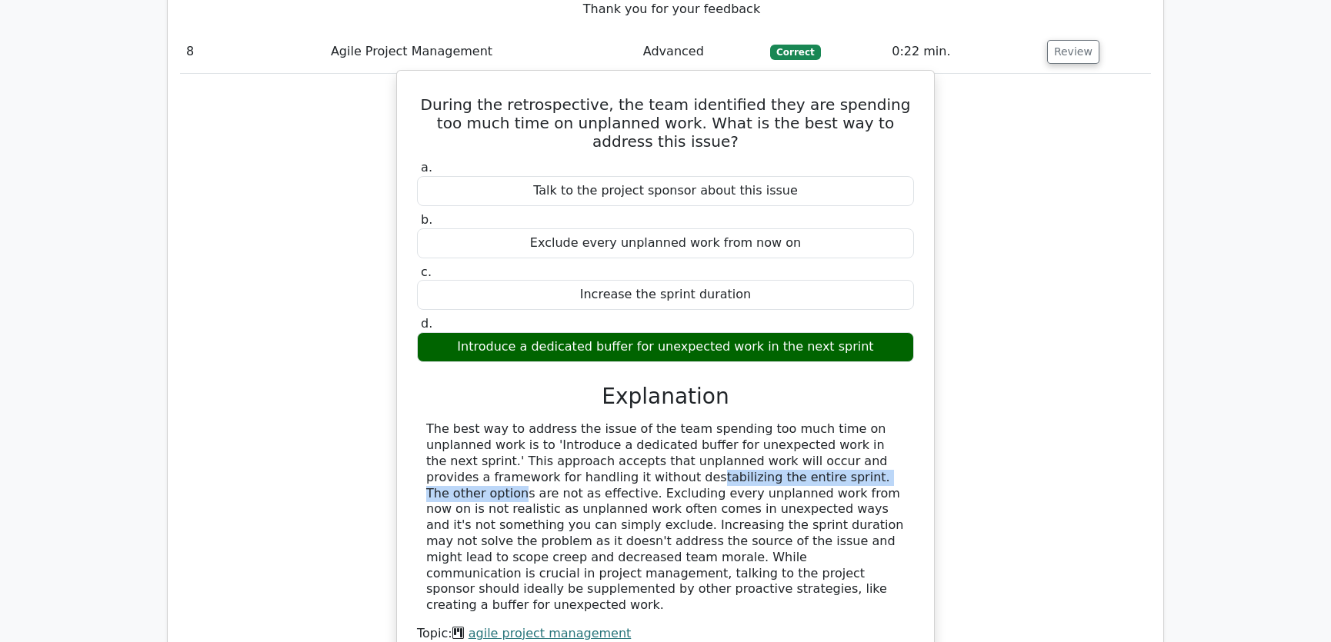
drag, startPoint x: 460, startPoint y: 351, endPoint x: 695, endPoint y: 353, distance: 235.4
click at [695, 422] on div "The best way to address the issue of the team spending too much time on unplann…" at bounding box center [665, 518] width 478 height 192
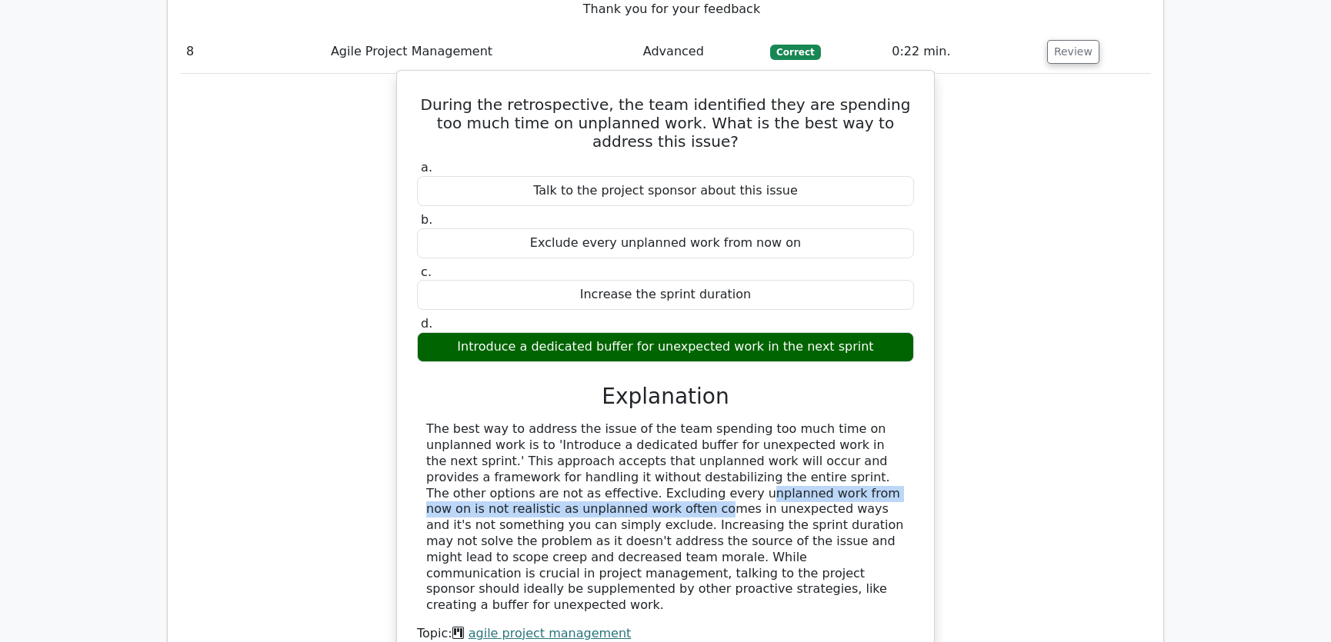
drag, startPoint x: 477, startPoint y: 368, endPoint x: 866, endPoint y: 371, distance: 389.2
click at [866, 422] on div "The best way to address the issue of the team spending too much time on unplann…" at bounding box center [665, 518] width 478 height 192
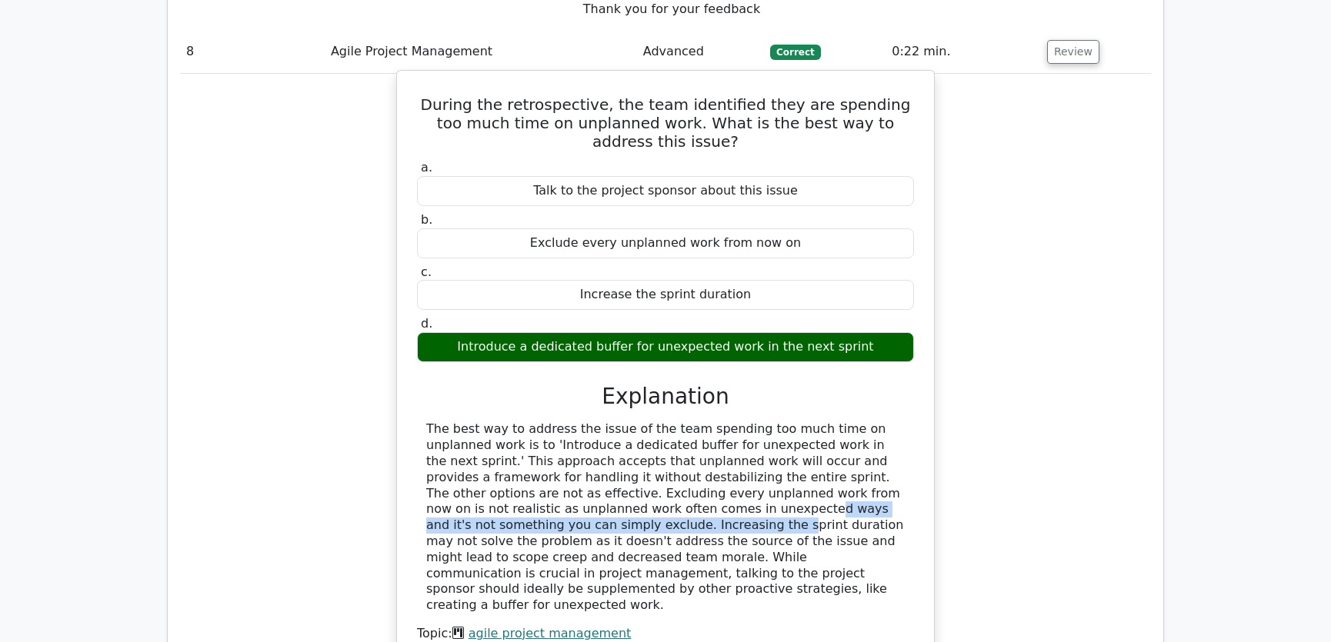
drag, startPoint x: 495, startPoint y: 384, endPoint x: 907, endPoint y: 387, distance: 412.3
click at [907, 422] on div "The best way to address the issue of the team spending too much time on unplann…" at bounding box center [665, 518] width 497 height 192
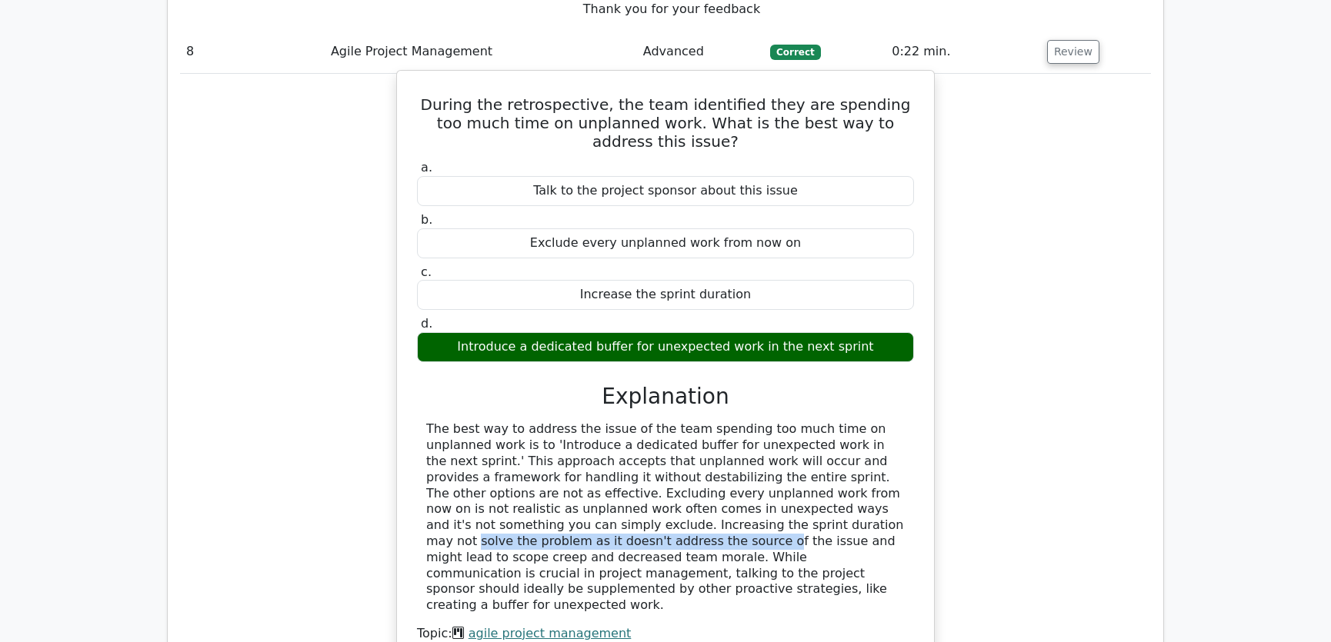
drag, startPoint x: 542, startPoint y: 401, endPoint x: 839, endPoint y: 406, distance: 297.7
click at [839, 422] on div "The best way to address the issue of the team spending too much time on unplann…" at bounding box center [665, 518] width 478 height 192
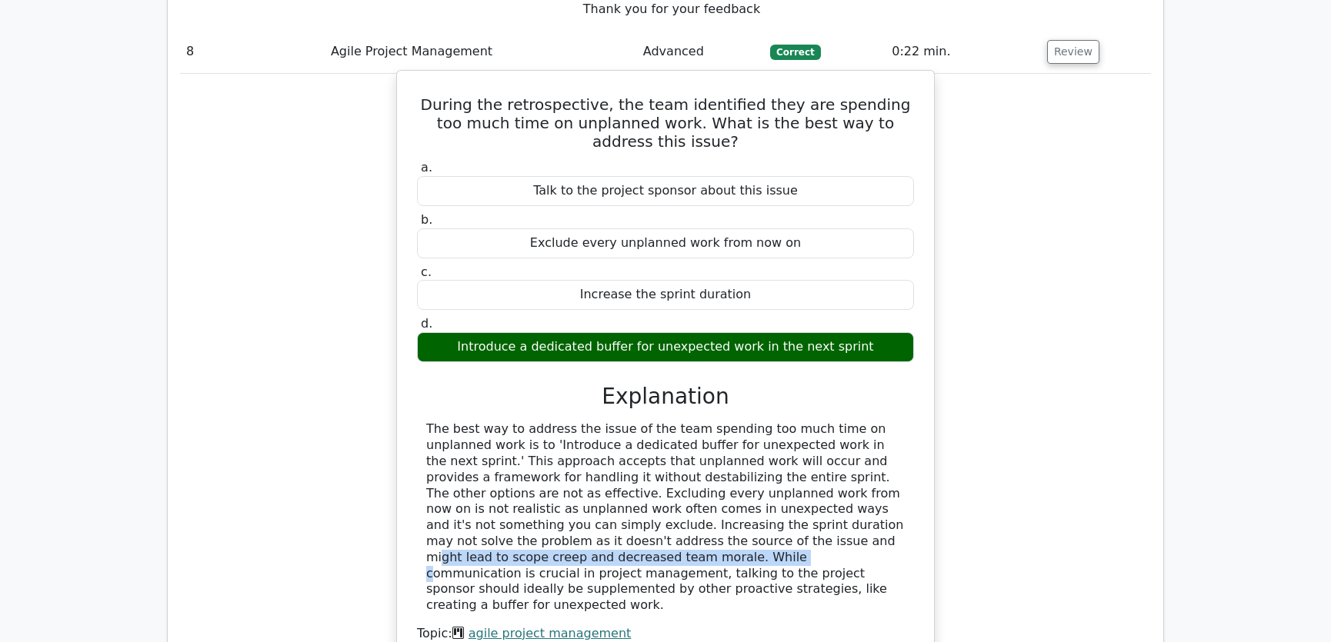
drag, startPoint x: 477, startPoint y: 418, endPoint x: 812, endPoint y: 412, distance: 334.7
click at [812, 422] on div "The best way to address the issue of the team spending too much time on unplann…" at bounding box center [665, 518] width 478 height 192
drag, startPoint x: 454, startPoint y: 435, endPoint x: 697, endPoint y: 437, distance: 243.1
click at [697, 437] on div "The best way to address the issue of the team spending too much time on unplann…" at bounding box center [665, 518] width 478 height 192
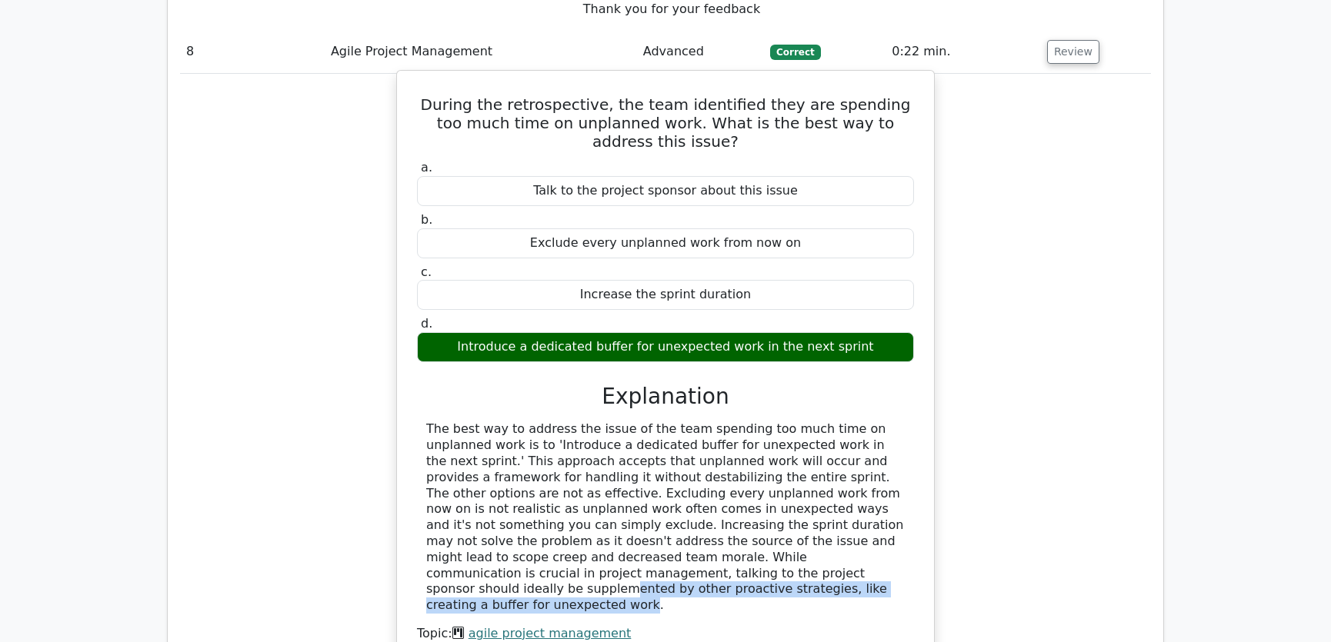
drag, startPoint x: 472, startPoint y: 448, endPoint x: 898, endPoint y: 448, distance: 425.4
click at [898, 448] on div "The best way to address the issue of the team spending too much time on unplann…" at bounding box center [665, 518] width 478 height 192
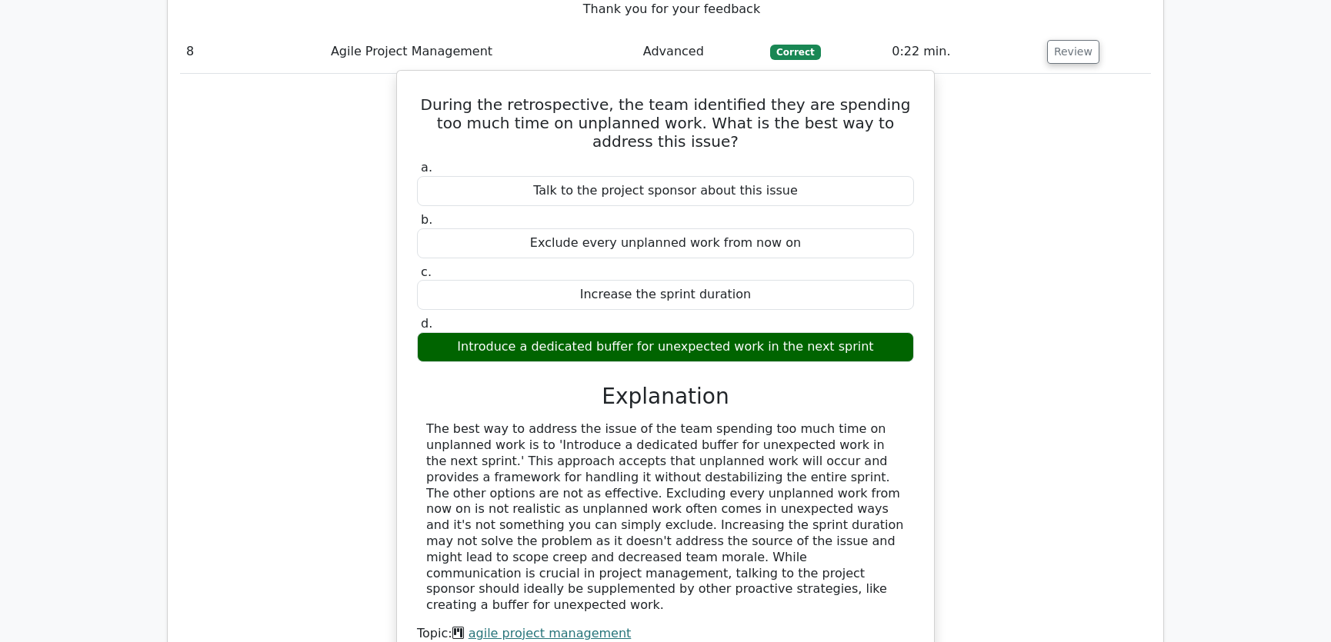
click at [674, 462] on div "The best way to address the issue of the team spending too much time on unplann…" at bounding box center [665, 518] width 478 height 192
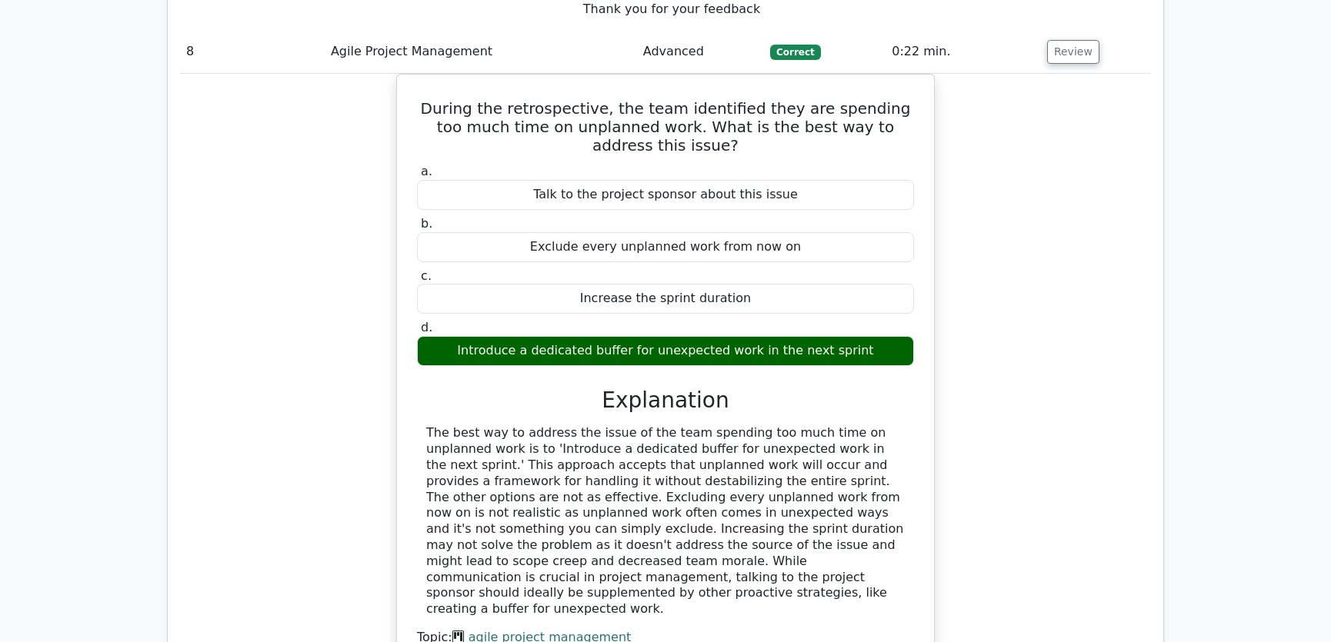
scroll to position [2447, 0]
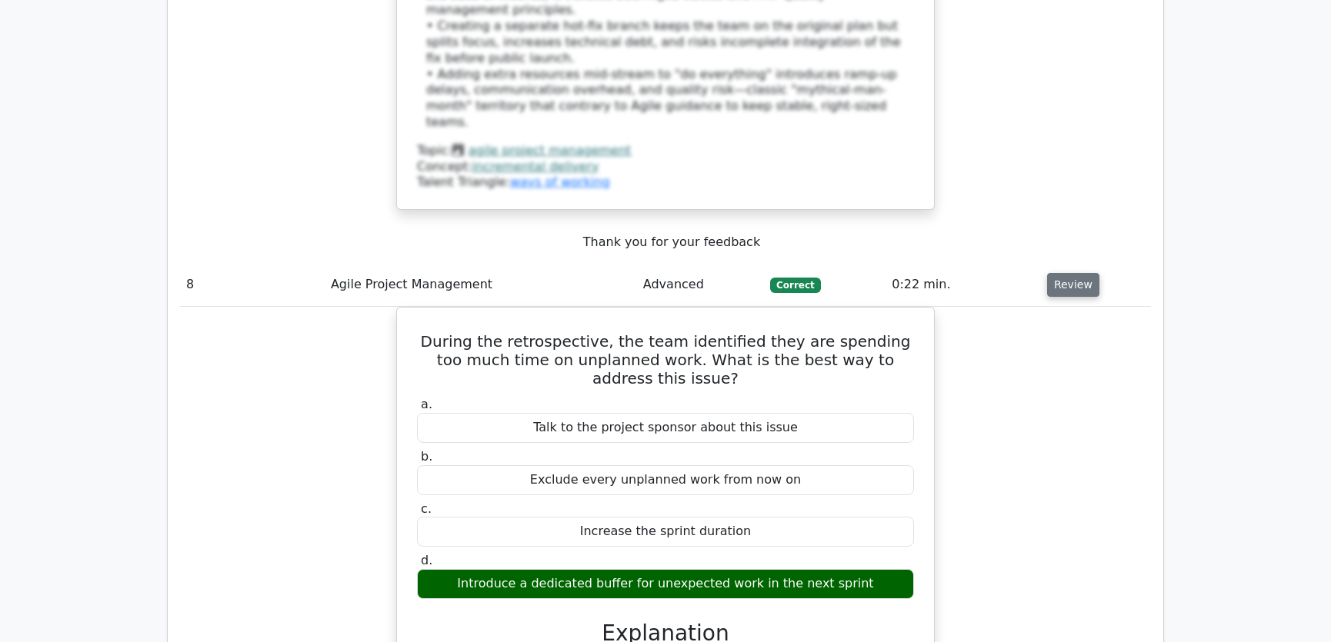
click at [1067, 273] on button "Review" at bounding box center [1073, 285] width 52 height 24
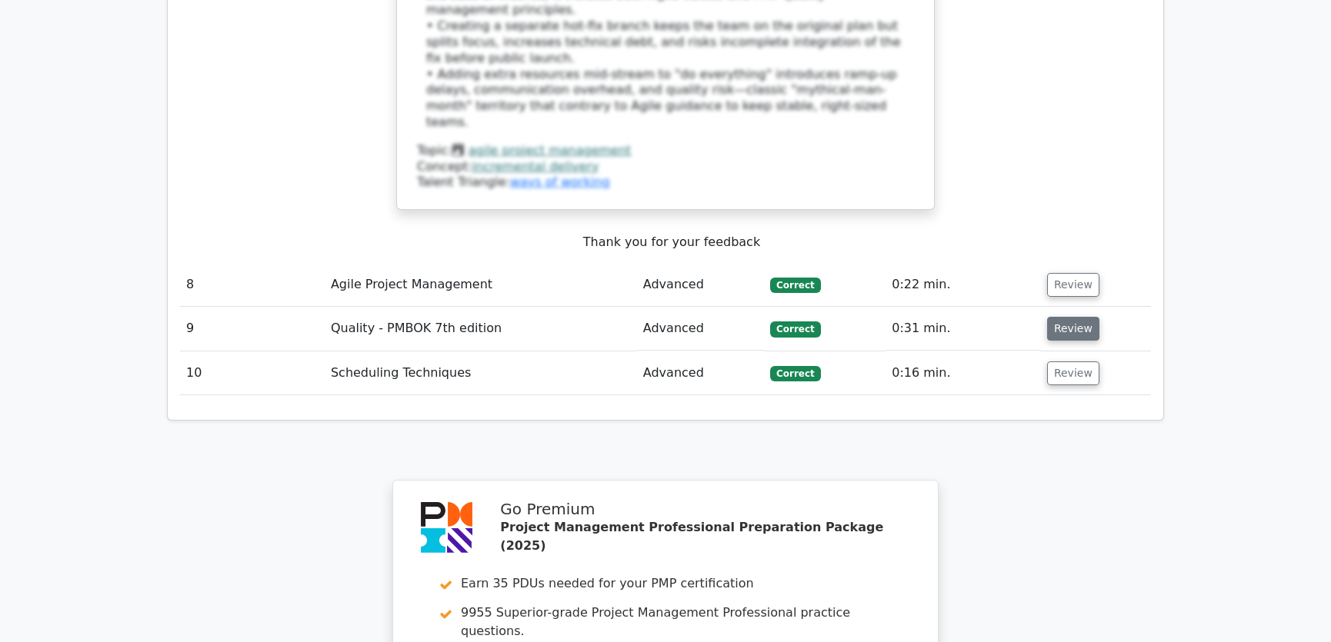
click at [1069, 317] on button "Review" at bounding box center [1073, 329] width 52 height 24
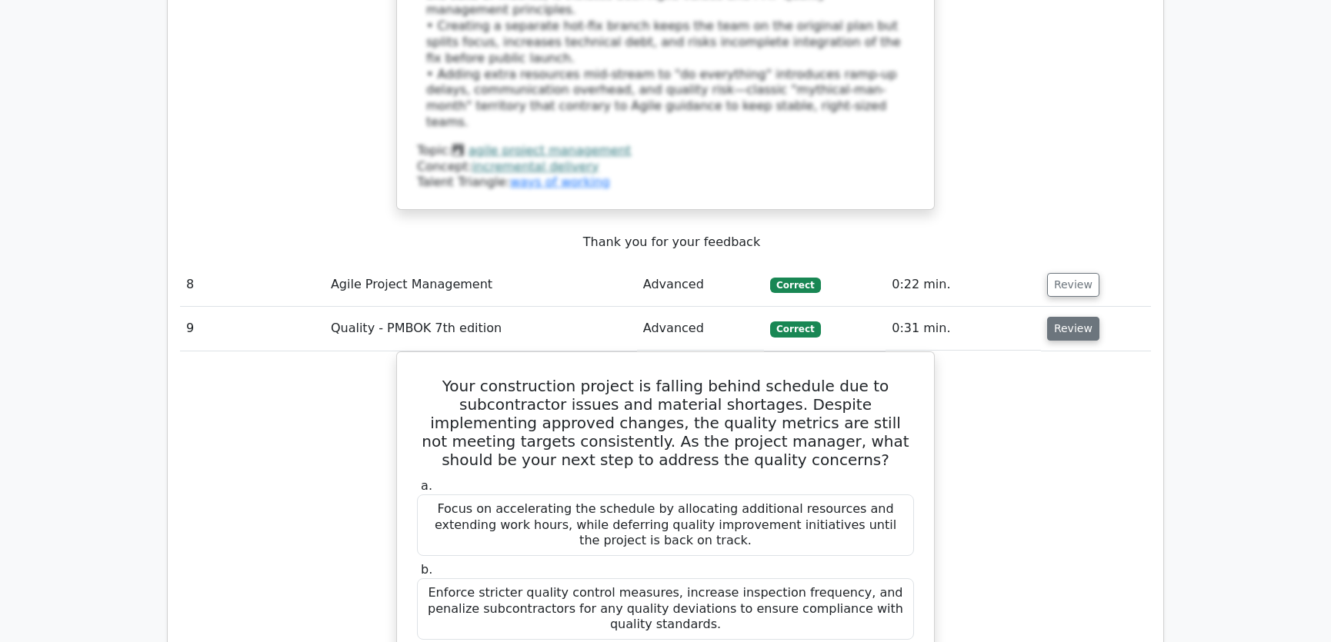
click at [1063, 317] on button "Review" at bounding box center [1073, 329] width 52 height 24
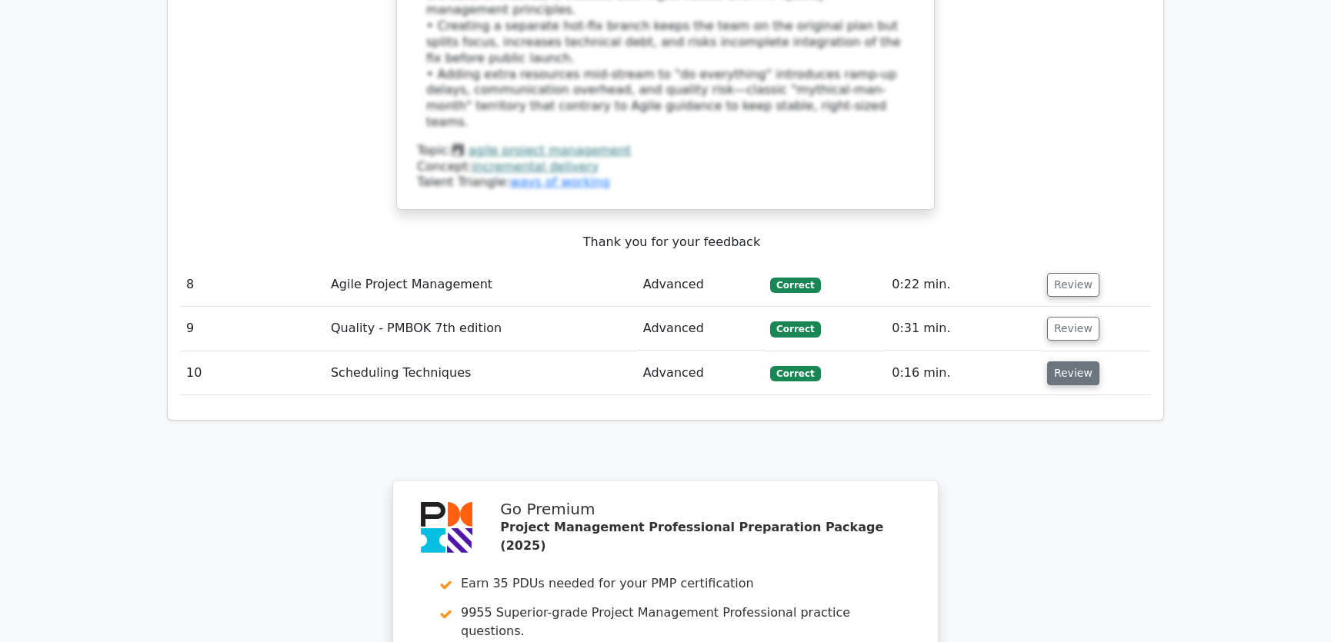
click at [1062, 362] on button "Review" at bounding box center [1073, 374] width 52 height 24
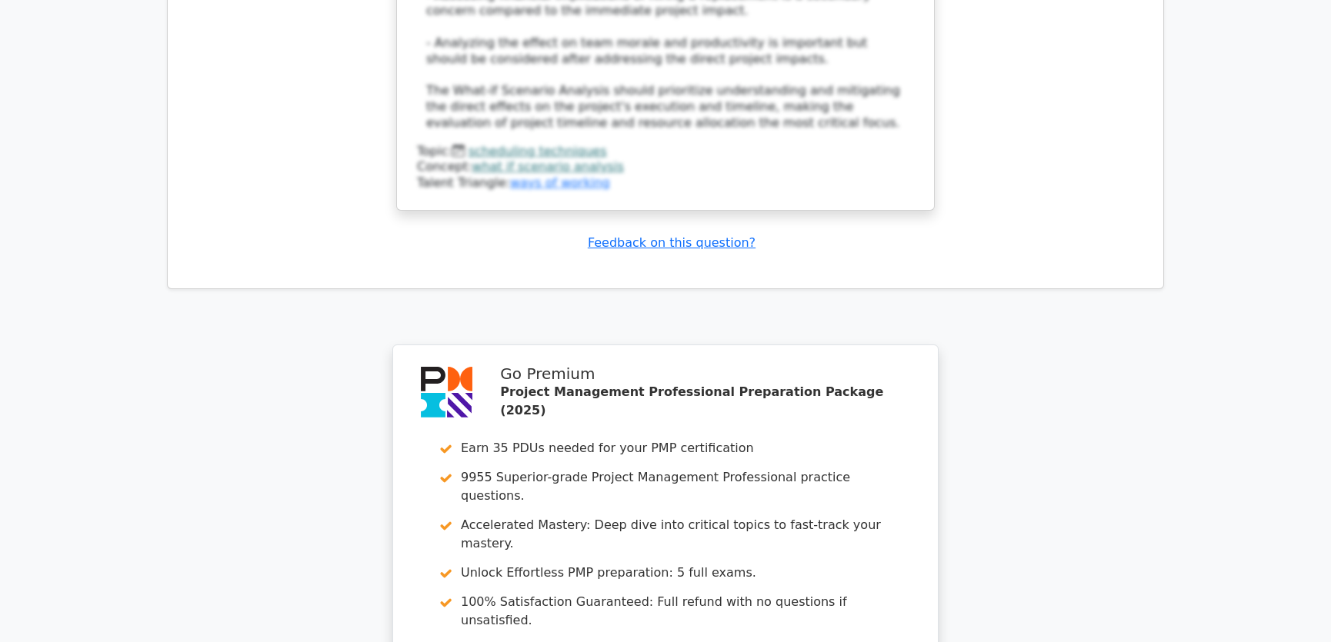
scroll to position [3834, 0]
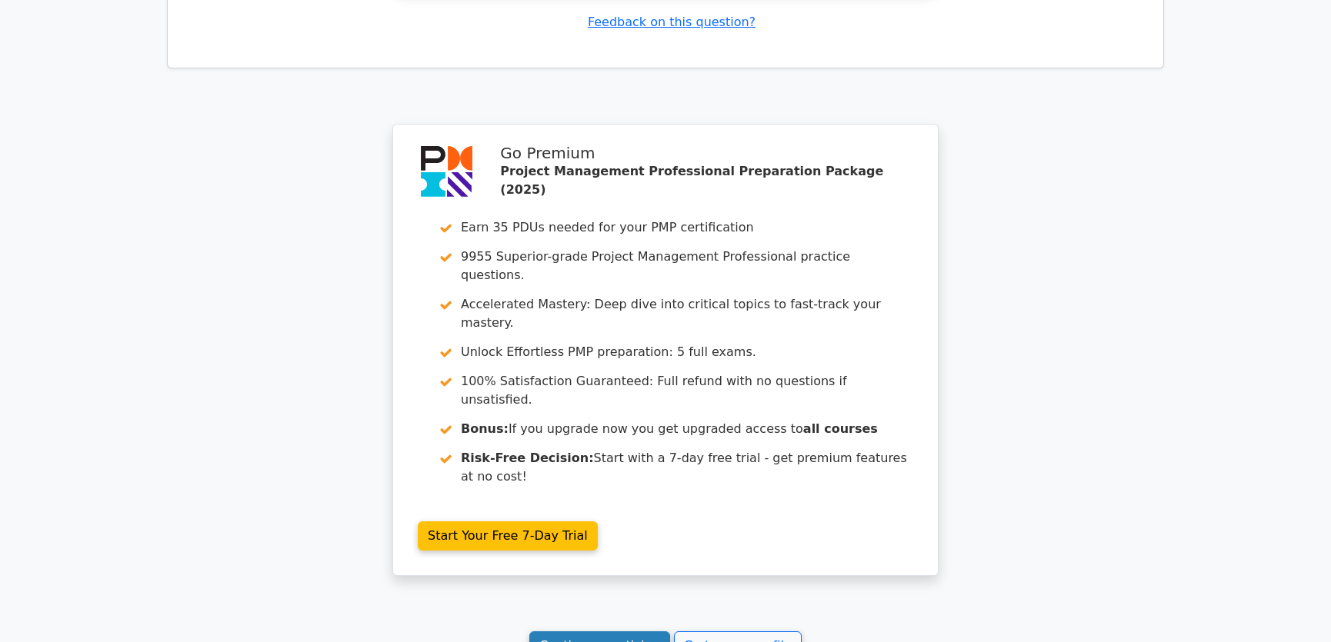
click at [603, 632] on link "Continue practicing" at bounding box center [599, 646] width 141 height 29
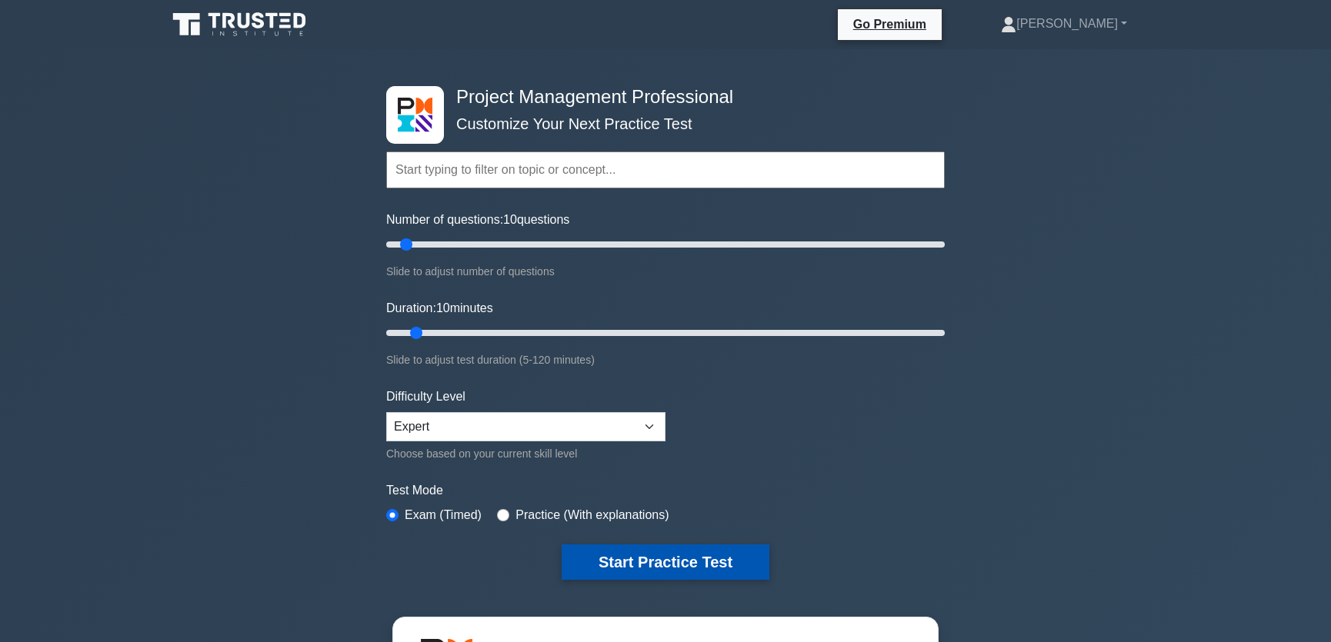
click at [653, 558] on button "Start Practice Test" at bounding box center [666, 562] width 208 height 35
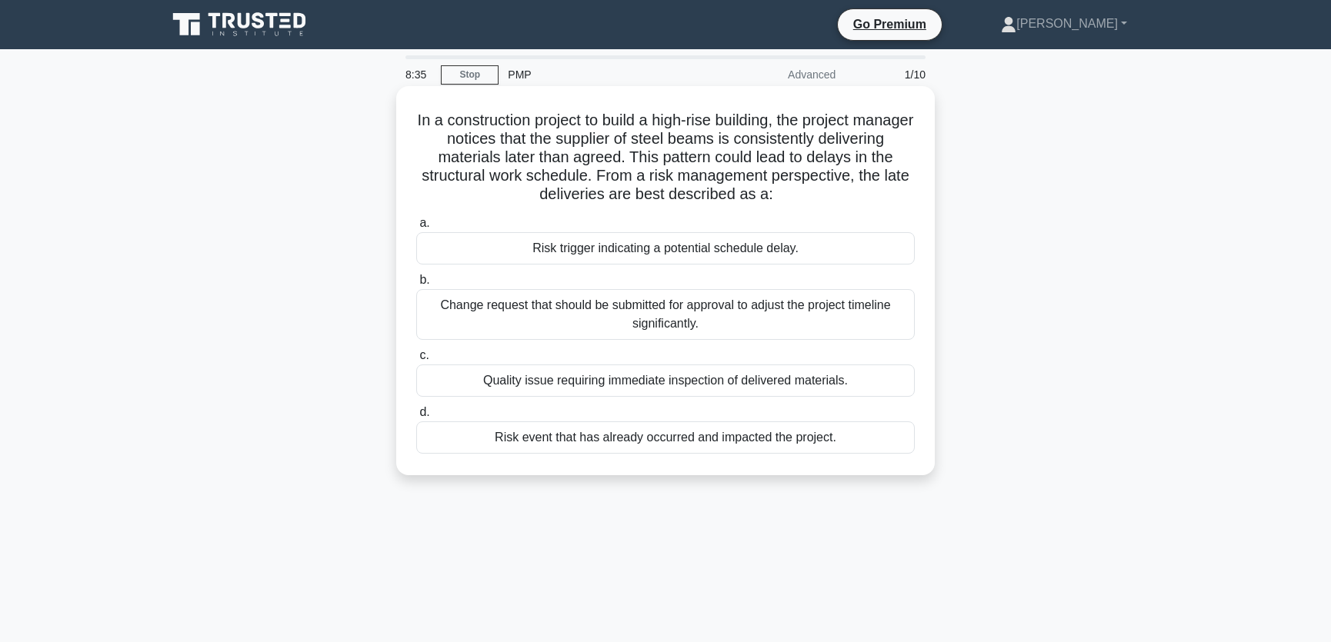
click at [593, 254] on div "Risk trigger indicating a potential schedule delay." at bounding box center [665, 248] width 498 height 32
click at [416, 228] on input "a. Risk trigger indicating a potential schedule delay." at bounding box center [416, 223] width 0 height 10
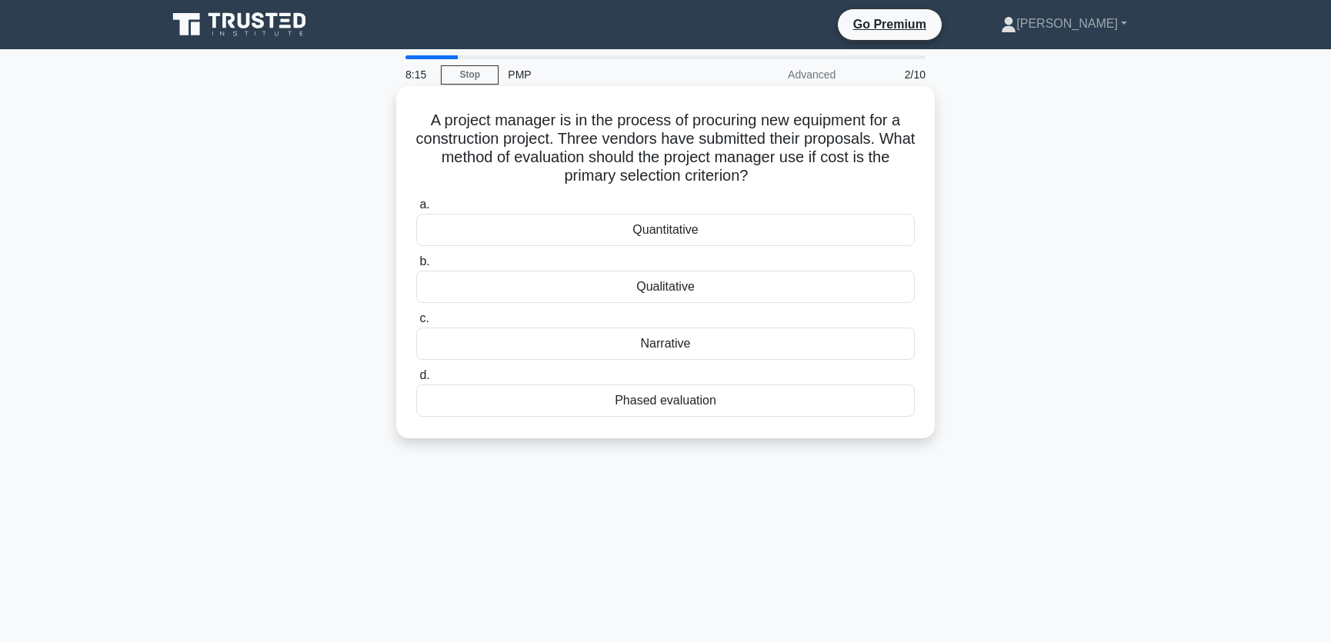
click at [676, 232] on div "Quantitative" at bounding box center [665, 230] width 498 height 32
click at [416, 210] on input "a. Quantitative" at bounding box center [416, 205] width 0 height 10
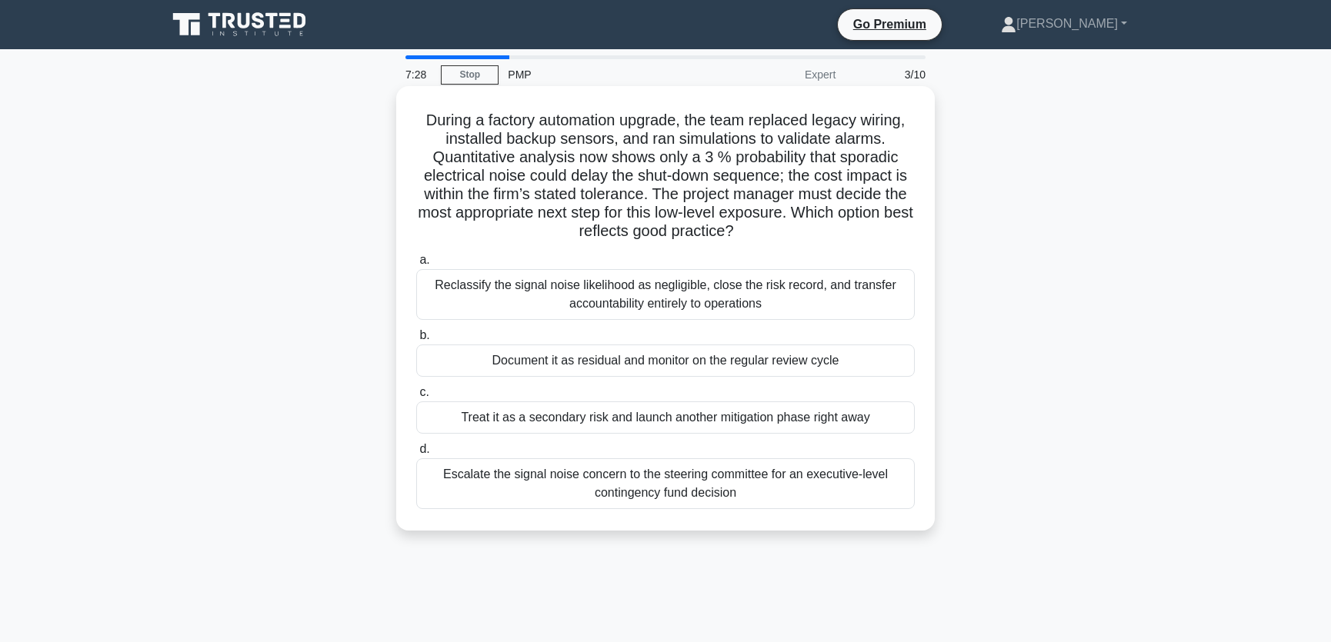
click at [532, 363] on div "Document it as residual and monitor on the regular review cycle" at bounding box center [665, 361] width 498 height 32
click at [416, 341] on input "b. Document it as residual and monitor on the regular review cycle" at bounding box center [416, 336] width 0 height 10
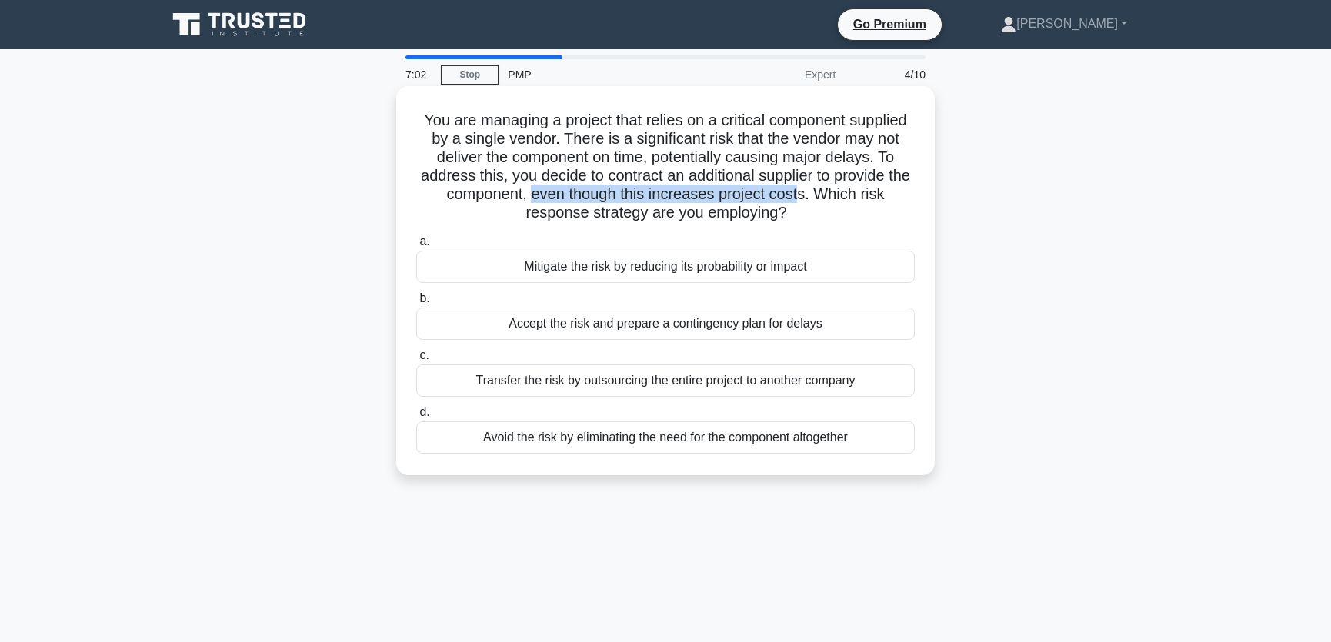
drag, startPoint x: 548, startPoint y: 198, endPoint x: 812, endPoint y: 195, distance: 264.6
click at [812, 195] on h5 "You are managing a project that relies on a critical component supplied by a si…" at bounding box center [666, 167] width 502 height 112
drag, startPoint x: 638, startPoint y: 212, endPoint x: 802, endPoint y: 209, distance: 163.1
click at [802, 209] on h5 "You are managing a project that relies on a critical component supplied by a si…" at bounding box center [666, 167] width 502 height 112
click at [605, 268] on div "Mitigate the risk by reducing its probability or impact" at bounding box center [665, 267] width 498 height 32
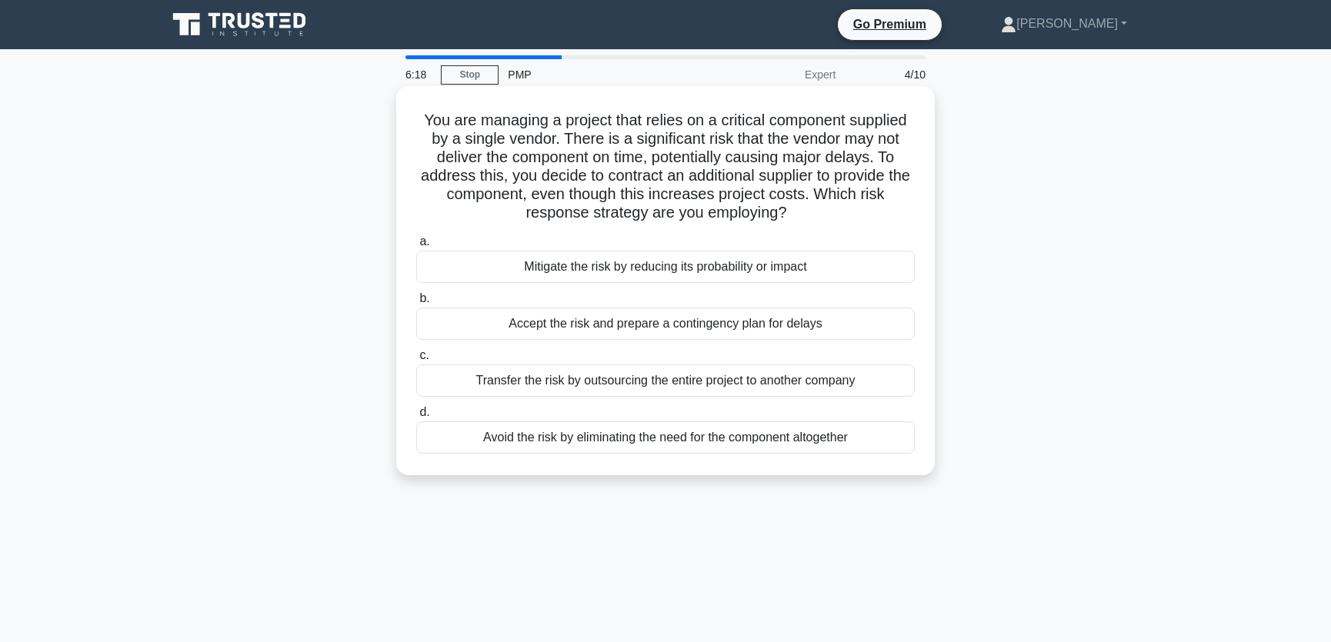
click at [416, 247] on input "a. Mitigate the risk by reducing its probability or impact" at bounding box center [416, 242] width 0 height 10
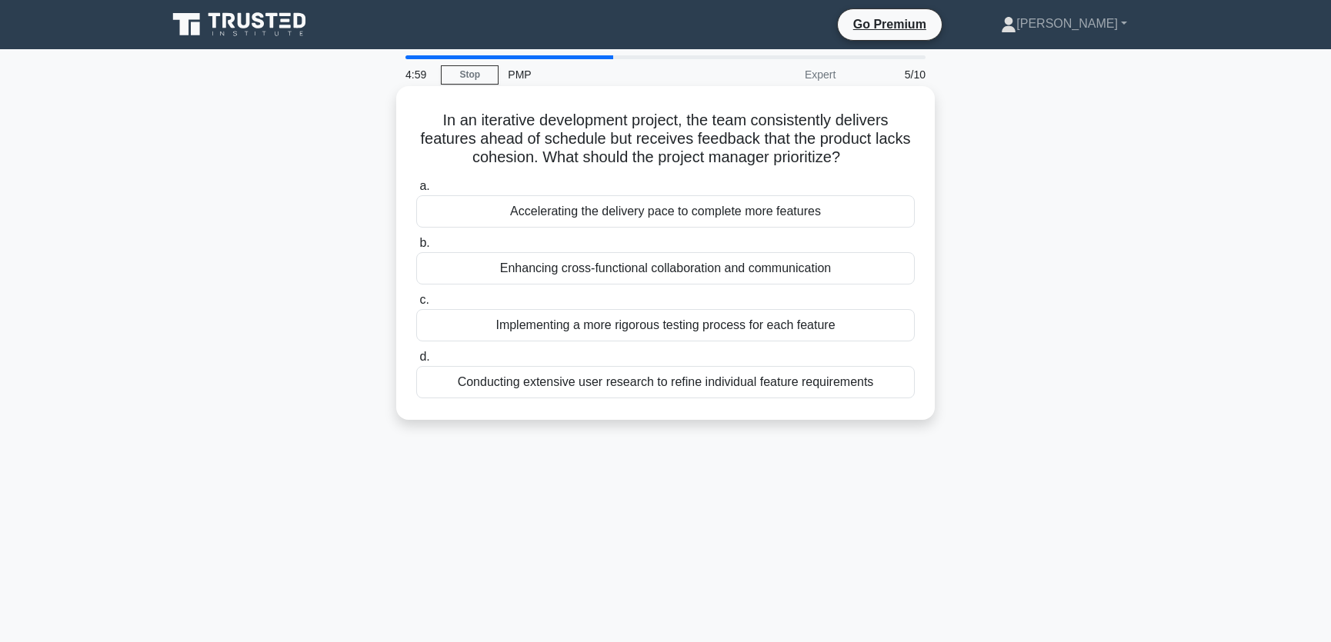
click at [539, 380] on div "Conducting extensive user research to refine individual feature requirements" at bounding box center [665, 382] width 498 height 32
click at [416, 362] on input "d. Conducting extensive user research to refine individual feature requirements" at bounding box center [416, 357] width 0 height 10
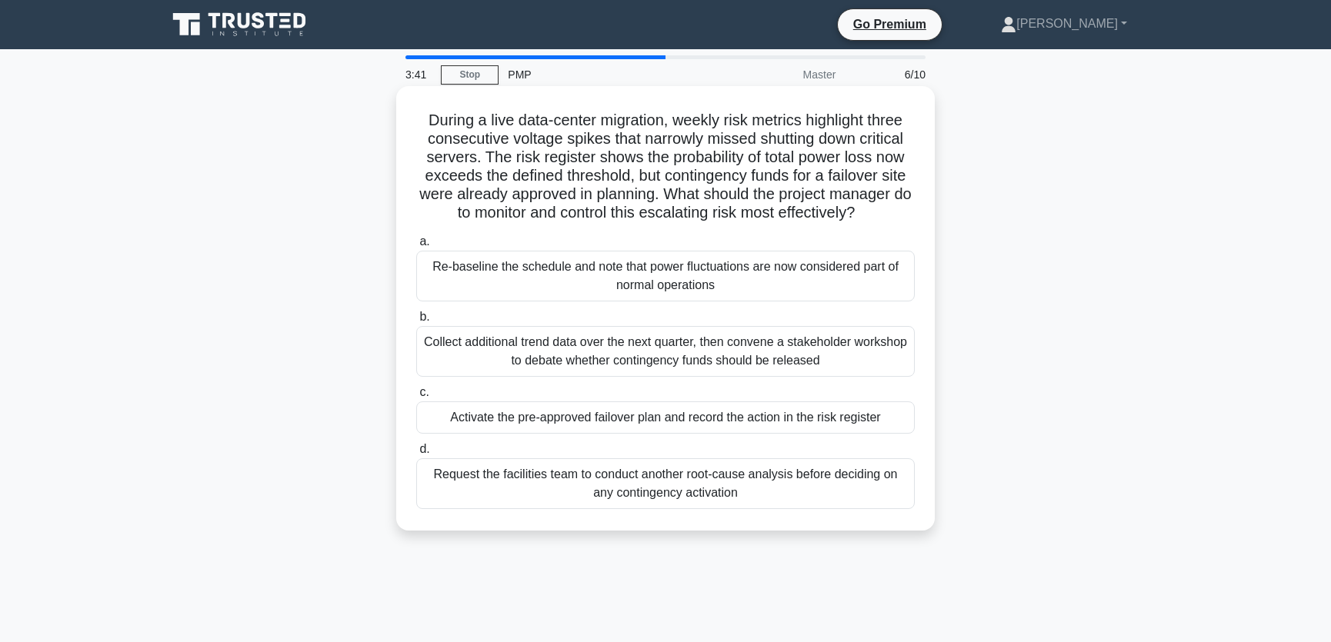
click at [467, 421] on div "Activate the pre-approved failover plan and record the action in the risk regis…" at bounding box center [665, 418] width 498 height 32
click at [416, 398] on input "c. Activate the pre-approved failover plan and record the action in the risk re…" at bounding box center [416, 393] width 0 height 10
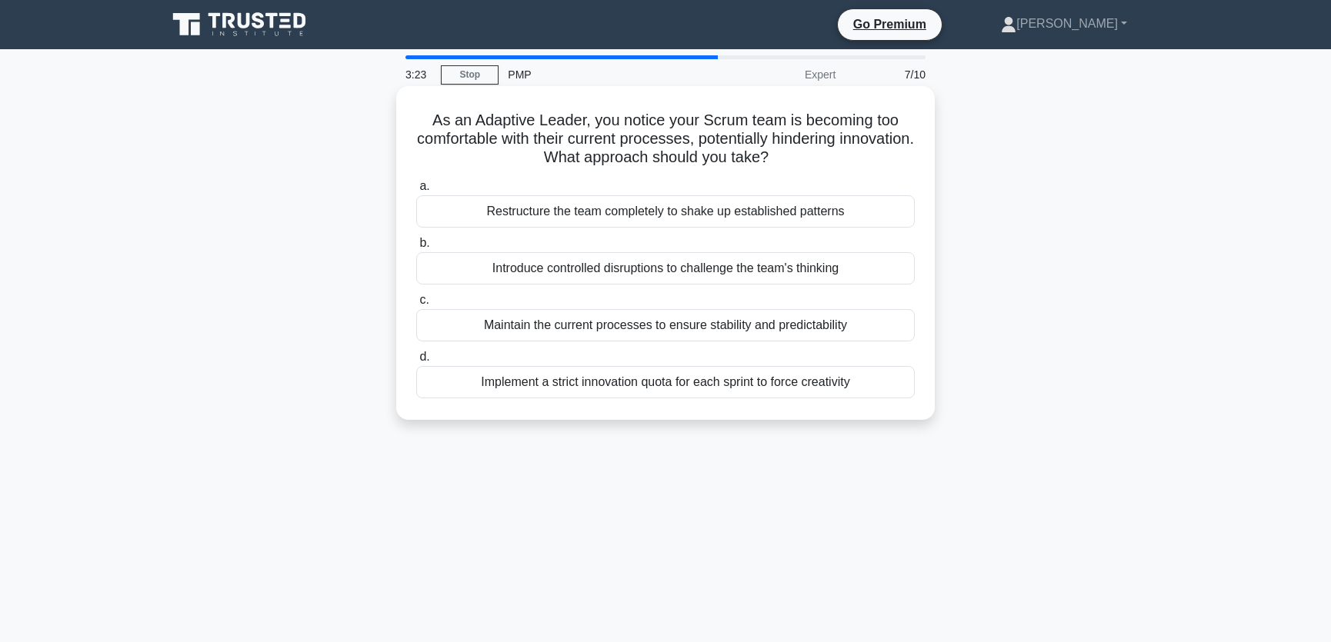
click at [552, 272] on div "Introduce controlled disruptions to challenge the team's thinking" at bounding box center [665, 268] width 498 height 32
click at [416, 248] on input "b. Introduce controlled disruptions to challenge the team's thinking" at bounding box center [416, 243] width 0 height 10
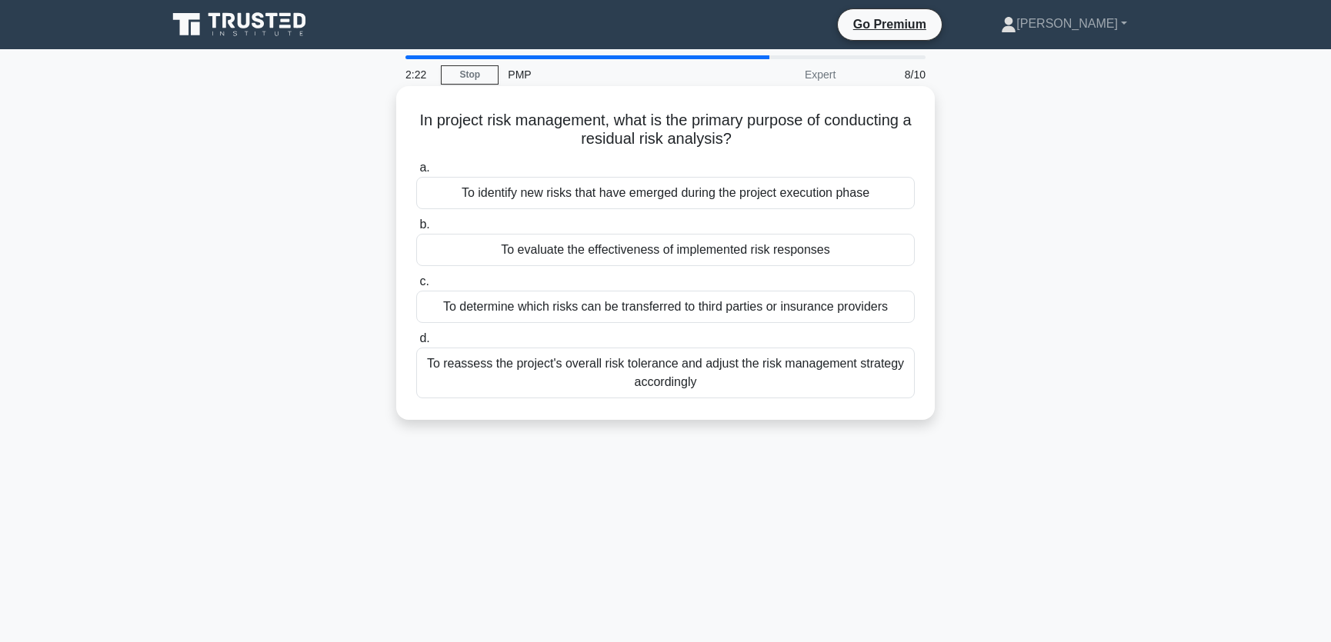
click at [597, 256] on div "To evaluate the effectiveness of implemented risk responses" at bounding box center [665, 250] width 498 height 32
click at [416, 230] on input "b. To evaluate the effectiveness of implemented risk responses" at bounding box center [416, 225] width 0 height 10
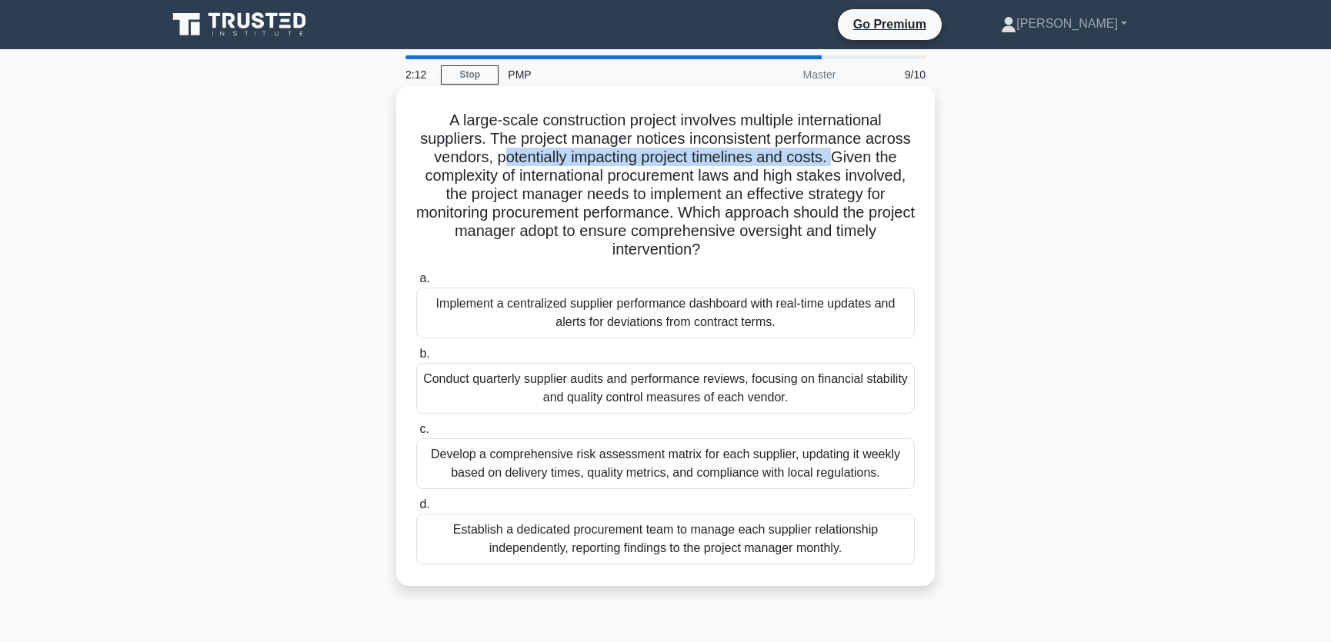
drag, startPoint x: 496, startPoint y: 160, endPoint x: 836, endPoint y: 153, distance: 340.1
click at [836, 153] on h5 "A large-scale construction project involves multiple international suppliers. T…" at bounding box center [666, 185] width 502 height 149
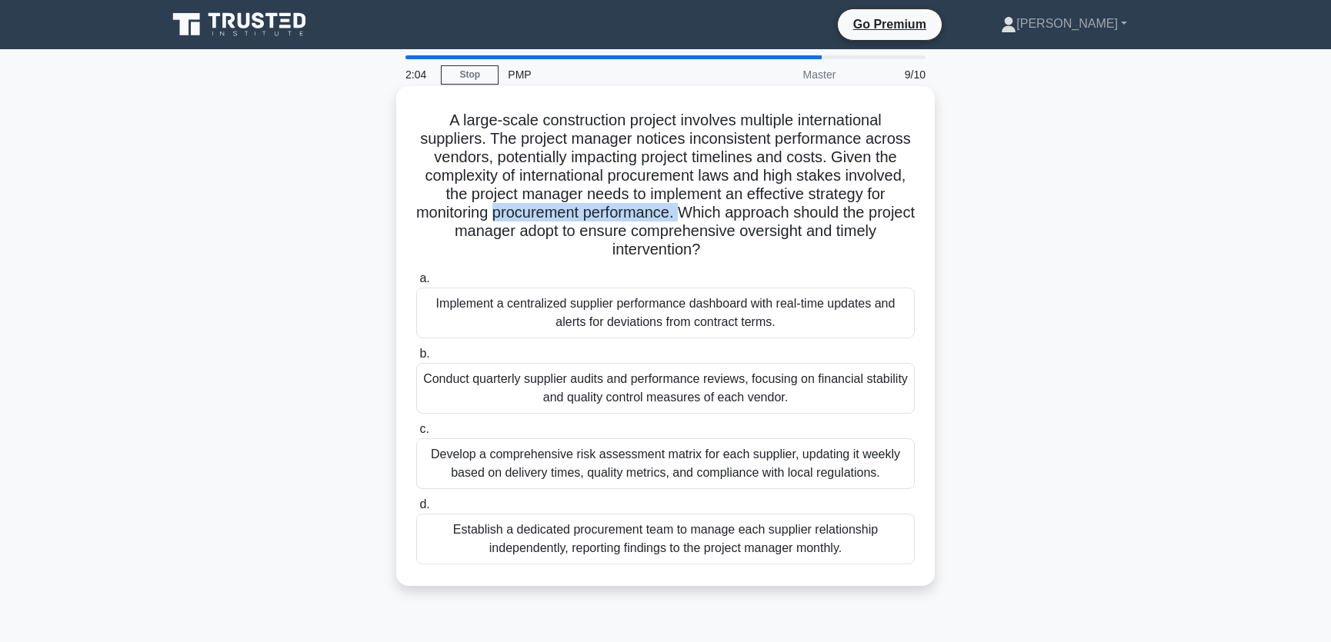
drag, startPoint x: 517, startPoint y: 215, endPoint x: 707, endPoint y: 215, distance: 190.0
click at [707, 215] on h5 "A large-scale construction project involves multiple international suppliers. T…" at bounding box center [666, 185] width 502 height 149
click at [508, 318] on div "Implement a centralized supplier performance dashboard with real-time updates a…" at bounding box center [665, 313] width 498 height 51
click at [416, 284] on input "a. Implement a centralized supplier performance dashboard with real-time update…" at bounding box center [416, 279] width 0 height 10
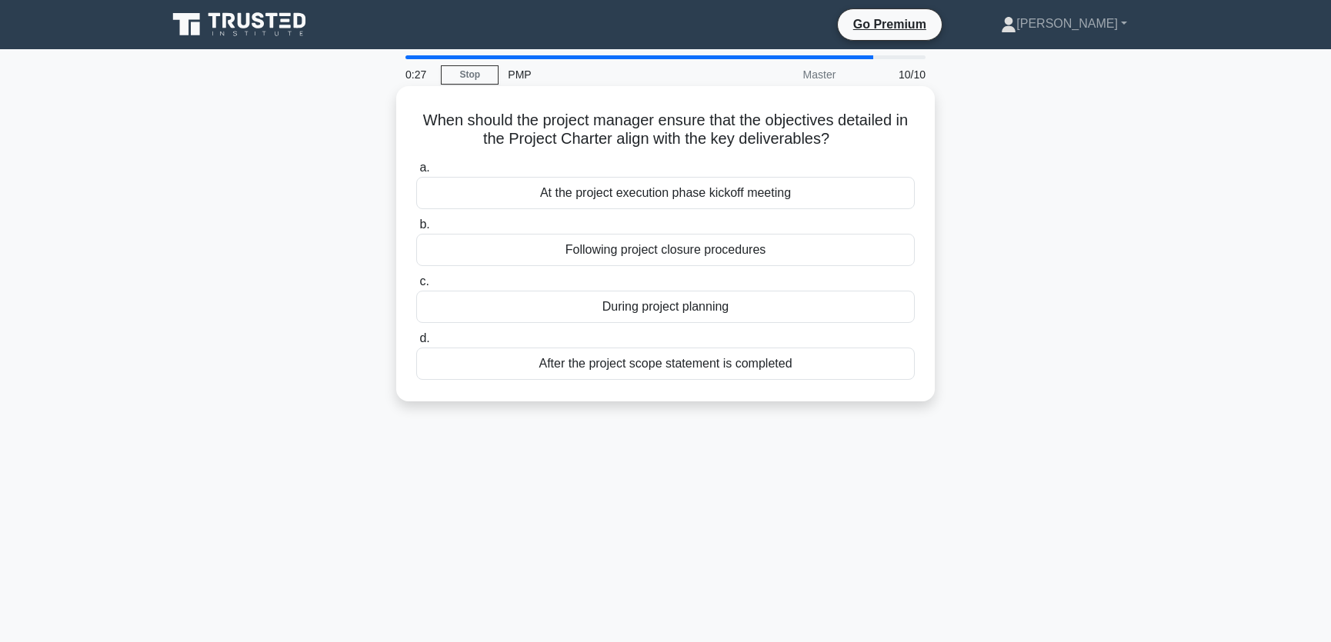
click at [685, 303] on div "During project planning" at bounding box center [665, 307] width 498 height 32
click at [416, 287] on input "c. During project planning" at bounding box center [416, 282] width 0 height 10
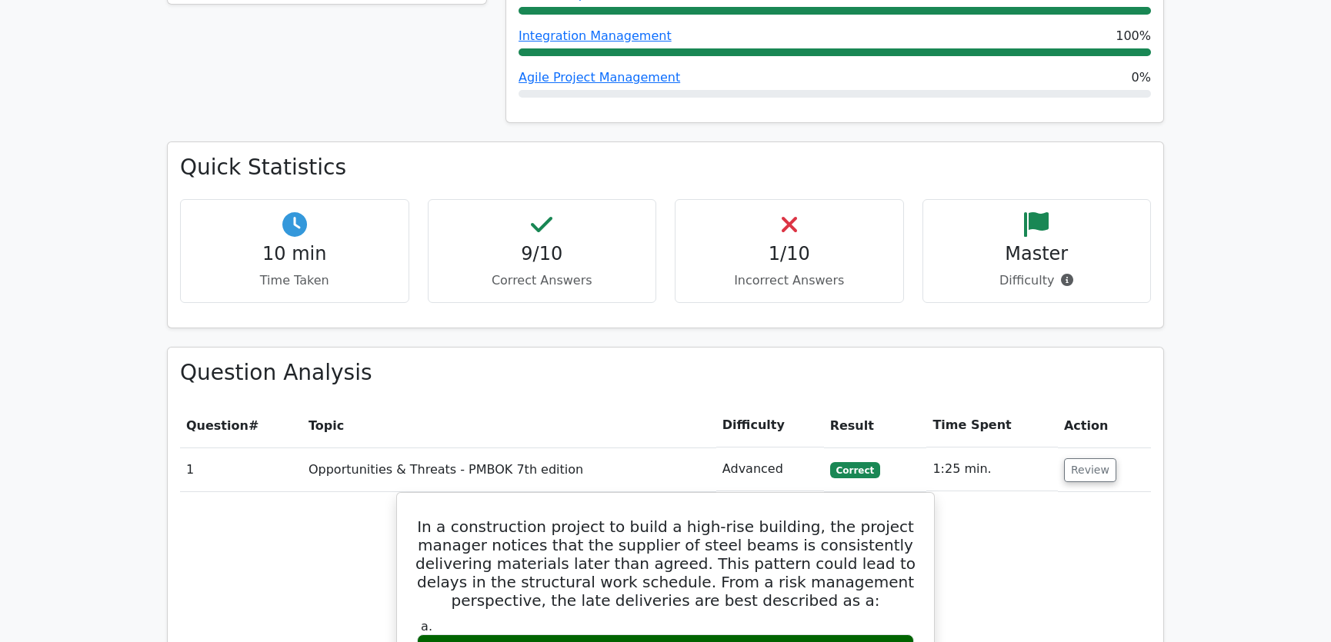
scroll to position [1165, 0]
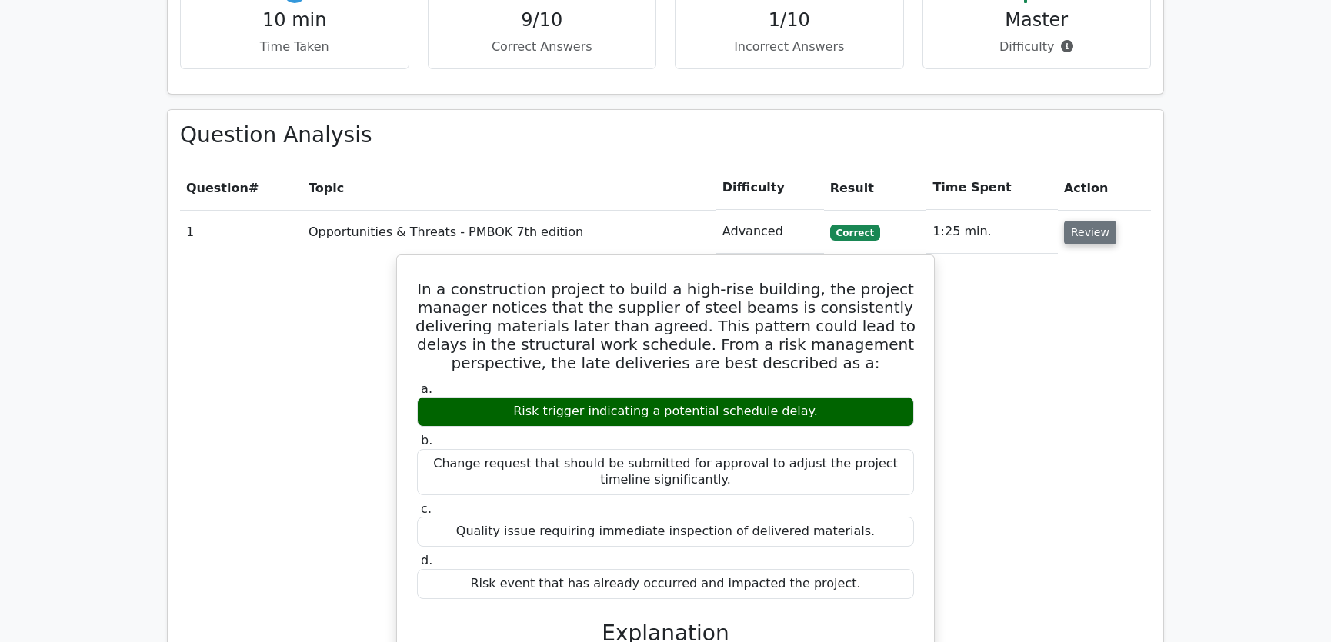
click at [1082, 221] on button "Review" at bounding box center [1090, 233] width 52 height 24
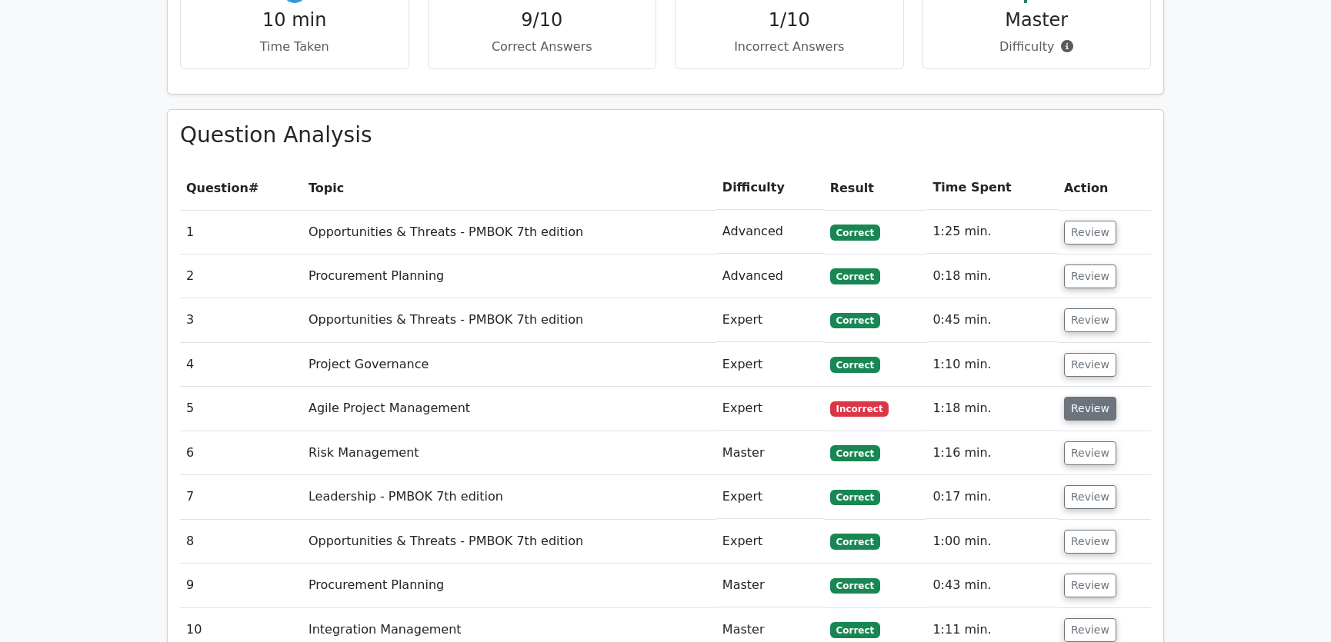
click at [1079, 397] on button "Review" at bounding box center [1090, 409] width 52 height 24
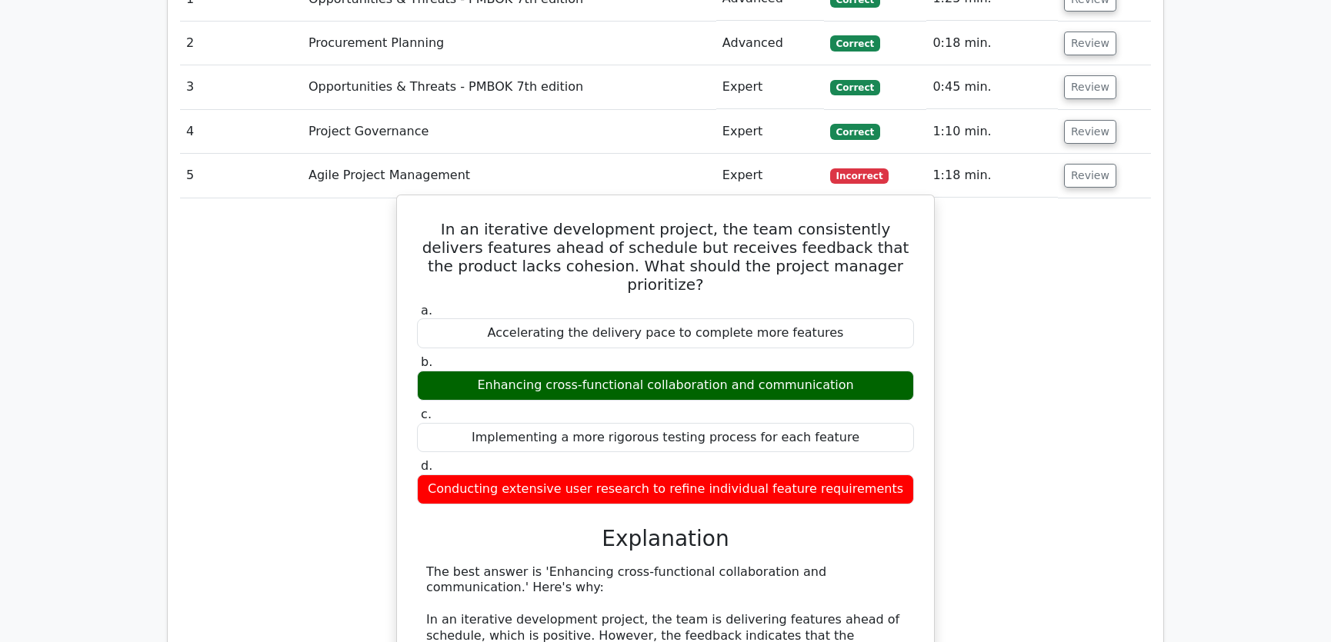
scroll to position [1515, 0]
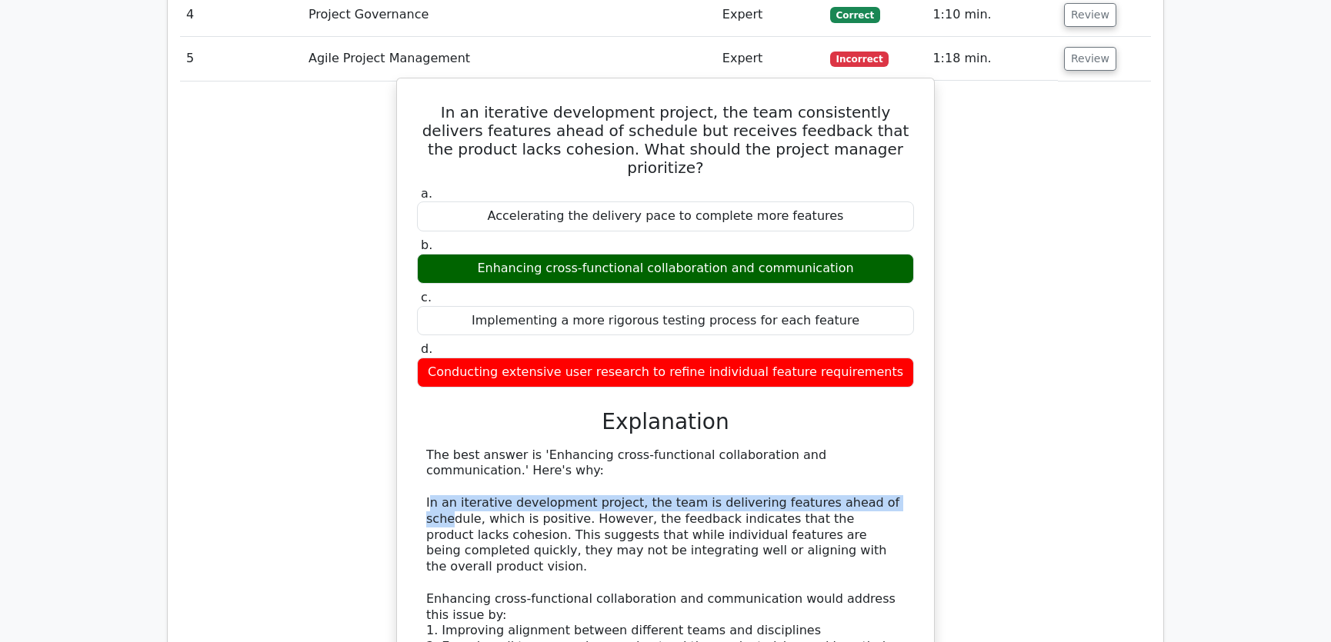
drag, startPoint x: 428, startPoint y: 425, endPoint x: 869, endPoint y: 424, distance: 440.8
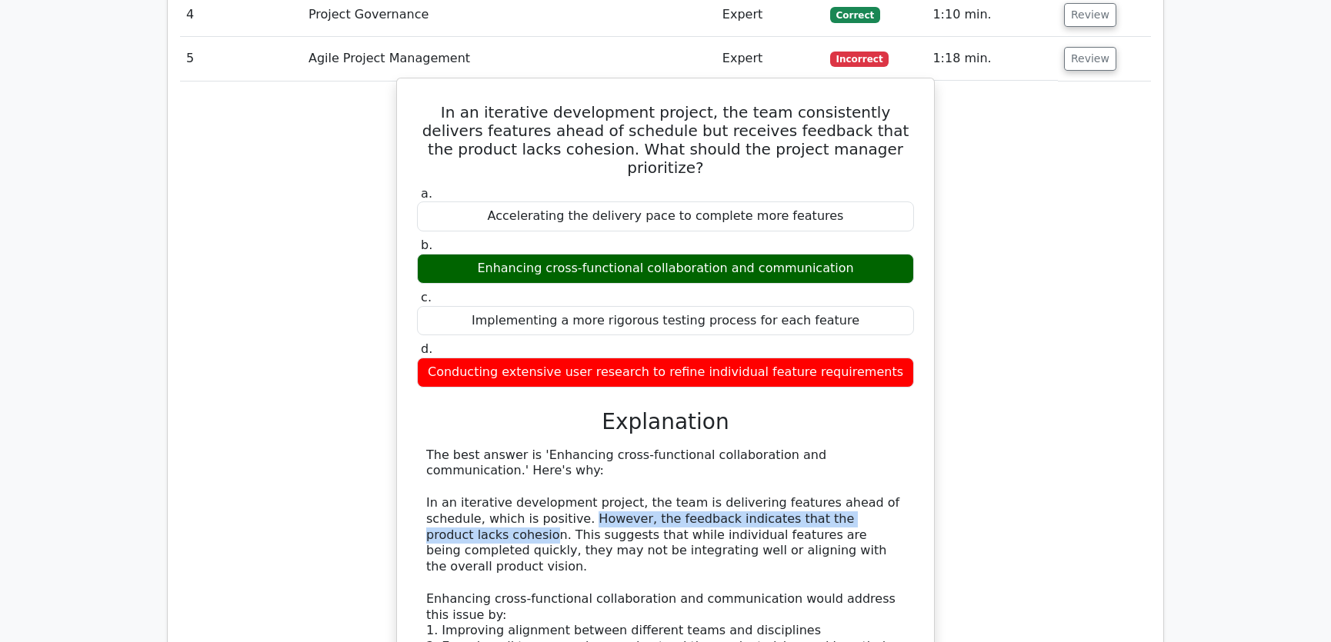
drag, startPoint x: 522, startPoint y: 444, endPoint x: 872, endPoint y: 442, distance: 349.2
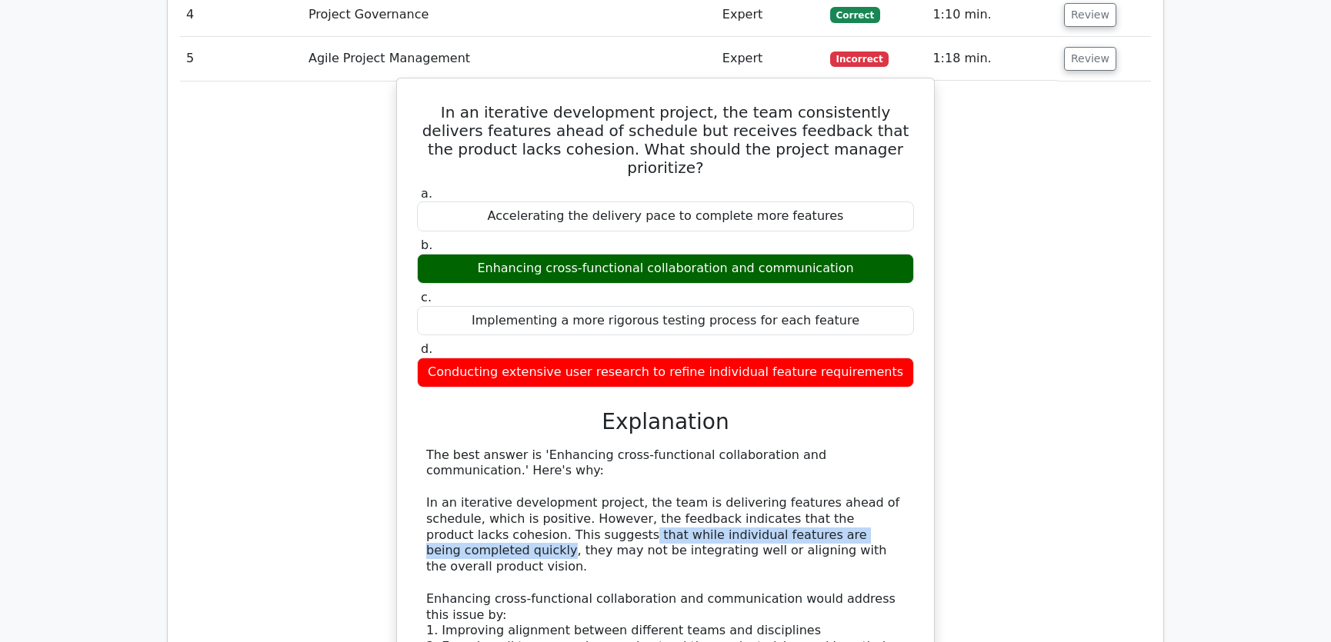
drag, startPoint x: 500, startPoint y: 460, endPoint x: 822, endPoint y: 462, distance: 322.3
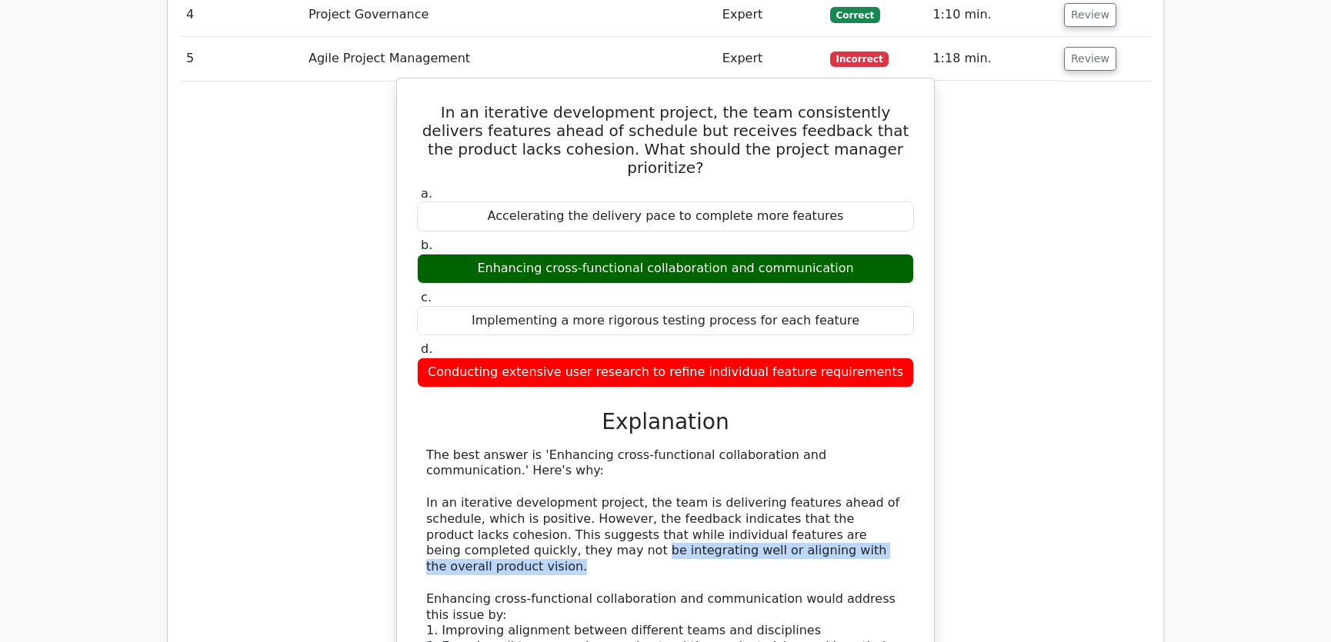
drag, startPoint x: 427, startPoint y: 477, endPoint x: 775, endPoint y: 477, distance: 348.5
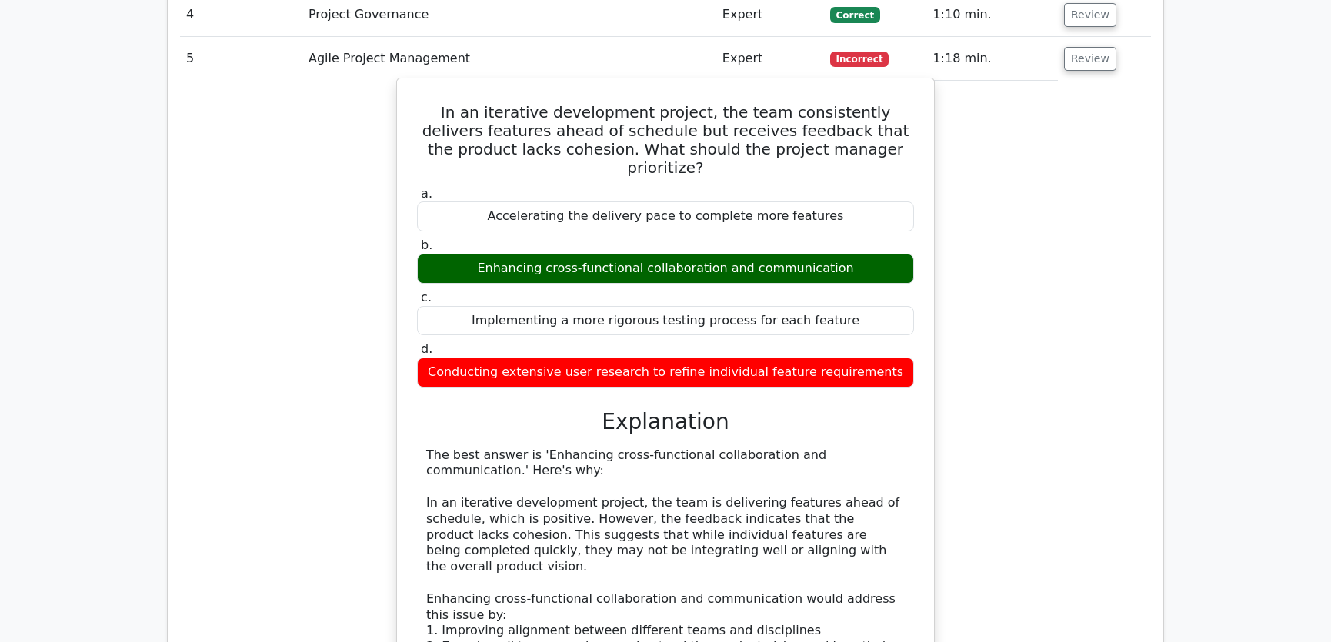
scroll to position [1398, 0]
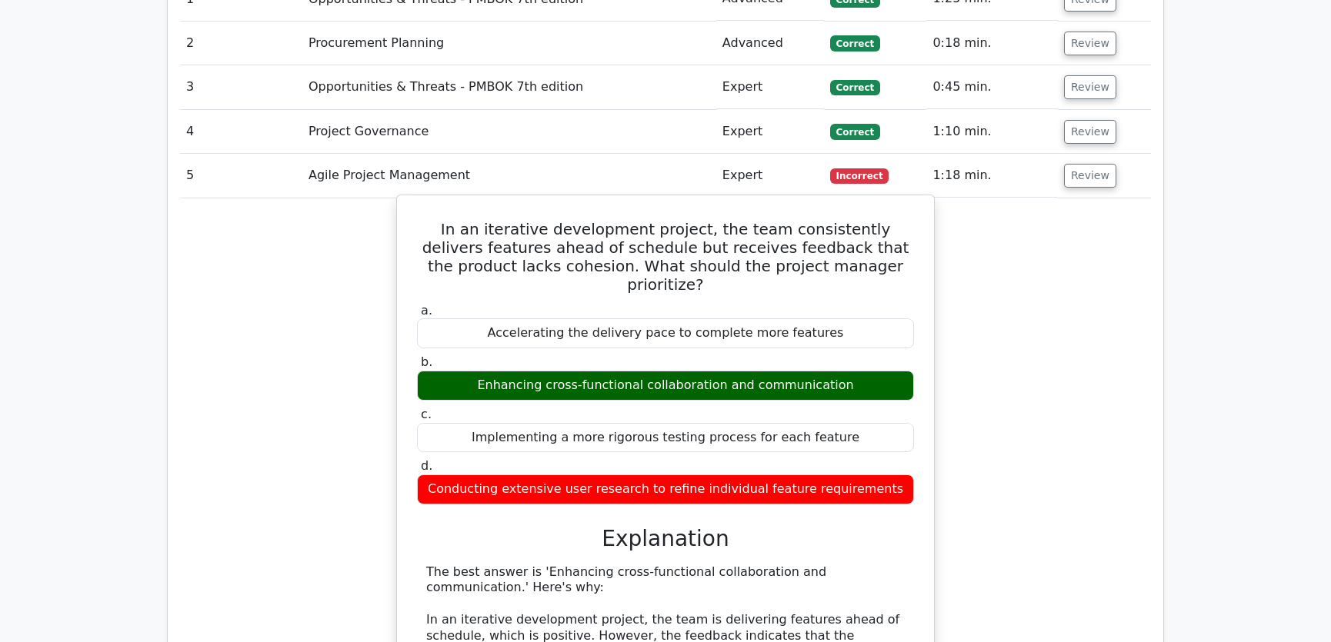
drag, startPoint x: 437, startPoint y: 170, endPoint x: 902, endPoint y: 423, distance: 529.1
copy div "In an iterative development project, the team consistently delivers features ah…"
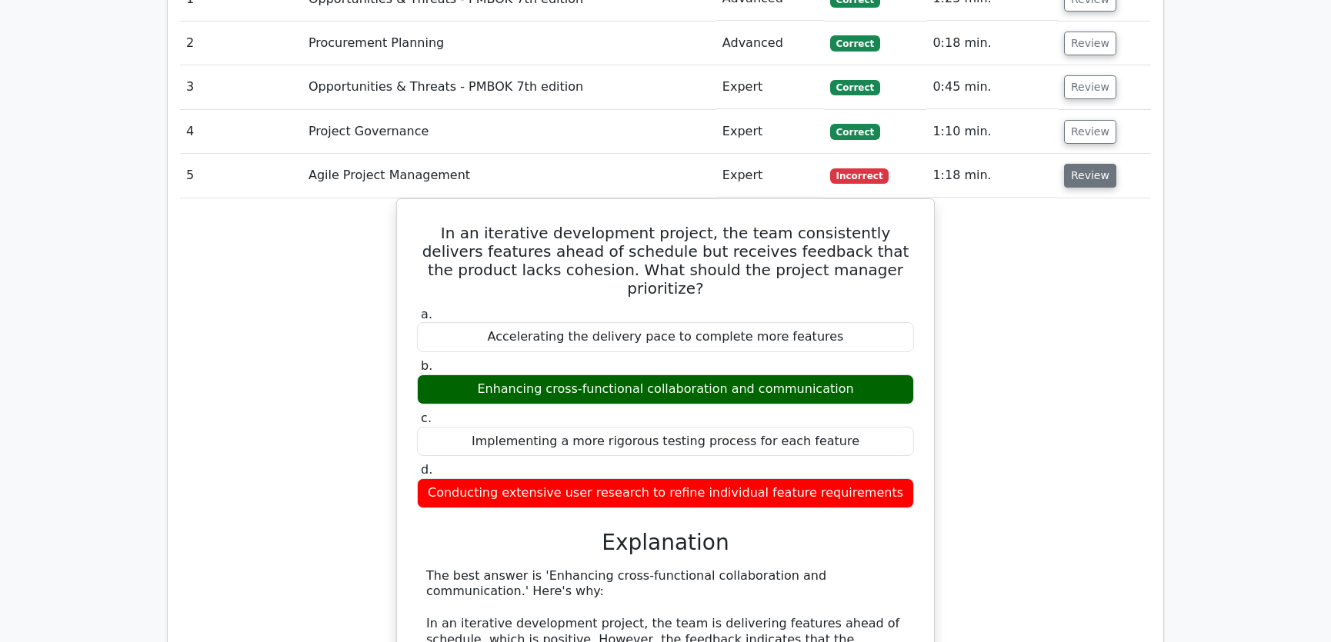
click at [1075, 164] on button "Review" at bounding box center [1090, 176] width 52 height 24
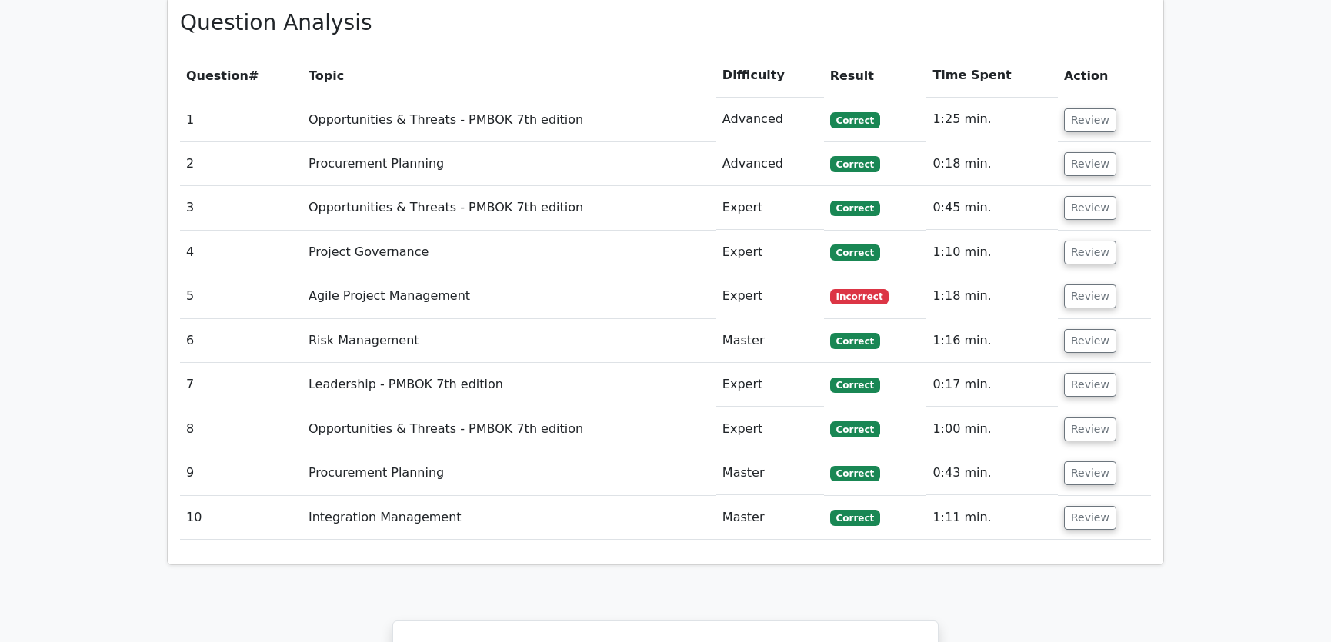
scroll to position [1165, 0]
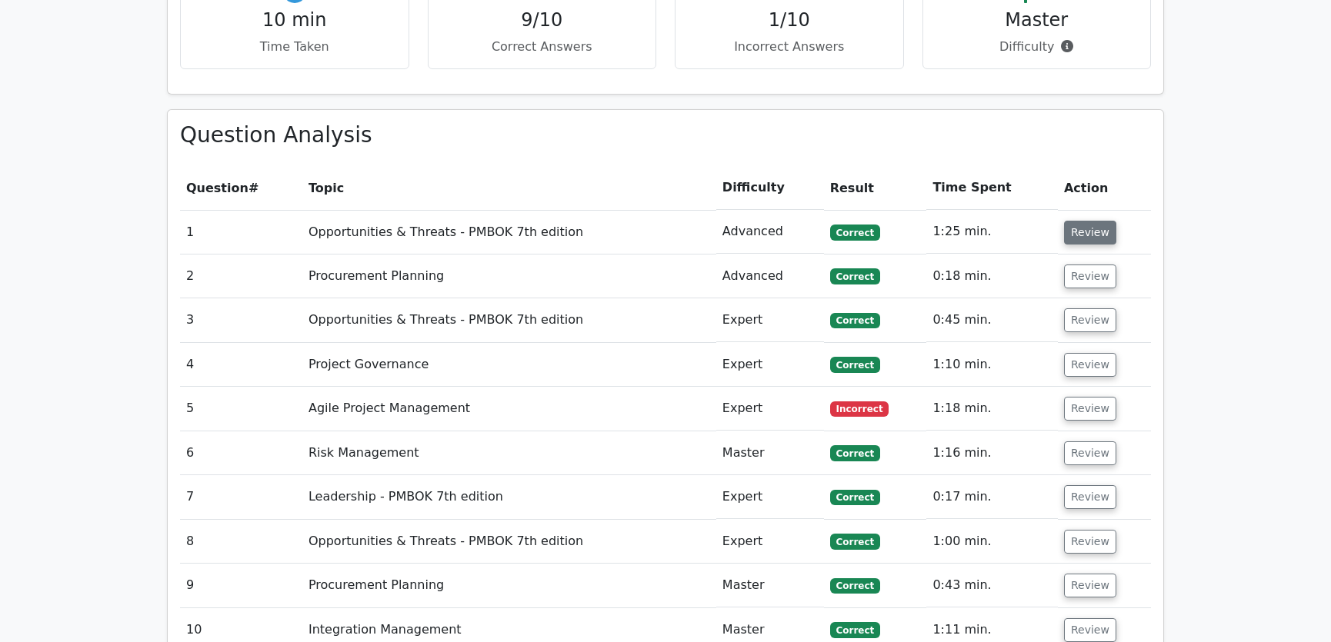
click at [1080, 221] on button "Review" at bounding box center [1090, 233] width 52 height 24
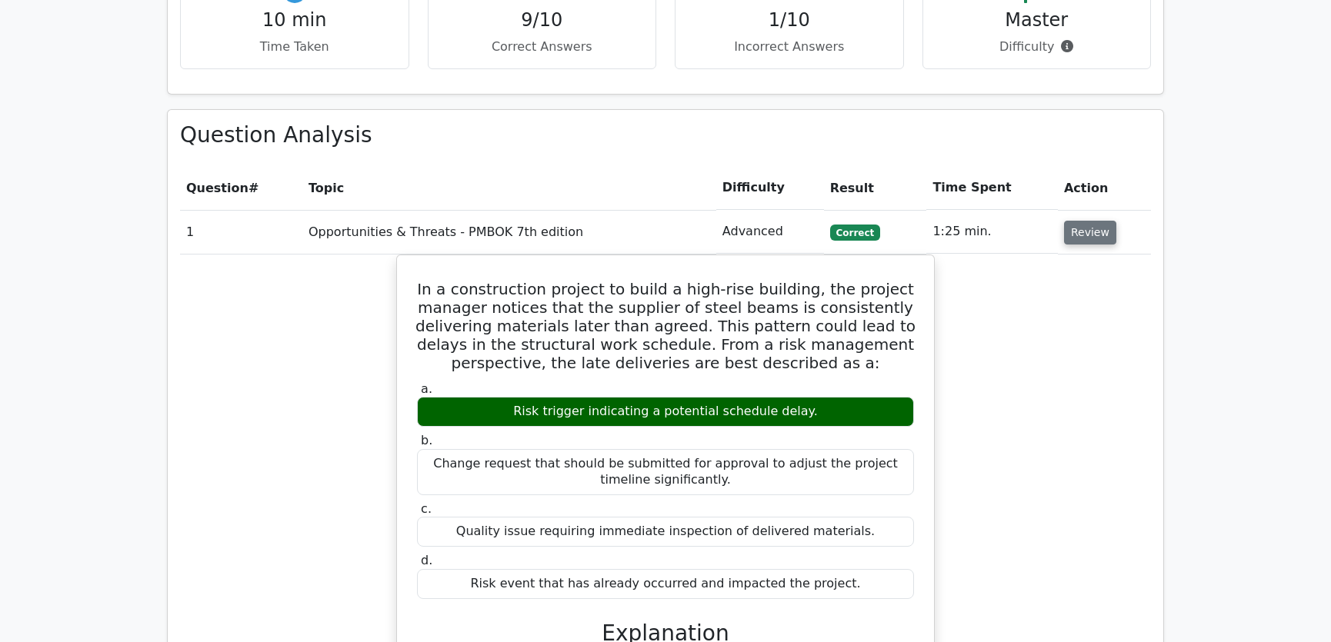
click at [1081, 221] on button "Review" at bounding box center [1090, 233] width 52 height 24
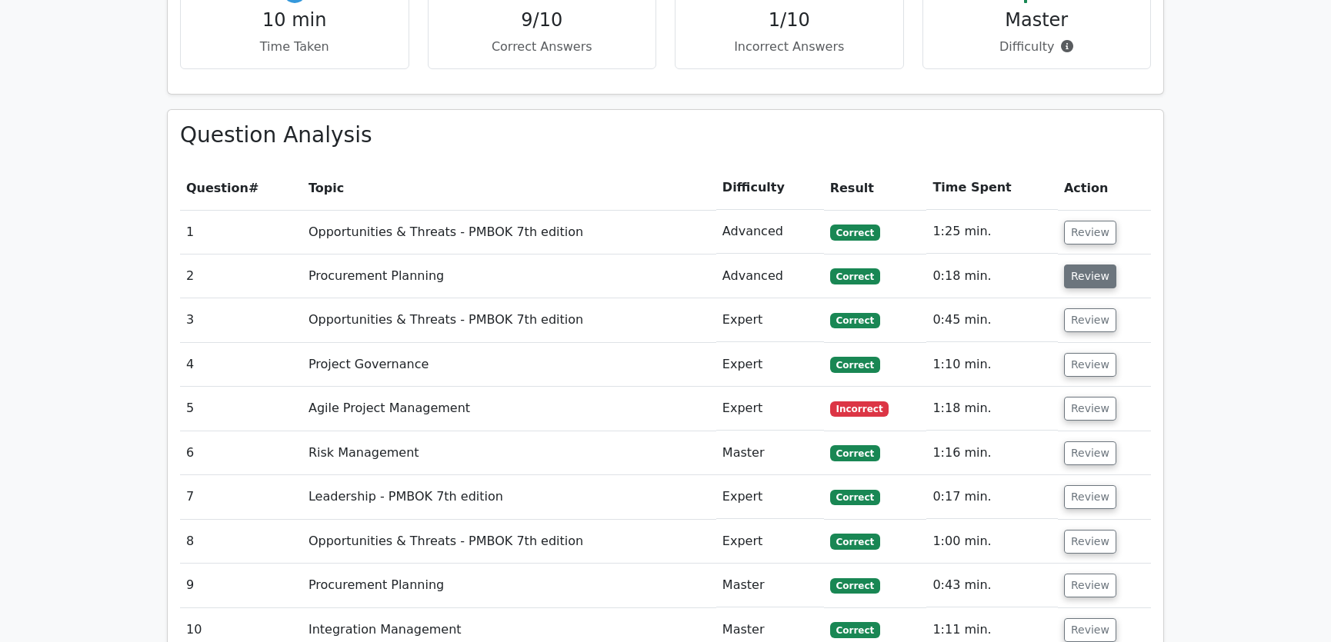
click at [1085, 265] on button "Review" at bounding box center [1090, 277] width 52 height 24
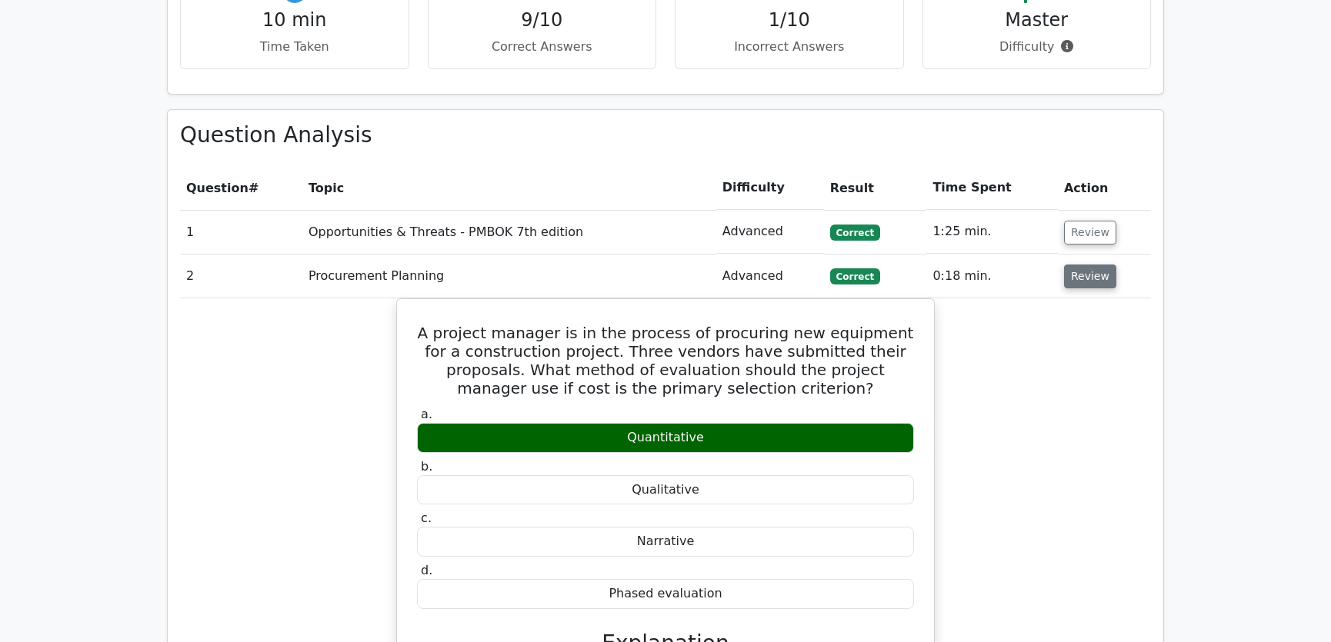
click at [1085, 265] on button "Review" at bounding box center [1090, 277] width 52 height 24
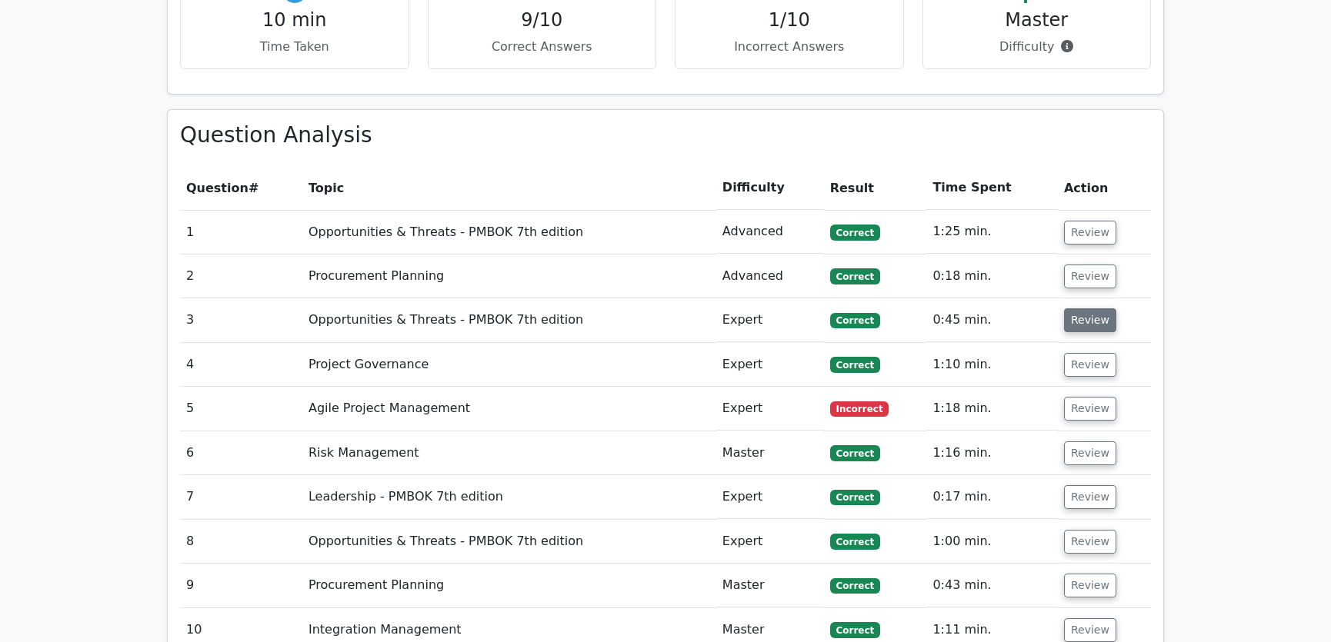
click at [1075, 308] on button "Review" at bounding box center [1090, 320] width 52 height 24
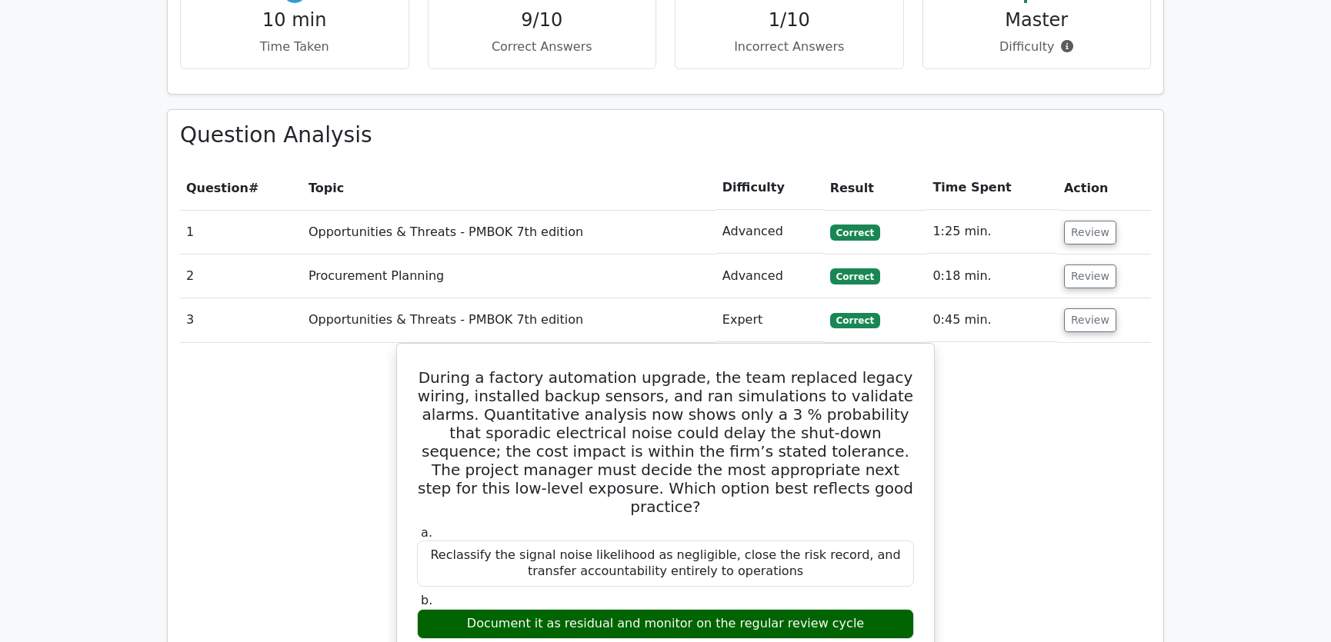
scroll to position [1282, 0]
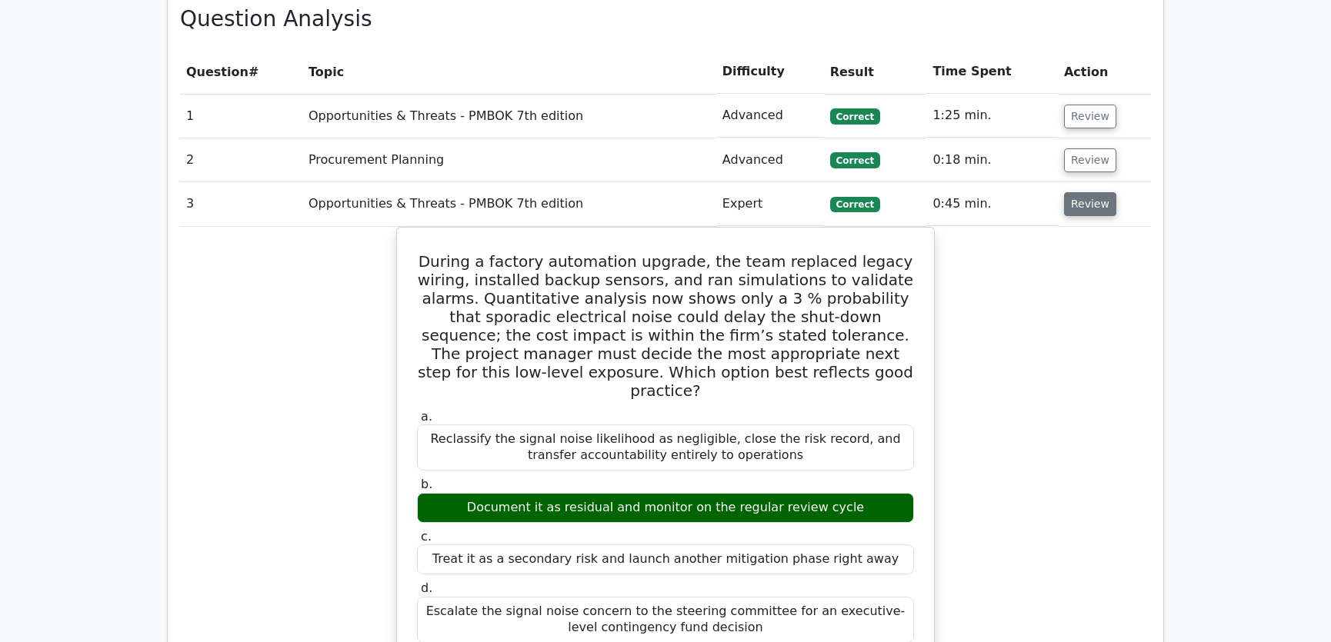
click at [1078, 192] on button "Review" at bounding box center [1090, 204] width 52 height 24
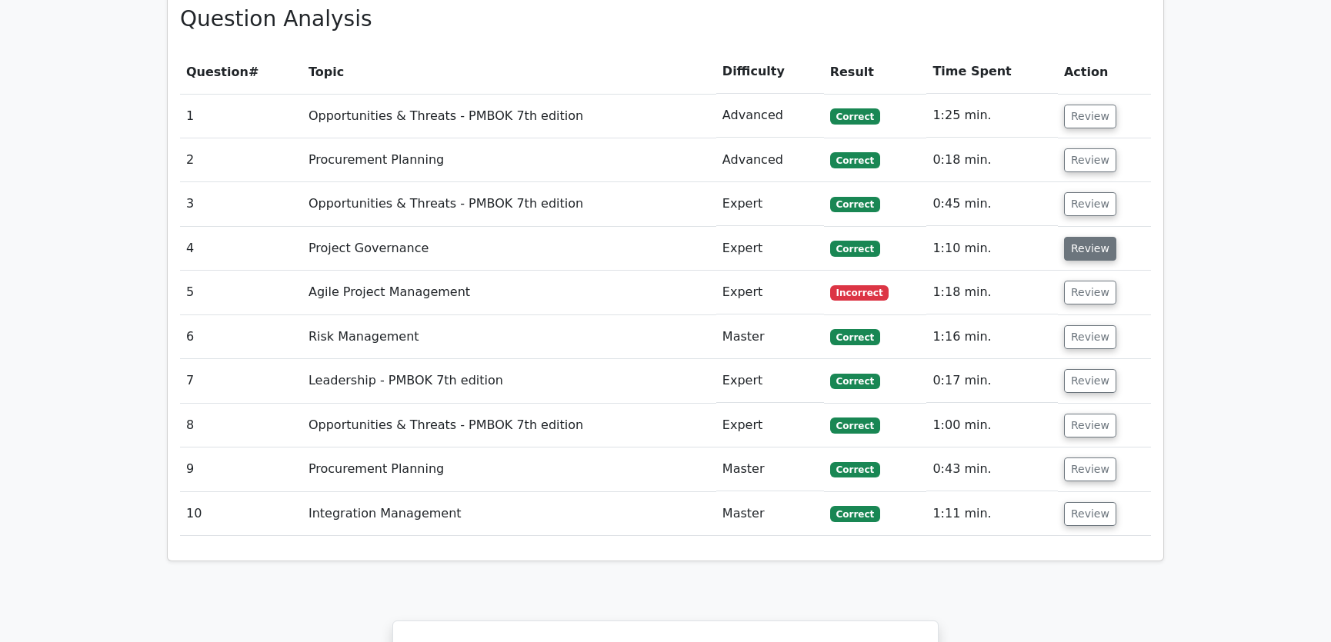
click at [1083, 237] on button "Review" at bounding box center [1090, 249] width 52 height 24
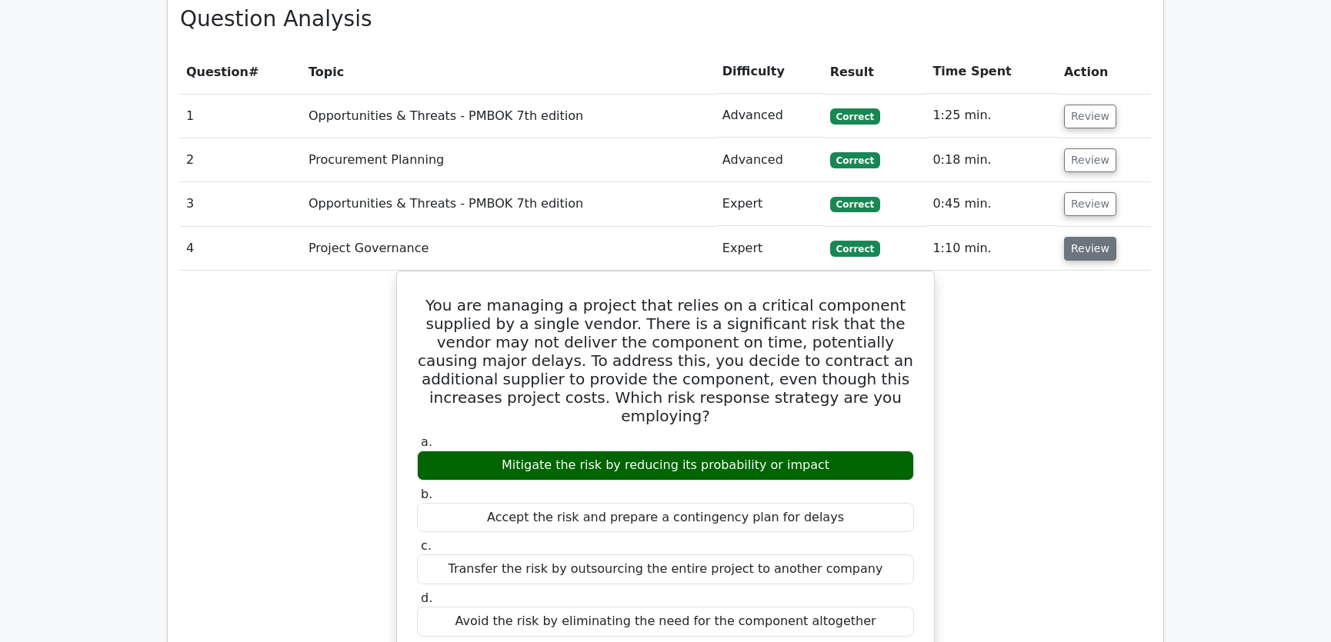
click at [1083, 237] on button "Review" at bounding box center [1090, 249] width 52 height 24
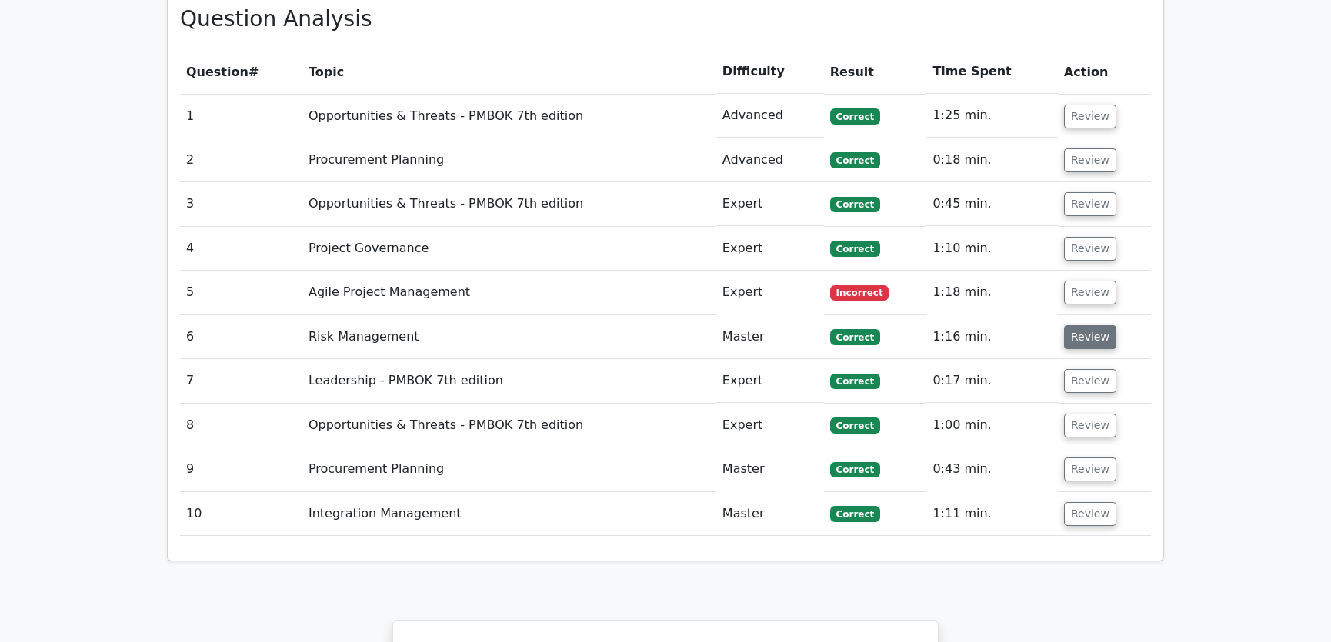
click at [1085, 325] on button "Review" at bounding box center [1090, 337] width 52 height 24
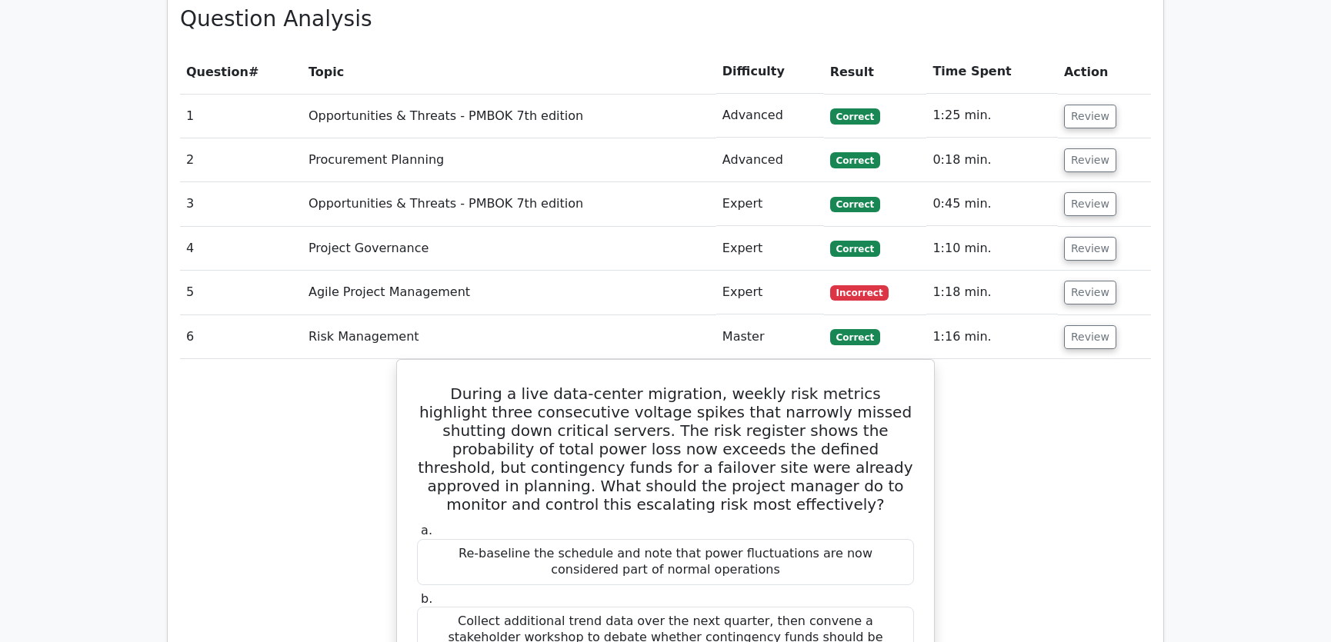
scroll to position [1398, 0]
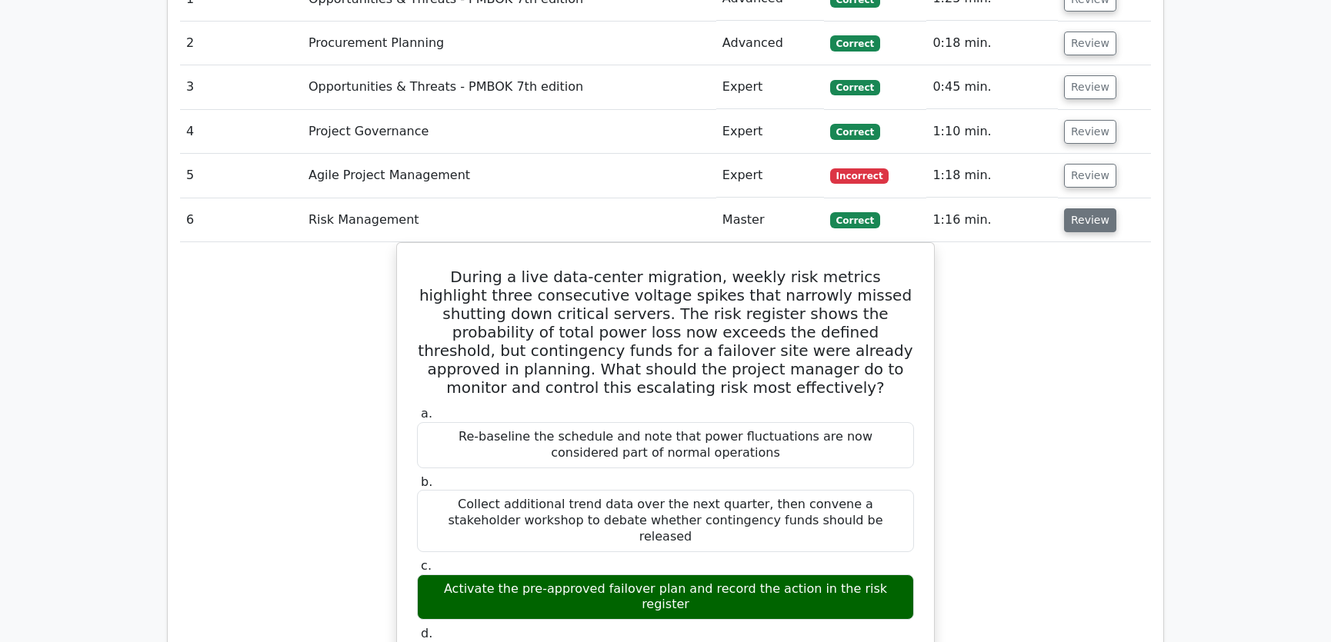
click at [1087, 208] on button "Review" at bounding box center [1090, 220] width 52 height 24
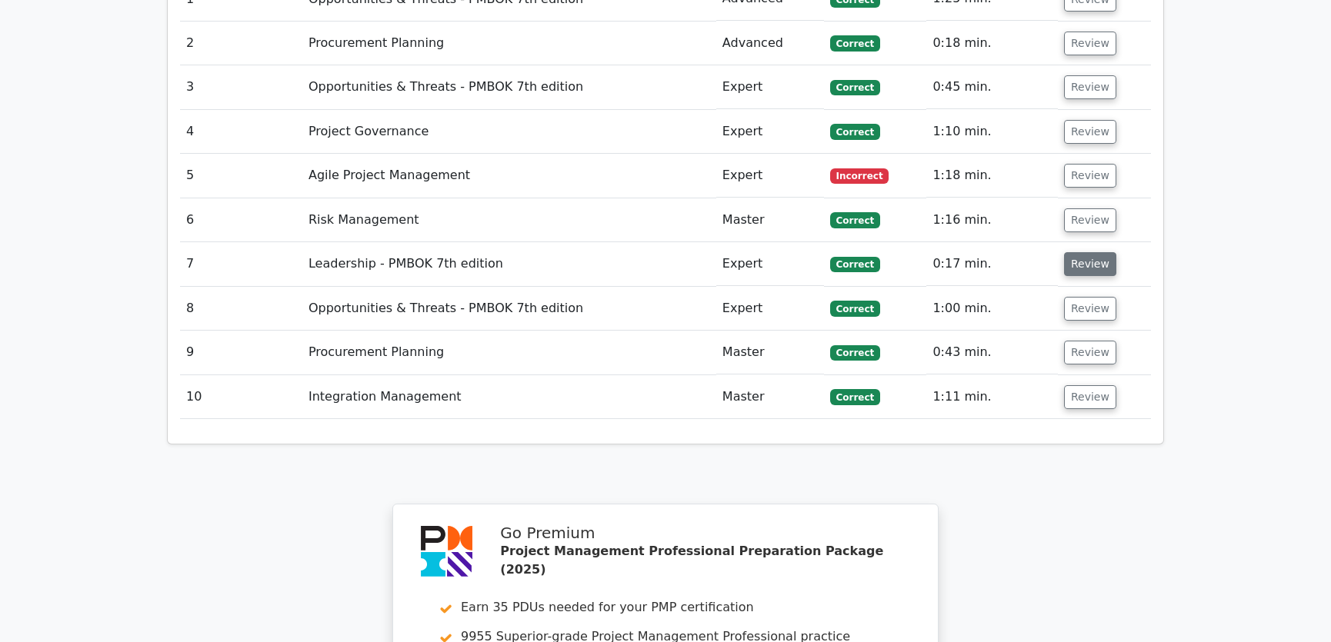
click at [1077, 252] on button "Review" at bounding box center [1090, 264] width 52 height 24
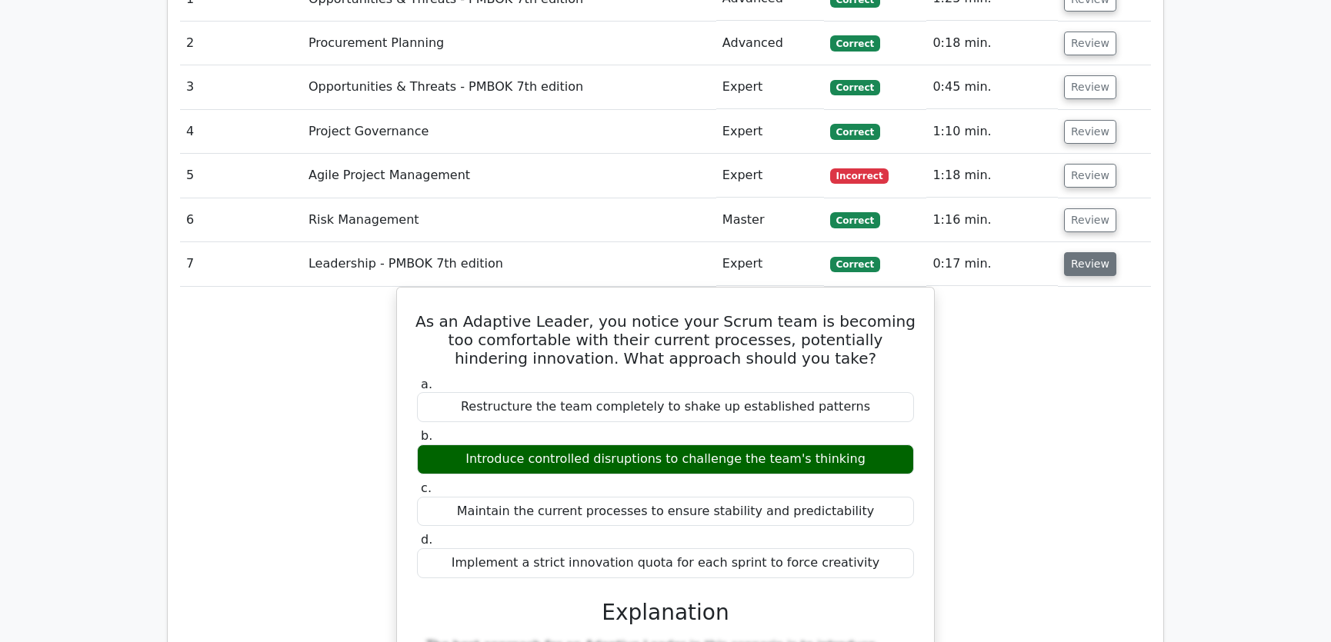
click at [1077, 252] on button "Review" at bounding box center [1090, 264] width 52 height 24
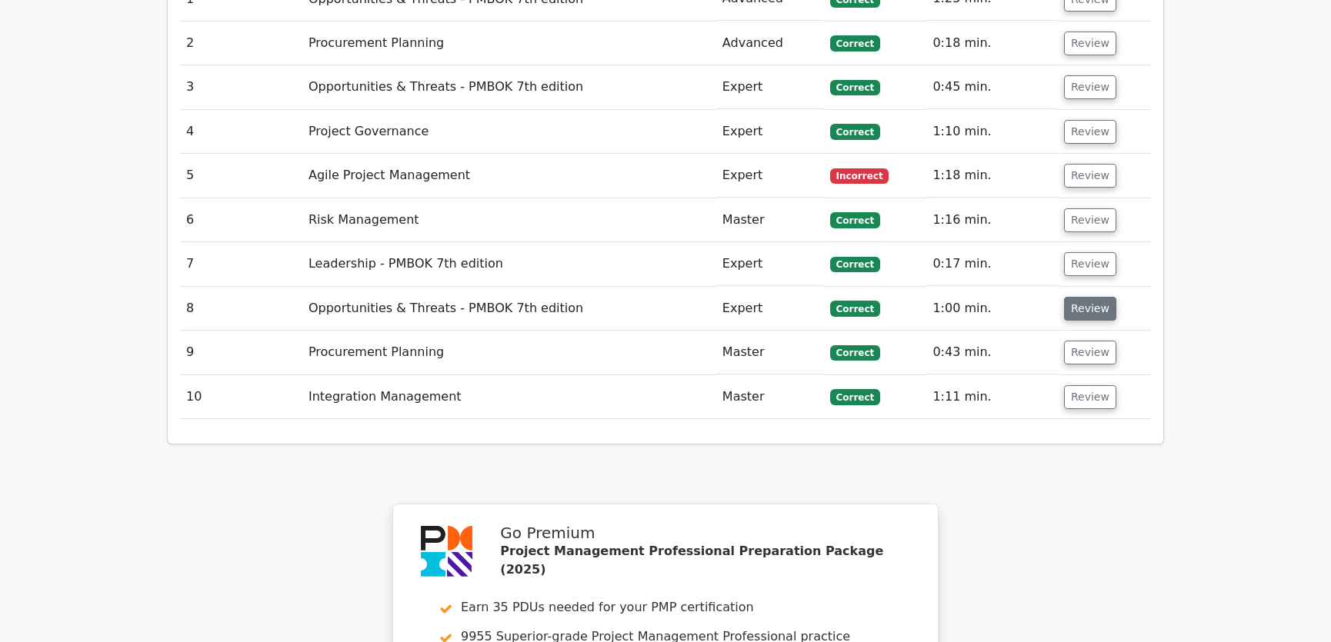
click at [1085, 297] on button "Review" at bounding box center [1090, 309] width 52 height 24
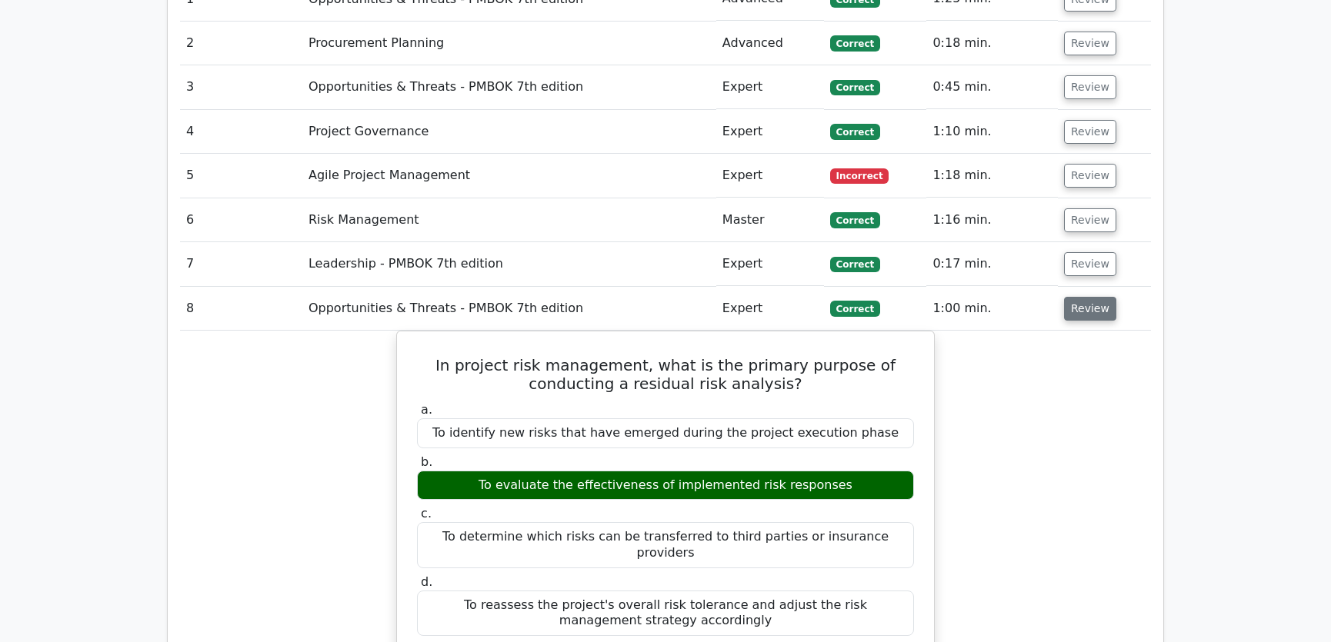
click at [1085, 297] on button "Review" at bounding box center [1090, 309] width 52 height 24
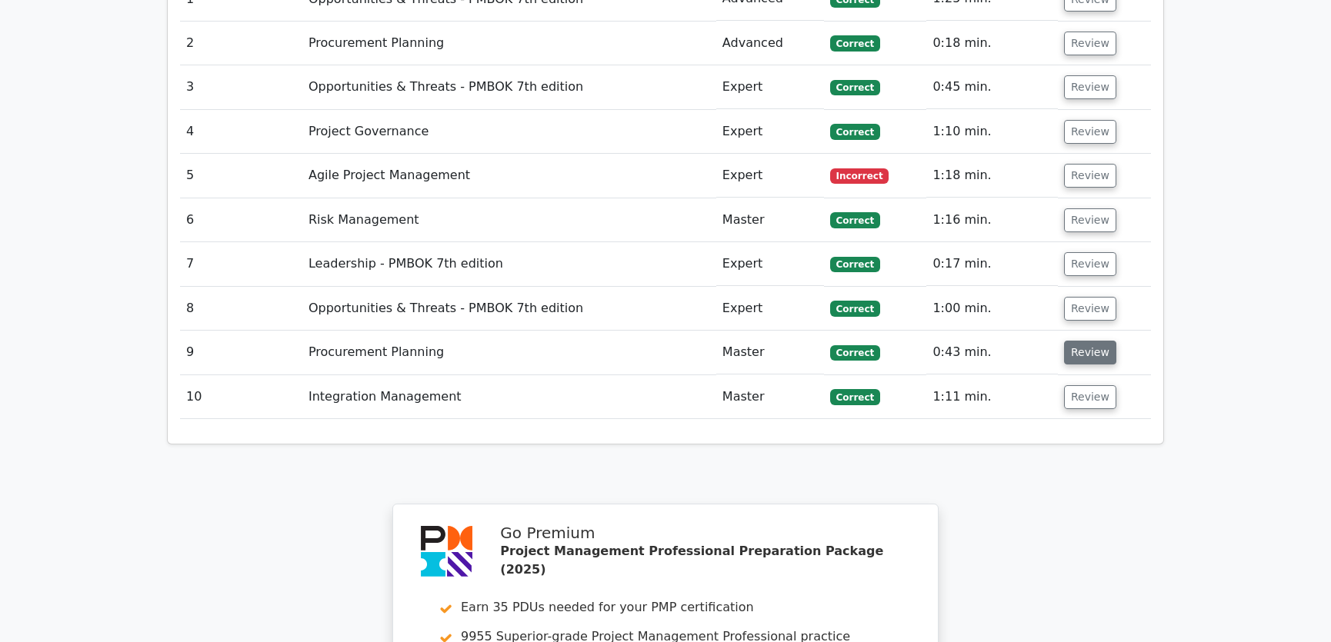
click at [1085, 341] on button "Review" at bounding box center [1090, 353] width 52 height 24
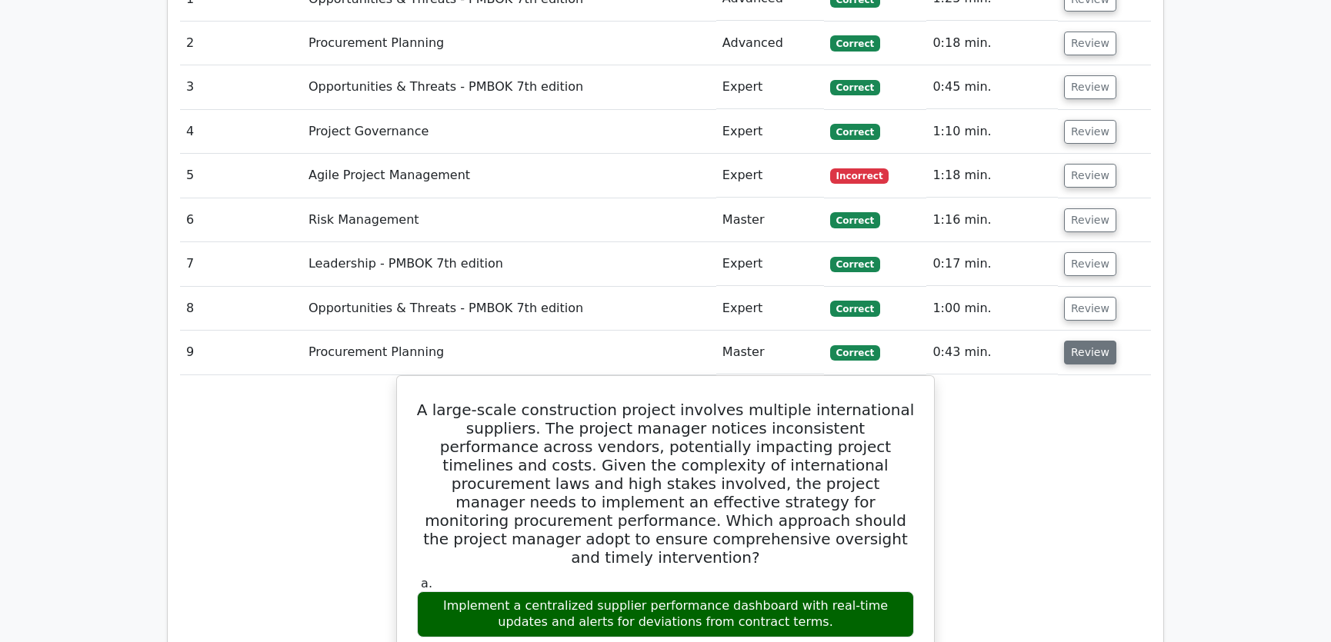
click at [1085, 341] on button "Review" at bounding box center [1090, 353] width 52 height 24
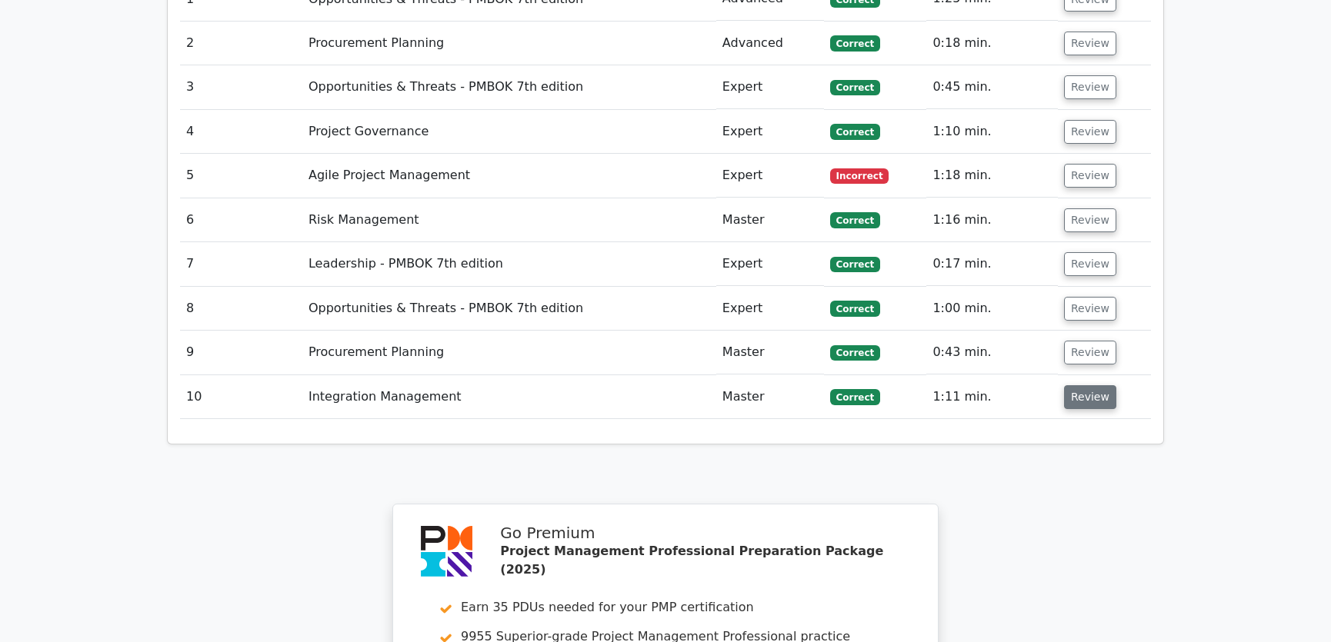
click at [1085, 385] on button "Review" at bounding box center [1090, 397] width 52 height 24
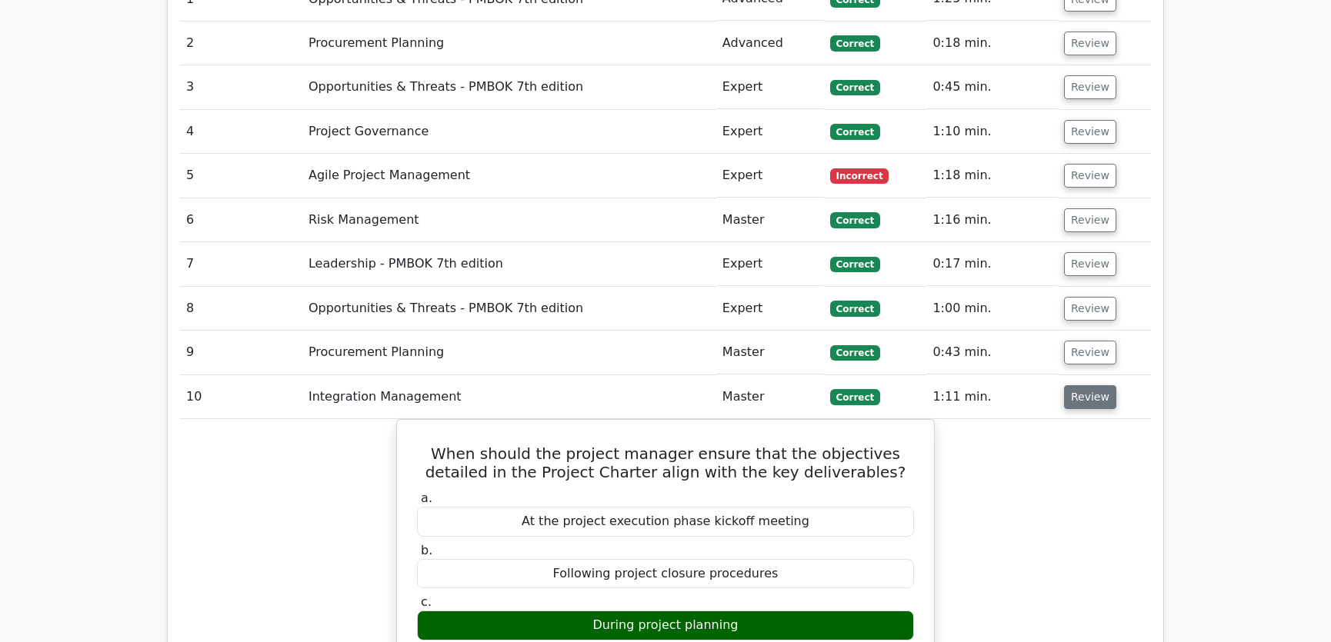
scroll to position [1515, 0]
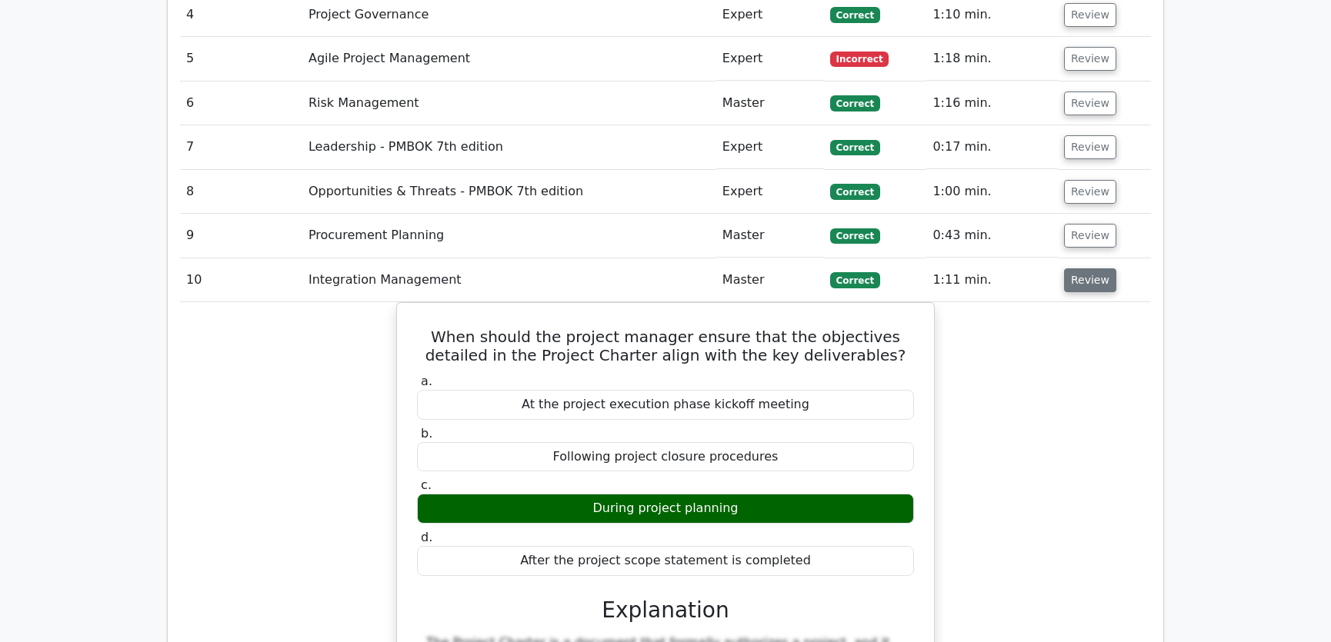
click at [1085, 268] on button "Review" at bounding box center [1090, 280] width 52 height 24
